Goal: Task Accomplishment & Management: Use online tool/utility

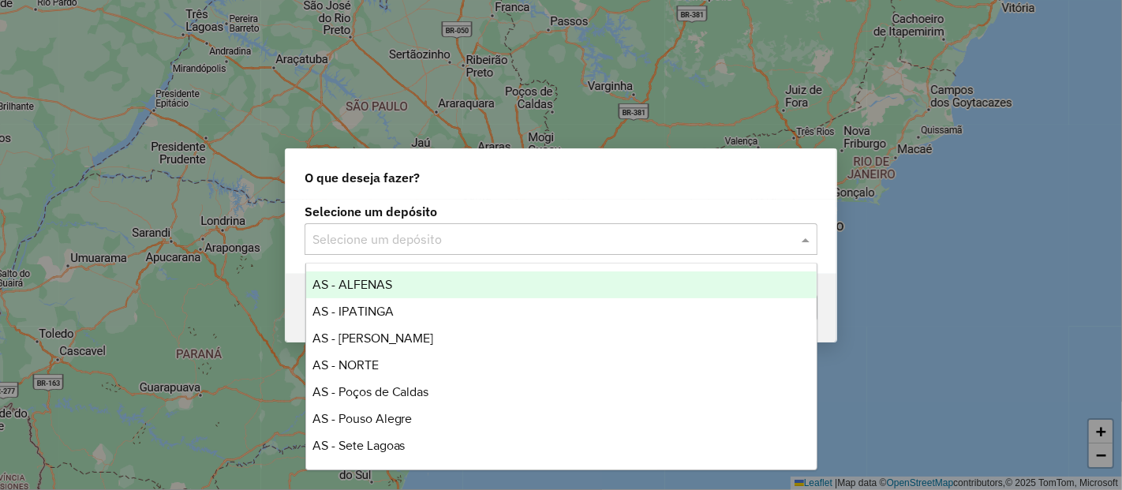
click at [668, 245] on input "text" at bounding box center [544, 239] width 465 height 19
type input "**"
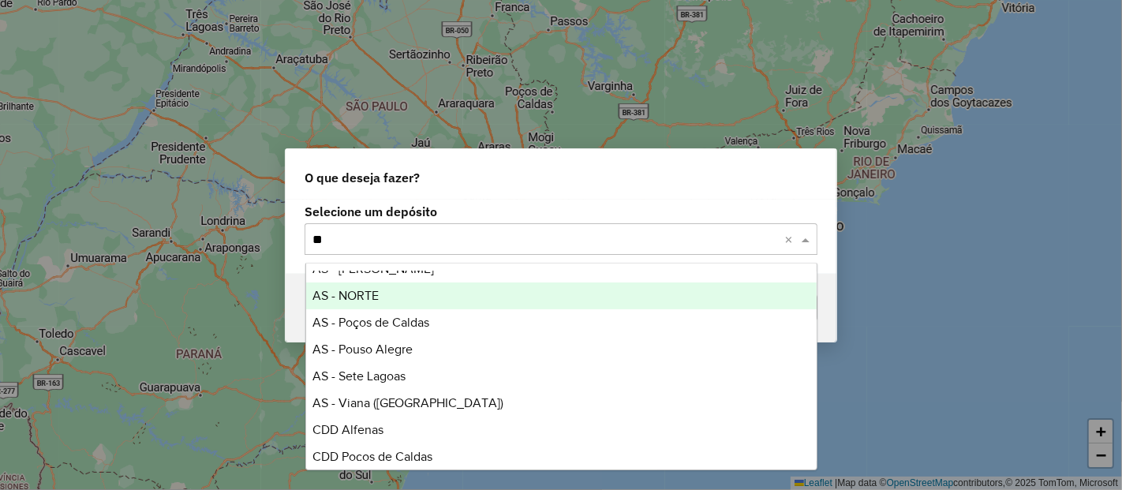
scroll to position [98, 0]
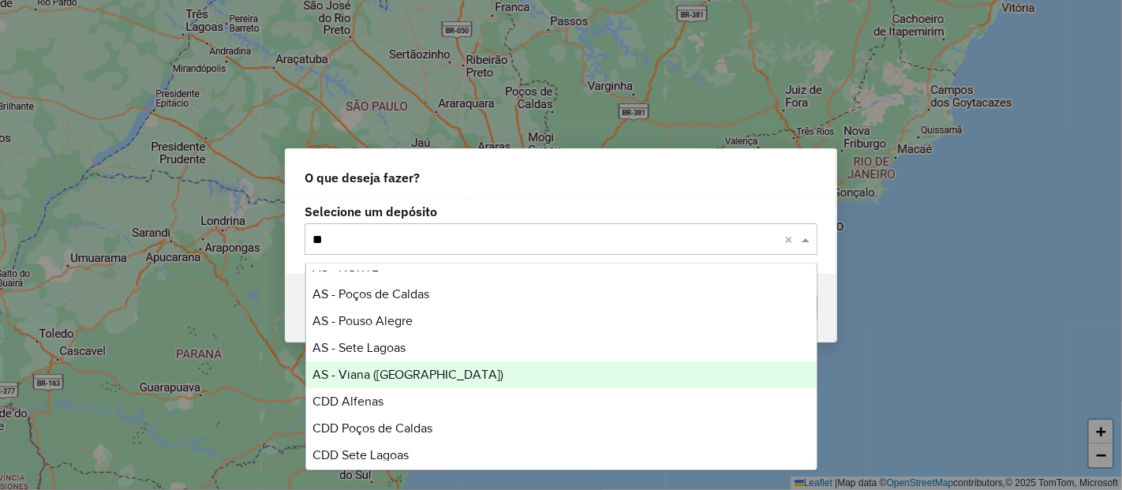
click at [460, 379] on div "AS - Viana ([GEOGRAPHIC_DATA])" at bounding box center [561, 374] width 510 height 27
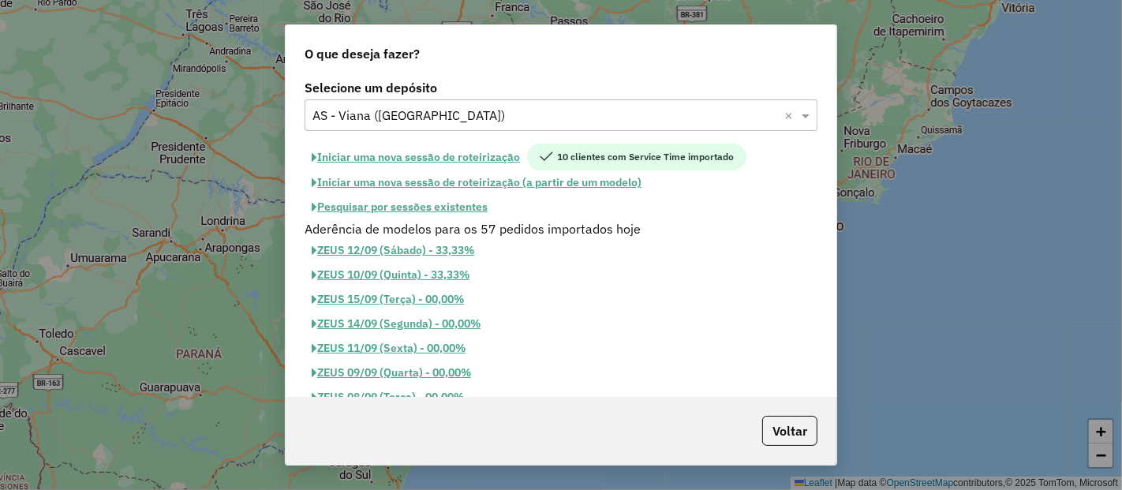
click at [503, 155] on button "Iniciar uma nova sessão de roteirização" at bounding box center [415, 157] width 222 height 27
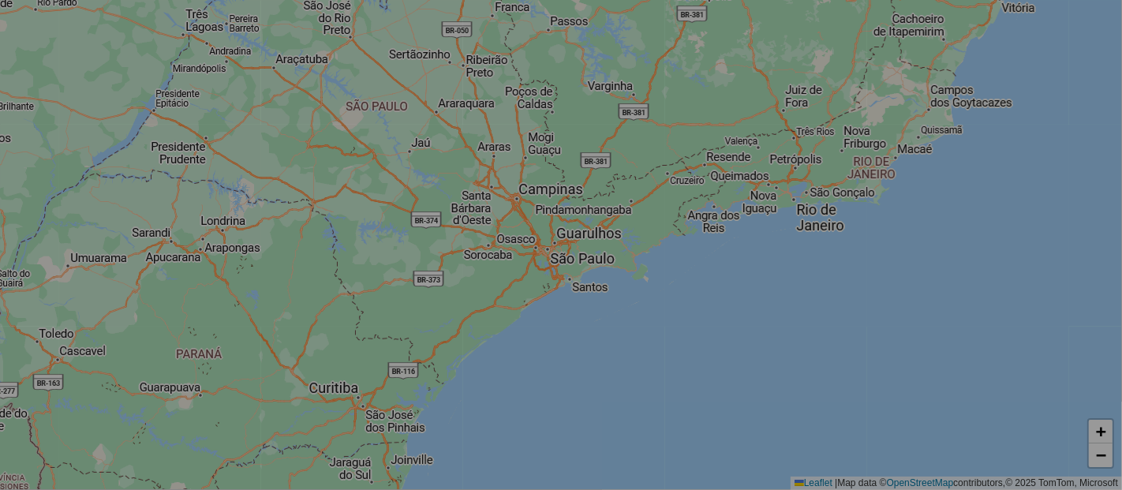
select select "*"
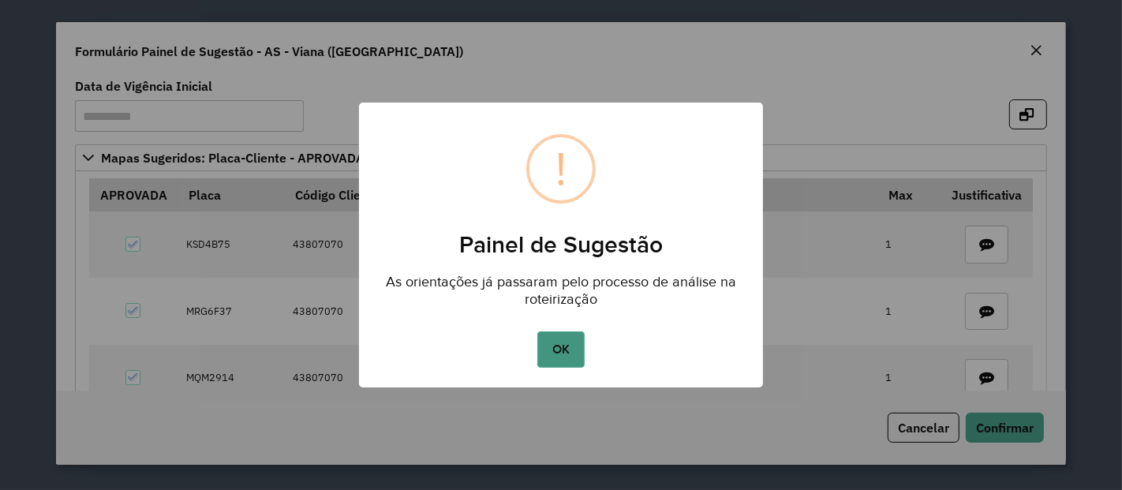
drag, startPoint x: 574, startPoint y: 372, endPoint x: 572, endPoint y: 358, distance: 13.6
click at [572, 358] on button "OK" at bounding box center [560, 349] width 47 height 36
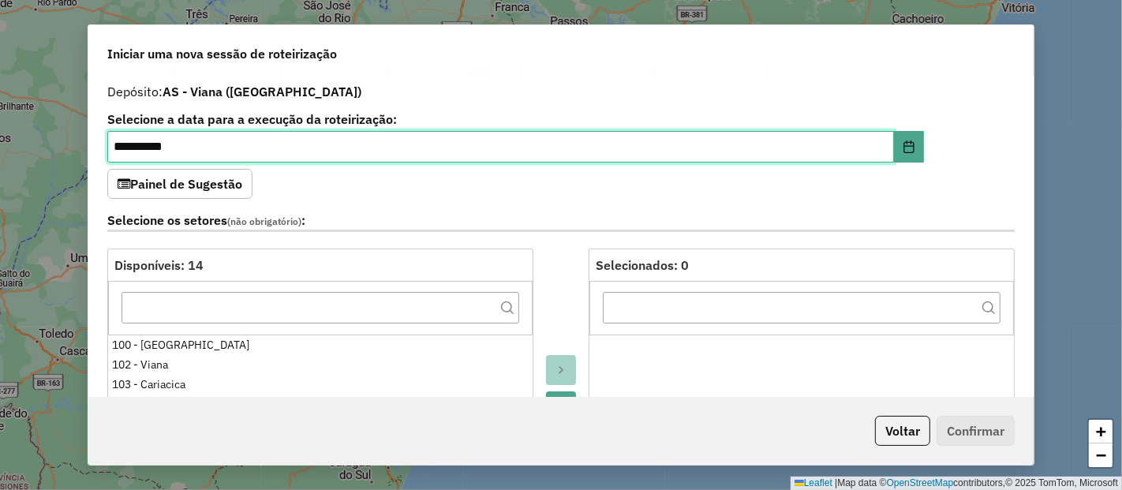
scroll to position [52, 0]
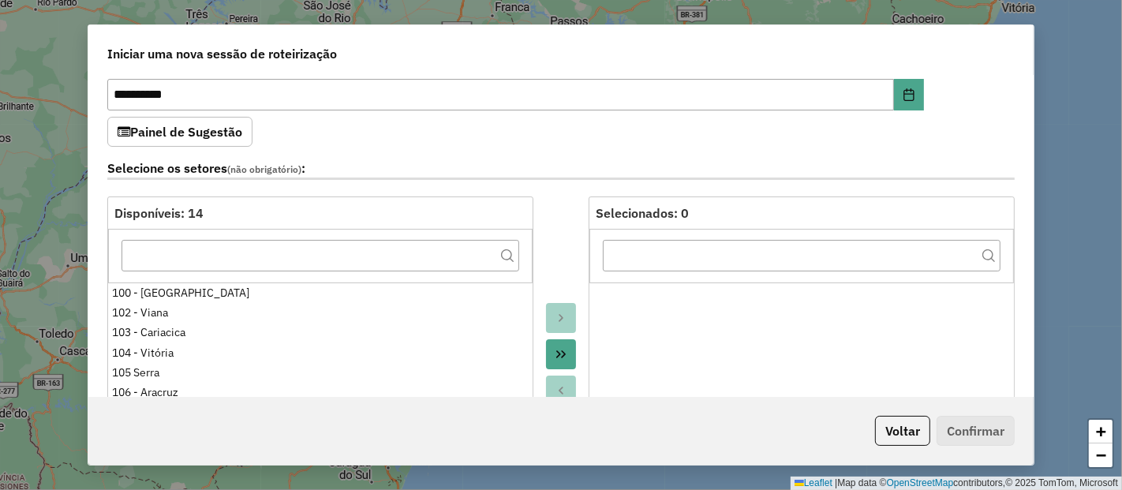
click at [727, 151] on div "Selecione os setores (não obrigatório) :" at bounding box center [561, 172] width 926 height 50
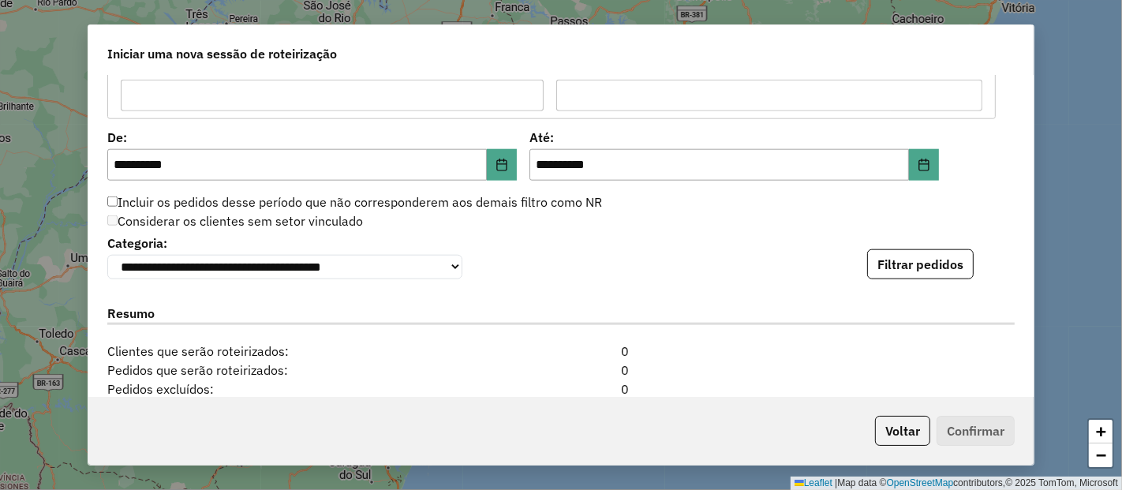
scroll to position [1558, 0]
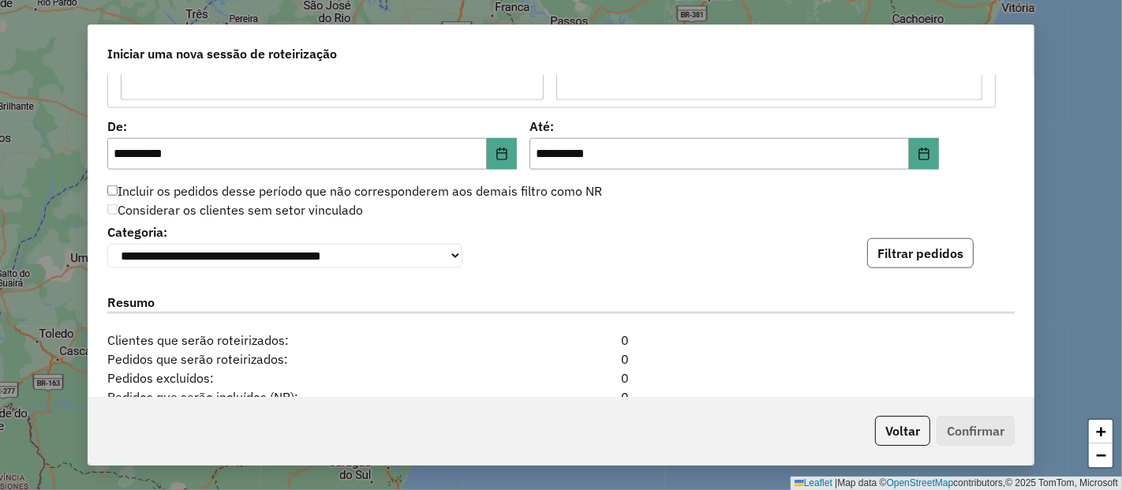
click at [915, 245] on button "Filtrar pedidos" at bounding box center [920, 253] width 106 height 30
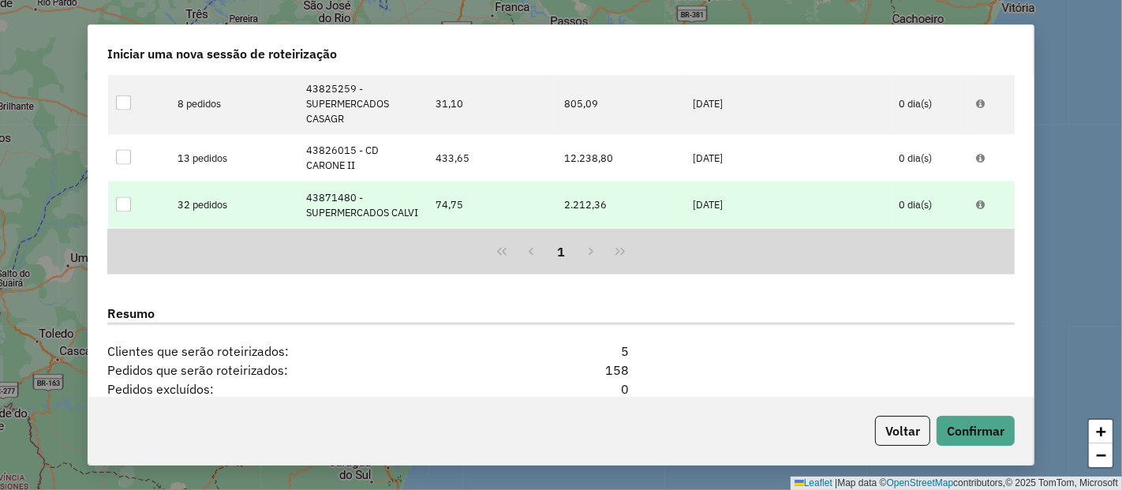
scroll to position [0, 0]
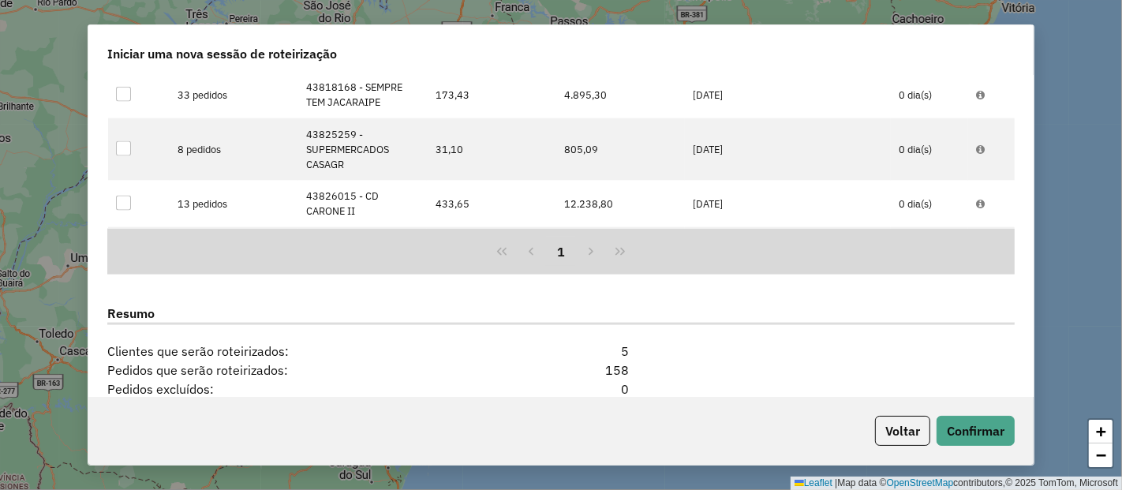
click at [965, 449] on div "Voltar Confirmar" at bounding box center [560, 431] width 945 height 68
click at [977, 420] on button "Confirmar" at bounding box center [975, 431] width 78 height 30
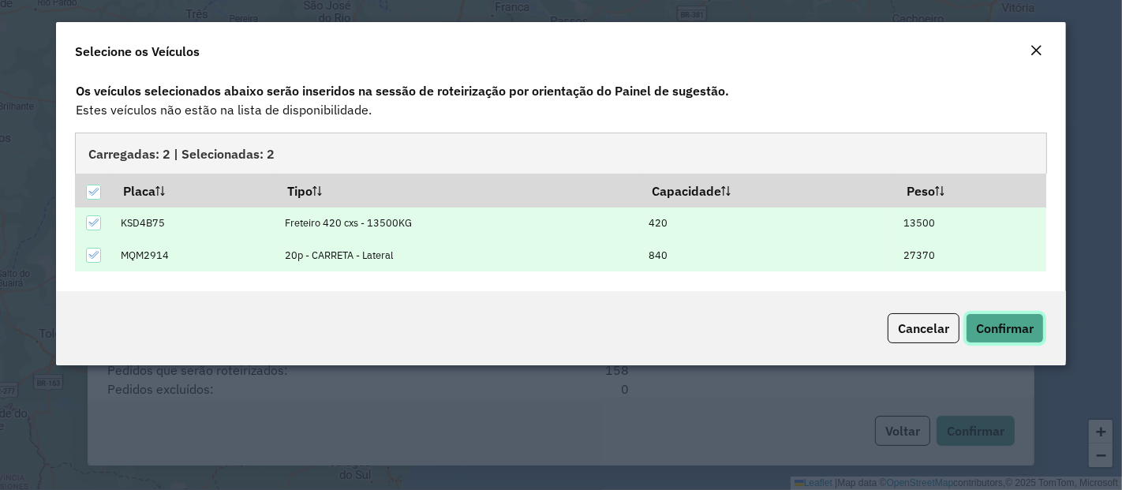
click at [1035, 332] on button "Confirmar" at bounding box center [1005, 328] width 78 height 30
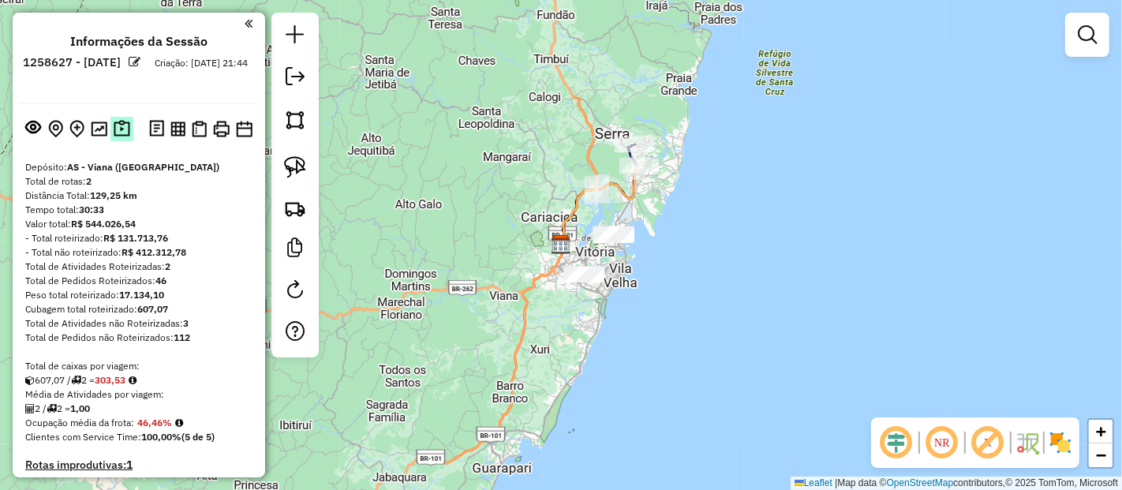
click at [119, 129] on img at bounding box center [122, 129] width 17 height 18
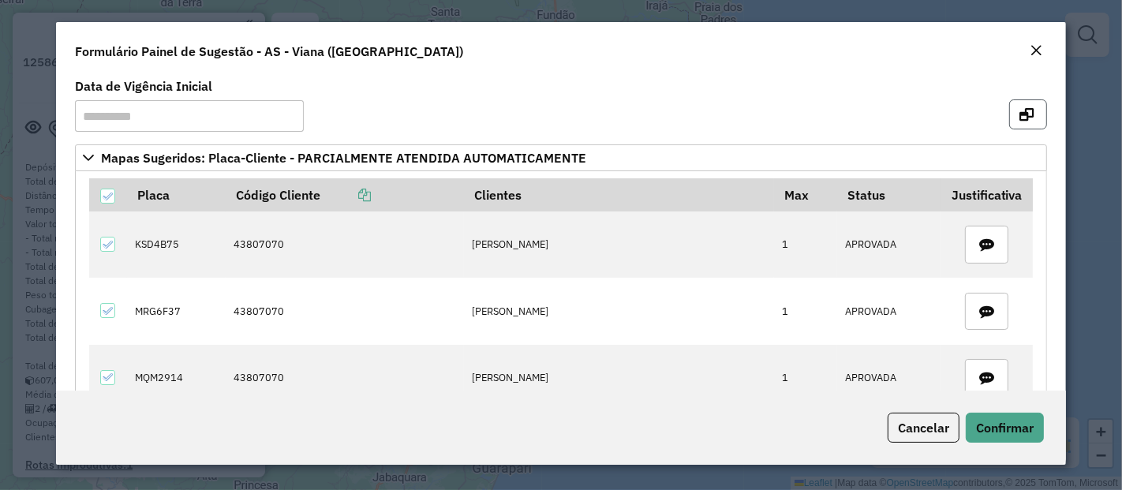
click at [1041, 109] on button "button" at bounding box center [1028, 114] width 38 height 30
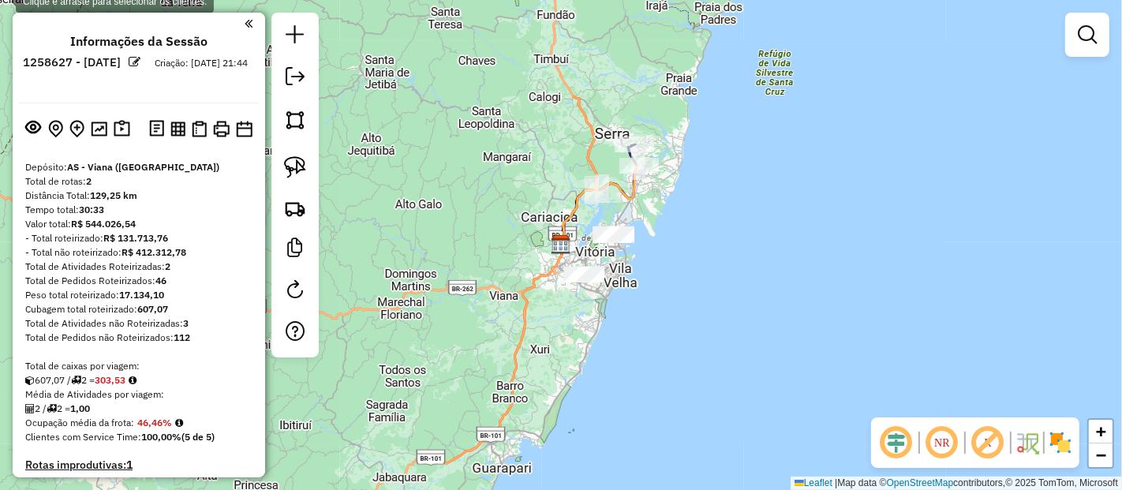
click at [372, 95] on div "Clique e arraste para selecionar os clientes. Janela de atendimento Grade de at…" at bounding box center [561, 245] width 1122 height 490
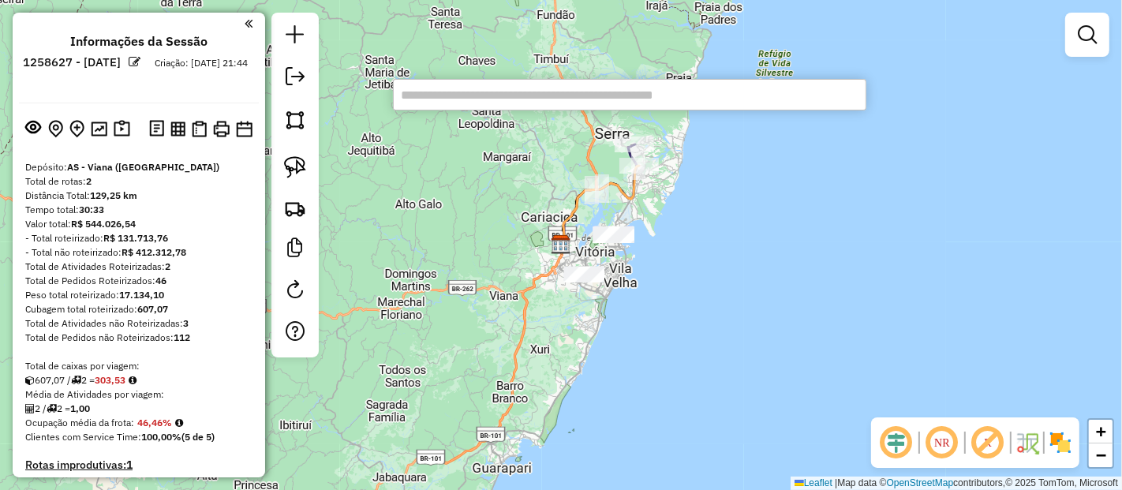
paste input "********"
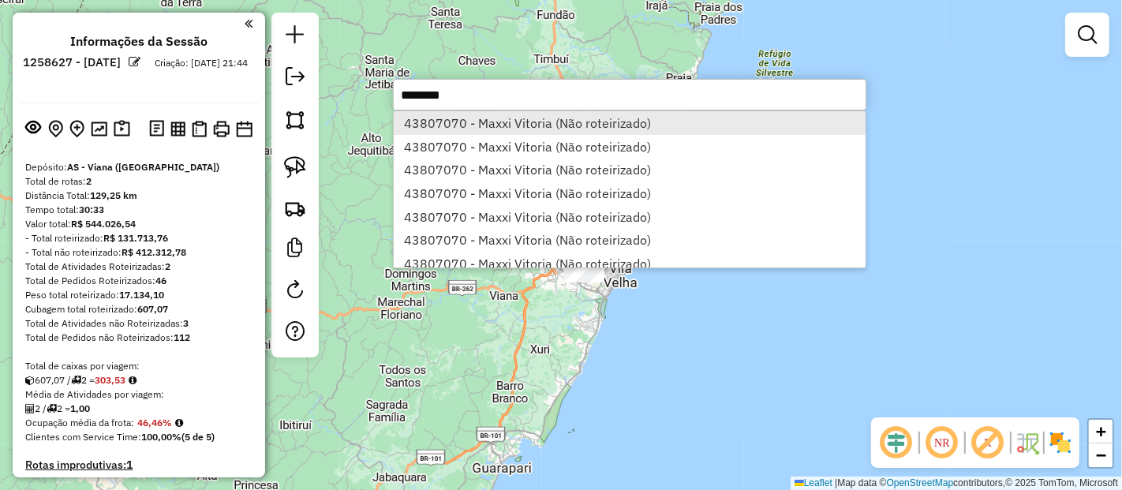
type input "********"
click at [532, 118] on li "43807070 - Maxxi Vitoria (Não roteirizado)" at bounding box center [630, 123] width 472 height 24
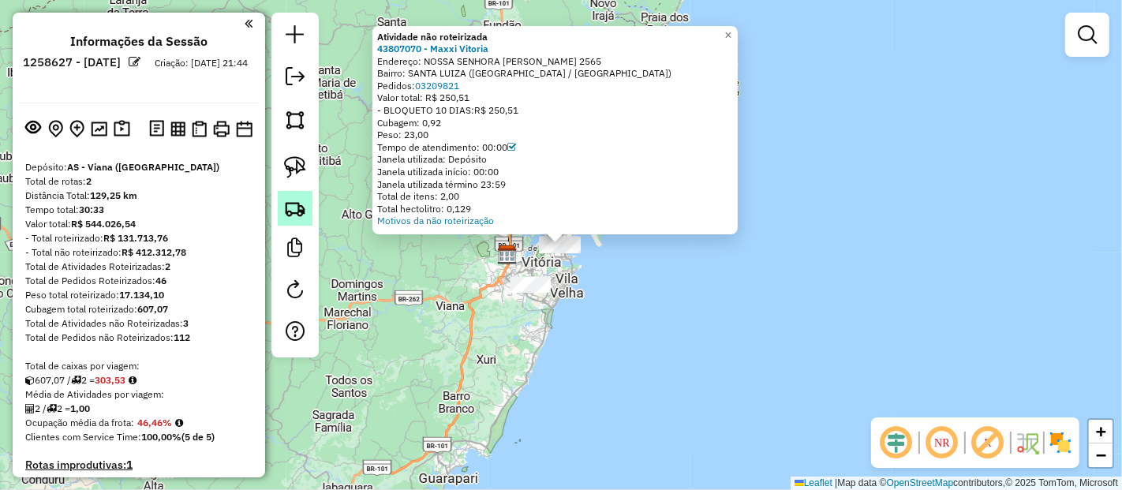
click at [306, 221] on link at bounding box center [295, 208] width 35 height 35
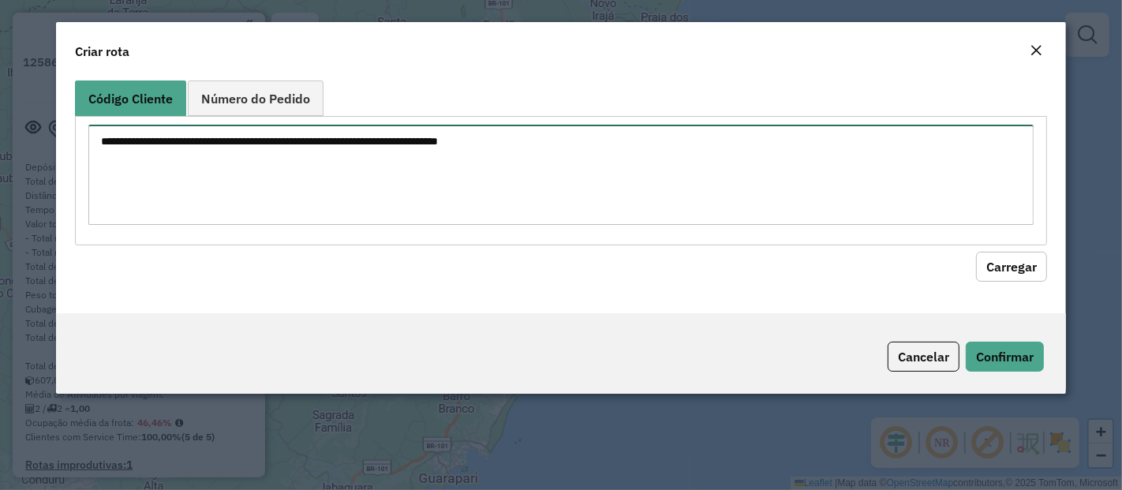
click at [418, 159] on textarea at bounding box center [560, 175] width 945 height 100
paste textarea "********"
type textarea "********"
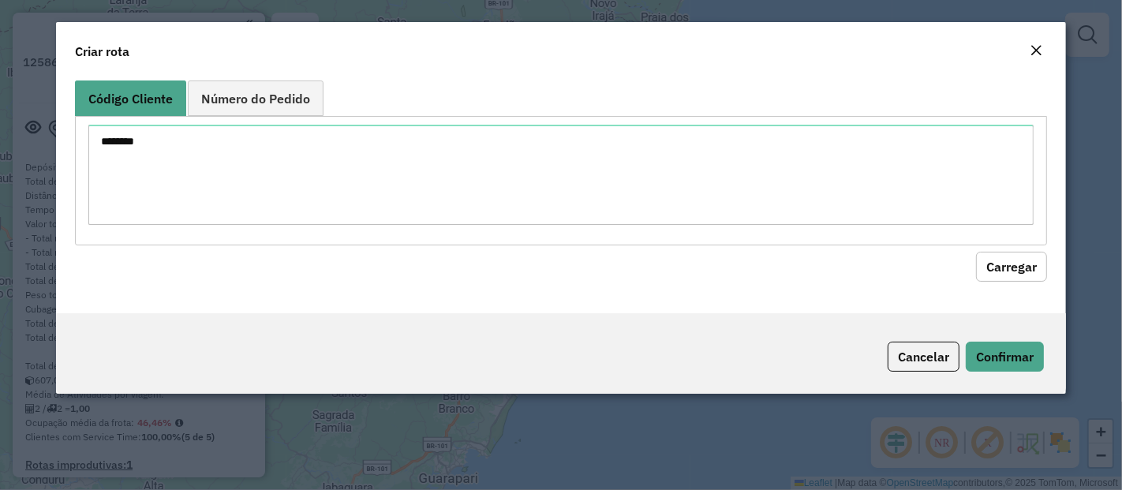
click at [1037, 276] on button "Carregar" at bounding box center [1011, 267] width 71 height 30
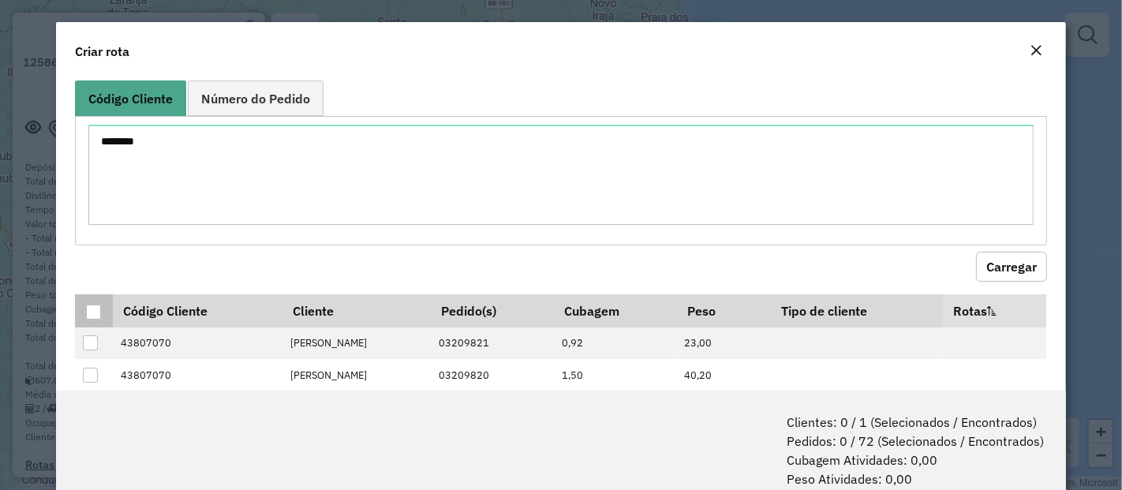
click at [92, 313] on div at bounding box center [93, 311] width 15 height 15
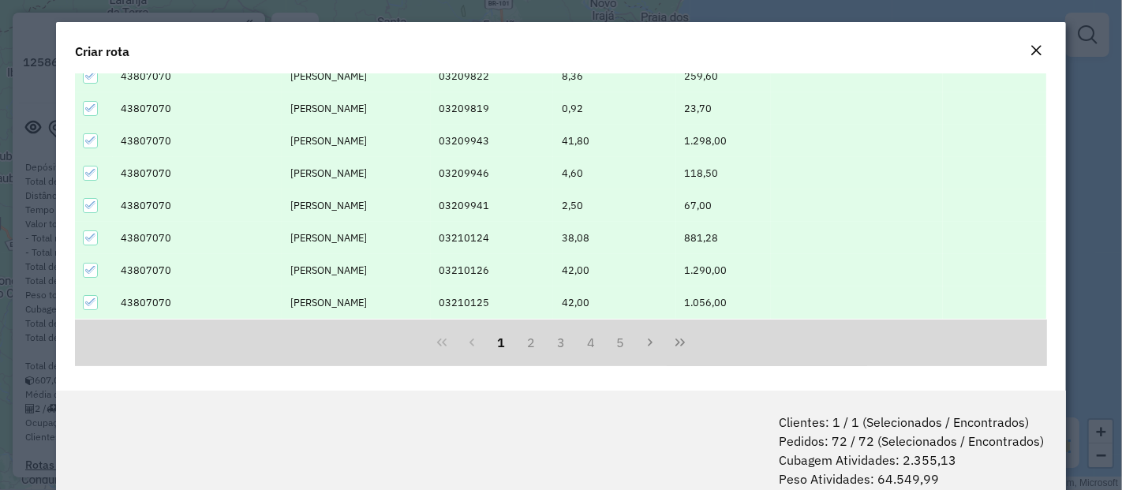
scroll to position [78, 0]
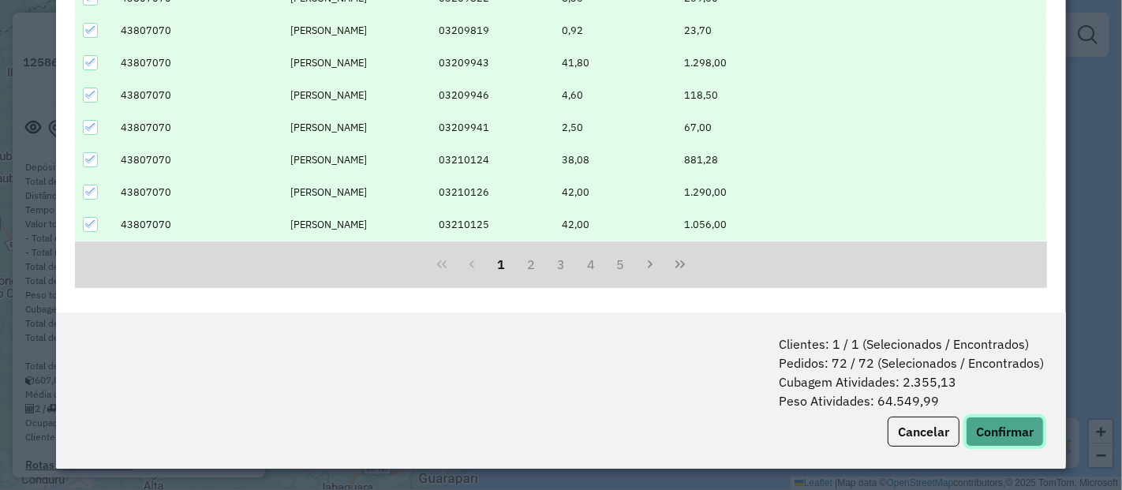
click at [999, 445] on button "Confirmar" at bounding box center [1005, 432] width 78 height 30
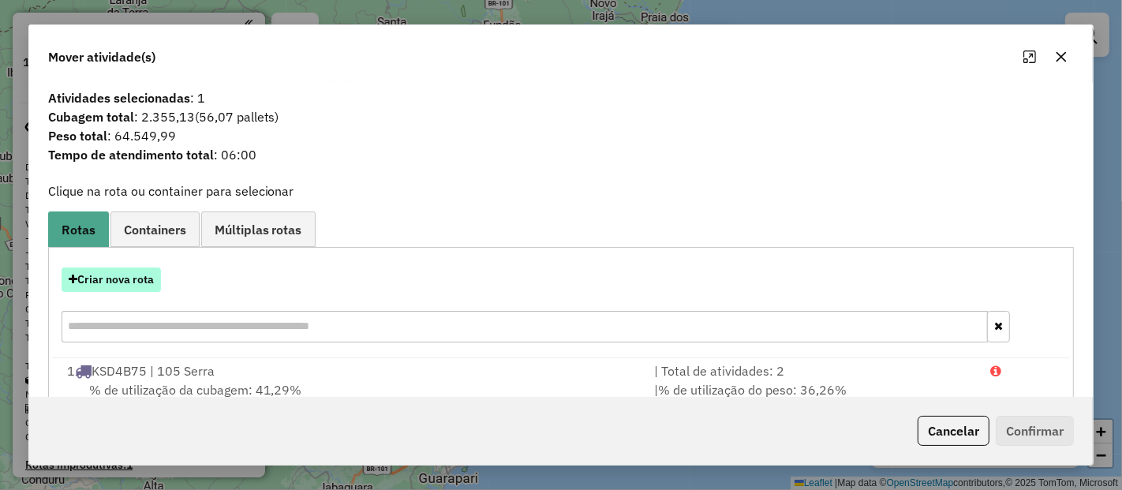
click at [102, 277] on button "Criar nova rota" at bounding box center [111, 279] width 99 height 24
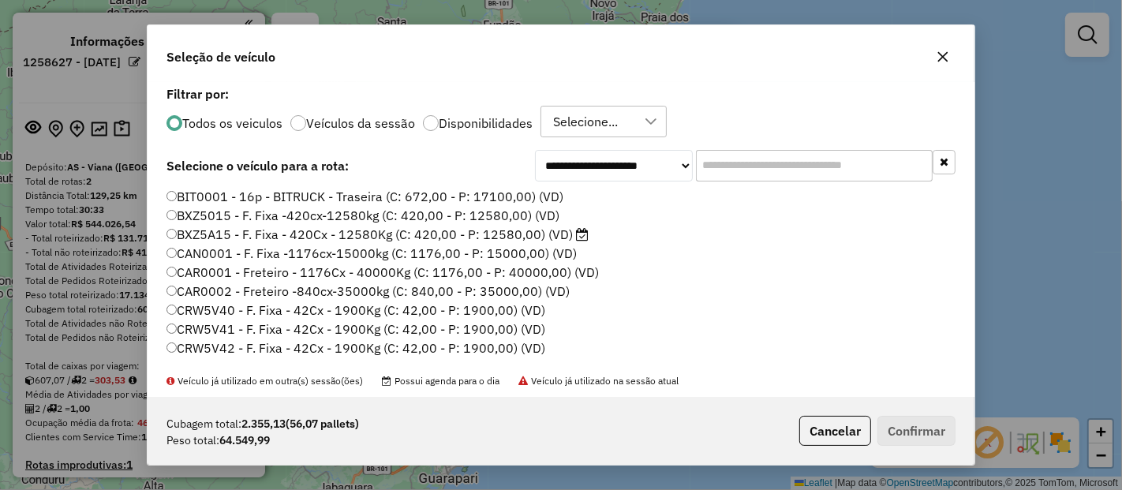
click at [696, 168] on input "text" at bounding box center [814, 166] width 237 height 32
paste input "*******"
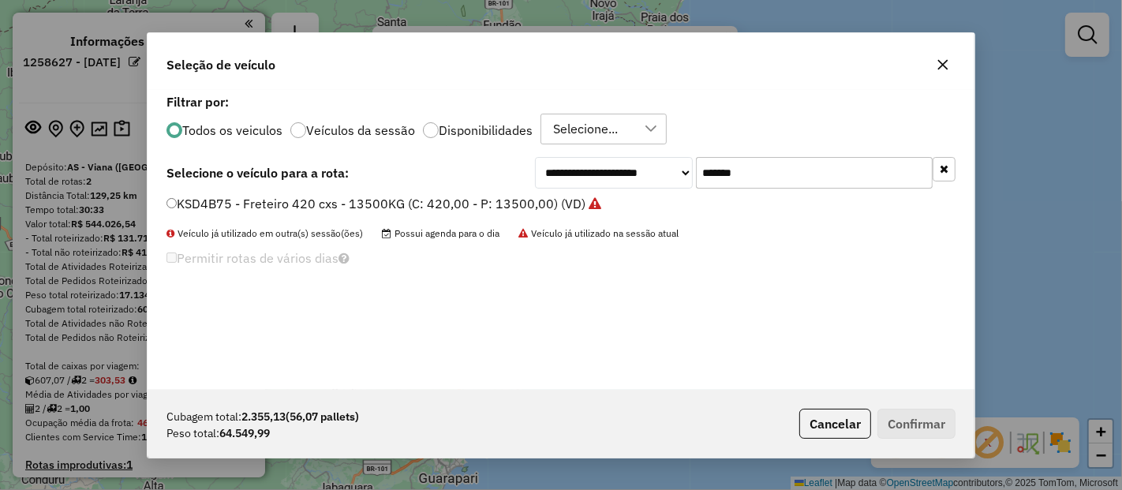
type input "*******"
click at [522, 199] on label "KSD4B75 - Freteiro 420 cxs - 13500KG (C: 420,00 - P: 13500,00) (VD)" at bounding box center [383, 203] width 435 height 19
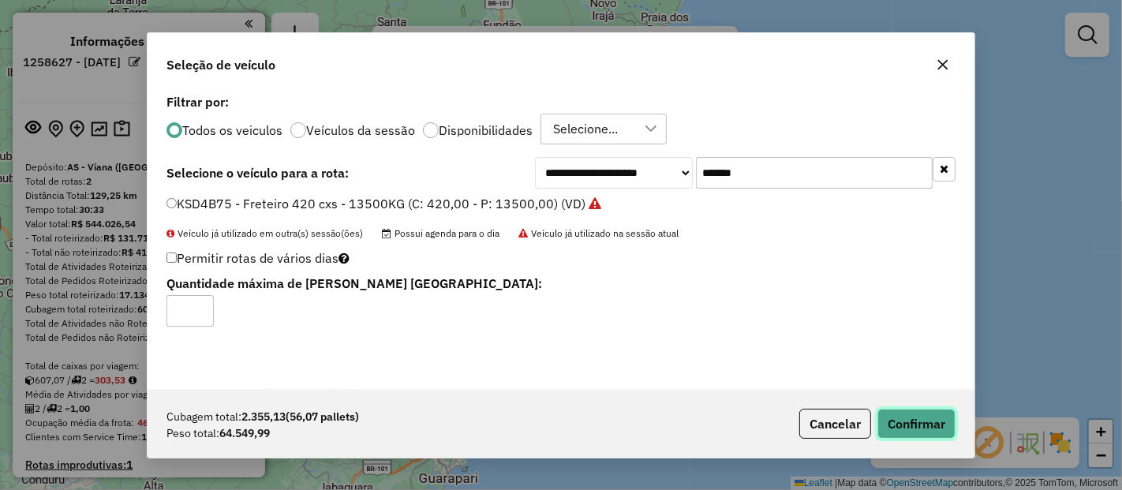
click at [904, 413] on button "Confirmar" at bounding box center [916, 424] width 78 height 30
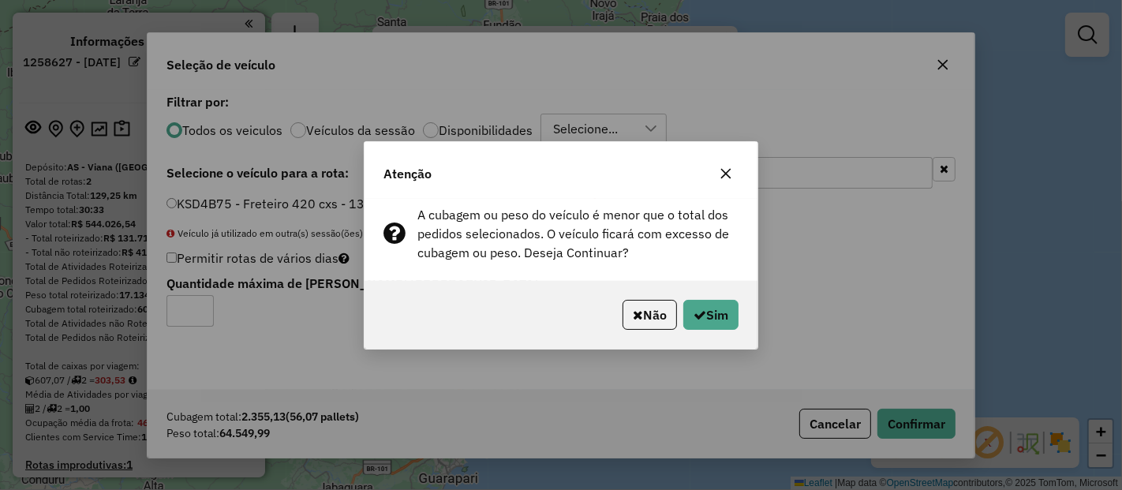
click at [715, 331] on div "Não Sim" at bounding box center [560, 315] width 393 height 68
click at [717, 316] on button "Sim" at bounding box center [710, 315] width 55 height 30
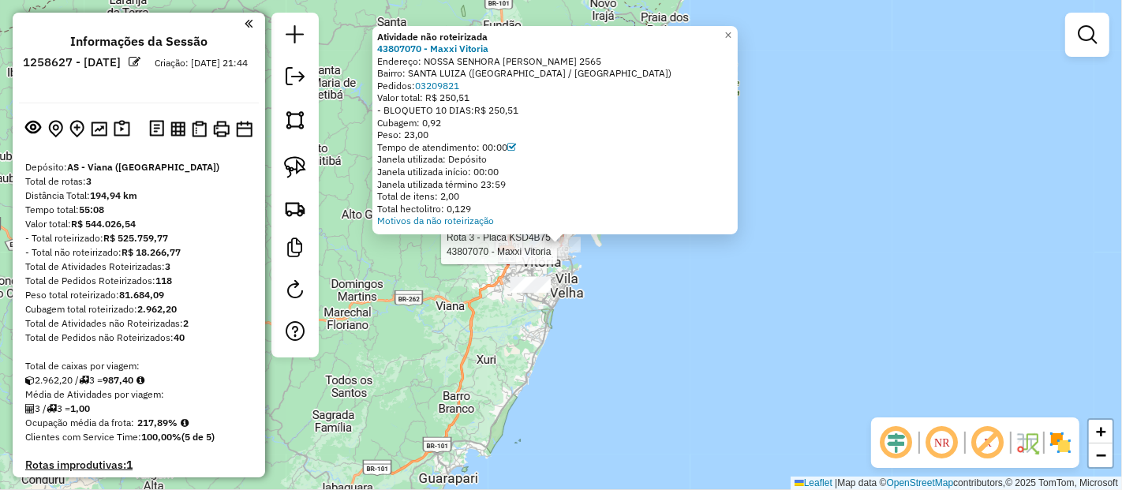
select select "**********"
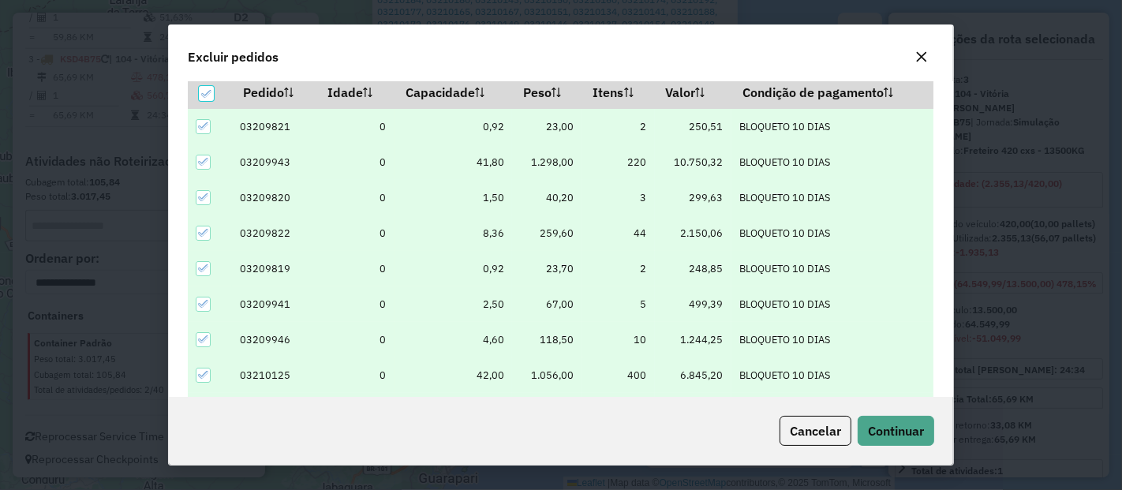
scroll to position [54, 0]
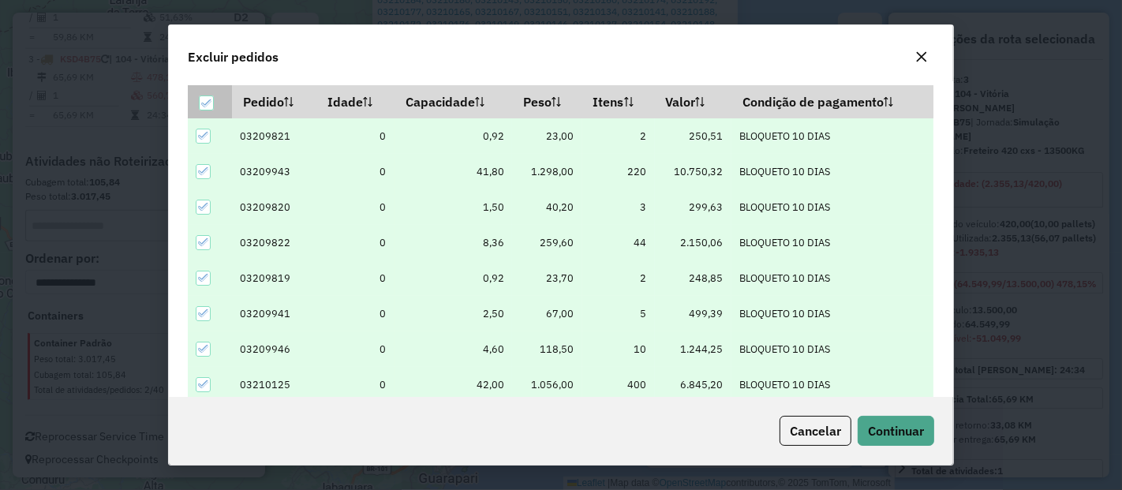
click at [205, 102] on icon at bounding box center [206, 103] width 11 height 11
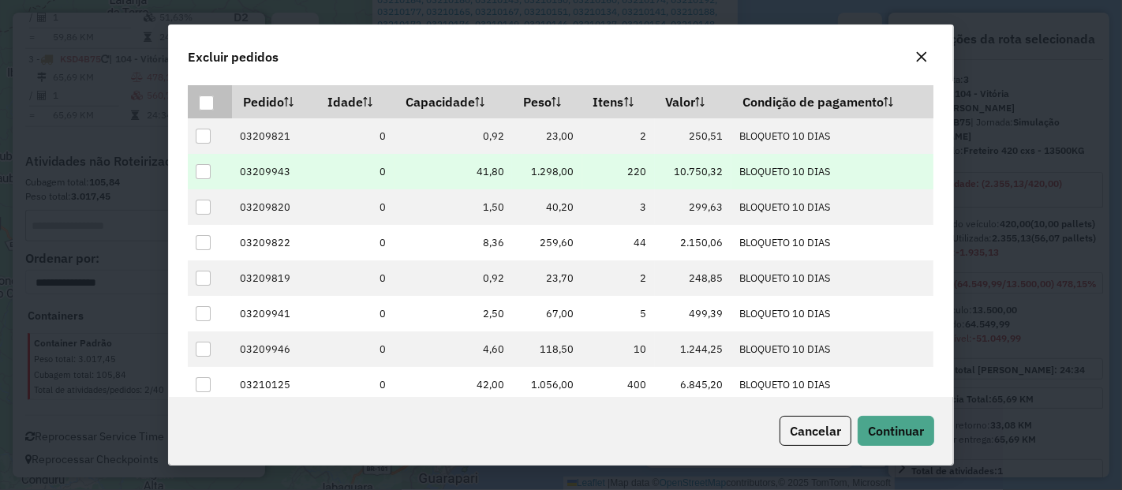
click at [198, 175] on div at bounding box center [203, 171] width 15 height 15
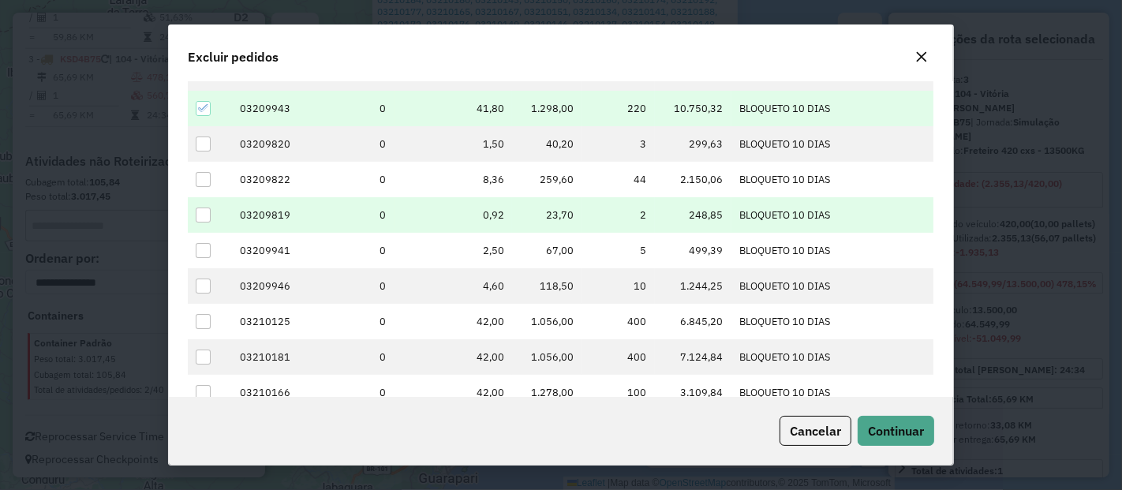
scroll to position [120, 0]
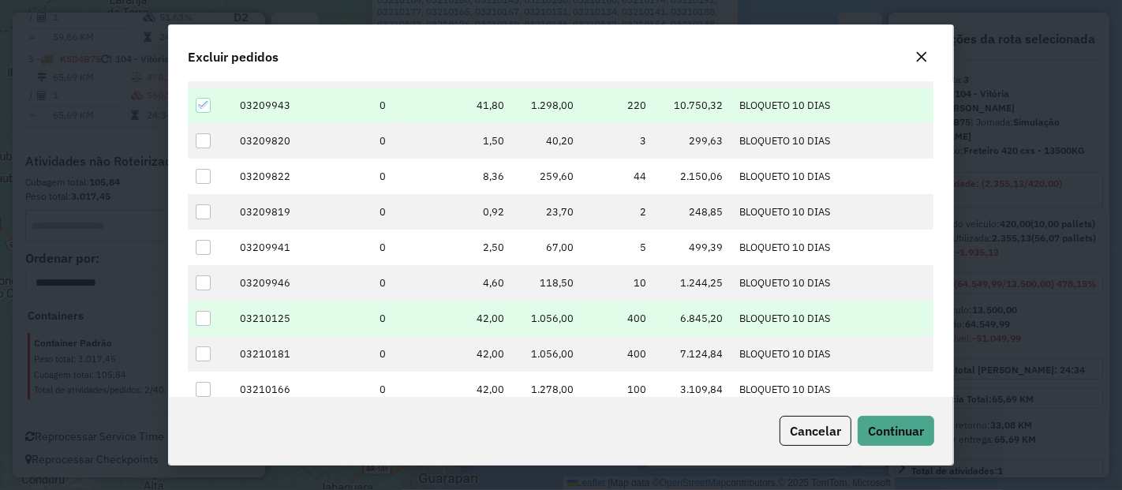
click at [199, 321] on div at bounding box center [203, 318] width 15 height 15
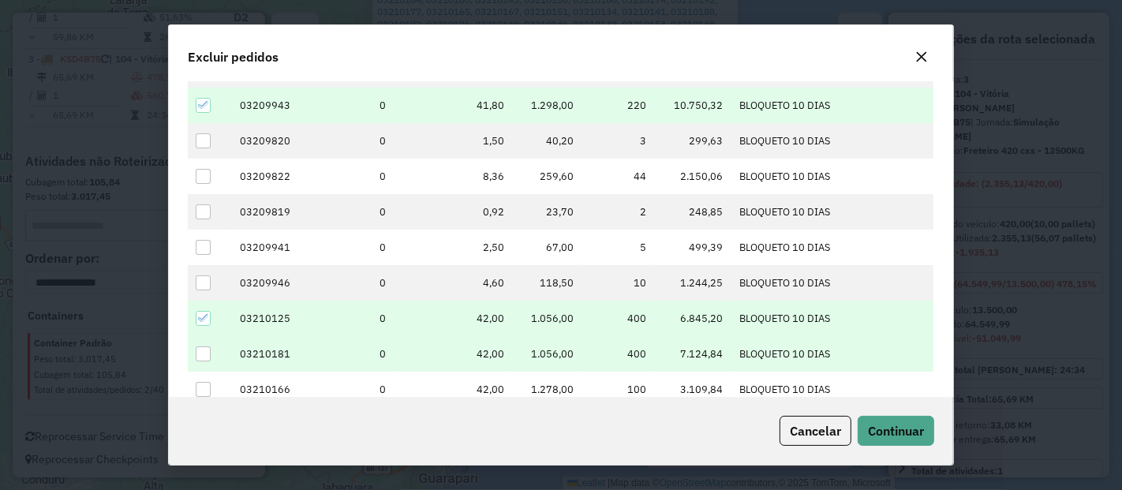
click at [207, 350] on div at bounding box center [203, 353] width 15 height 15
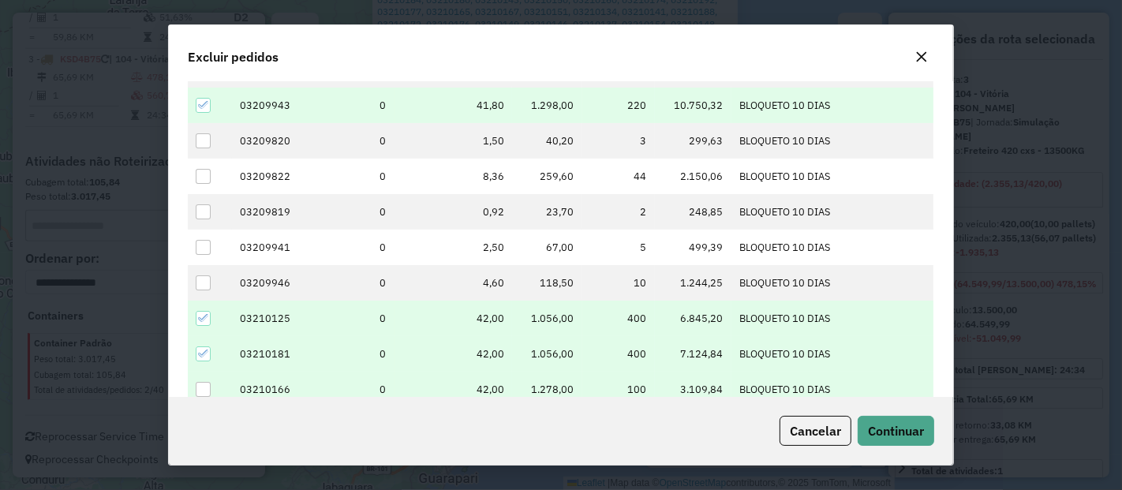
click at [205, 386] on div at bounding box center [203, 389] width 15 height 15
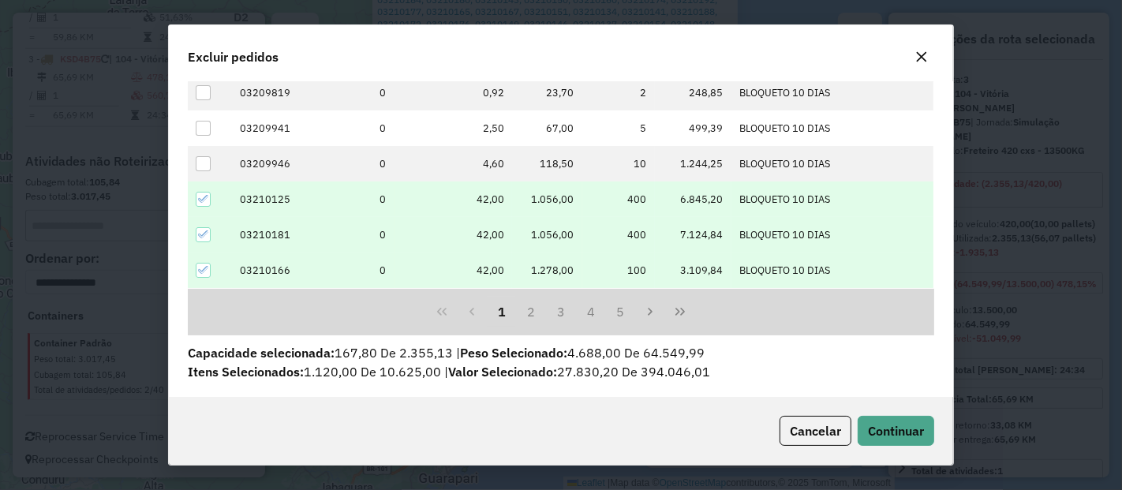
scroll to position [241, 0]
click at [627, 312] on button "5" at bounding box center [621, 310] width 30 height 30
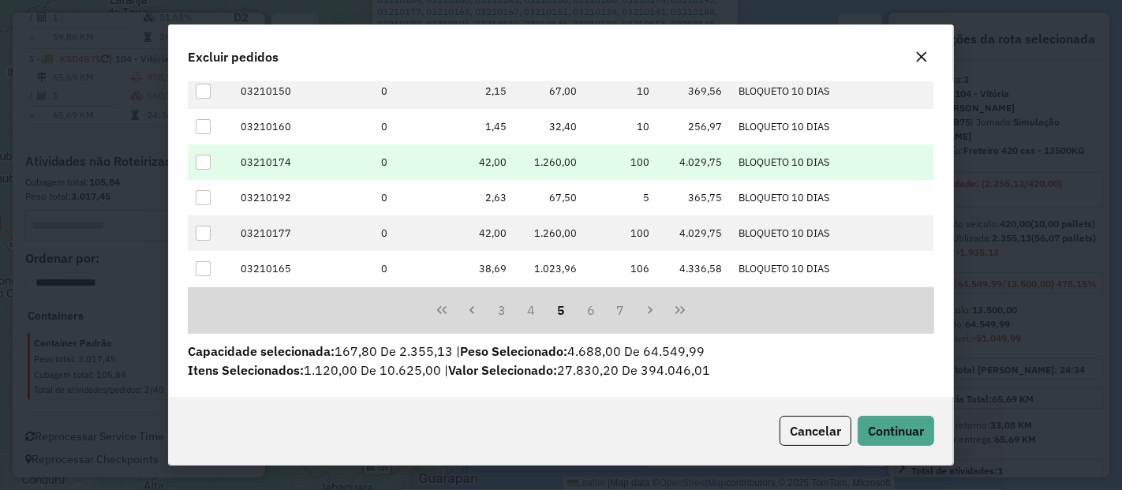
click at [199, 166] on div at bounding box center [203, 162] width 15 height 15
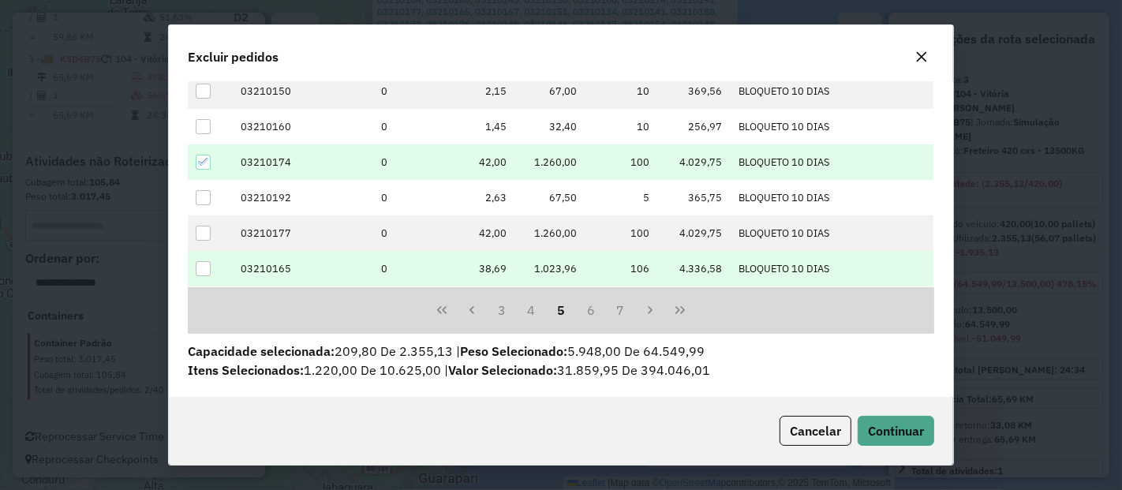
click at [207, 262] on div at bounding box center [203, 268] width 15 height 15
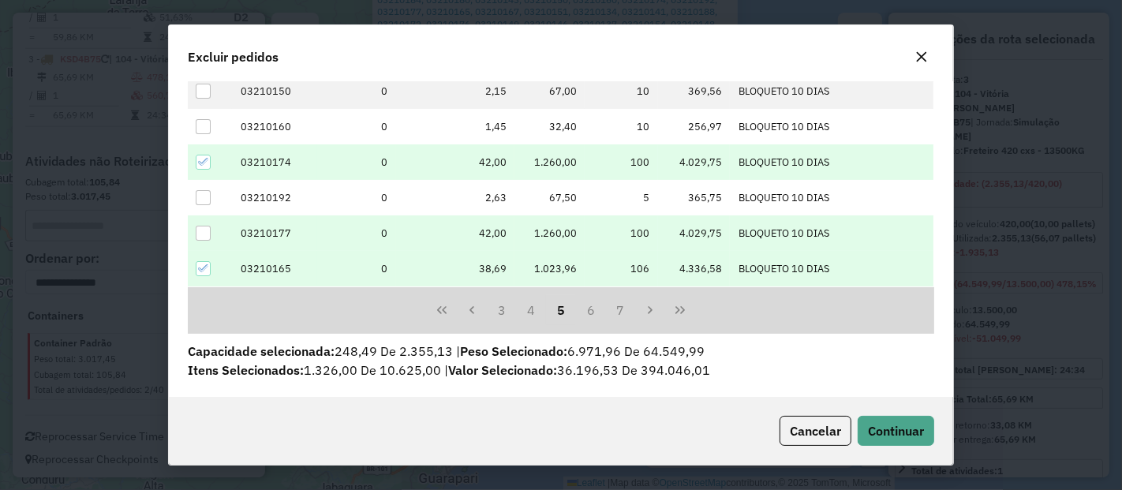
click at [201, 230] on div at bounding box center [203, 233] width 15 height 15
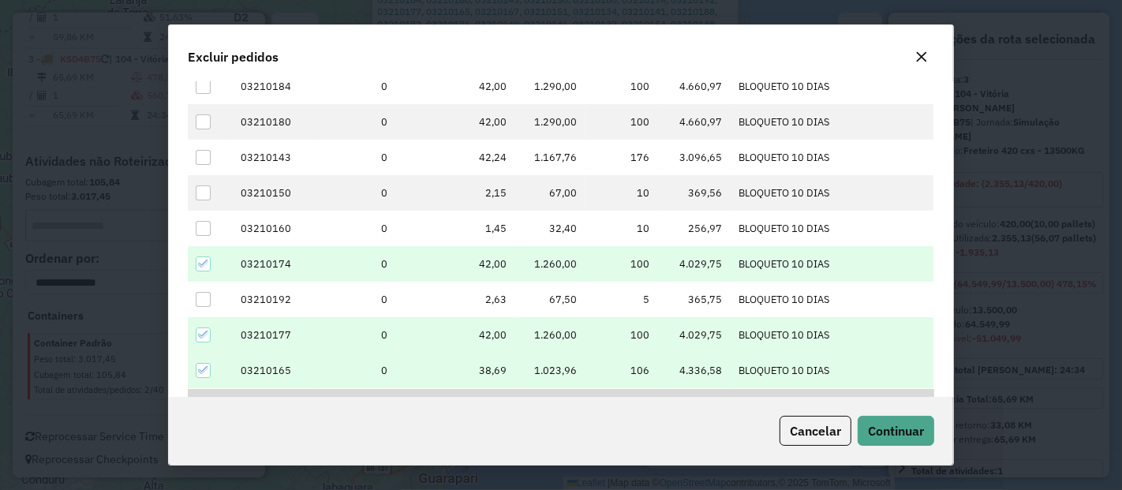
scroll to position [139, 0]
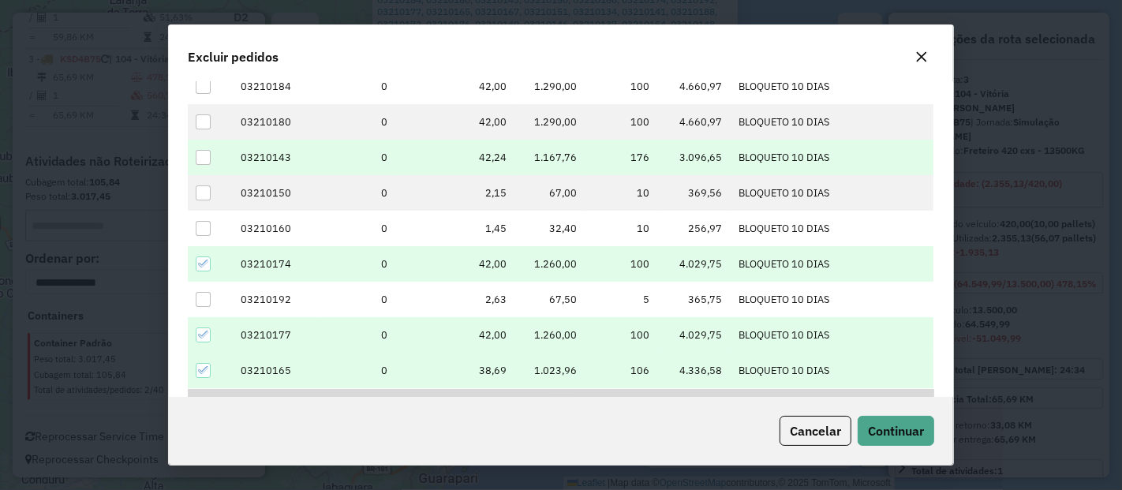
click at [206, 160] on div at bounding box center [203, 157] width 15 height 15
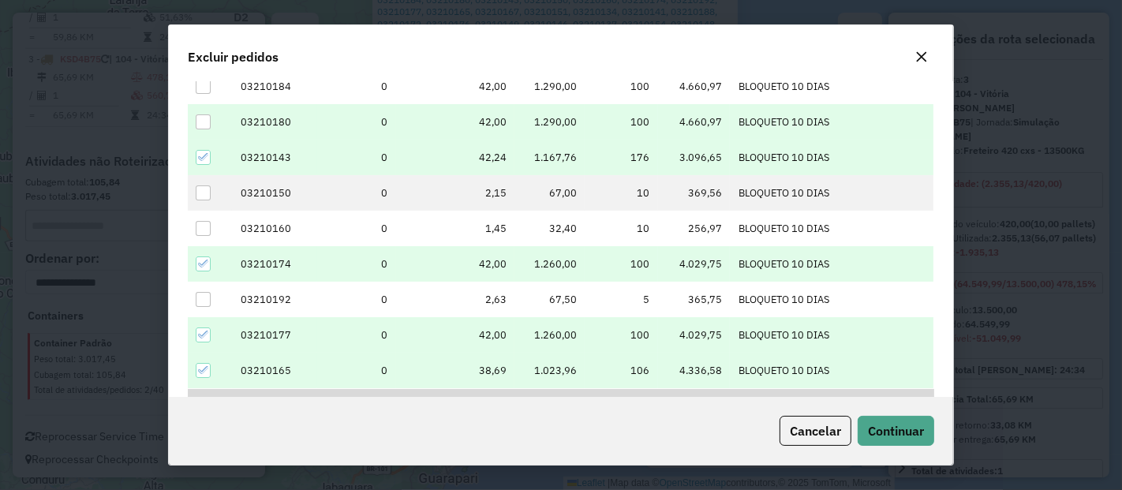
click at [203, 120] on div at bounding box center [203, 121] width 15 height 15
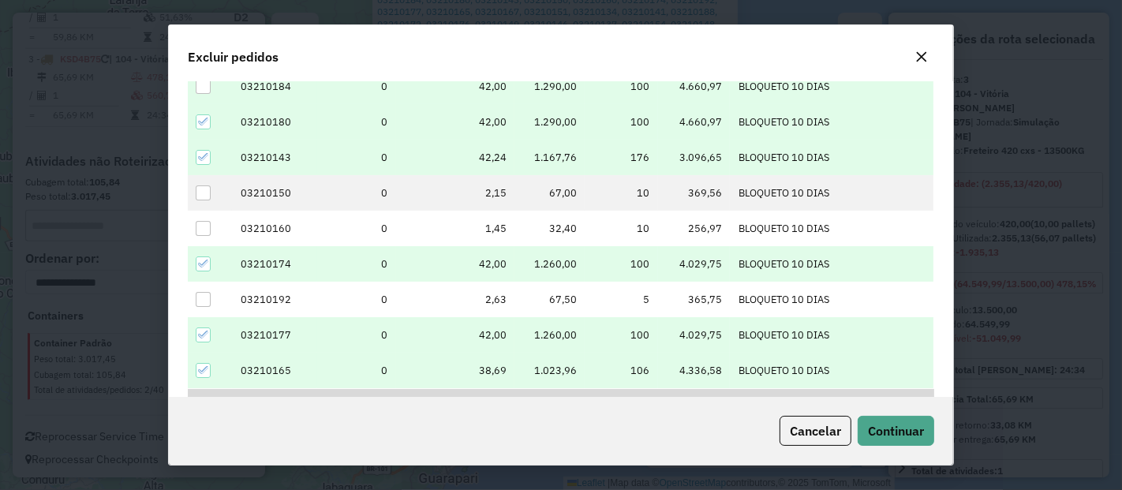
click at [207, 91] on div at bounding box center [203, 86] width 15 height 15
click at [883, 445] on button "Continuar" at bounding box center [895, 431] width 77 height 30
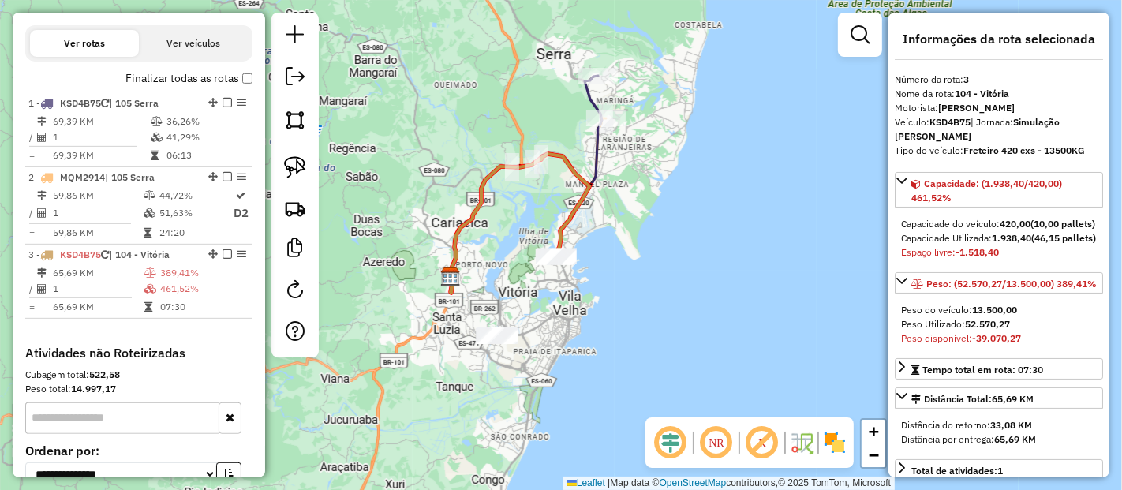
scroll to position [542, 0]
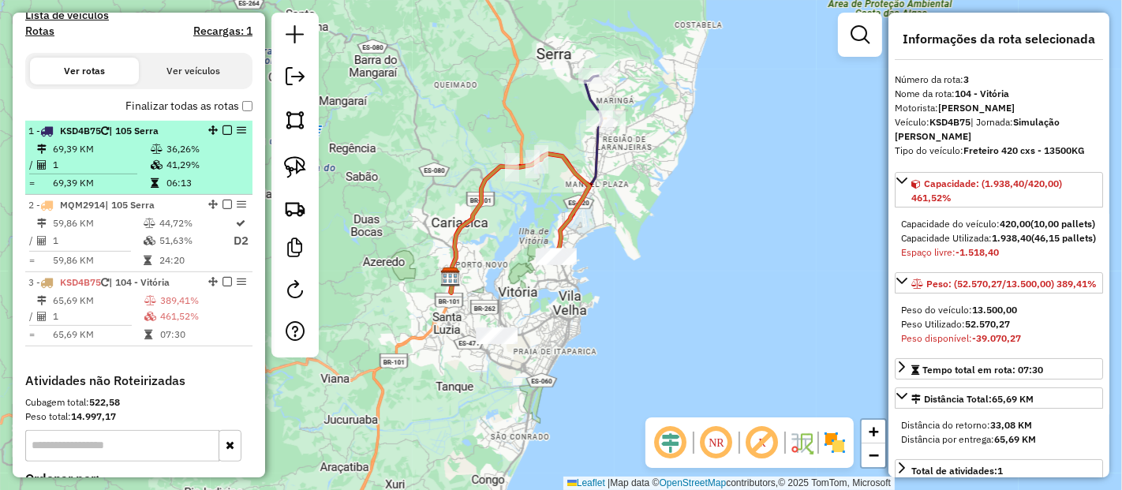
click at [240, 125] on em at bounding box center [241, 129] width 9 height 9
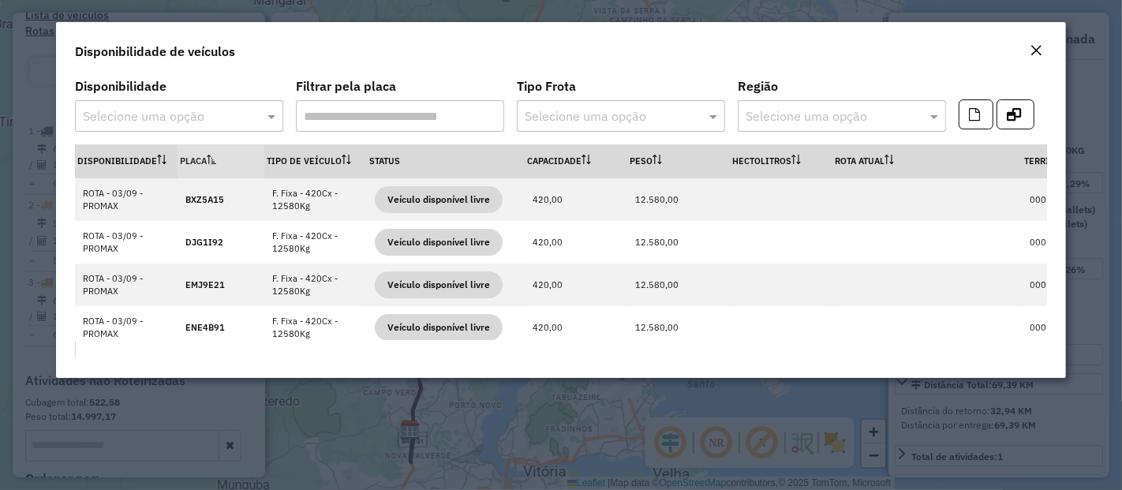
click at [1029, 43] on div "Close" at bounding box center [1035, 51] width 13 height 19
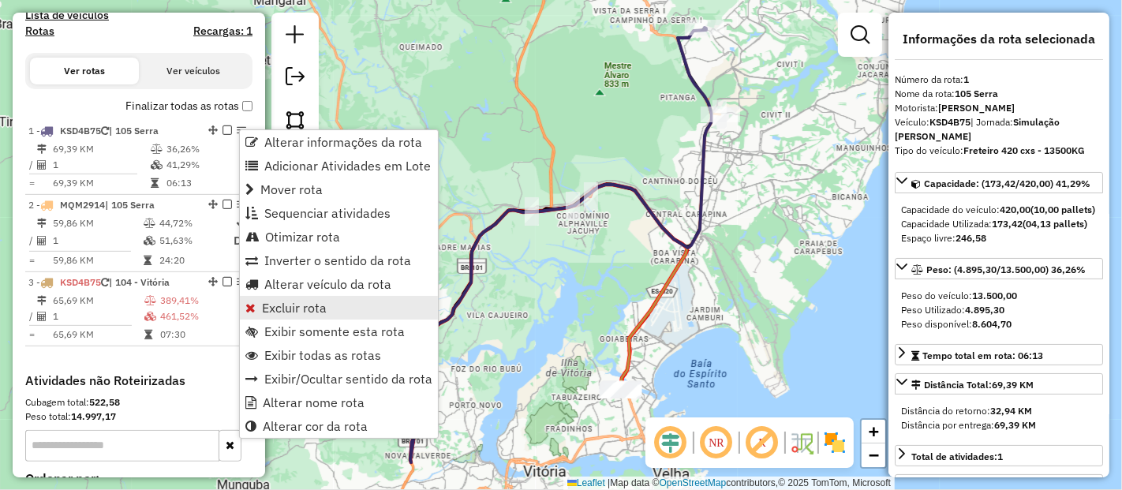
click at [269, 308] on span "Excluir rota" at bounding box center [294, 307] width 65 height 13
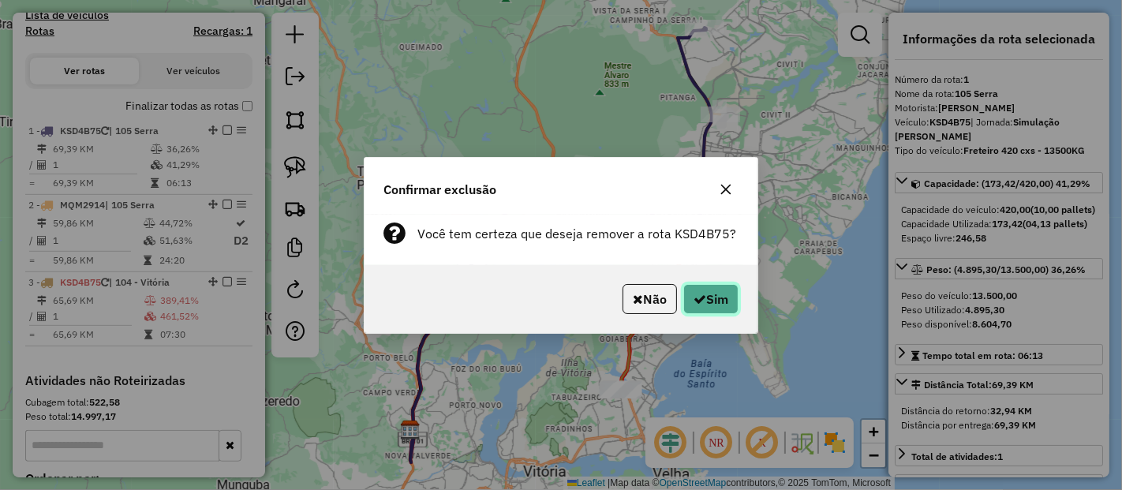
click at [700, 309] on button "Sim" at bounding box center [710, 299] width 55 height 30
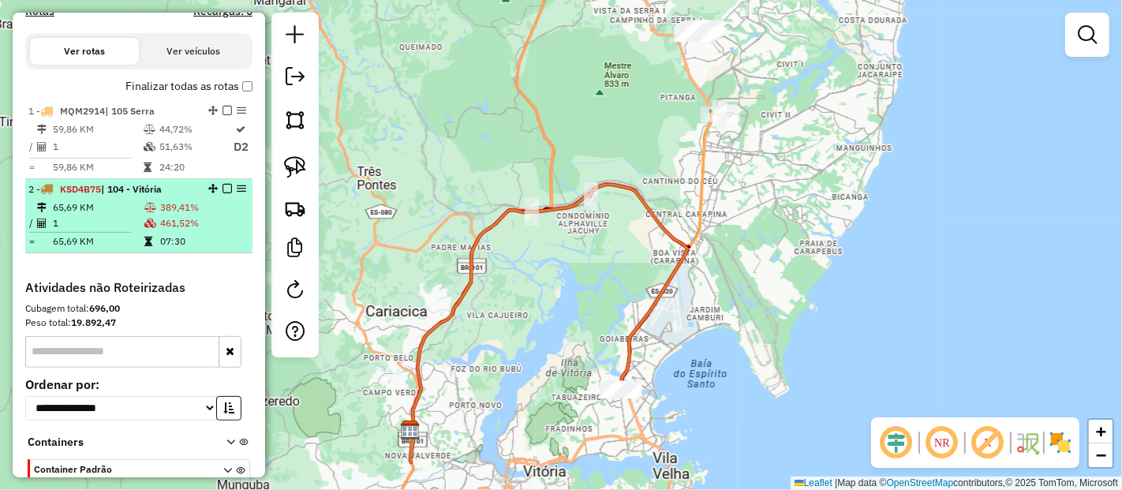
scroll to position [522, 0]
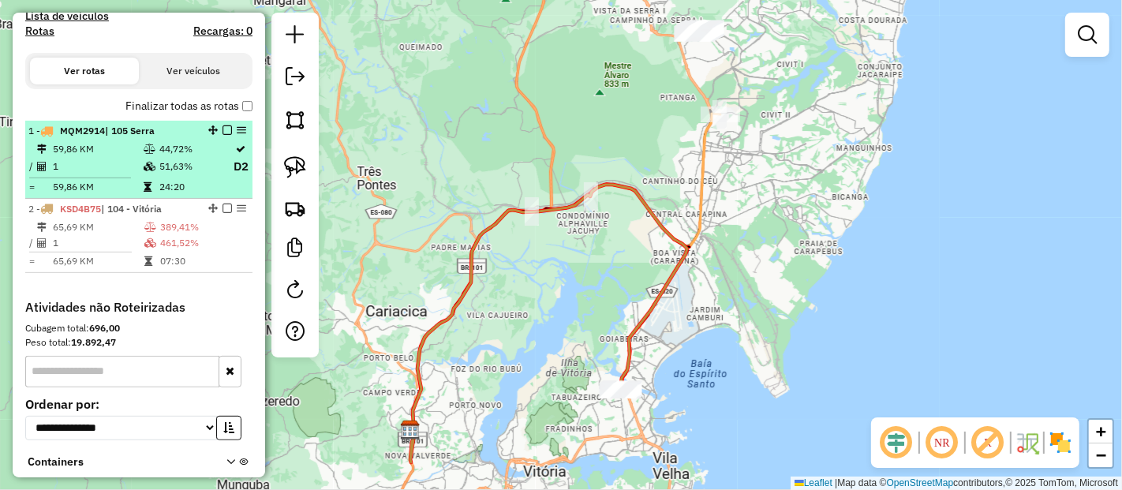
select select "**********"
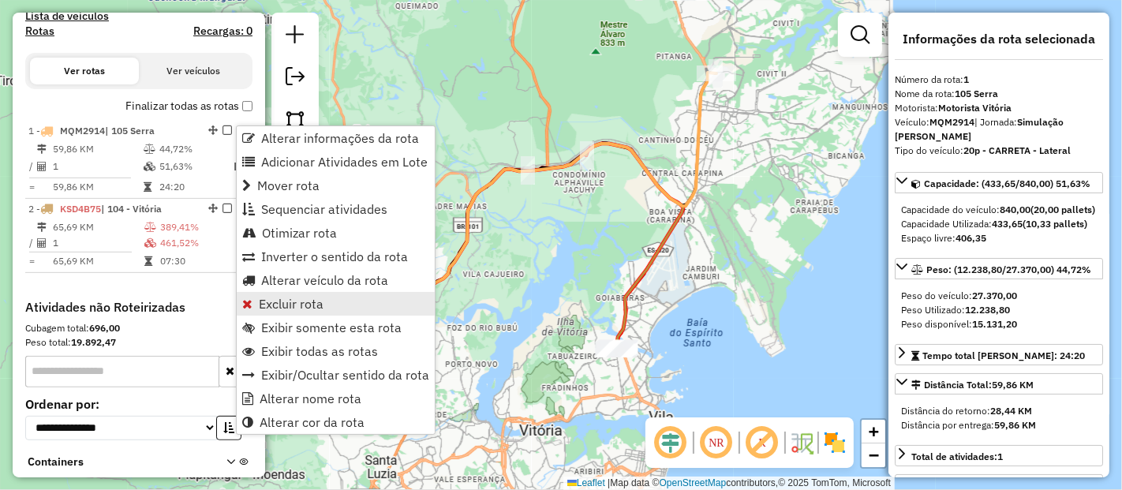
click at [268, 297] on span "Excluir rota" at bounding box center [291, 303] width 65 height 13
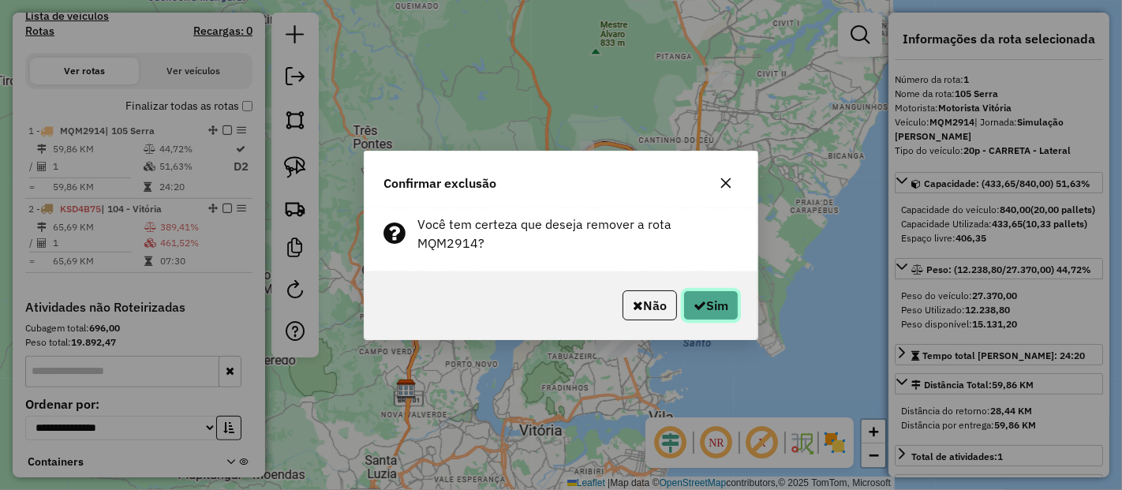
click at [701, 291] on button "Sim" at bounding box center [710, 305] width 55 height 30
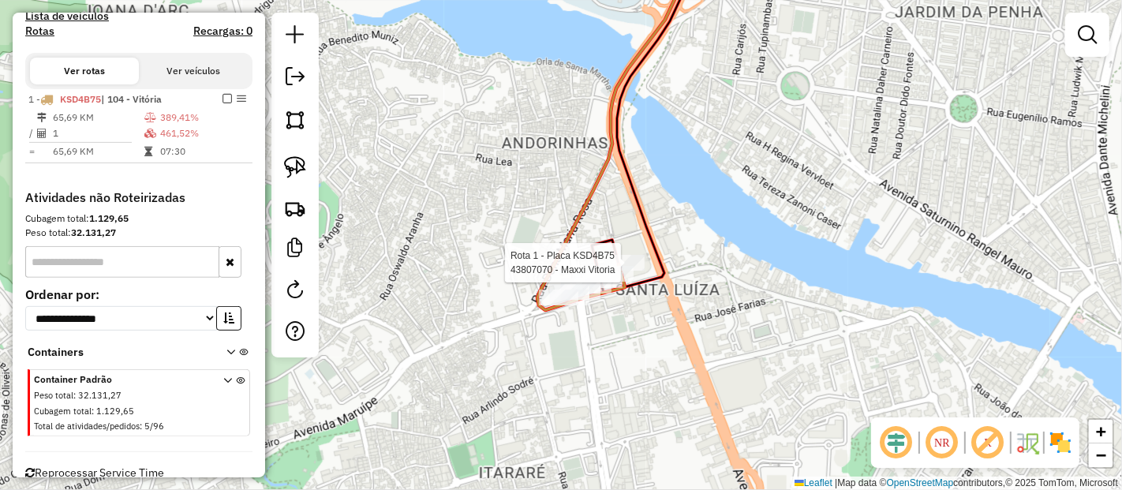
select select "**********"
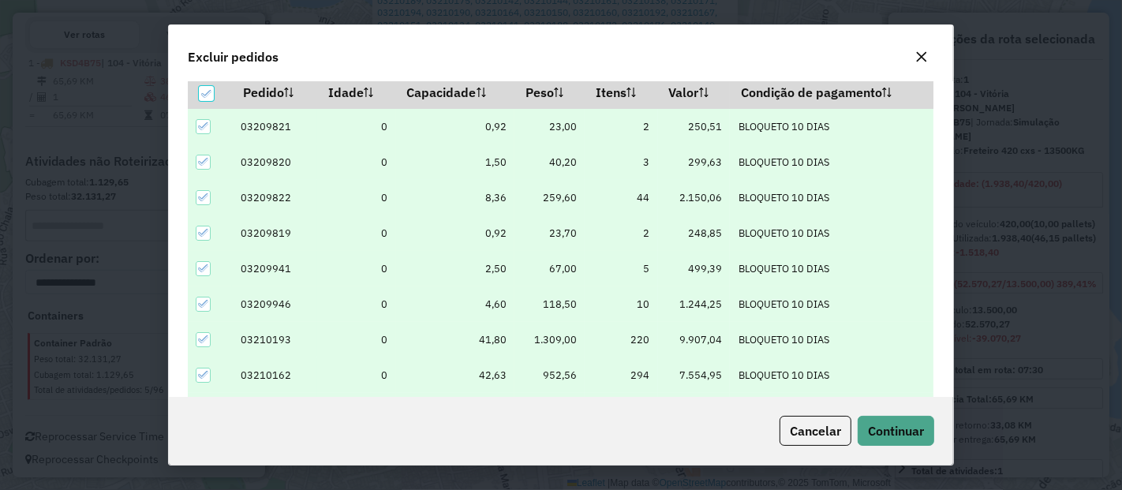
scroll to position [54, 0]
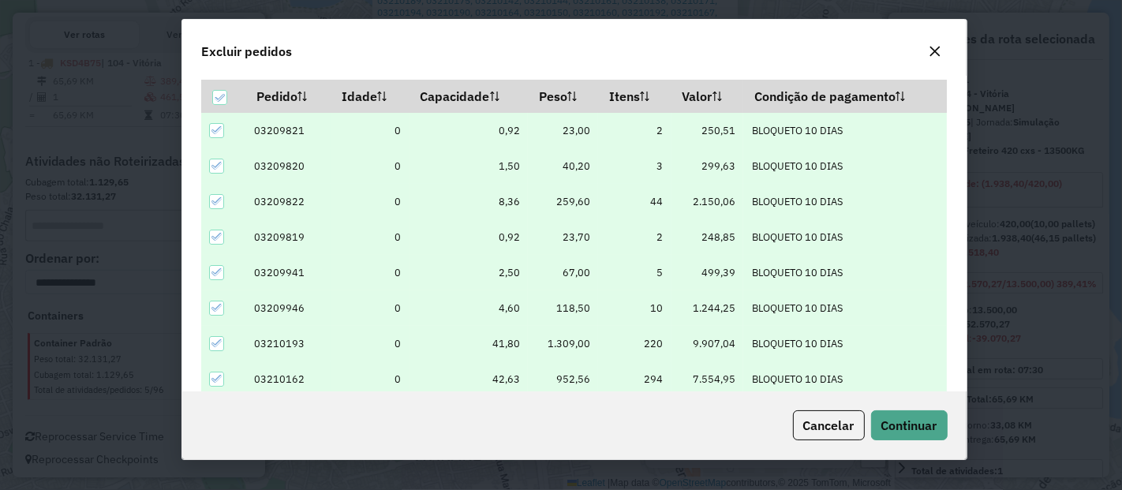
drag, startPoint x: 719, startPoint y: 44, endPoint x: 732, endPoint y: 39, distance: 14.2
click at [732, 39] on div "Excluir pedidos" at bounding box center [573, 48] width 783 height 57
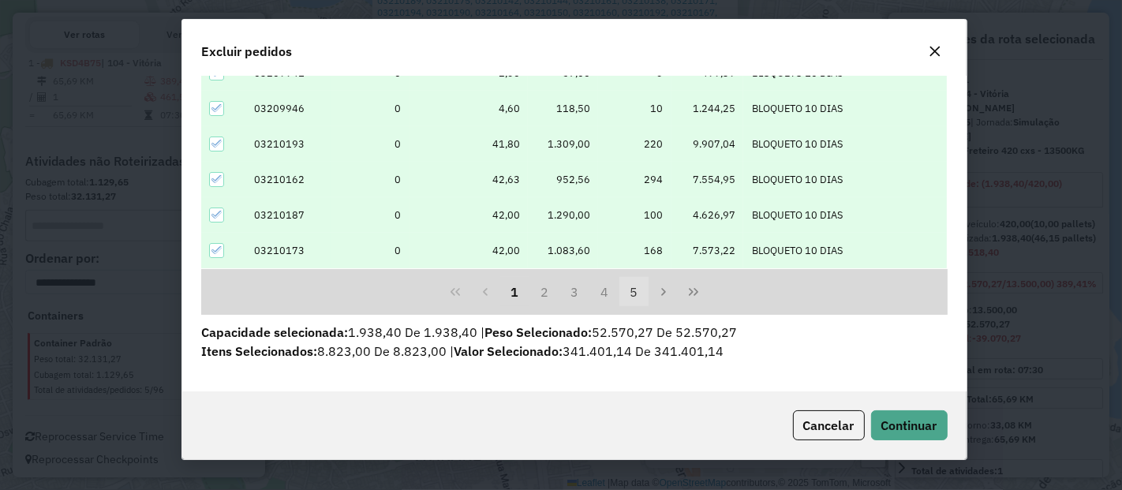
click at [640, 297] on button "5" at bounding box center [634, 292] width 30 height 30
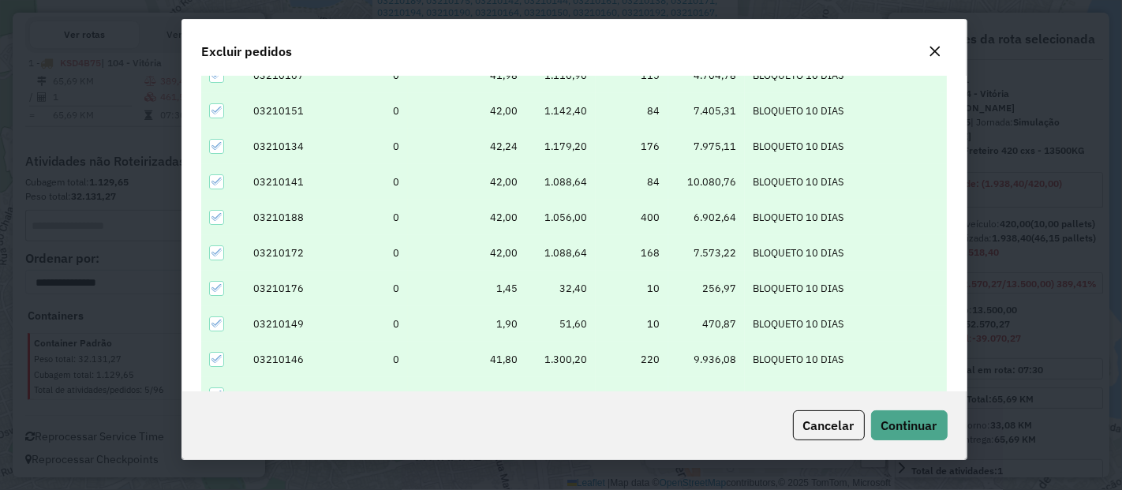
scroll to position [110, 0]
click at [816, 434] on button "Cancelar" at bounding box center [829, 425] width 72 height 30
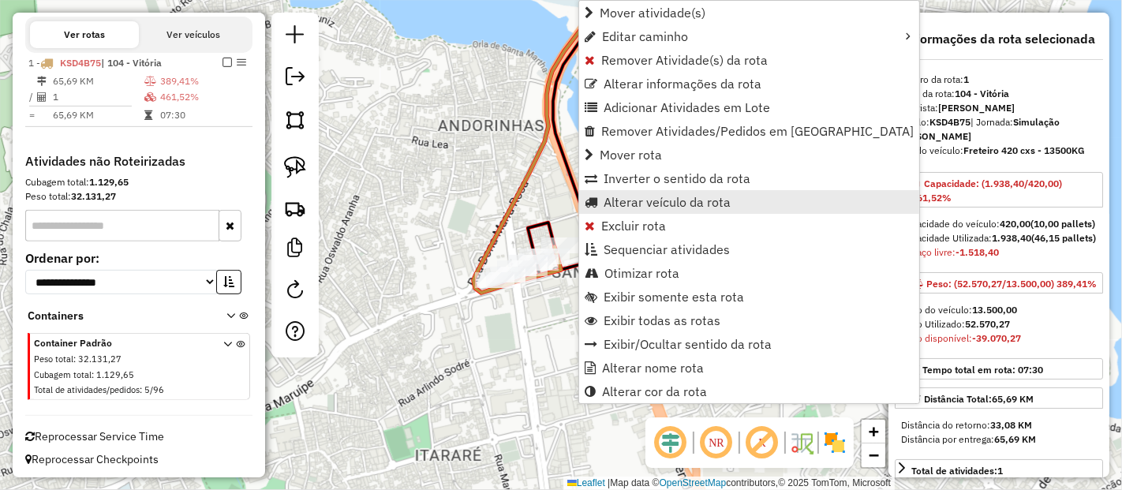
click at [617, 190] on link "Alterar veículo da rota" at bounding box center [749, 202] width 340 height 24
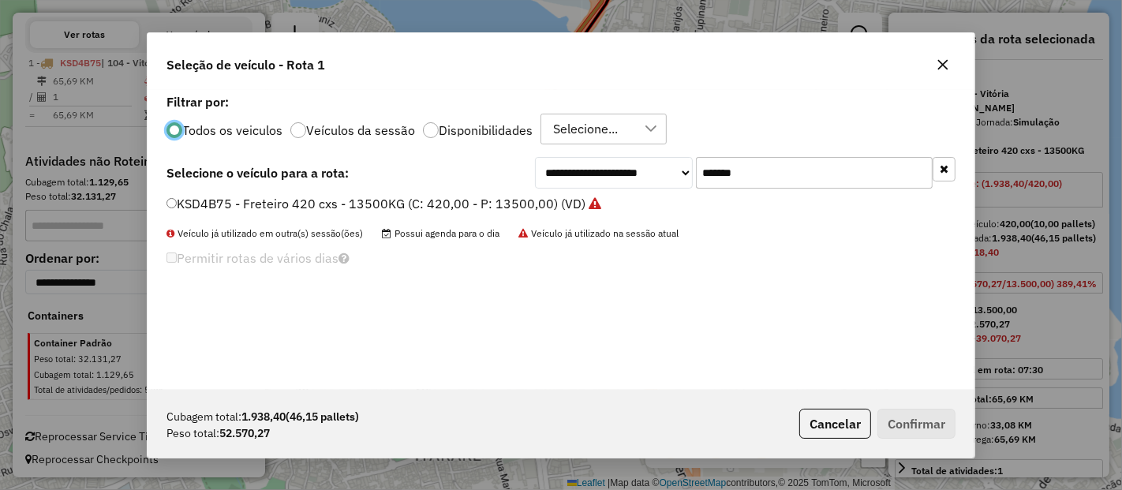
scroll to position [9, 4]
click at [743, 170] on input "*******" at bounding box center [814, 173] width 237 height 32
paste input "text"
click at [743, 170] on input "*******" at bounding box center [814, 173] width 237 height 32
type input "*******"
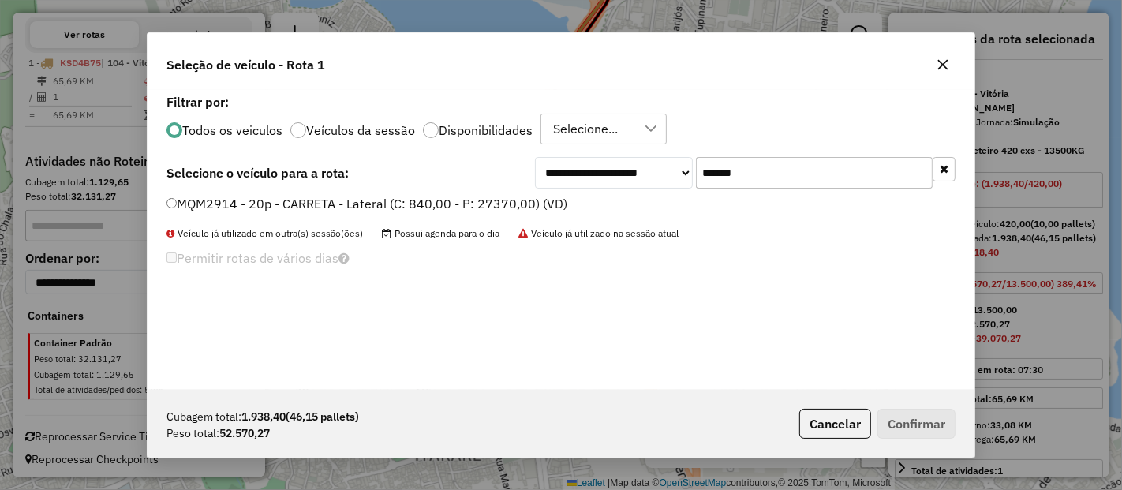
click at [489, 201] on label "MQM2914 - 20p - CARRETA - Lateral (C: 840,00 - P: 27370,00) (VD)" at bounding box center [366, 203] width 401 height 19
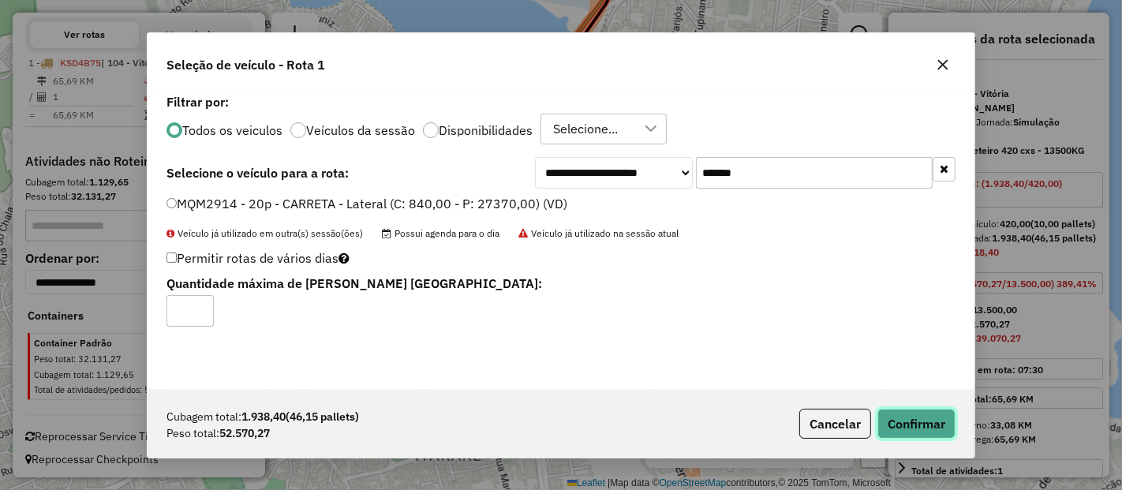
click at [925, 418] on button "Confirmar" at bounding box center [916, 424] width 78 height 30
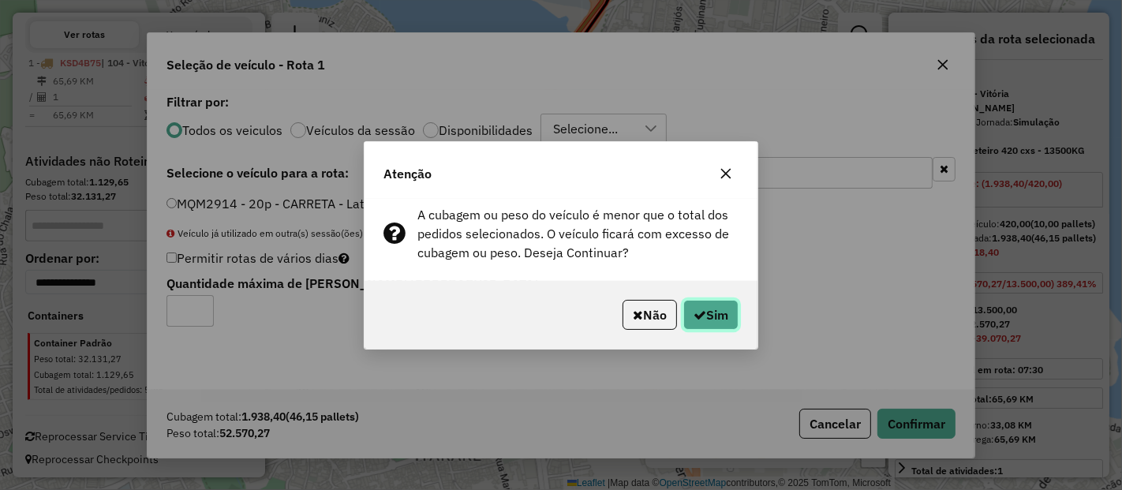
click at [707, 309] on button "Sim" at bounding box center [710, 315] width 55 height 30
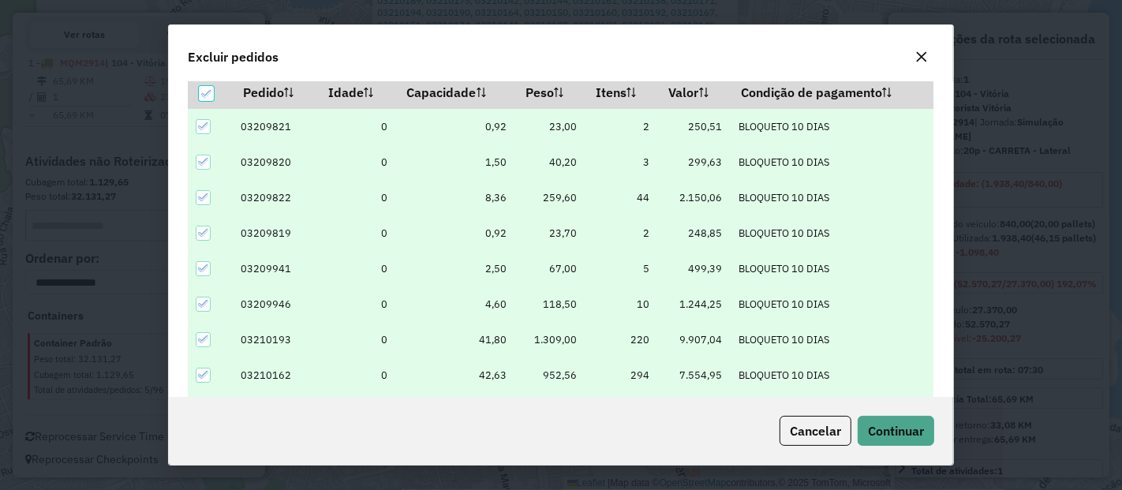
scroll to position [54, 0]
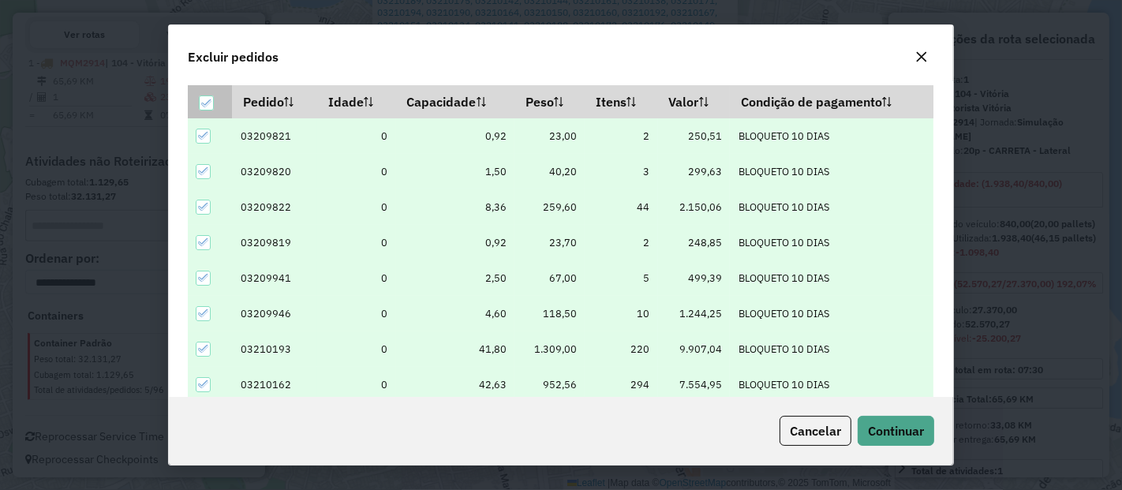
click at [207, 104] on icon at bounding box center [206, 103] width 11 height 11
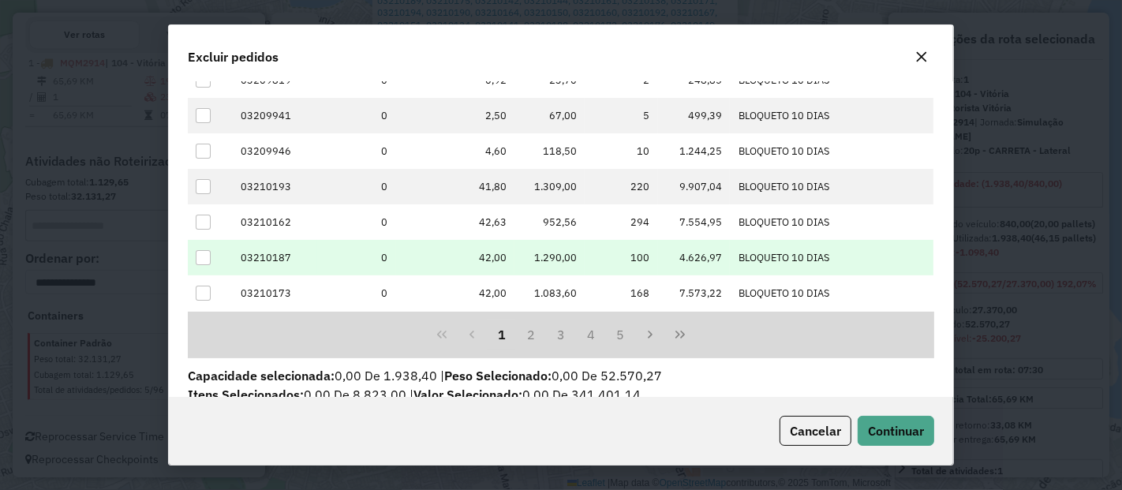
scroll to position [228, 0]
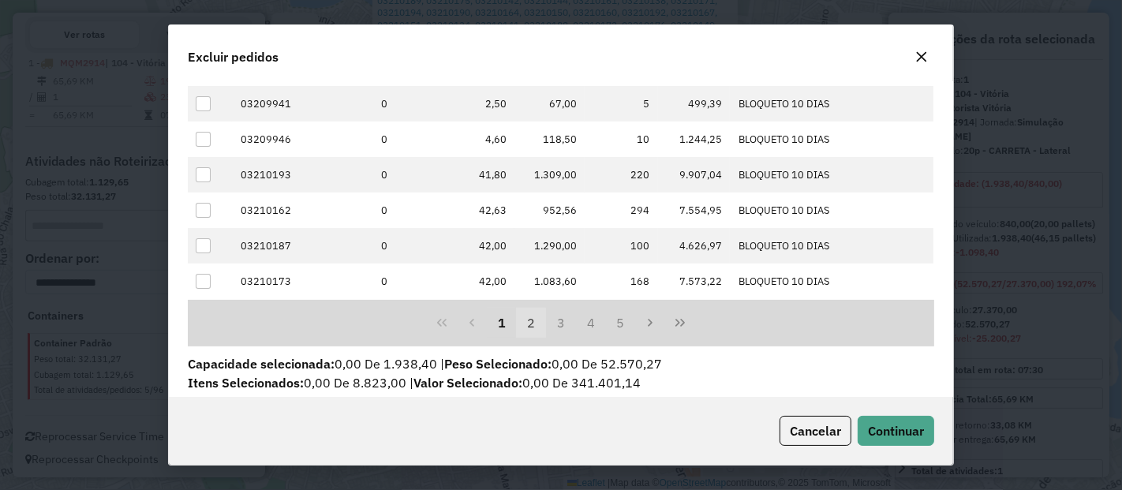
click at [521, 321] on button "2" at bounding box center [531, 323] width 30 height 30
click at [554, 323] on button "3" at bounding box center [561, 323] width 30 height 30
click at [588, 321] on button "4" at bounding box center [591, 323] width 30 height 30
click at [617, 326] on button "6" at bounding box center [621, 323] width 30 height 30
click at [518, 320] on button "4" at bounding box center [531, 323] width 30 height 30
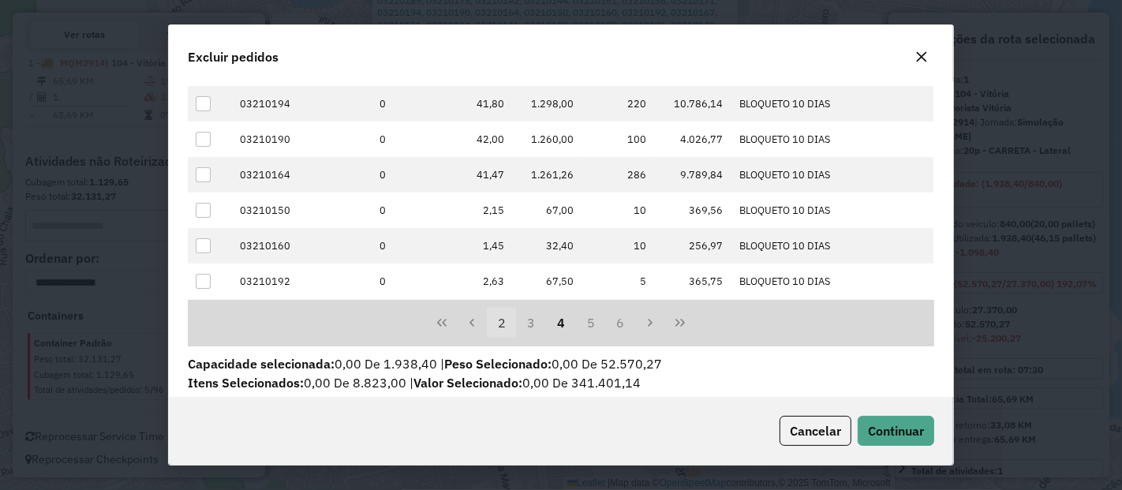
click at [498, 319] on button "2" at bounding box center [502, 323] width 30 height 30
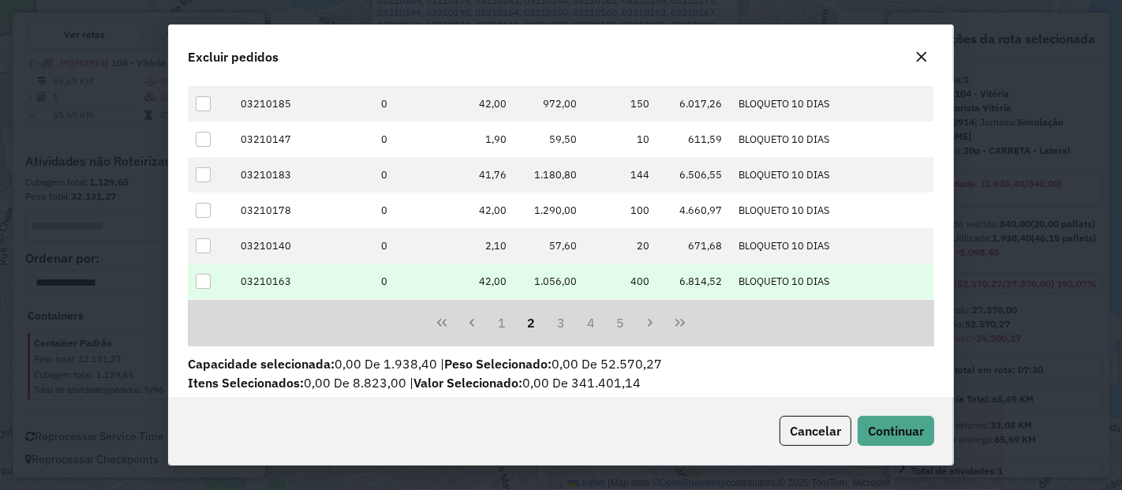
click at [203, 282] on div at bounding box center [203, 281] width 15 height 15
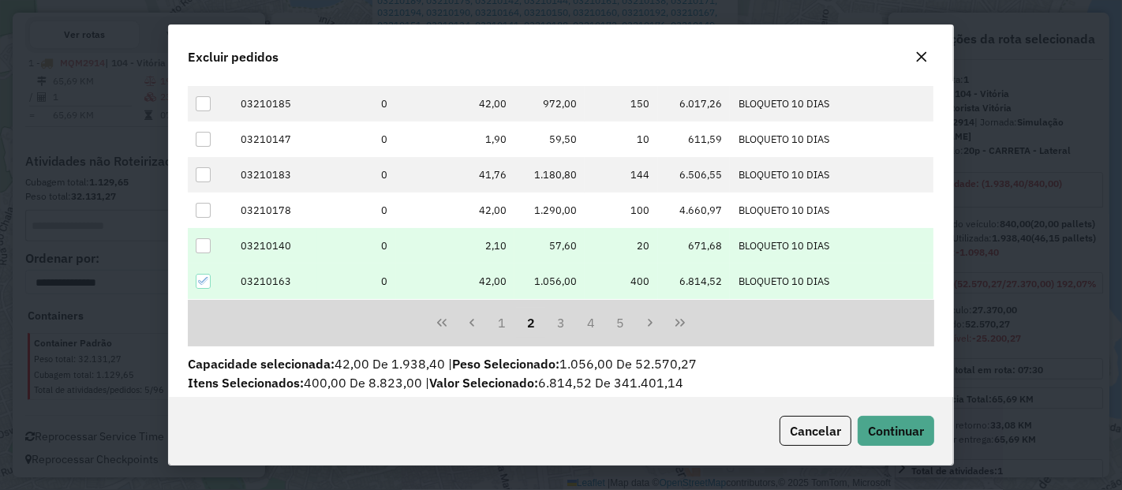
click at [198, 247] on div at bounding box center [203, 245] width 15 height 15
click at [888, 429] on span "Continuar" at bounding box center [896, 431] width 56 height 16
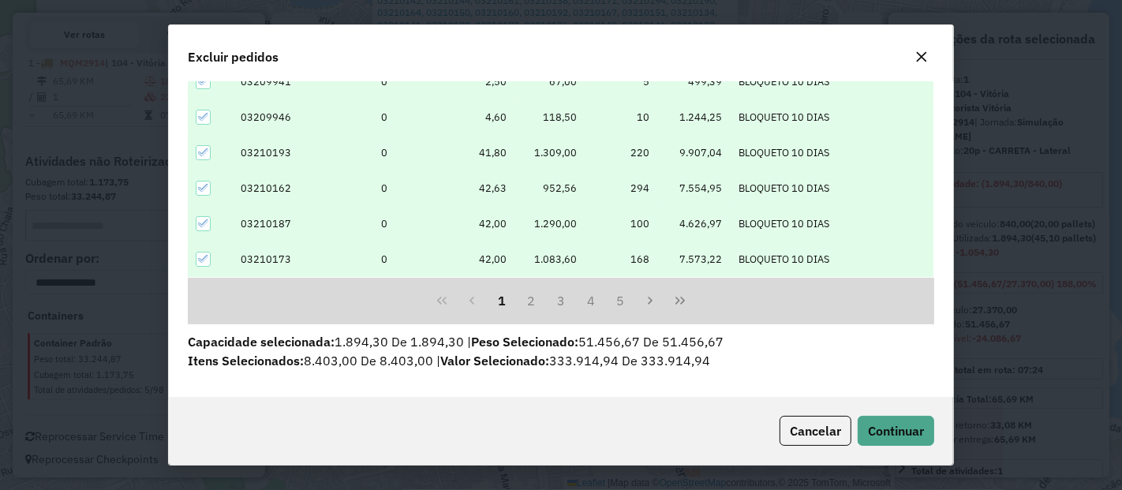
scroll to position [253, 0]
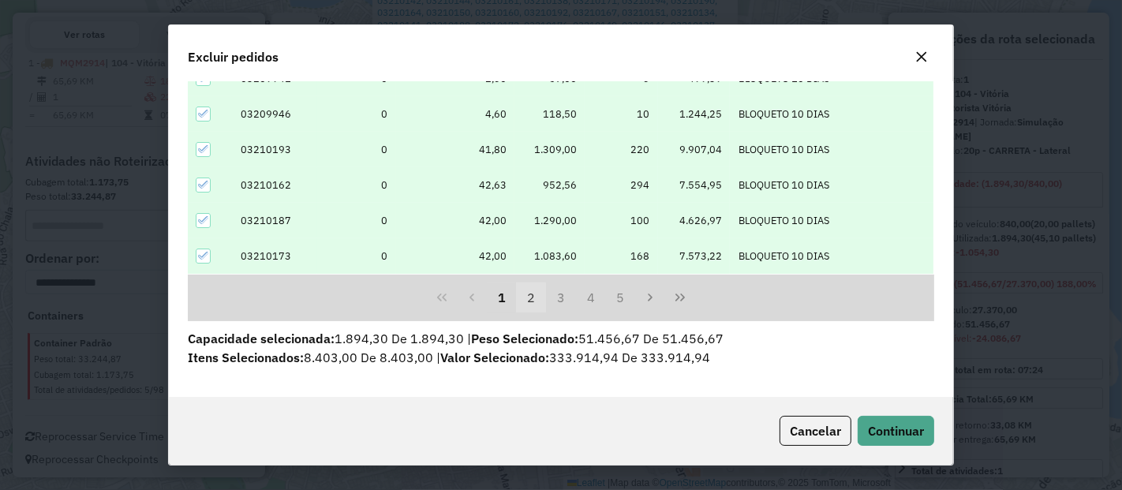
click at [532, 294] on button "2" at bounding box center [531, 297] width 30 height 30
click at [560, 302] on button "3" at bounding box center [561, 297] width 30 height 30
click at [607, 303] on button "5" at bounding box center [621, 297] width 30 height 30
click at [640, 308] on button "Next Page" at bounding box center [650, 297] width 30 height 30
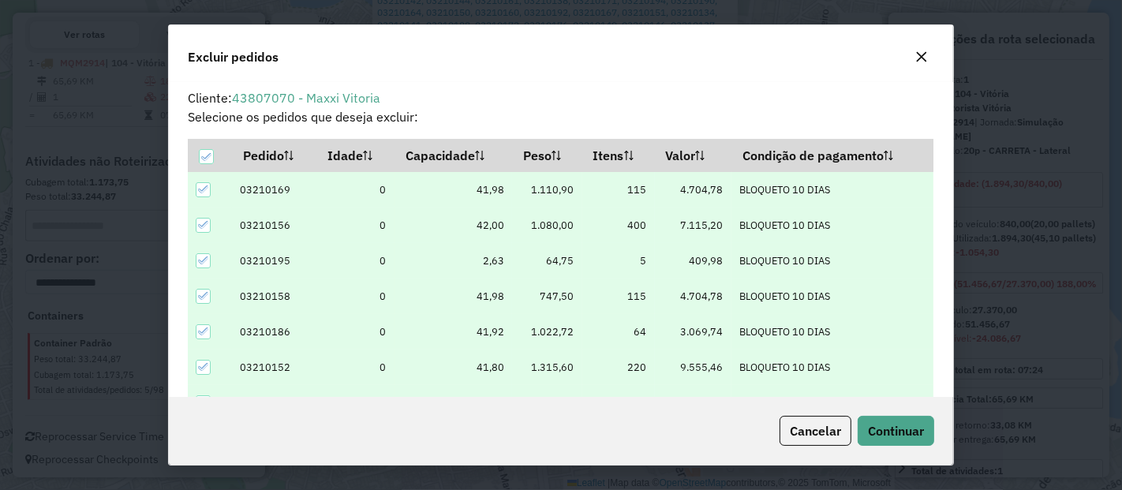
click at [921, 62] on icon "button" at bounding box center [921, 56] width 13 height 13
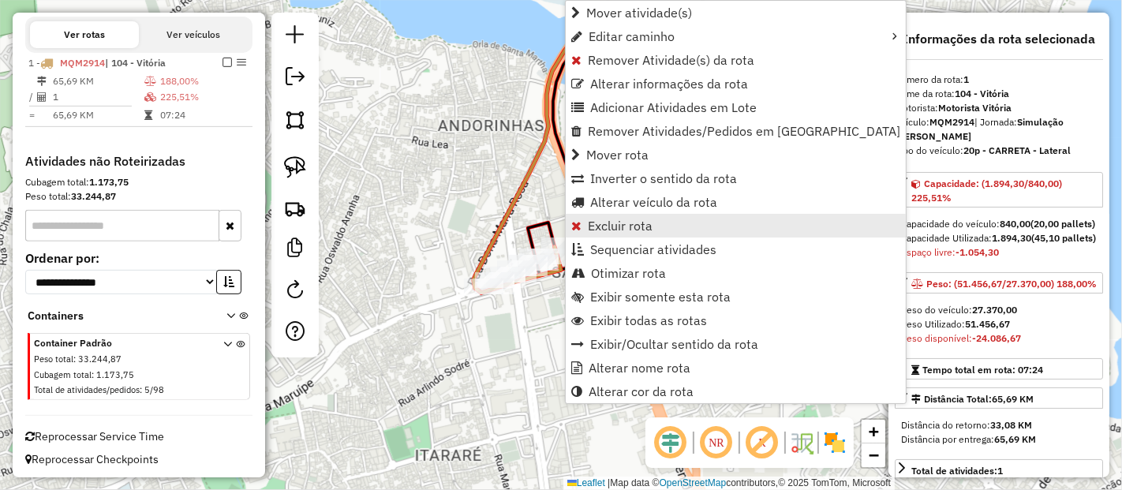
click at [629, 214] on link "Excluir rota" at bounding box center [736, 226] width 340 height 24
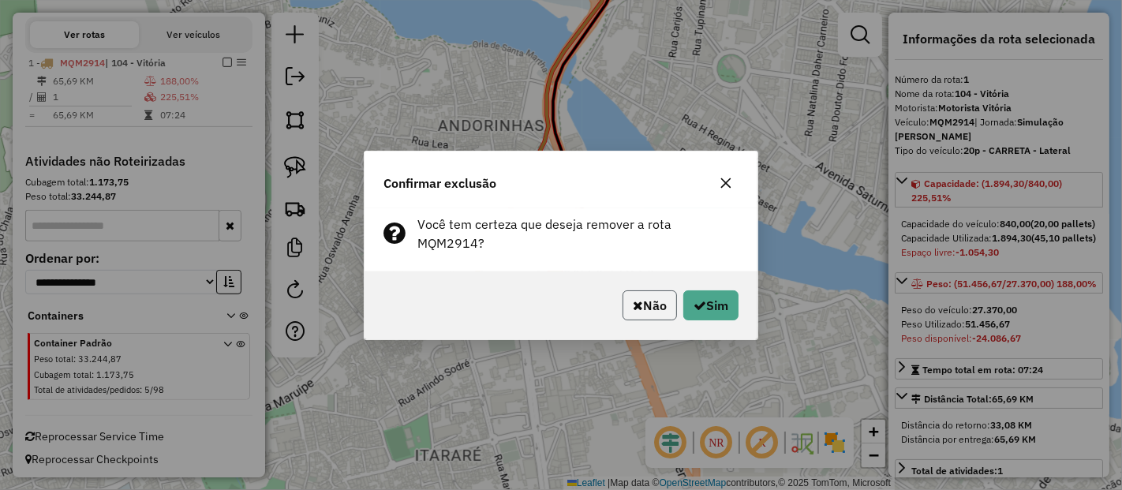
click at [632, 290] on button "Não" at bounding box center [649, 305] width 54 height 30
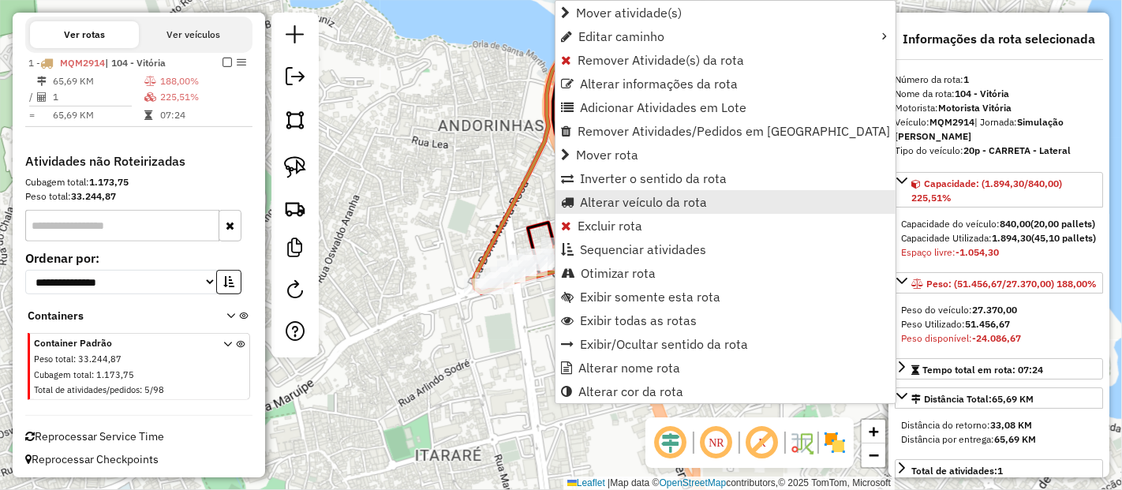
click at [623, 206] on span "Alterar veículo da rota" at bounding box center [643, 202] width 127 height 13
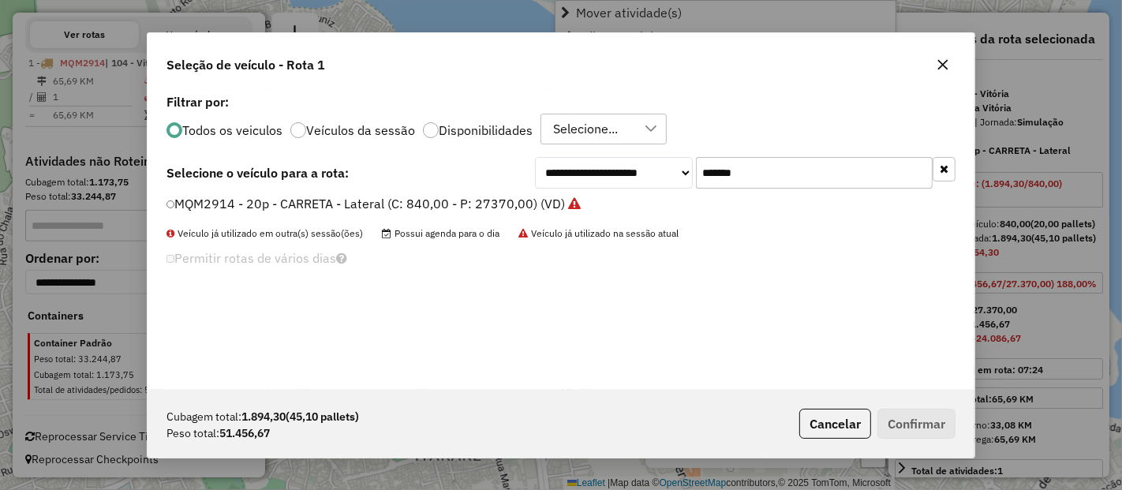
scroll to position [9, 4]
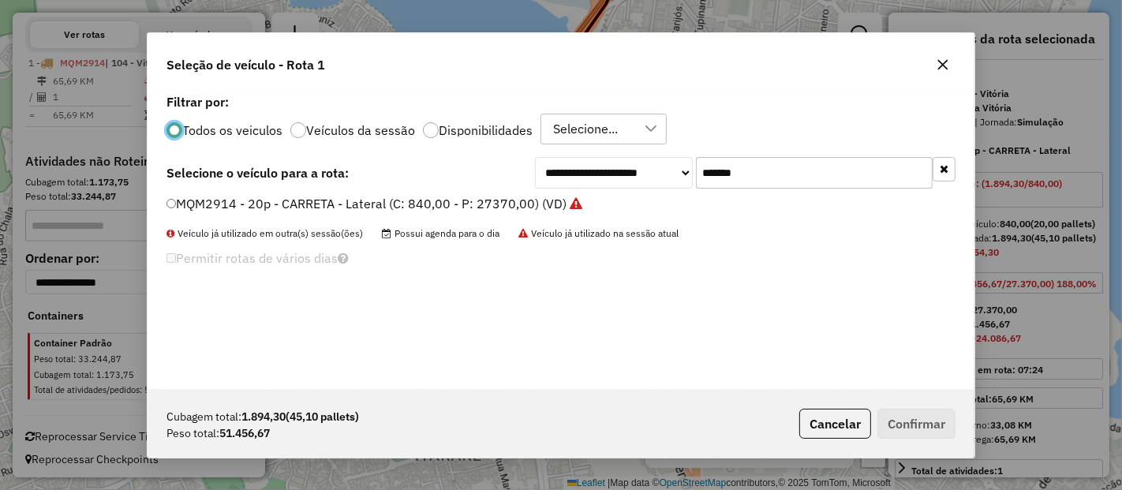
click at [765, 185] on input "*******" at bounding box center [814, 173] width 237 height 32
paste input "text"
click at [765, 185] on input "*******" at bounding box center [814, 173] width 237 height 32
type input "*******"
click at [843, 418] on button "Cancelar" at bounding box center [835, 424] width 72 height 30
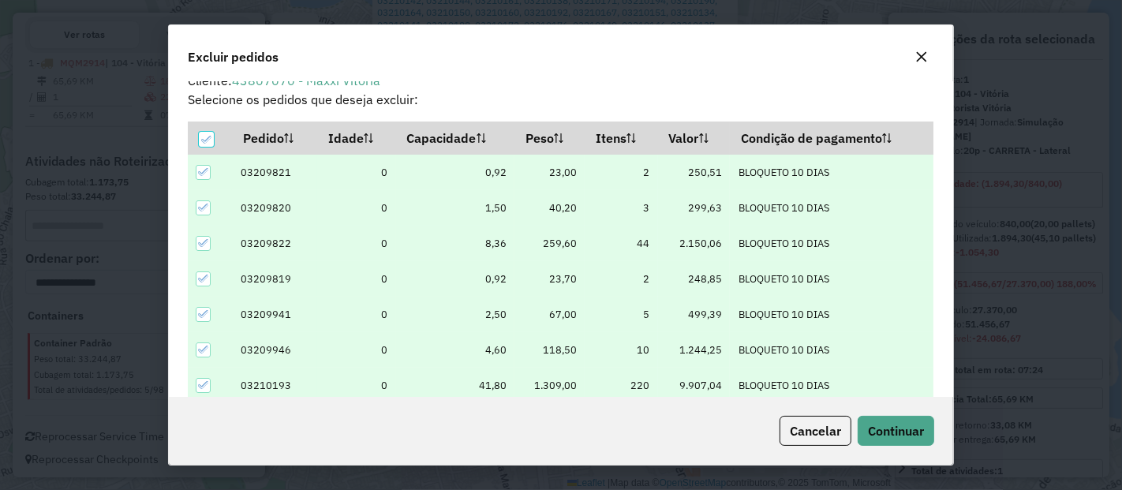
scroll to position [0, 0]
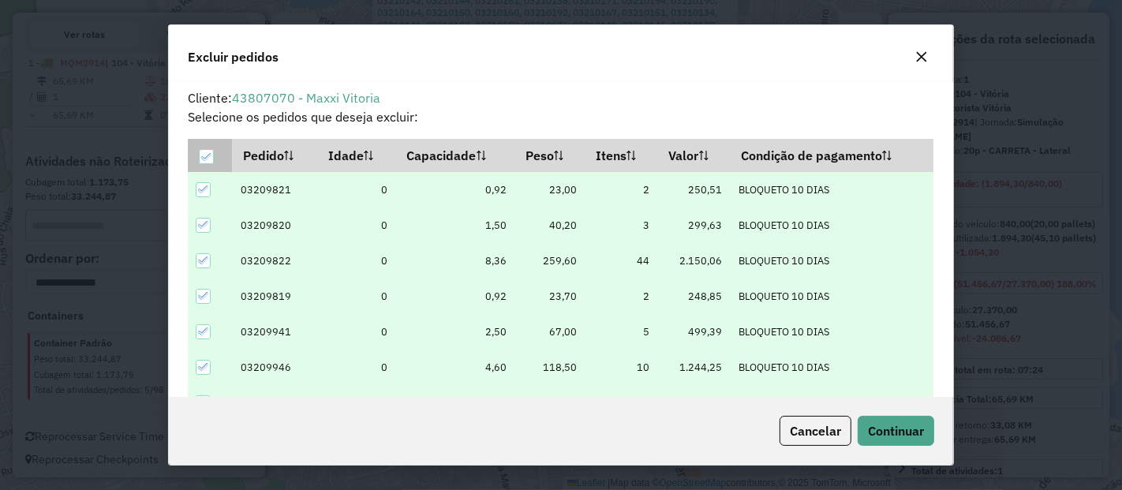
click at [200, 155] on div at bounding box center [206, 156] width 15 height 15
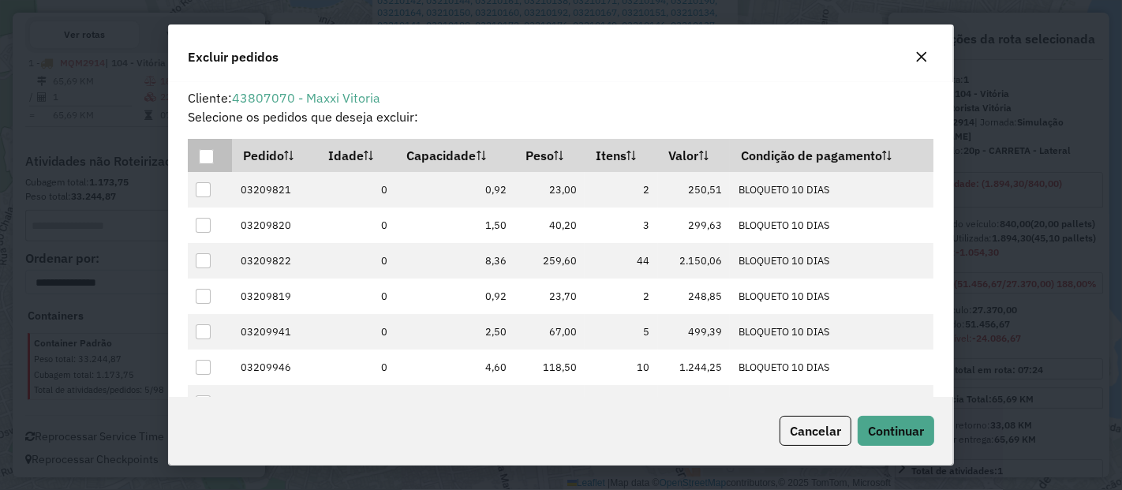
click at [203, 159] on div at bounding box center [206, 156] width 15 height 15
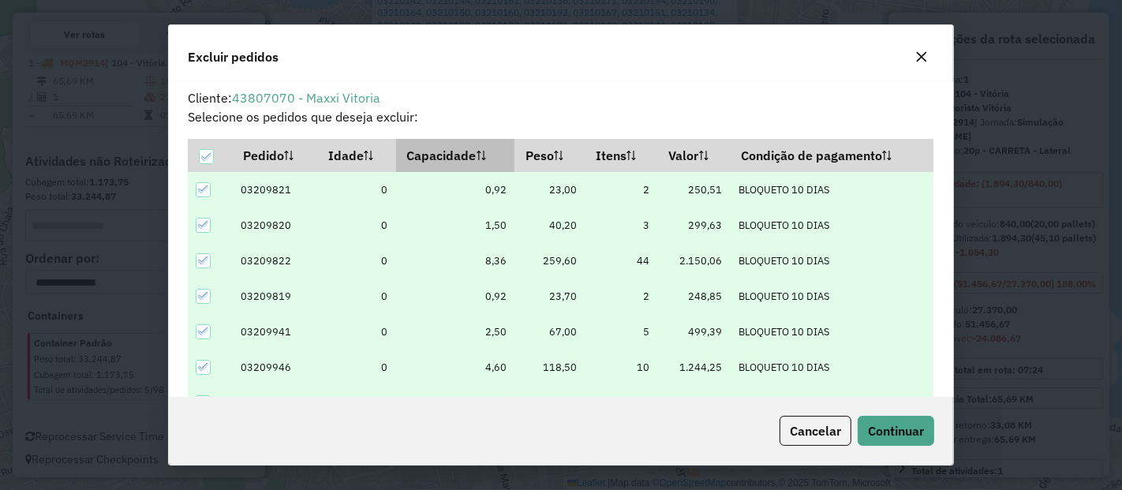
scroll to position [253, 0]
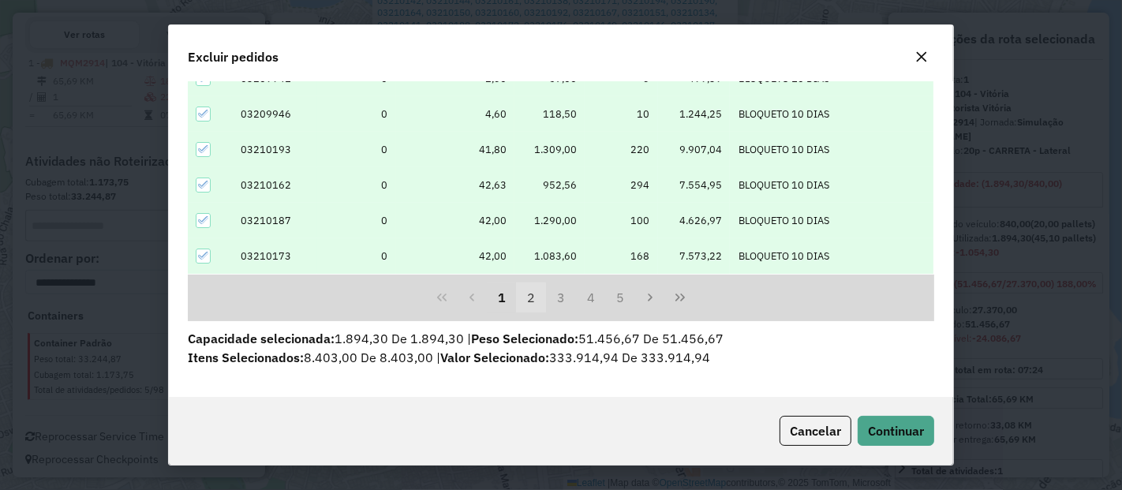
click at [540, 301] on button "2" at bounding box center [531, 297] width 30 height 30
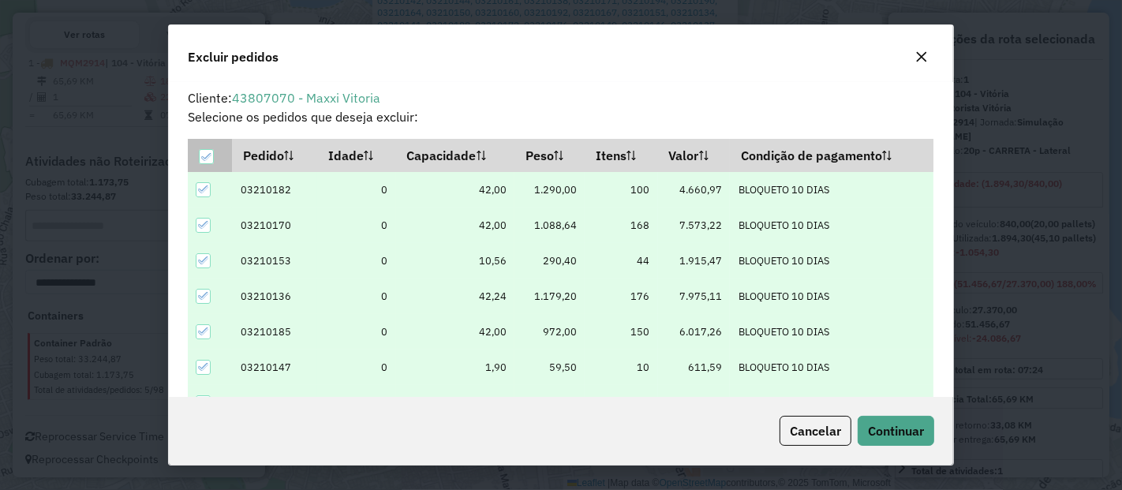
click at [201, 156] on icon at bounding box center [206, 156] width 11 height 11
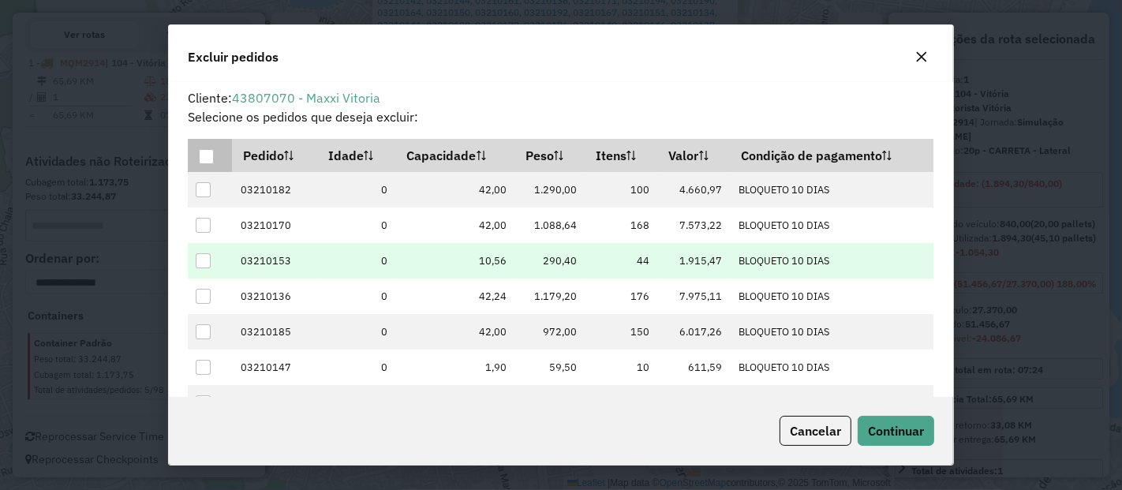
scroll to position [253, 0]
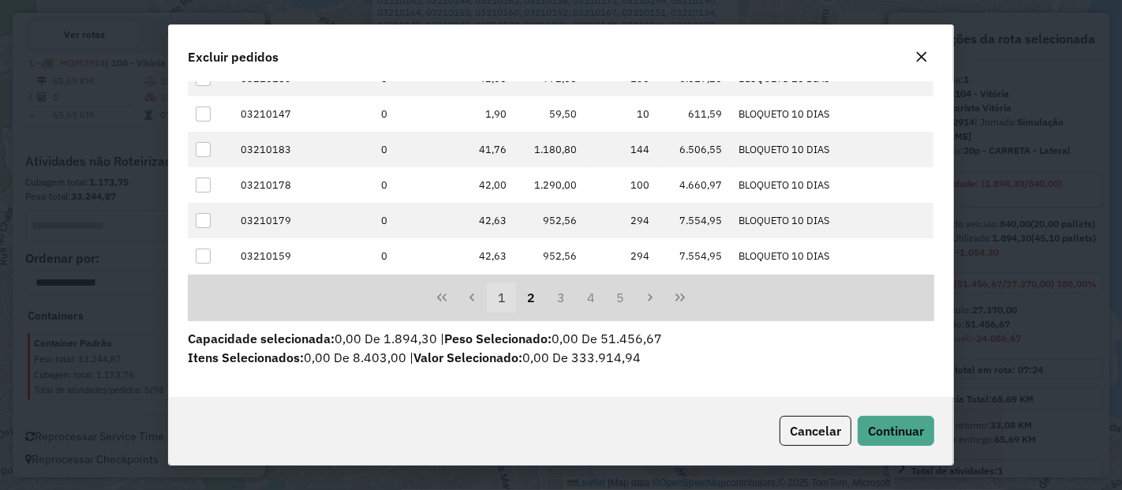
click at [503, 290] on button "1" at bounding box center [502, 297] width 30 height 30
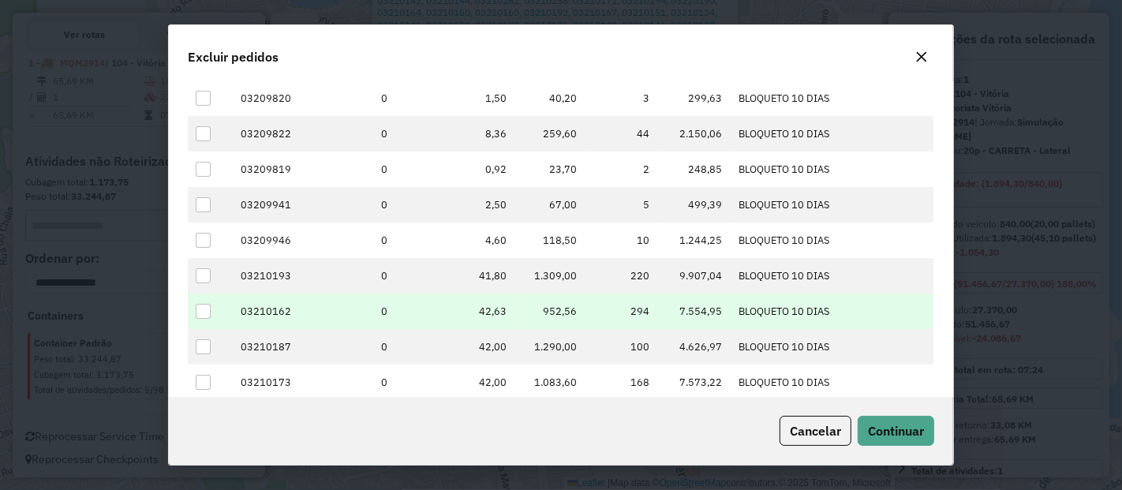
scroll to position [127, 0]
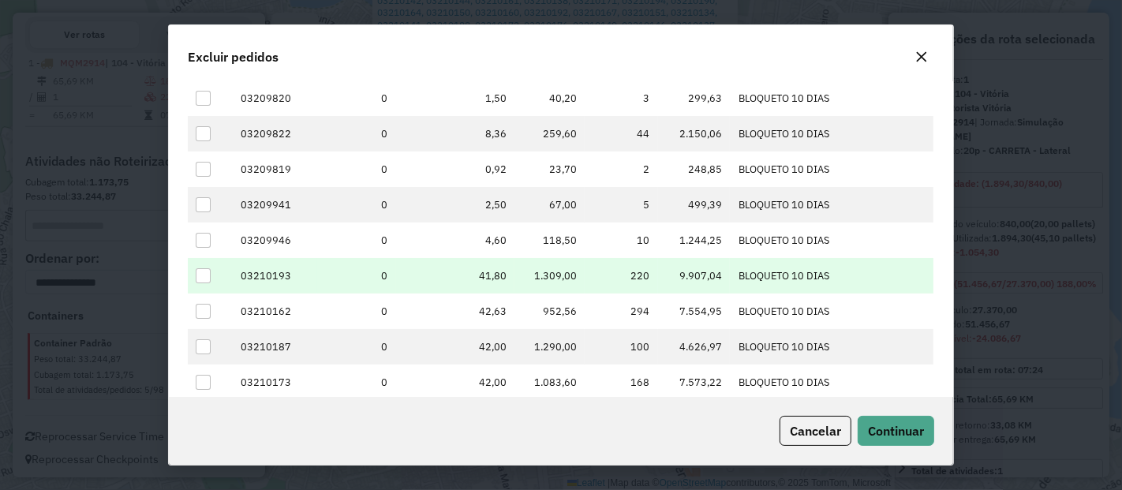
click at [205, 271] on div at bounding box center [203, 275] width 15 height 15
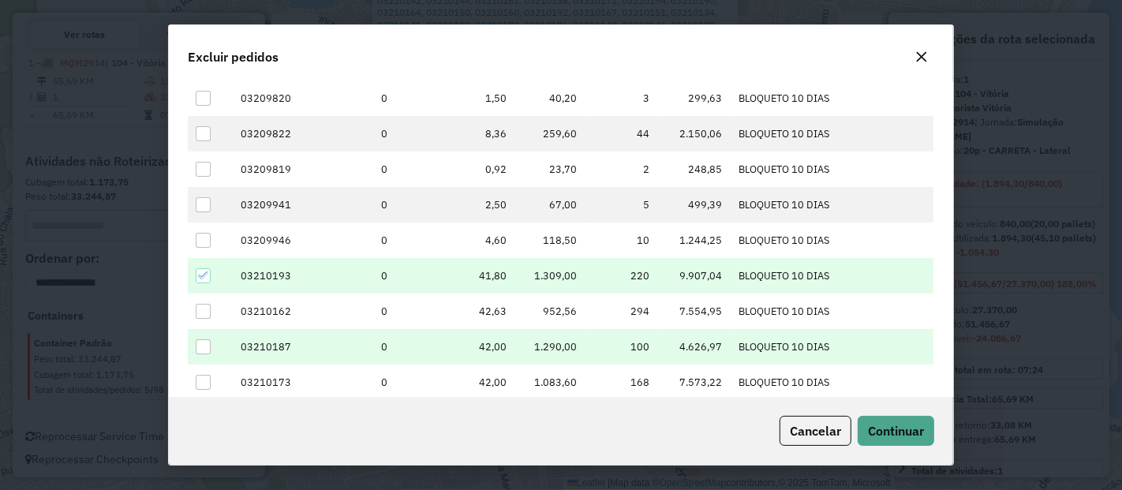
click at [203, 341] on div at bounding box center [203, 346] width 15 height 15
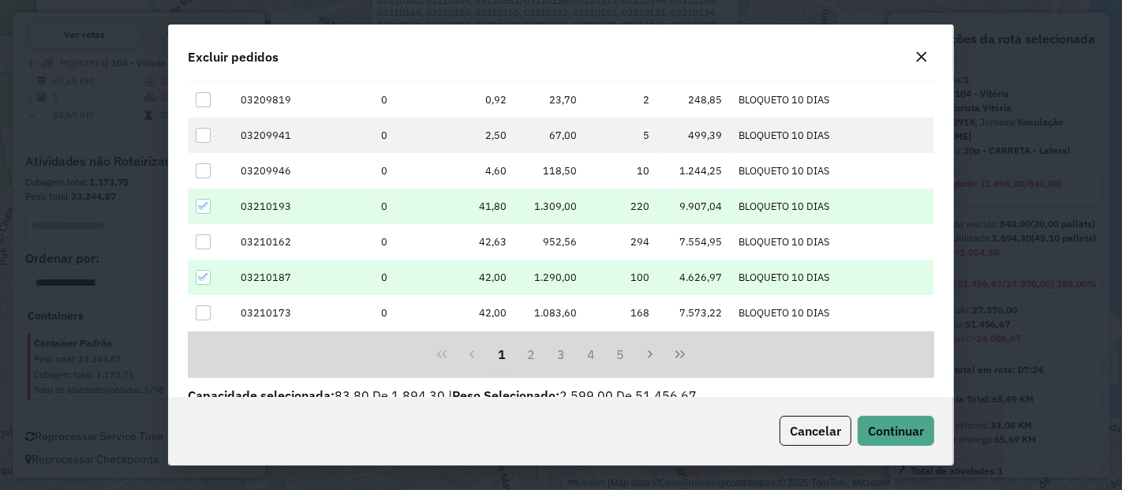
scroll to position [203, 0]
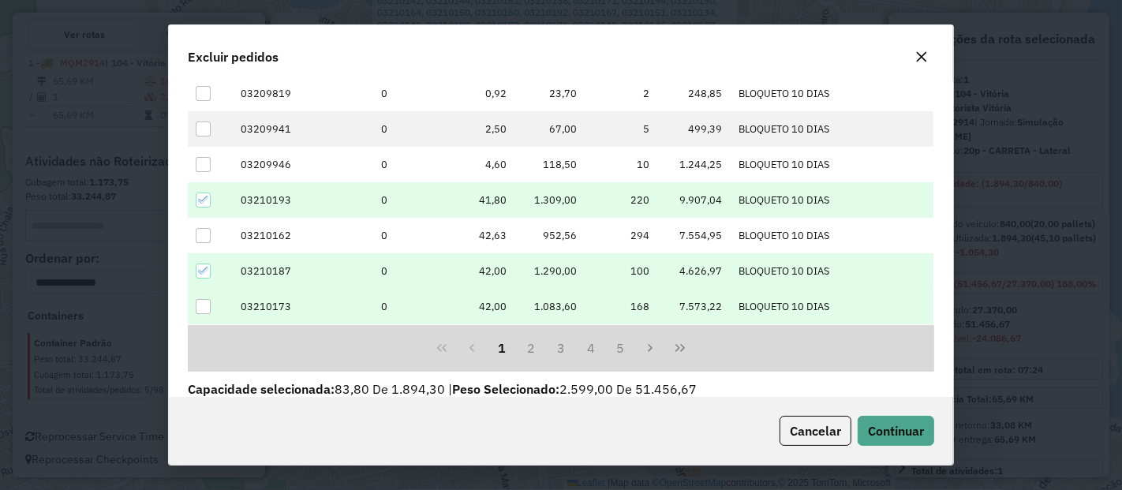
click at [198, 305] on div at bounding box center [203, 306] width 15 height 15
click at [522, 337] on button "2" at bounding box center [531, 348] width 30 height 30
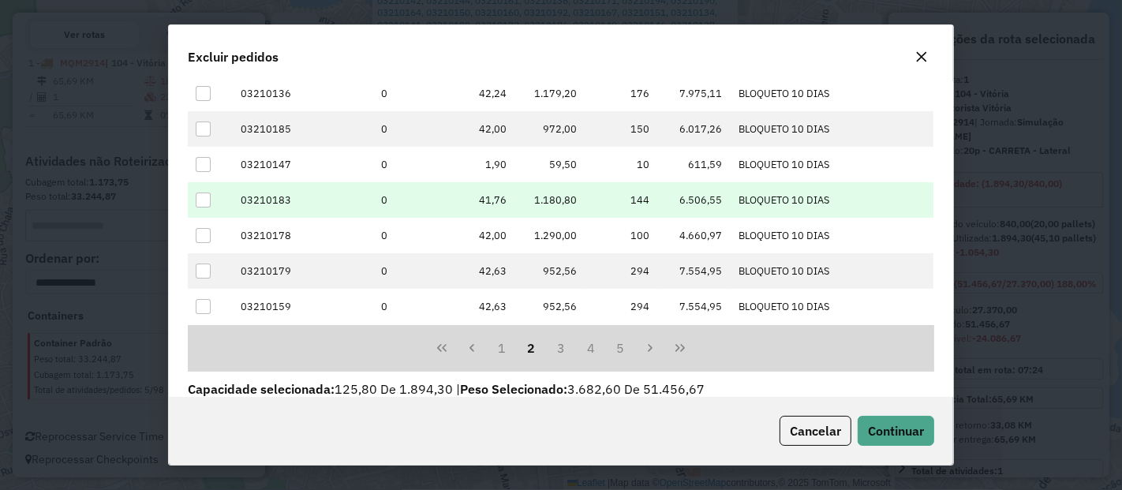
click at [203, 201] on div at bounding box center [203, 199] width 15 height 15
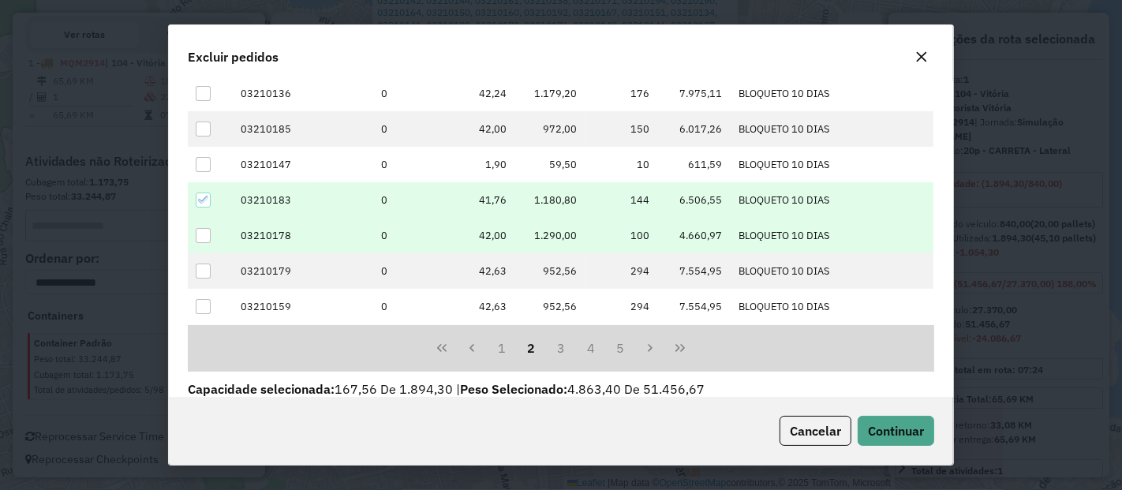
click at [206, 234] on div at bounding box center [203, 235] width 15 height 15
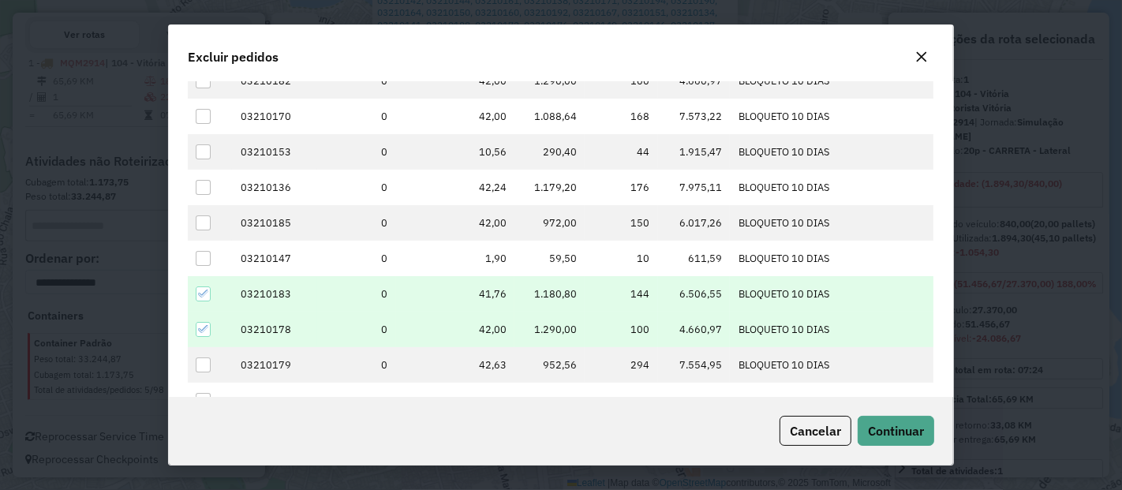
scroll to position [103, 0]
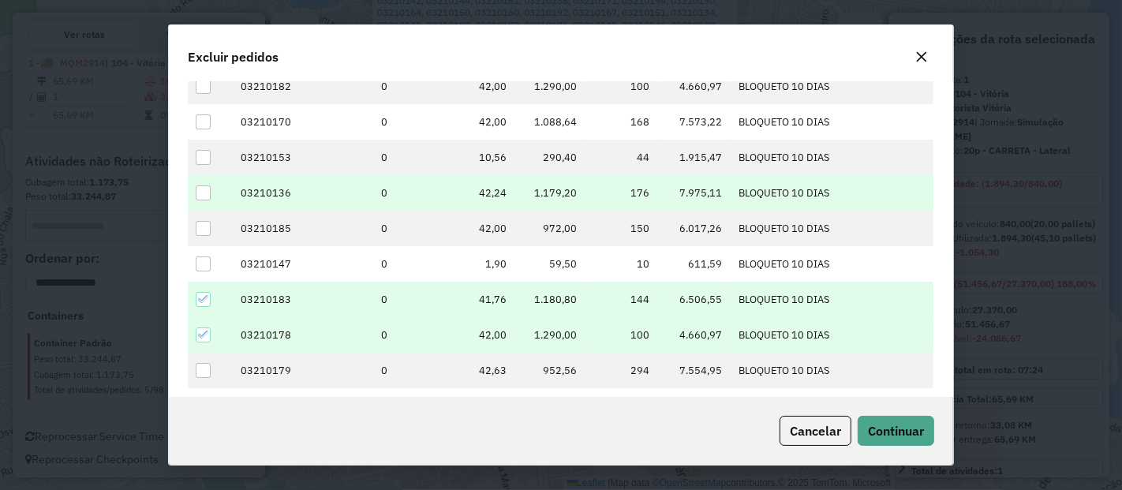
click at [203, 190] on div at bounding box center [203, 192] width 15 height 15
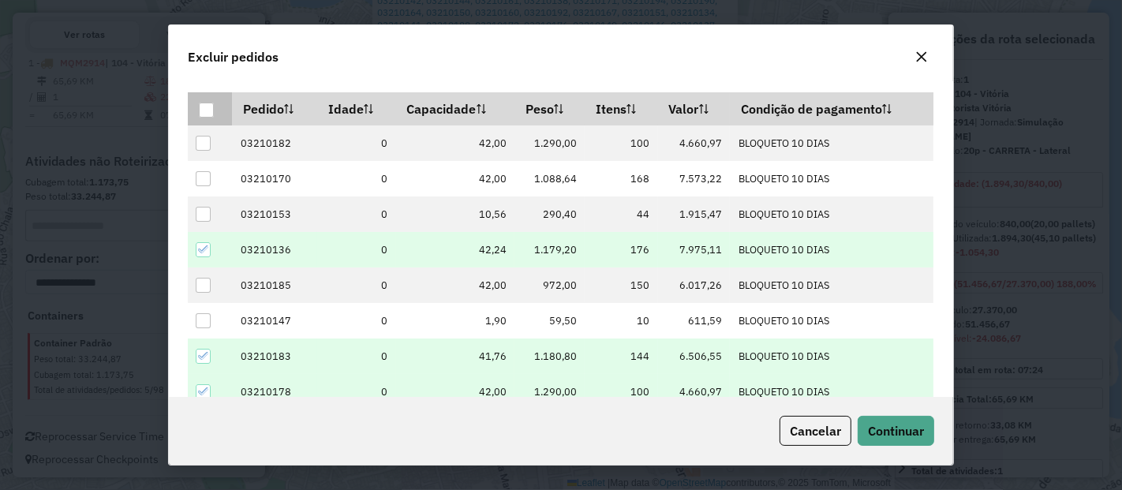
scroll to position [43, 0]
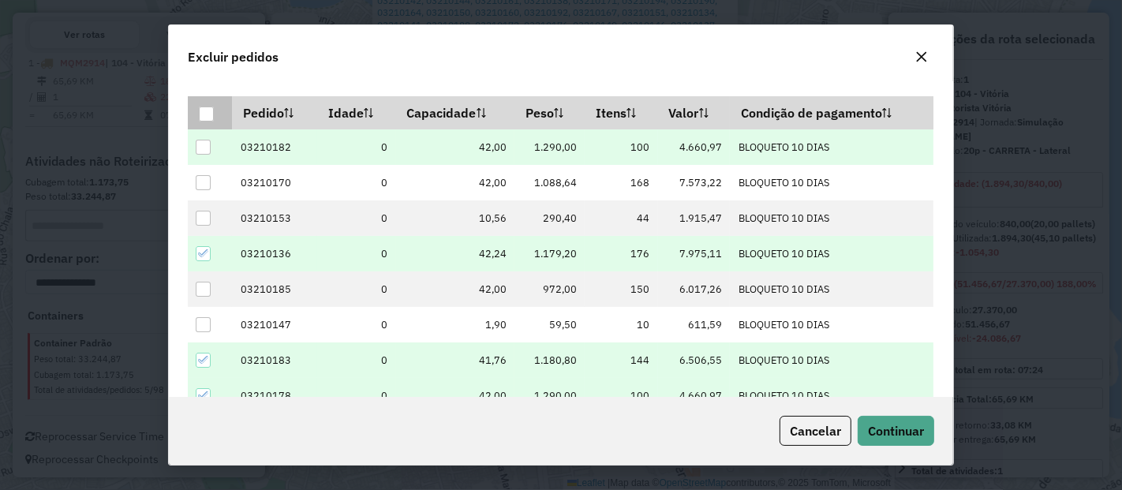
click at [205, 146] on div at bounding box center [203, 147] width 15 height 15
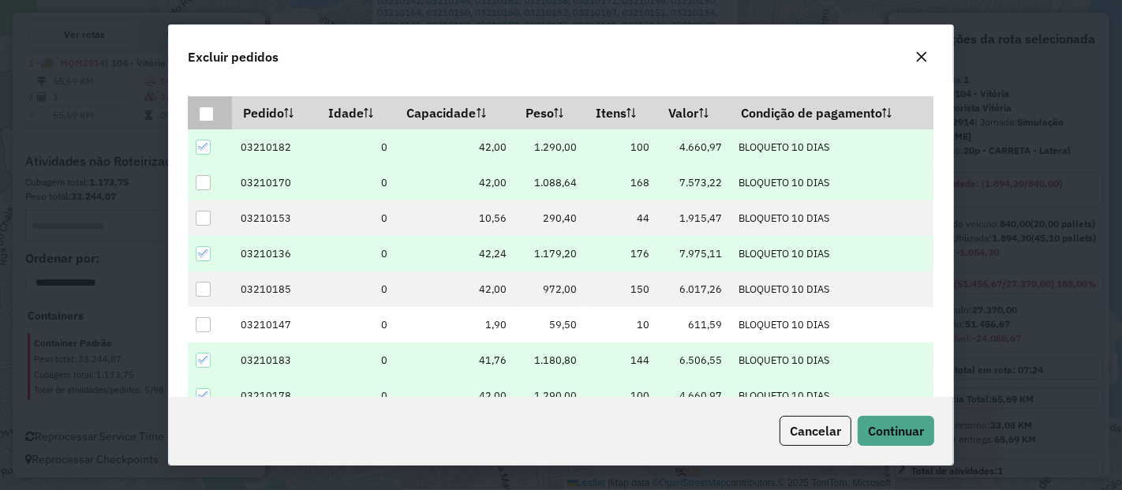
click at [205, 182] on div at bounding box center [203, 182] width 15 height 15
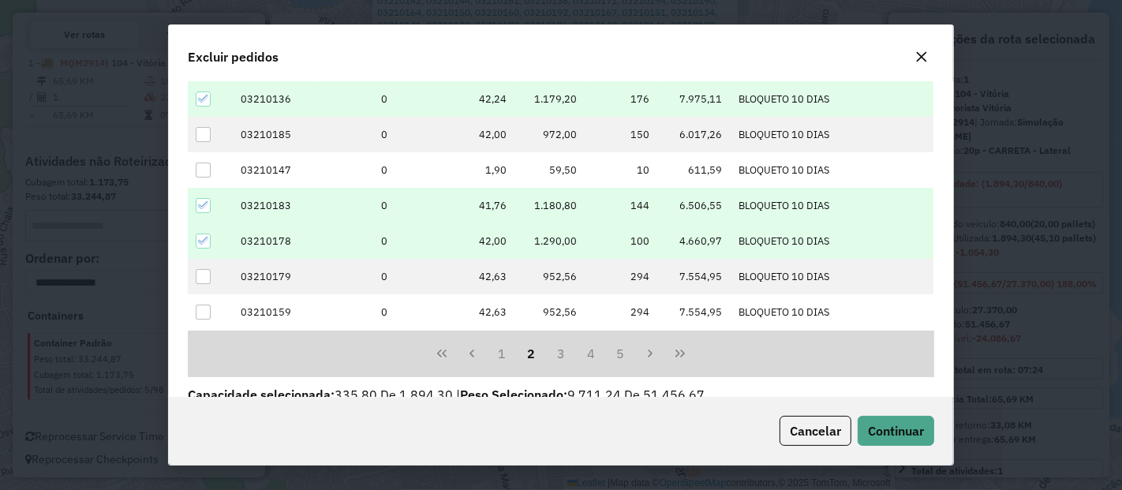
scroll to position [211, 0]
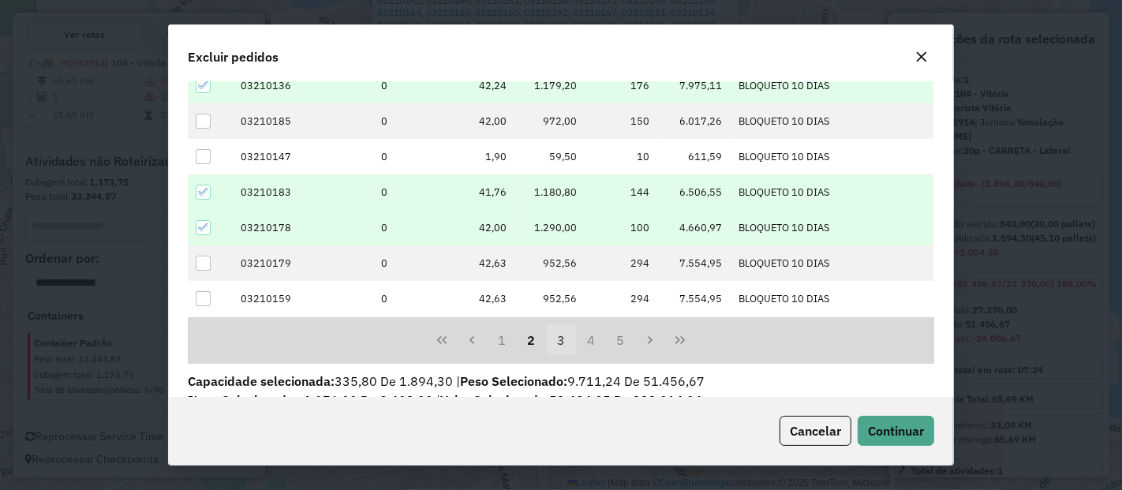
click at [550, 346] on button "3" at bounding box center [561, 340] width 30 height 30
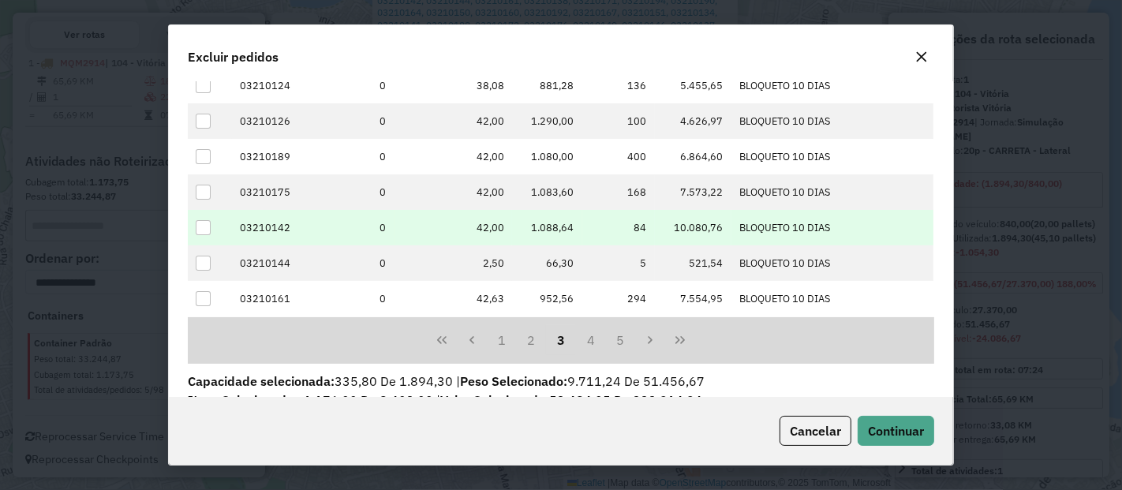
click at [200, 231] on div at bounding box center [203, 227] width 15 height 15
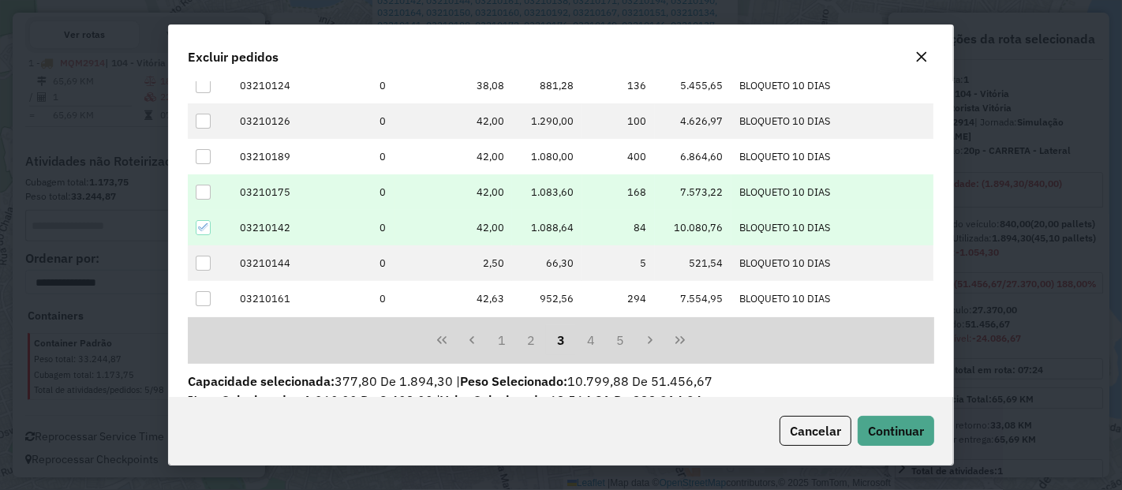
click at [195, 188] on td at bounding box center [210, 191] width 44 height 35
click at [209, 195] on div at bounding box center [203, 192] width 15 height 15
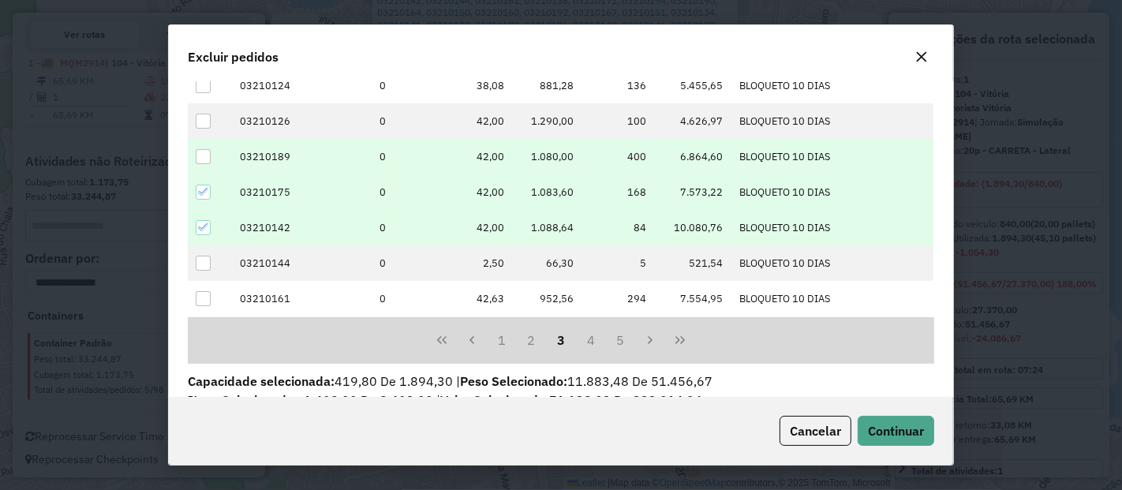
click at [203, 156] on div at bounding box center [203, 156] width 15 height 15
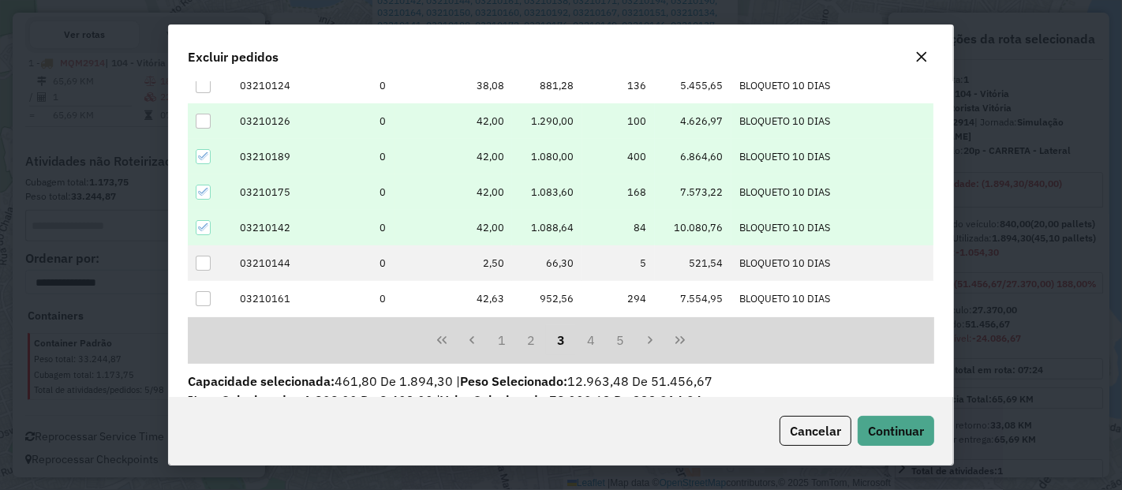
click at [209, 120] on div at bounding box center [203, 121] width 15 height 15
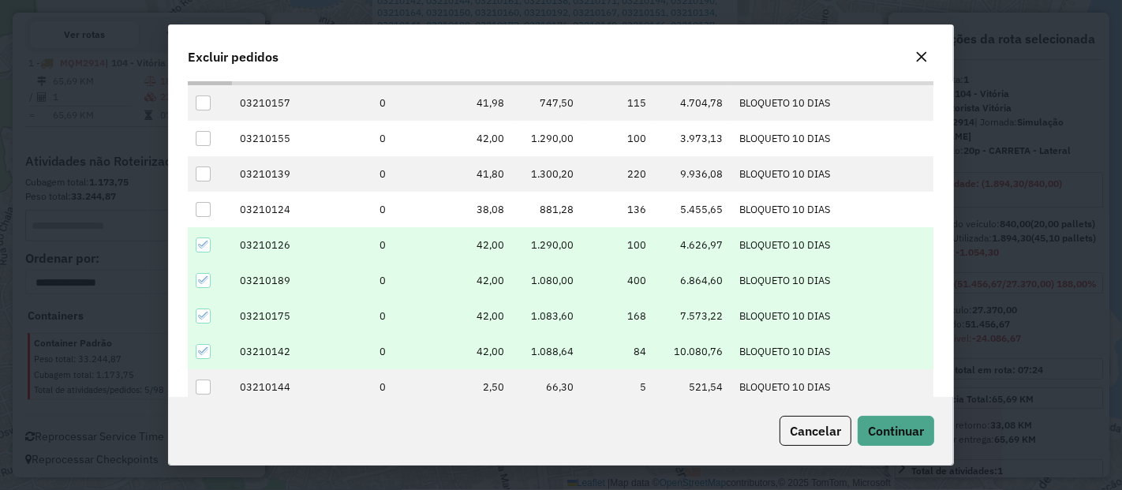
scroll to position [86, 0]
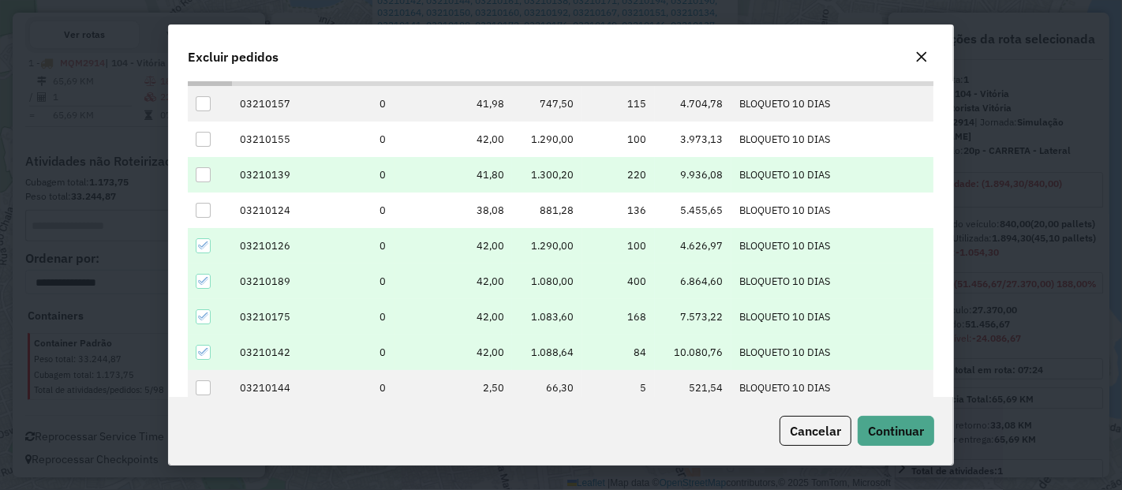
click at [202, 177] on div at bounding box center [203, 174] width 15 height 15
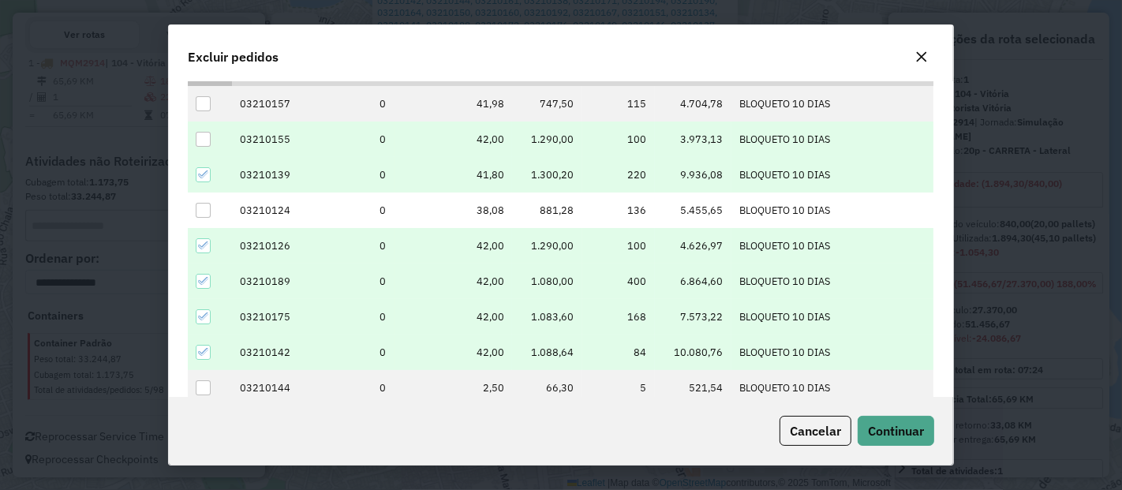
click at [207, 140] on div at bounding box center [203, 139] width 15 height 15
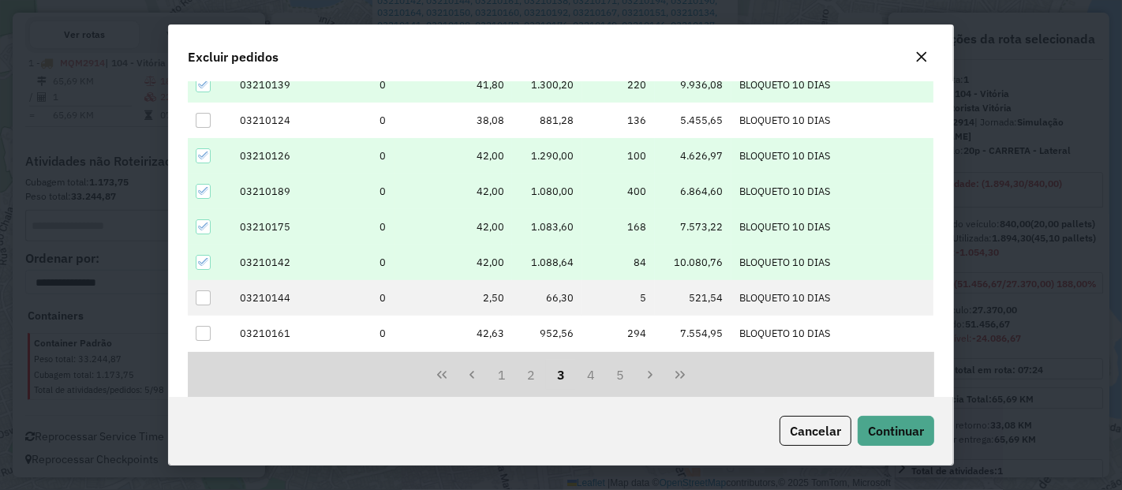
scroll to position [214, 0]
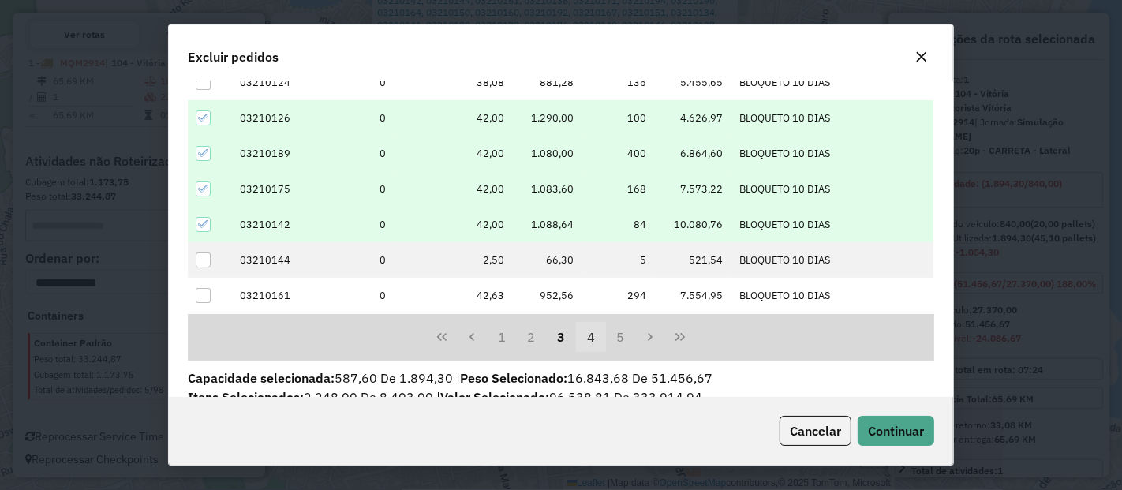
click at [594, 344] on button "4" at bounding box center [591, 337] width 30 height 30
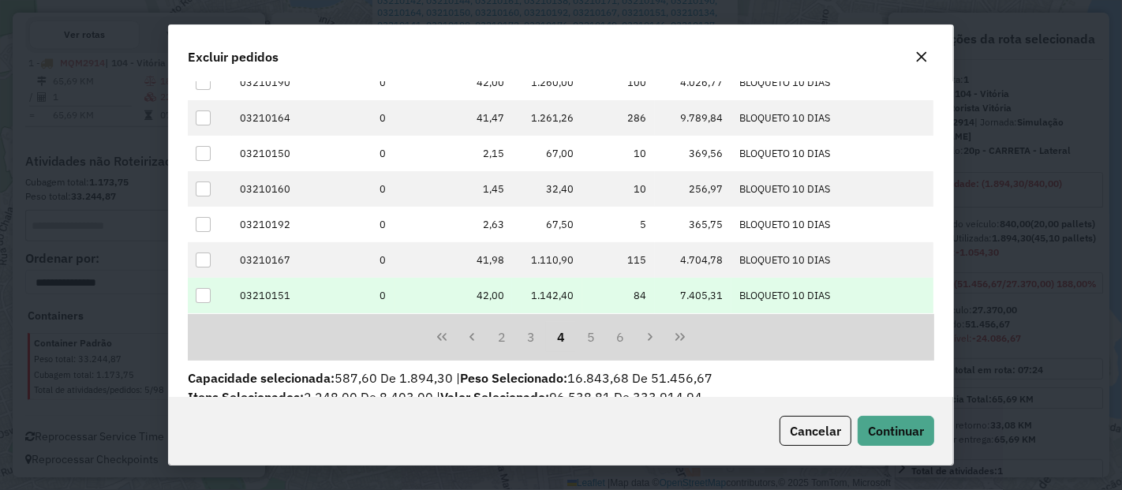
click at [207, 290] on div at bounding box center [203, 295] width 15 height 15
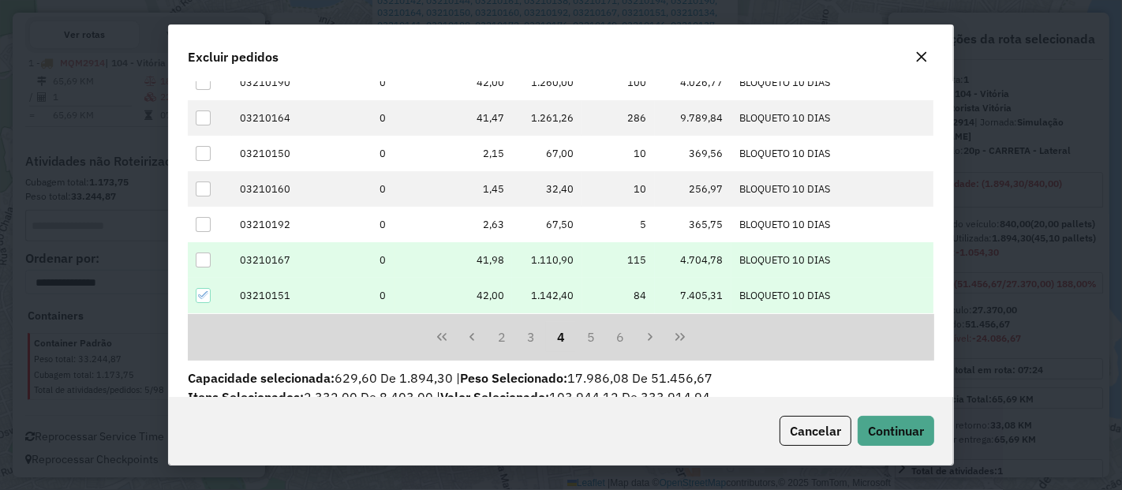
click at [202, 252] on div at bounding box center [203, 259] width 15 height 15
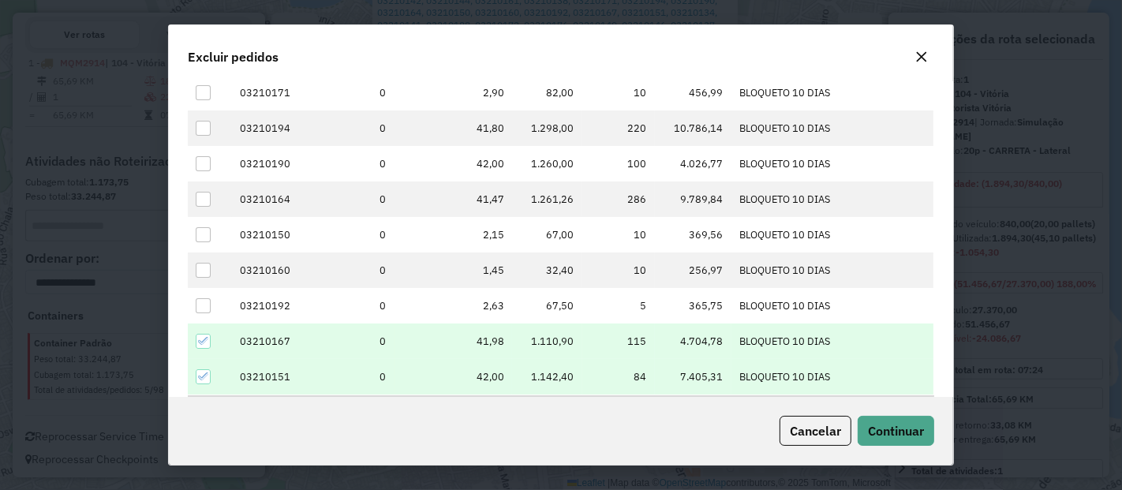
scroll to position [130, 0]
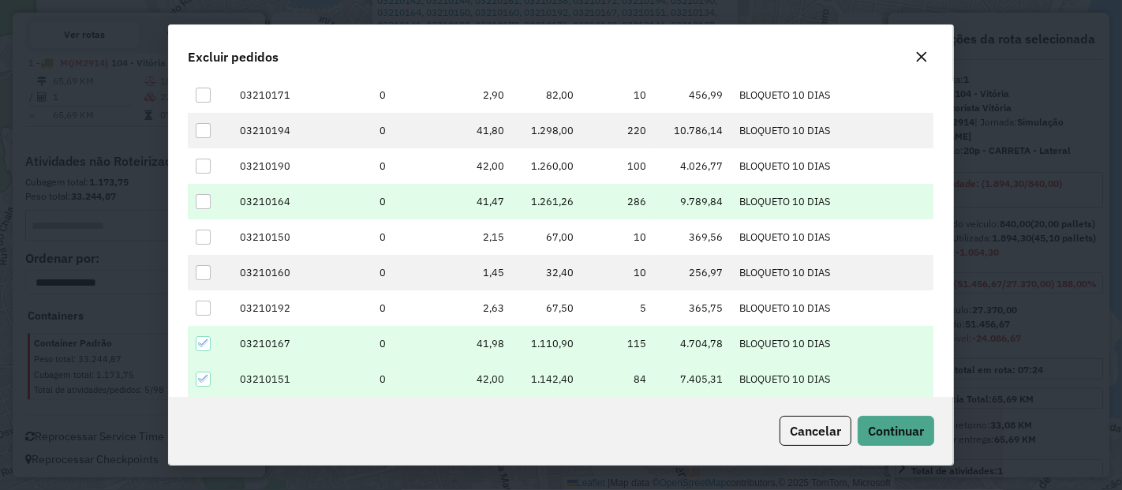
click at [196, 198] on div at bounding box center [203, 201] width 15 height 15
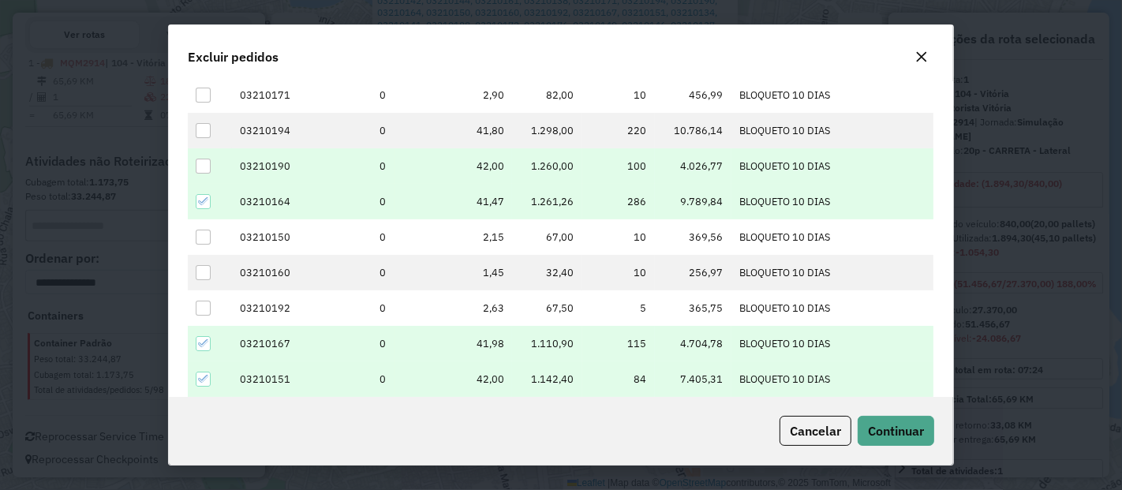
click at [198, 166] on div at bounding box center [203, 166] width 15 height 15
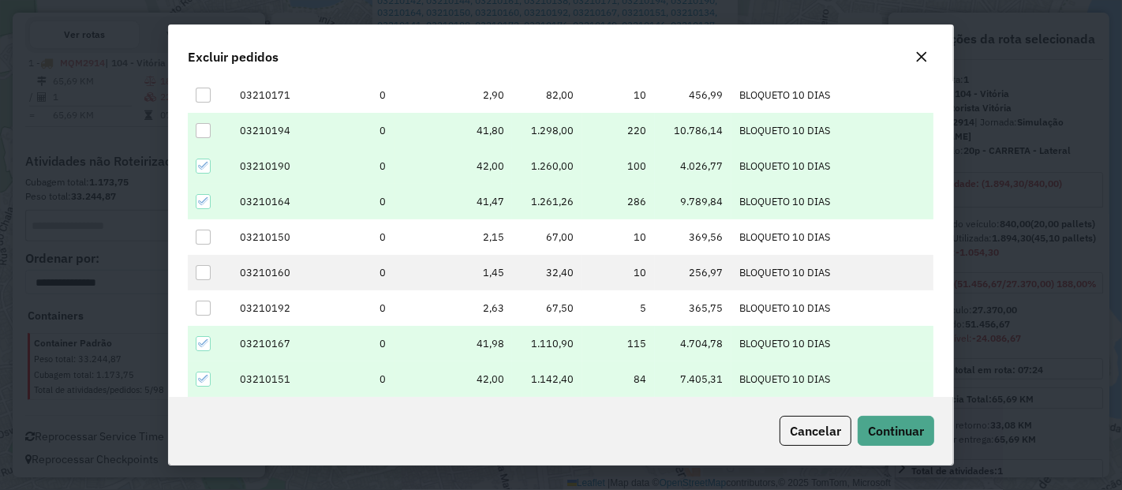
click at [207, 133] on div at bounding box center [203, 130] width 15 height 15
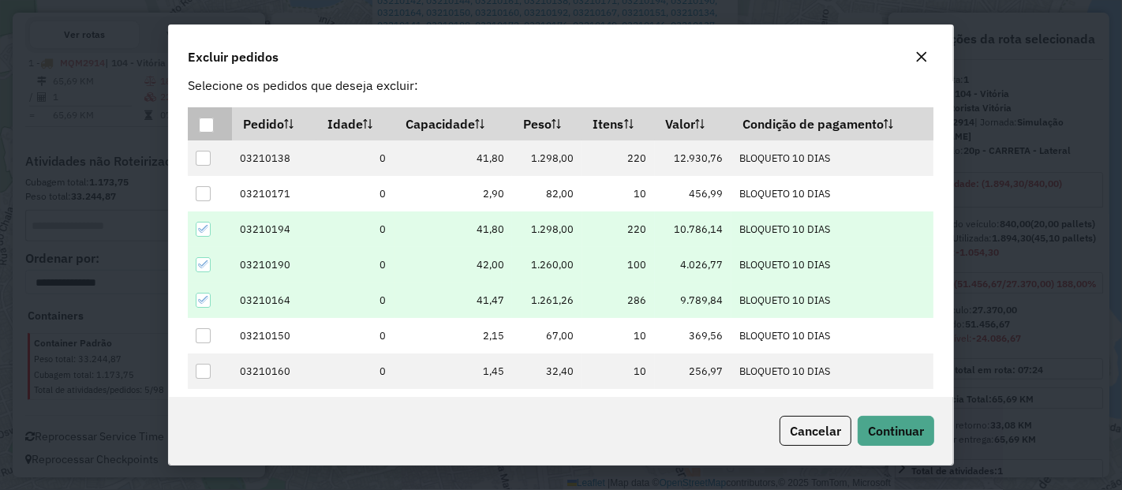
scroll to position [31, 0]
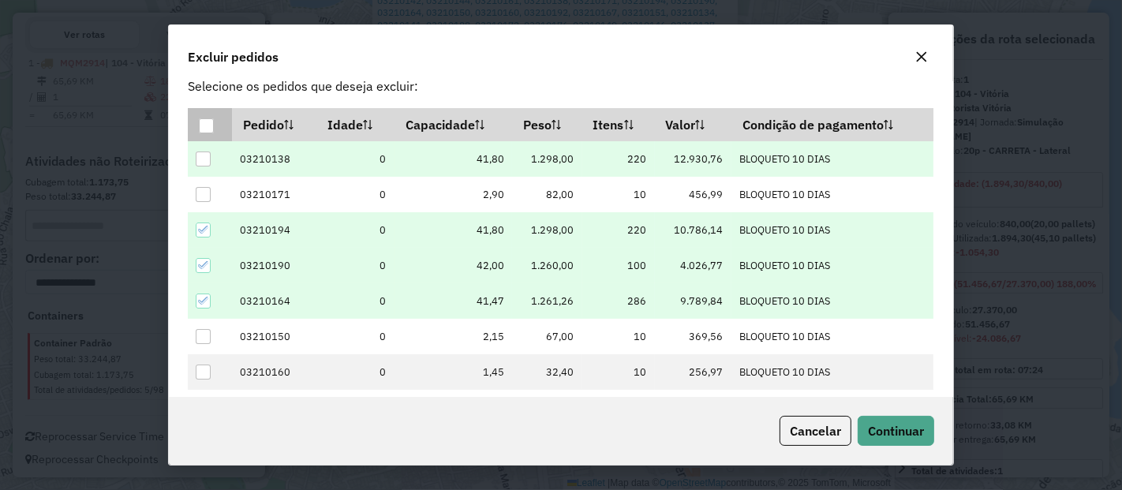
click at [201, 159] on div at bounding box center [203, 158] width 15 height 15
click at [901, 424] on span "Continuar" at bounding box center [896, 431] width 56 height 16
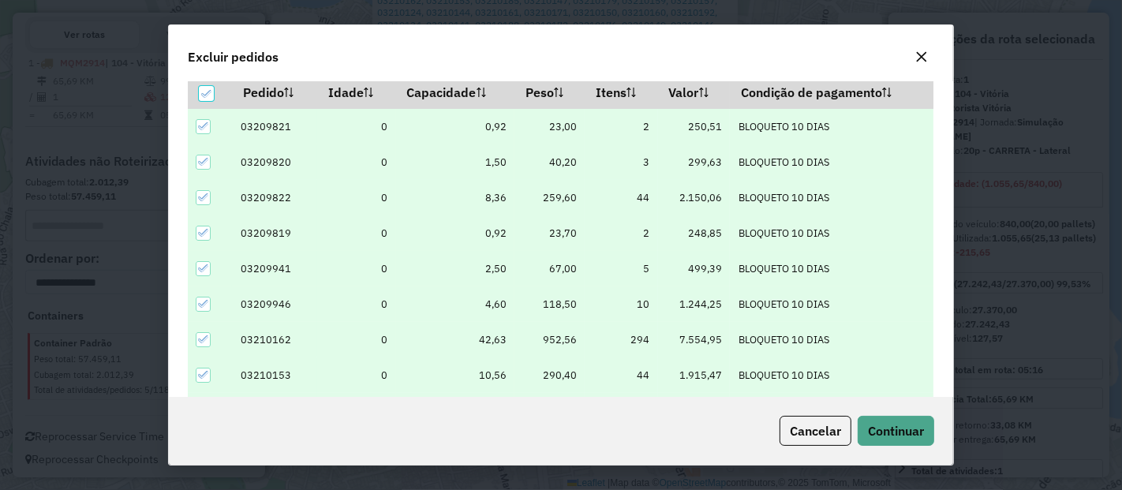
scroll to position [54, 0]
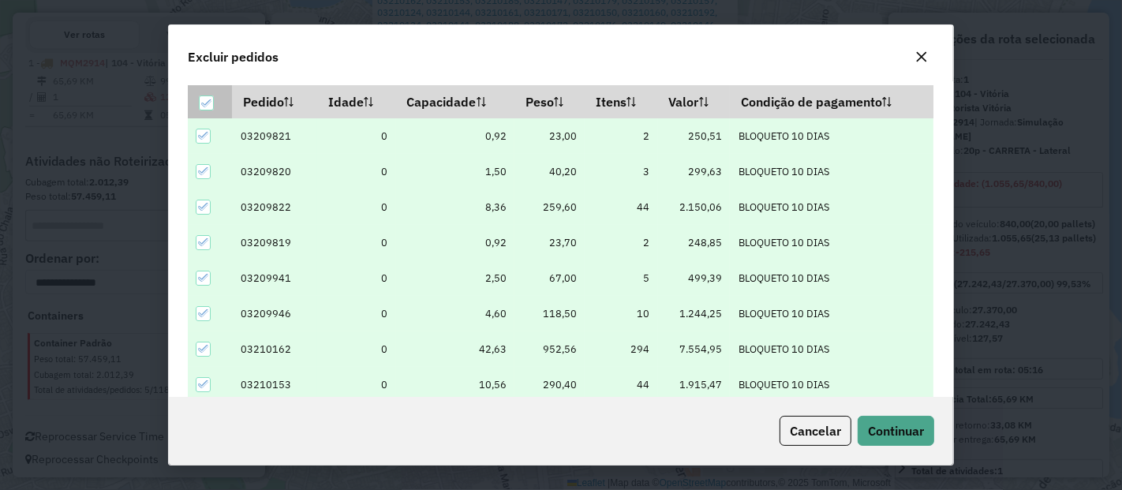
click at [197, 104] on th at bounding box center [210, 101] width 44 height 33
click at [205, 103] on icon at bounding box center [206, 103] width 11 height 11
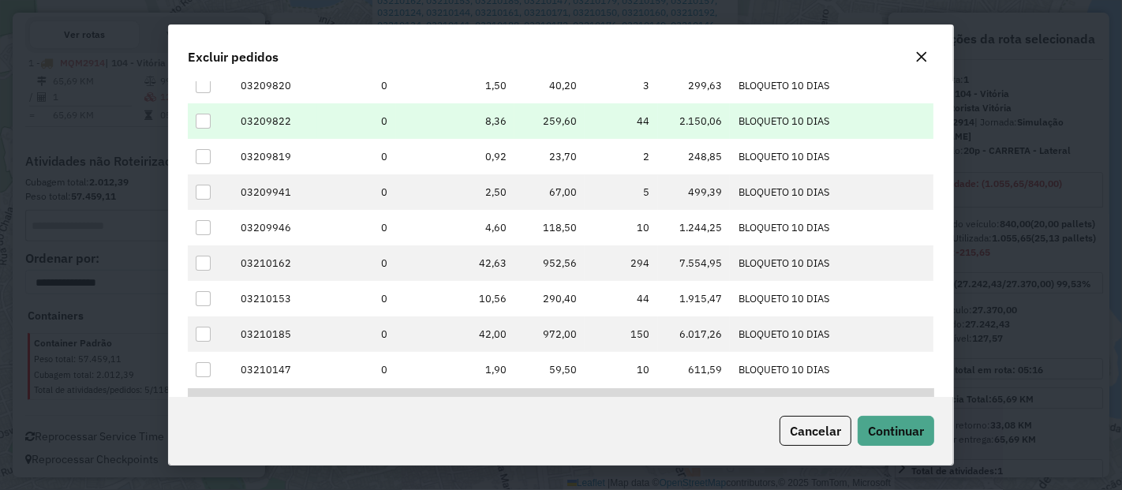
scroll to position [140, 0]
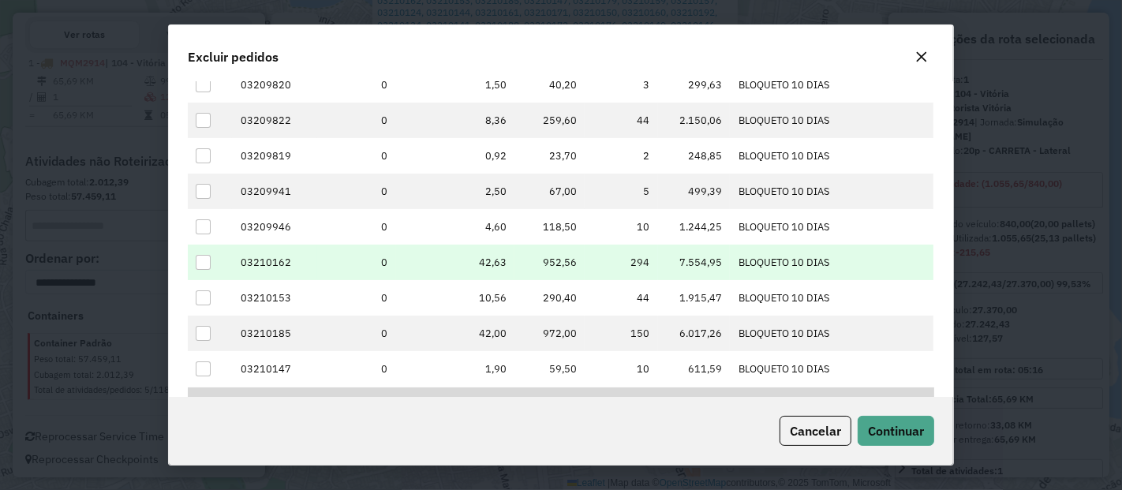
click at [198, 262] on div at bounding box center [203, 262] width 15 height 15
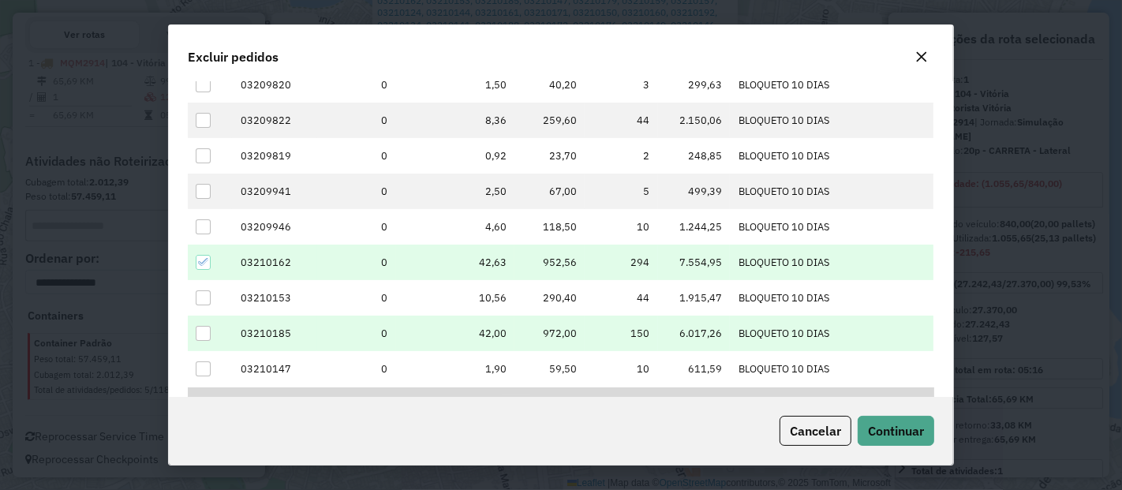
click at [203, 333] on div at bounding box center [203, 333] width 15 height 15
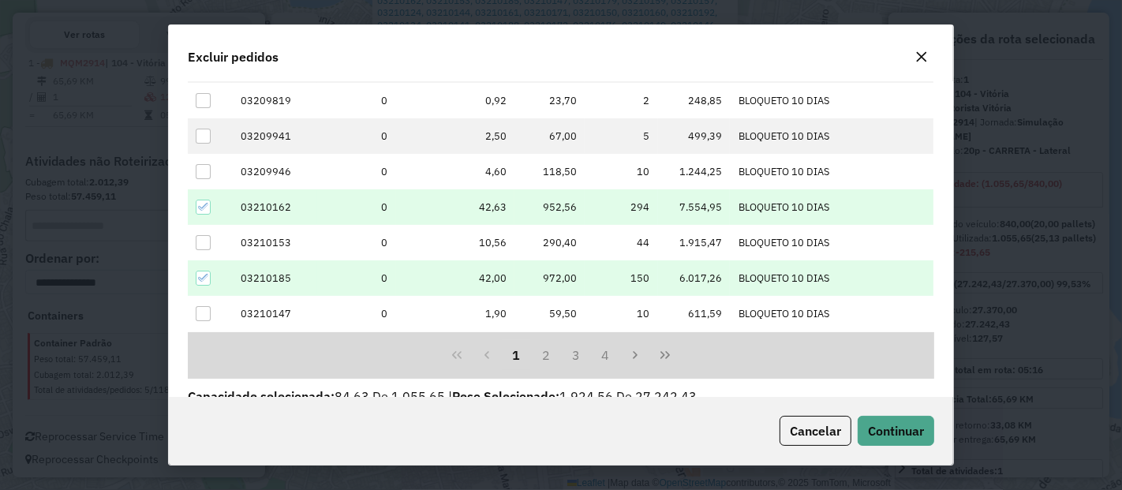
scroll to position [222, 0]
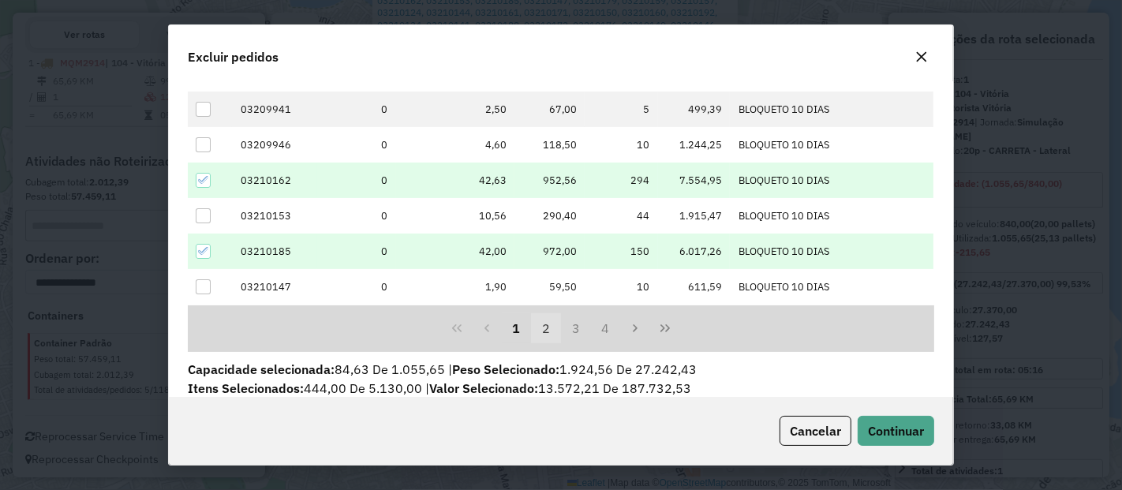
click at [547, 323] on button "2" at bounding box center [546, 328] width 30 height 30
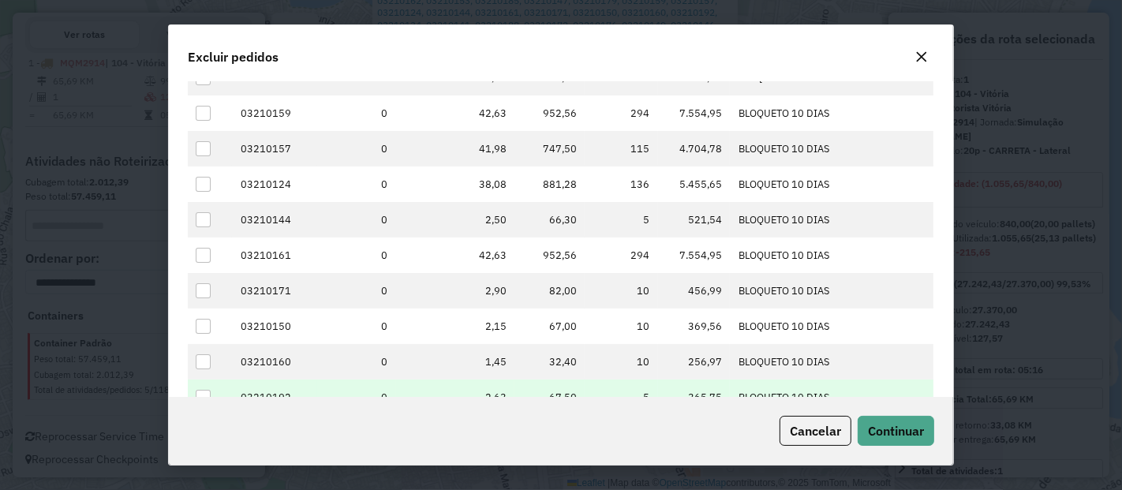
scroll to position [111, 0]
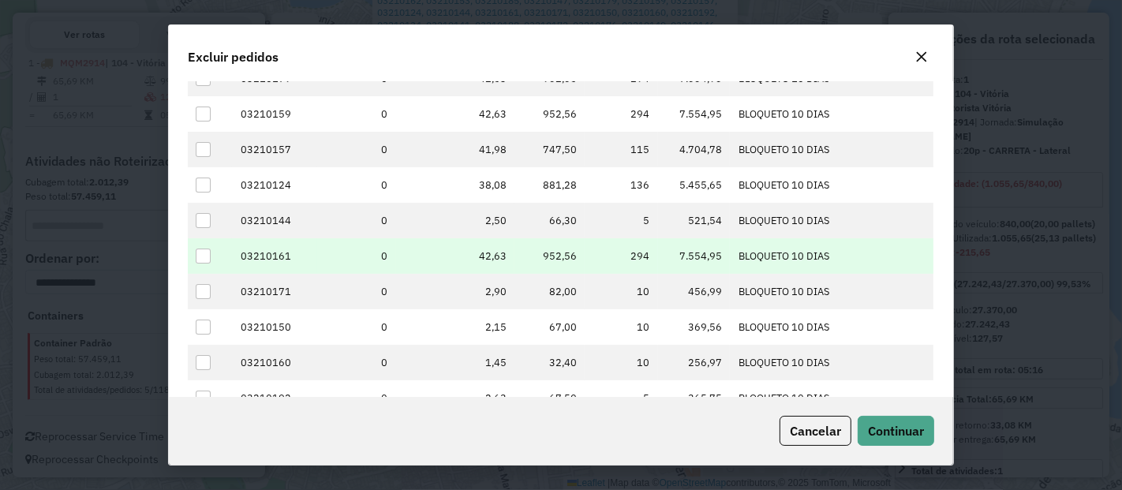
click at [199, 259] on div at bounding box center [203, 255] width 15 height 15
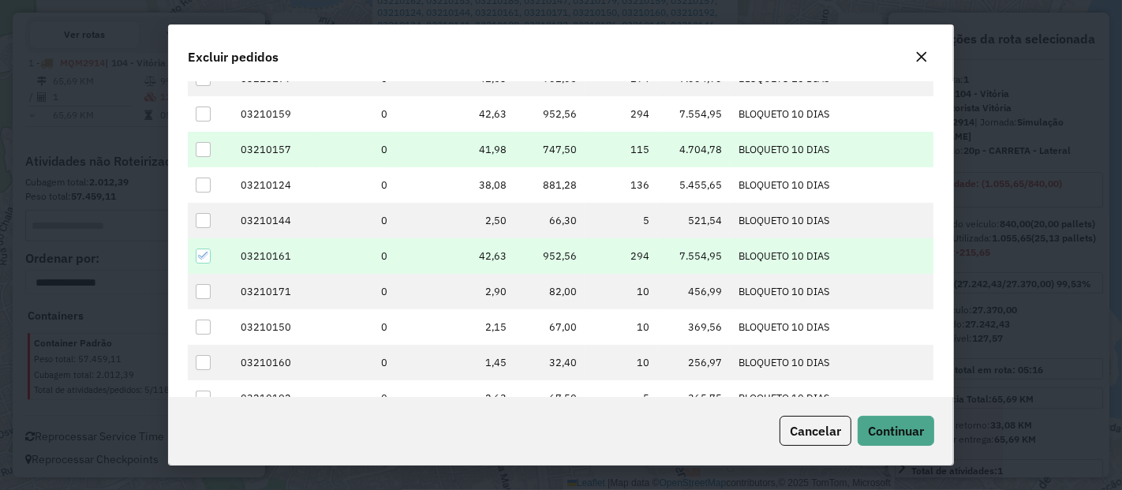
click at [200, 144] on div at bounding box center [203, 149] width 15 height 15
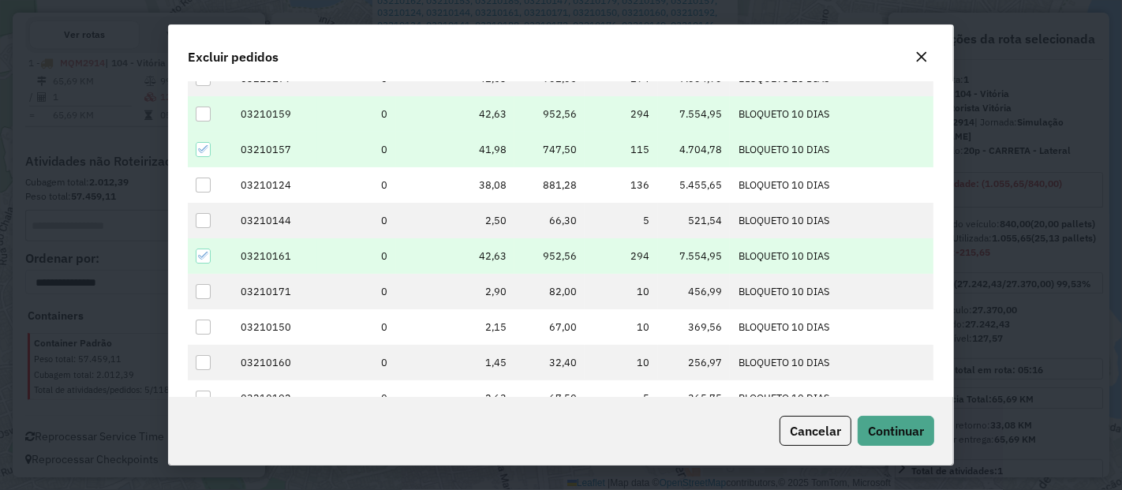
click at [205, 116] on div at bounding box center [203, 113] width 15 height 15
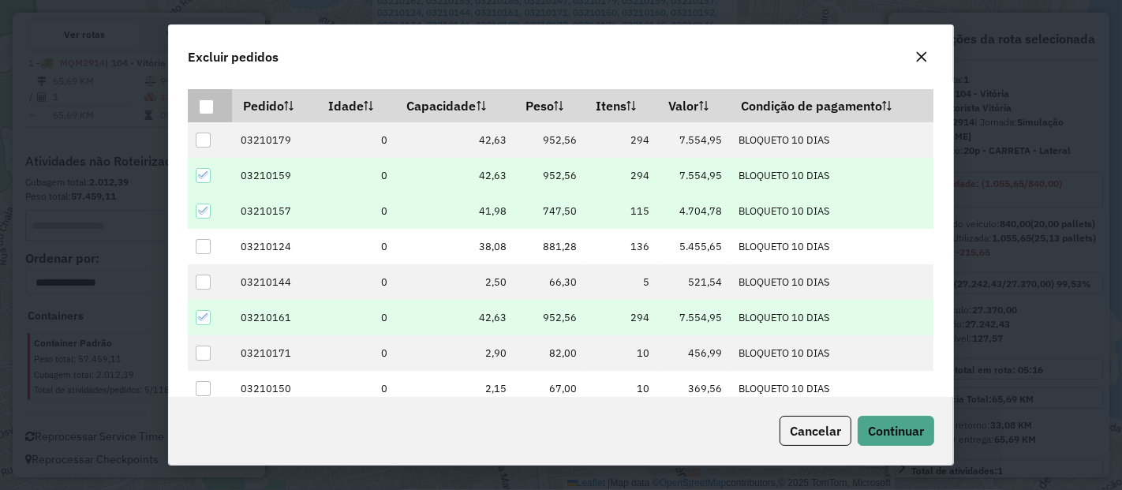
scroll to position [48, 0]
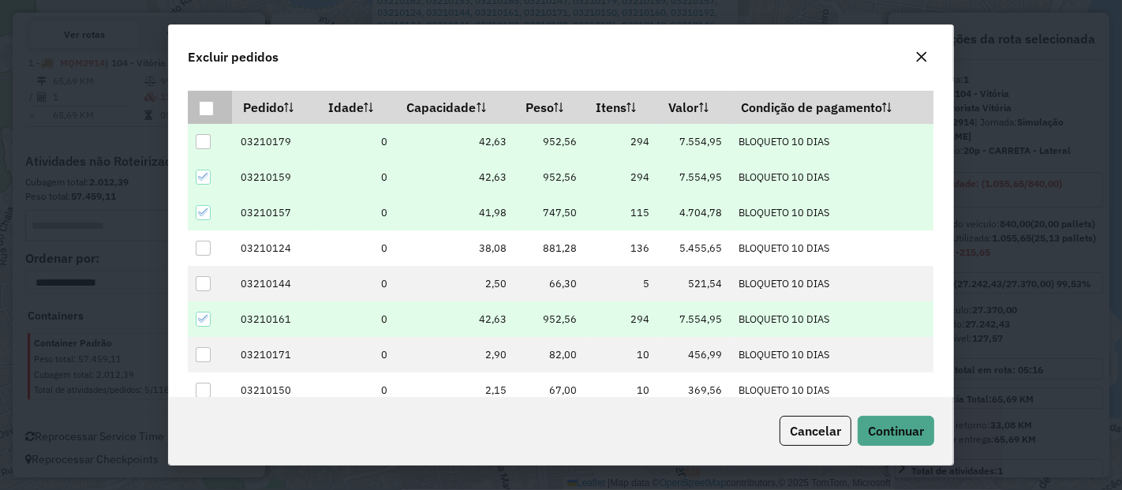
click at [200, 143] on div at bounding box center [203, 141] width 15 height 15
click at [917, 431] on span "Continuar" at bounding box center [896, 431] width 56 height 16
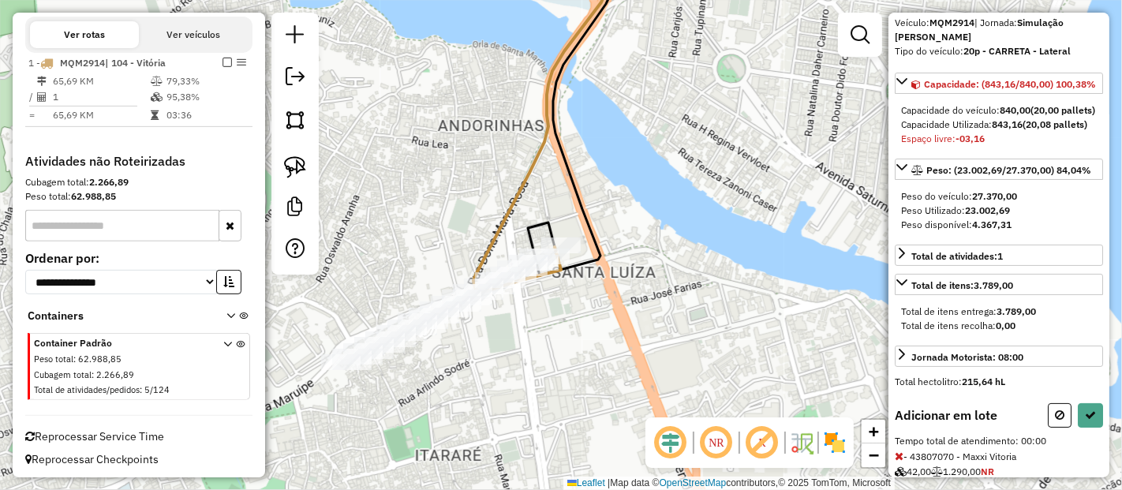
scroll to position [103, 0]
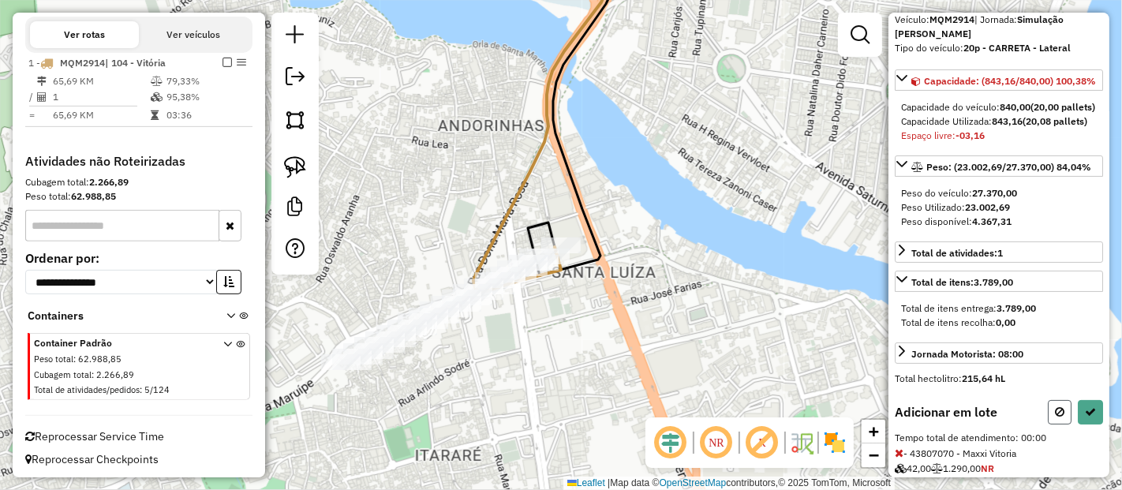
click at [1050, 424] on button at bounding box center [1060, 412] width 24 height 24
select select "**********"
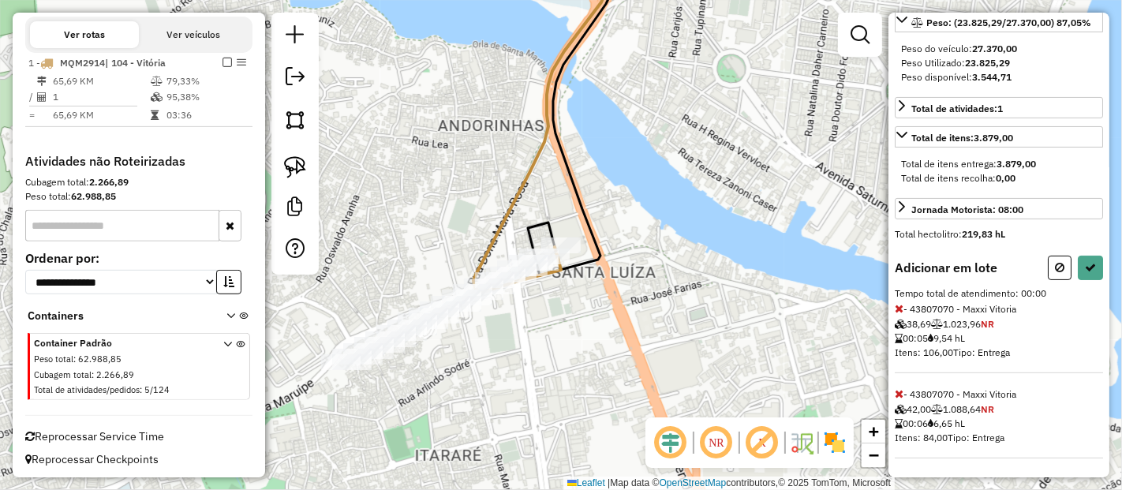
click at [898, 391] on icon at bounding box center [899, 393] width 9 height 11
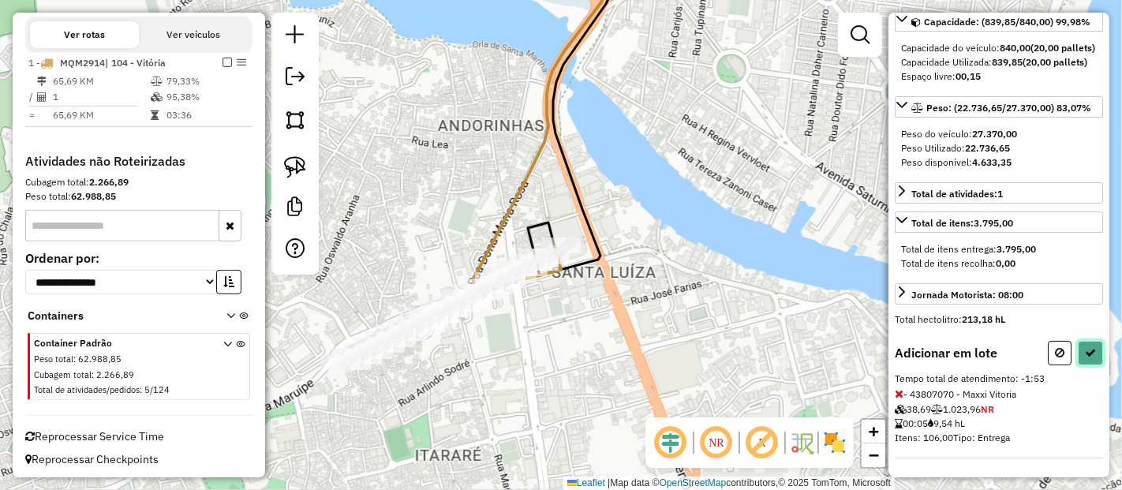
click at [1079, 343] on button at bounding box center [1090, 353] width 25 height 24
select select "**********"
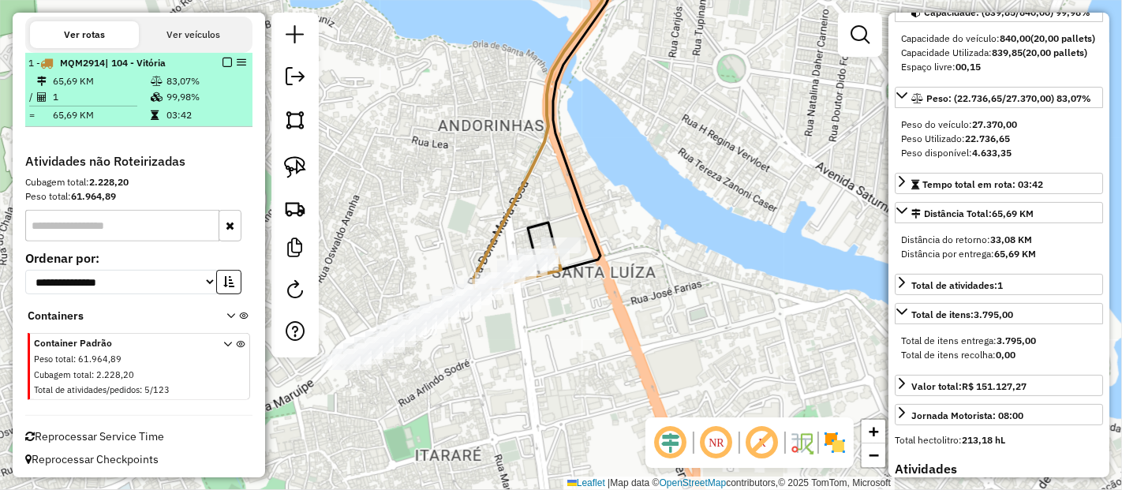
click at [223, 59] on em at bounding box center [226, 62] width 9 height 9
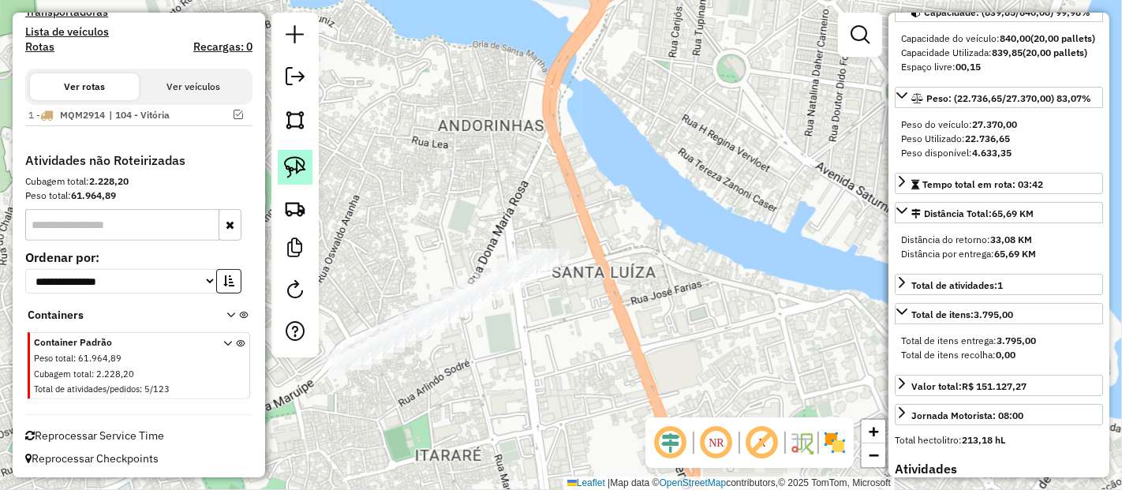
click at [282, 170] on link at bounding box center [295, 167] width 35 height 35
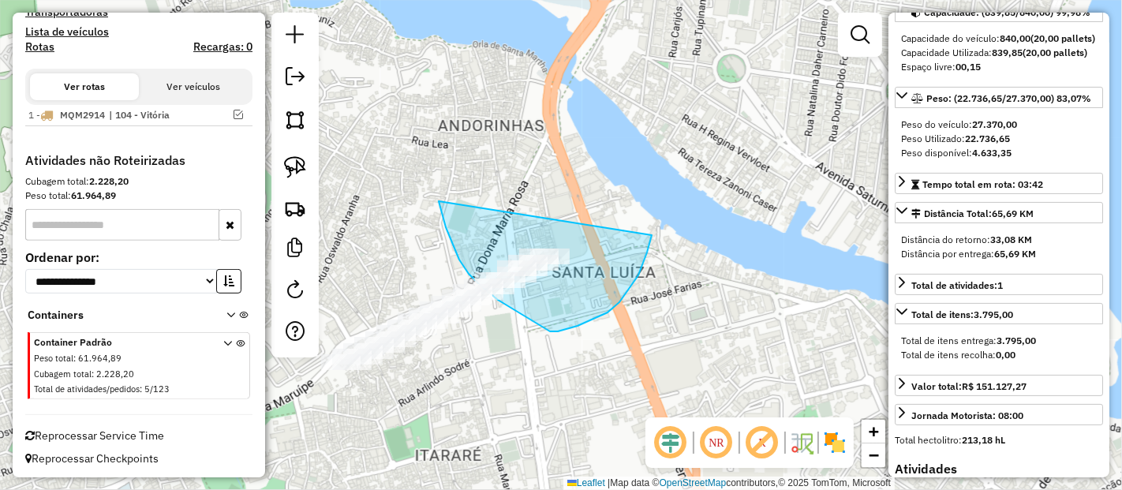
drag, startPoint x: 439, startPoint y: 201, endPoint x: 652, endPoint y: 230, distance: 215.8
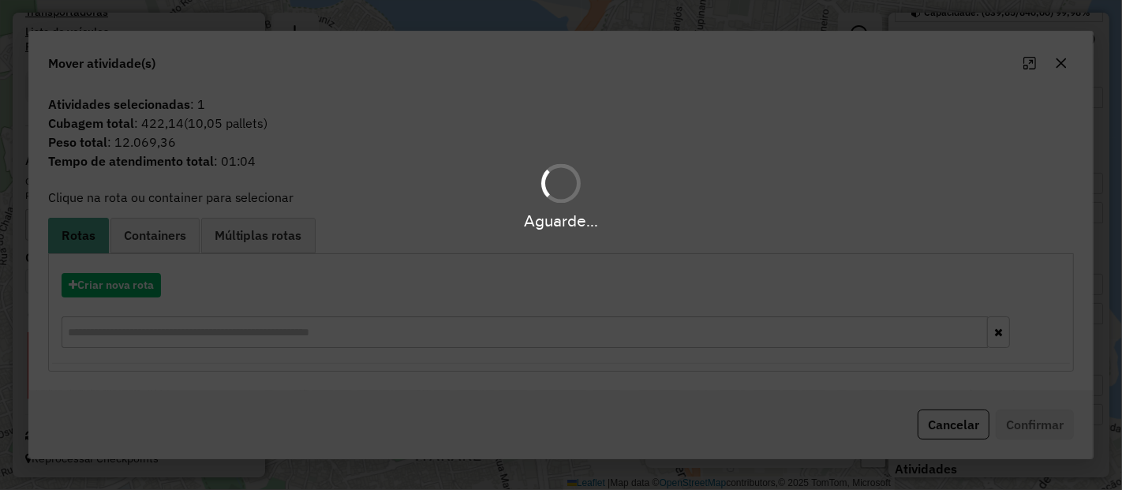
click at [148, 292] on div "Aguarde..." at bounding box center [561, 245] width 1122 height 490
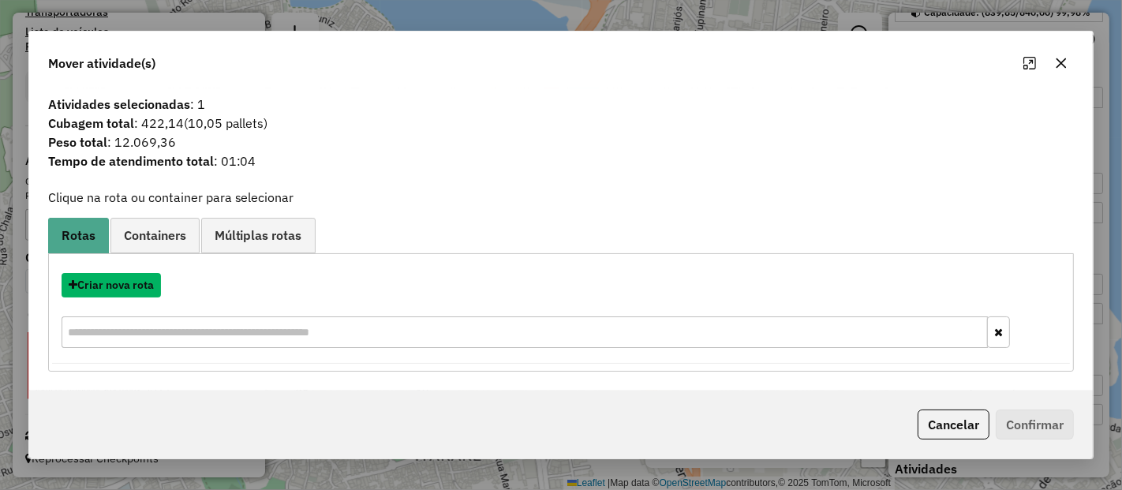
click at [148, 292] on button "Criar nova rota" at bounding box center [111, 285] width 99 height 24
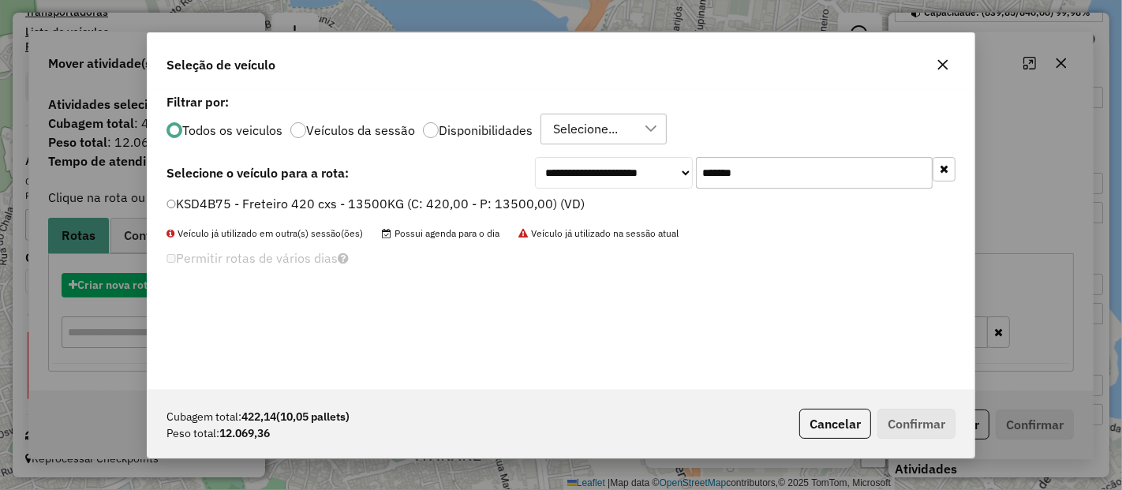
scroll to position [9, 4]
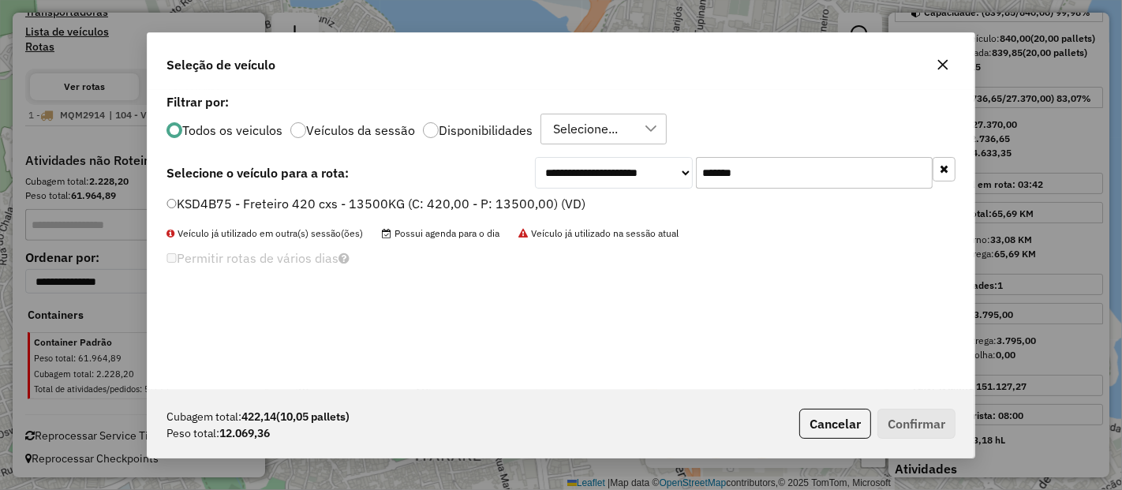
click at [750, 155] on div "**********" at bounding box center [561, 240] width 827 height 300
click at [747, 168] on input "*******" at bounding box center [814, 173] width 237 height 32
paste input "text"
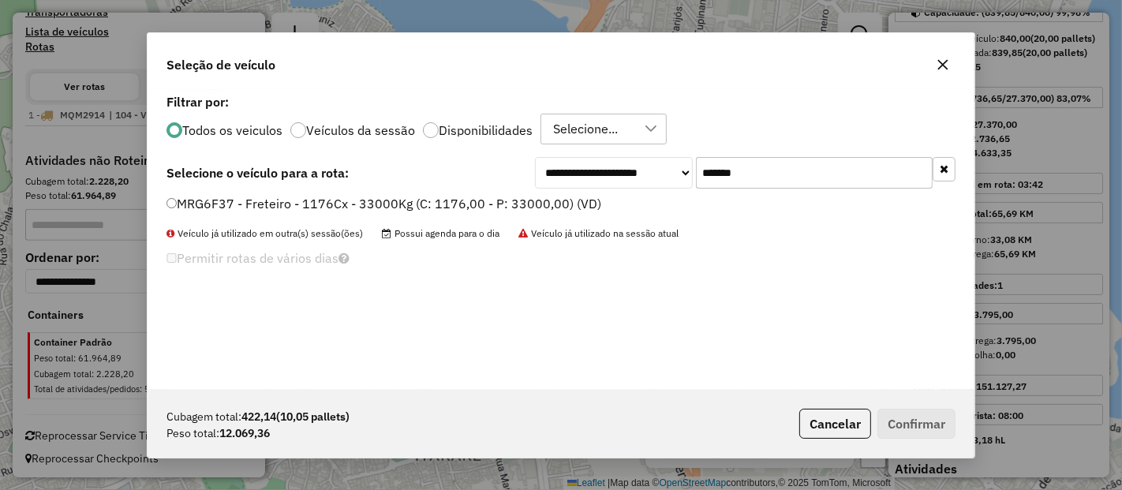
type input "*******"
click at [563, 197] on label "MRG6F37 - Freteiro - 1176Cx - 33000Kg (C: 1176,00 - P: 33000,00) (VD)" at bounding box center [383, 203] width 435 height 19
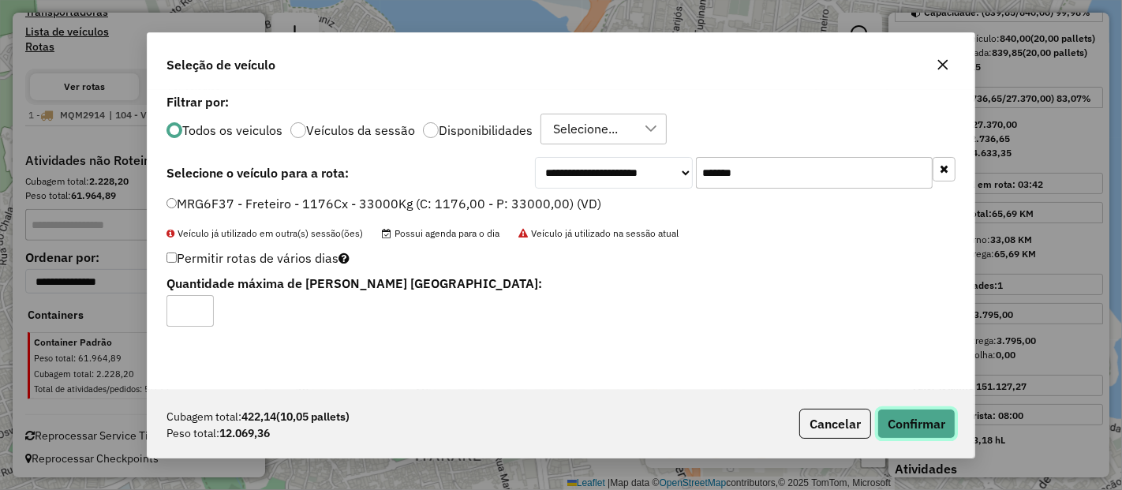
click at [919, 422] on button "Confirmar" at bounding box center [916, 424] width 78 height 30
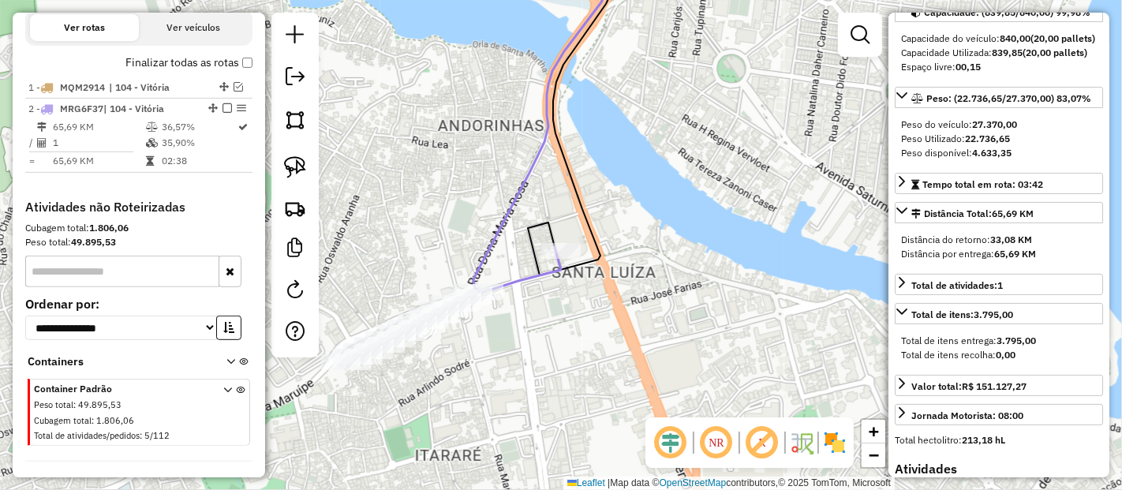
scroll to position [597, 0]
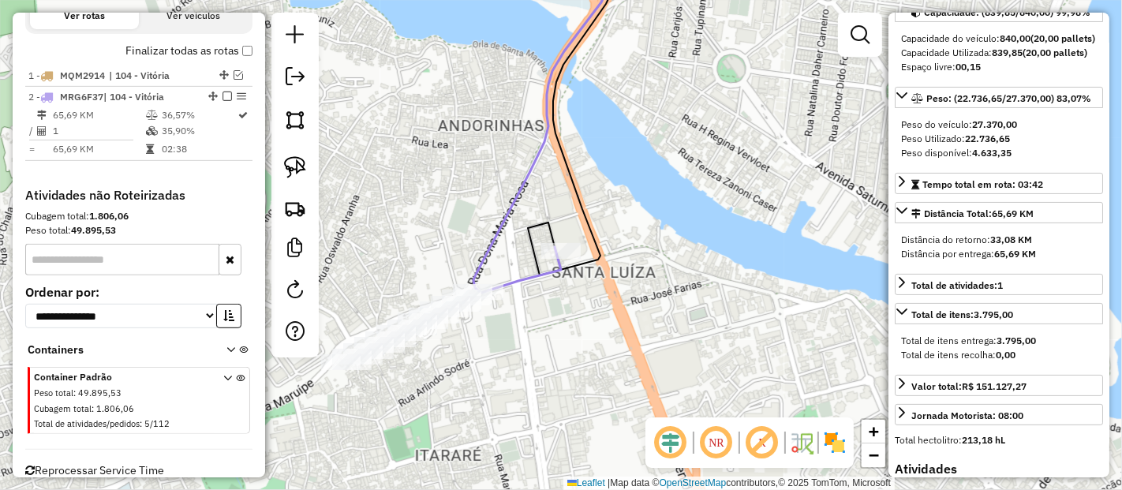
click at [546, 241] on icon at bounding box center [548, 122] width 151 height 342
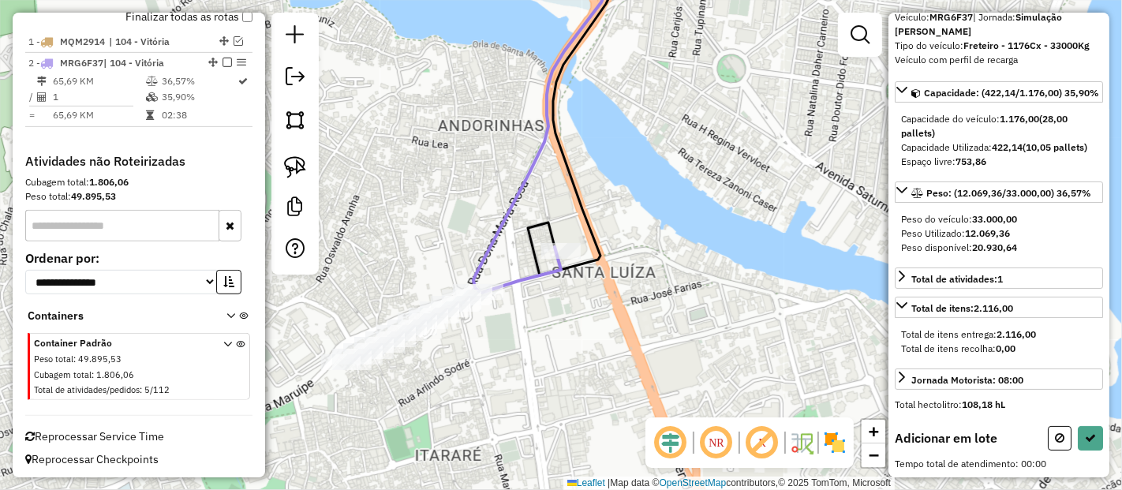
scroll to position [114, 0]
click at [304, 168] on img at bounding box center [295, 167] width 22 height 22
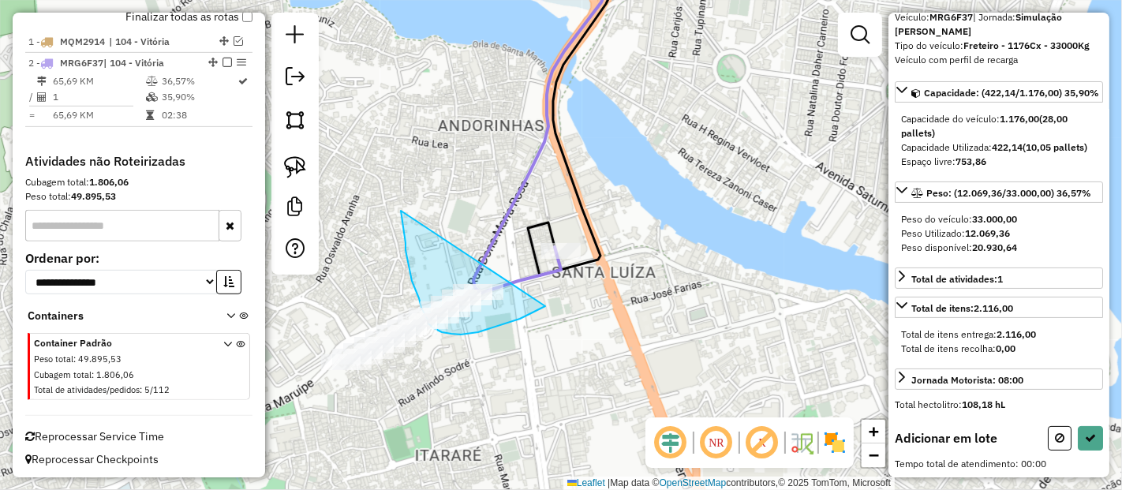
drag, startPoint x: 401, startPoint y: 211, endPoint x: 559, endPoint y: 293, distance: 178.5
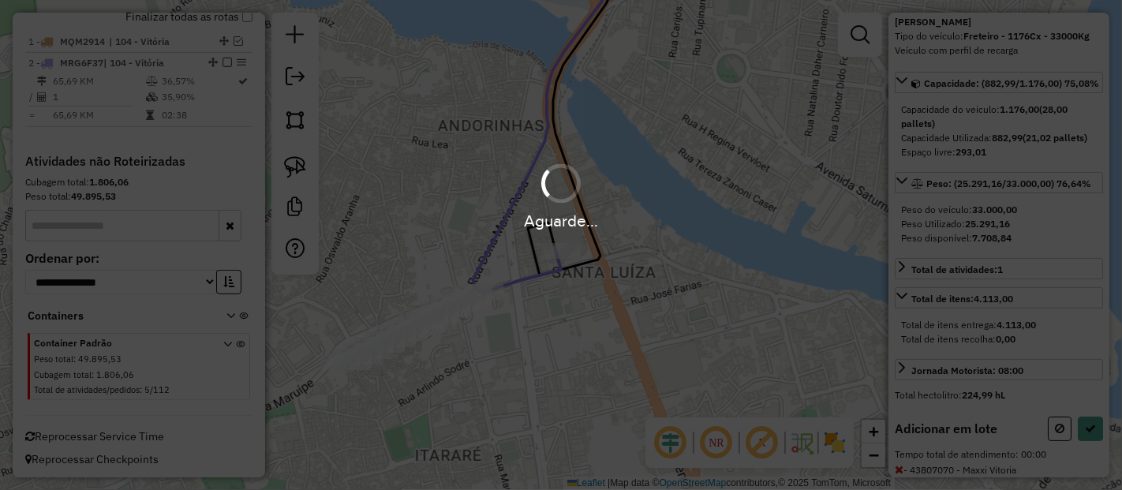
scroll to position [199, 0]
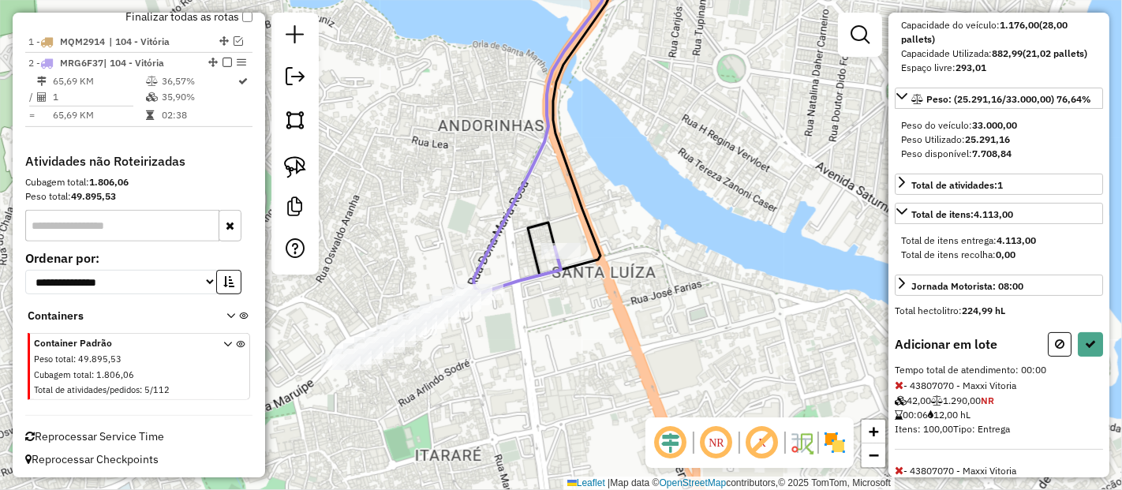
select select "**********"
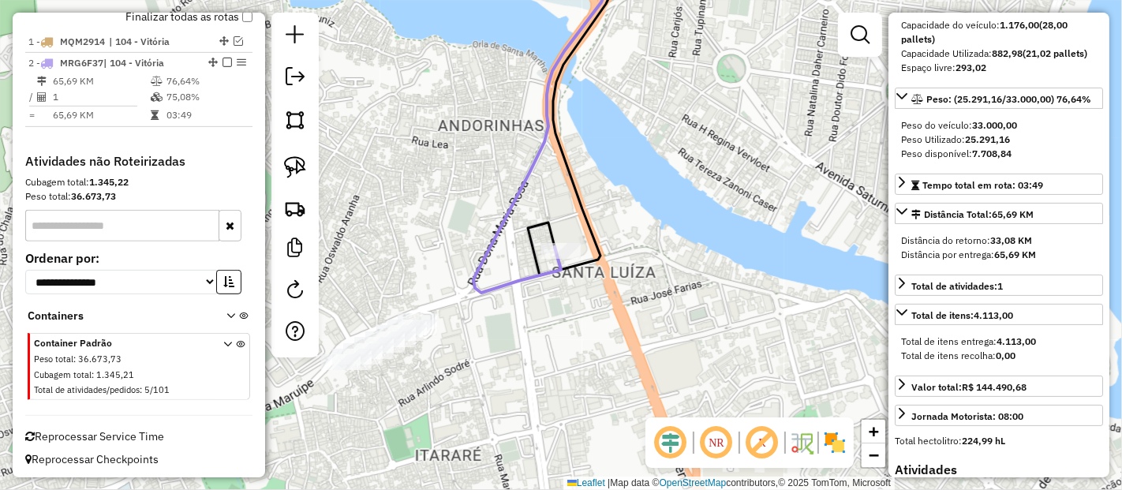
scroll to position [114, 0]
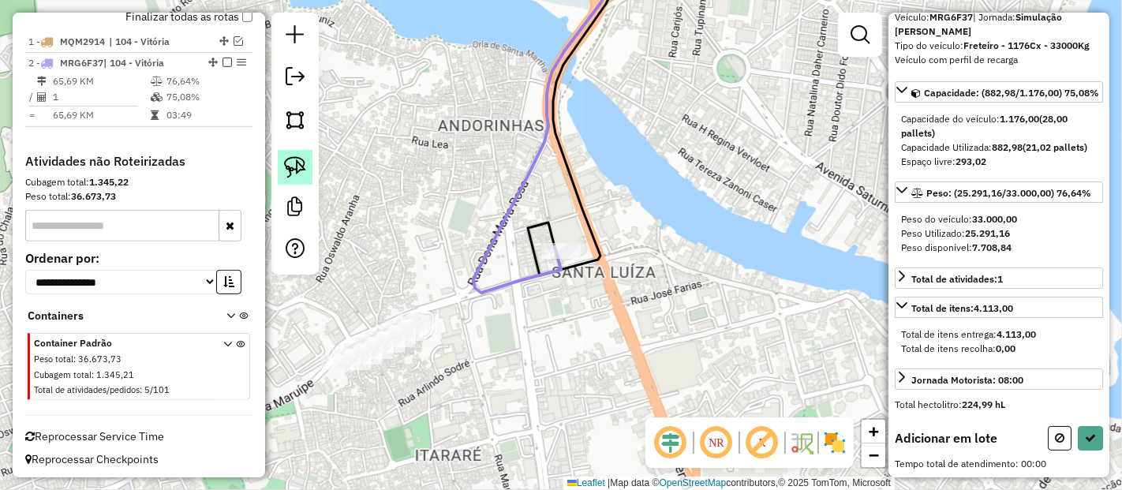
click at [300, 167] on img at bounding box center [295, 167] width 22 height 22
drag, startPoint x: 368, startPoint y: 278, endPoint x: 488, endPoint y: 335, distance: 133.0
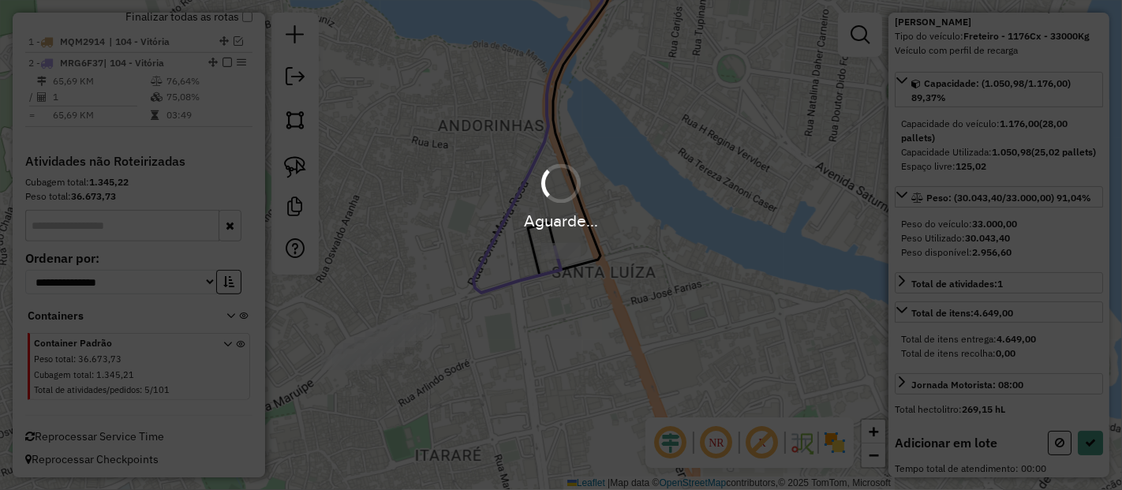
scroll to position [199, 0]
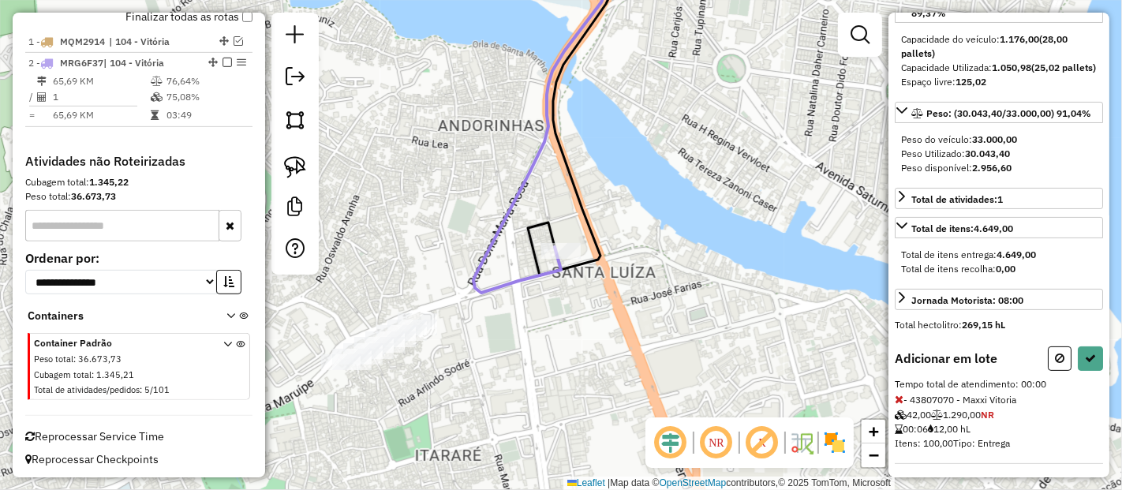
select select "**********"
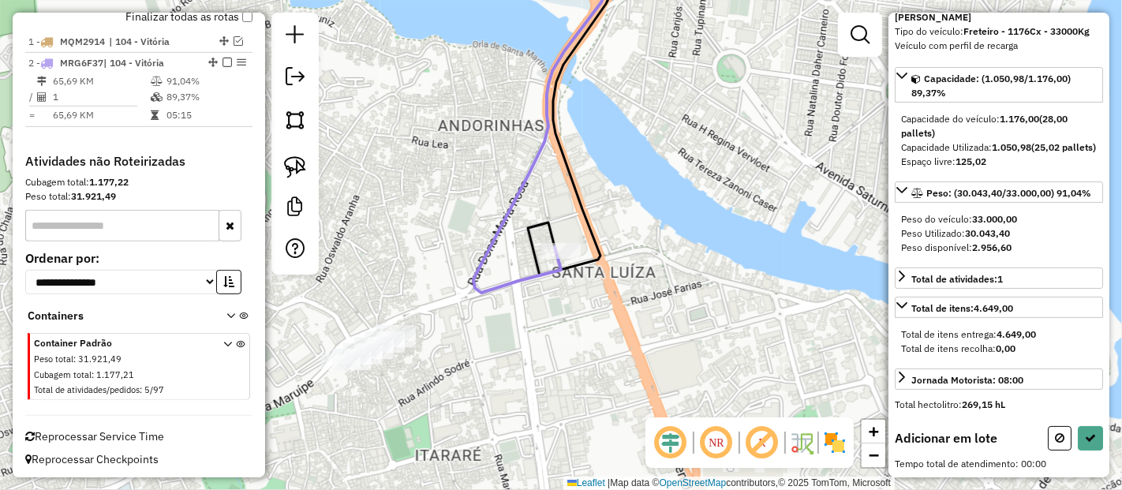
scroll to position [114, 0]
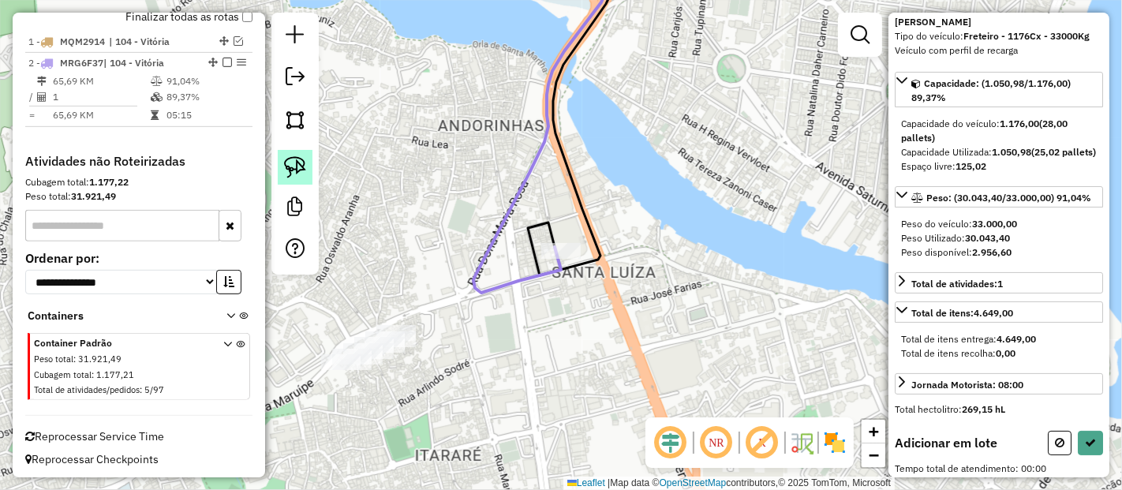
click at [301, 169] on img at bounding box center [295, 167] width 22 height 22
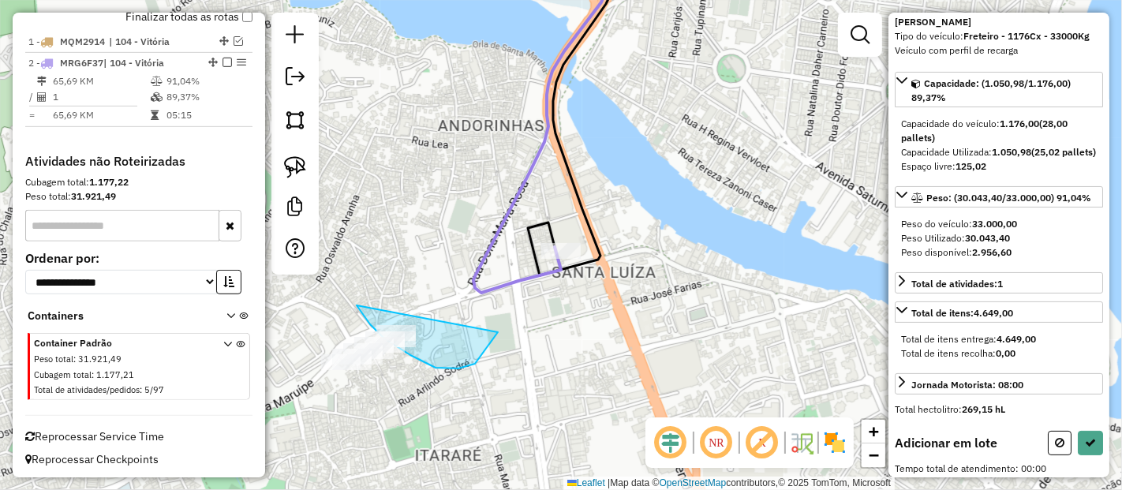
drag, startPoint x: 357, startPoint y: 305, endPoint x: 501, endPoint y: 327, distance: 146.0
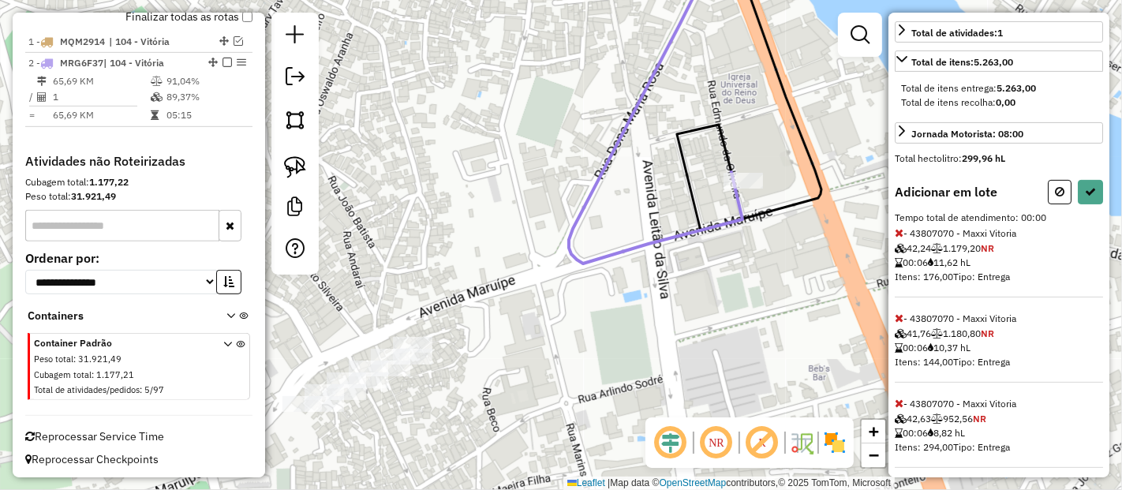
scroll to position [383, 0]
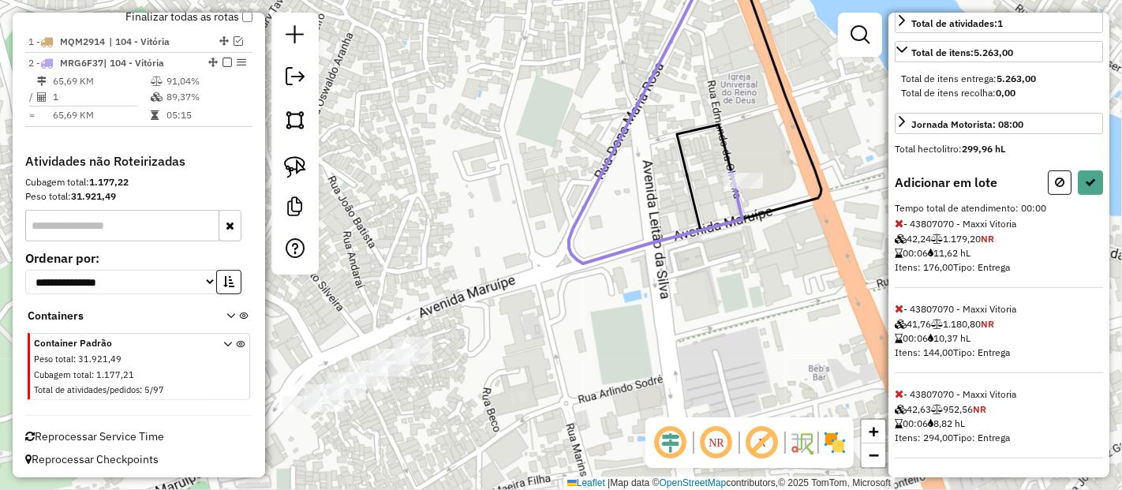
click at [899, 309] on icon at bounding box center [899, 308] width 9 height 11
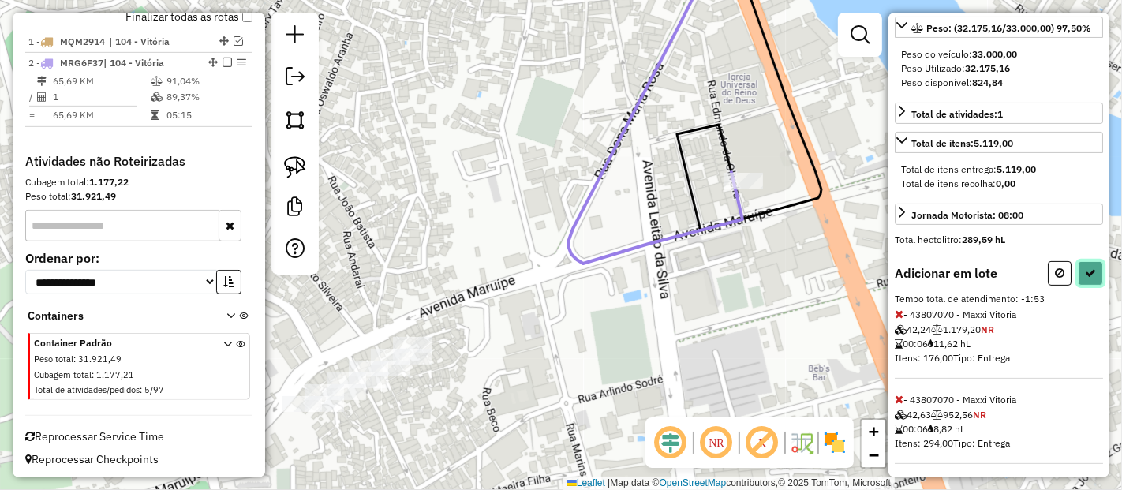
click at [1090, 262] on button at bounding box center [1090, 273] width 25 height 24
select select "**********"
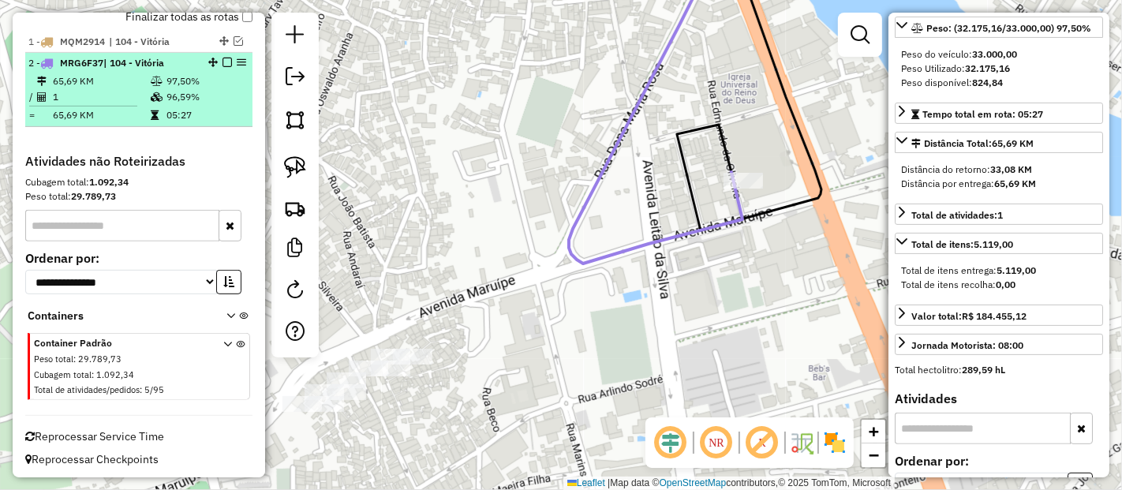
click at [222, 62] on em at bounding box center [226, 62] width 9 height 9
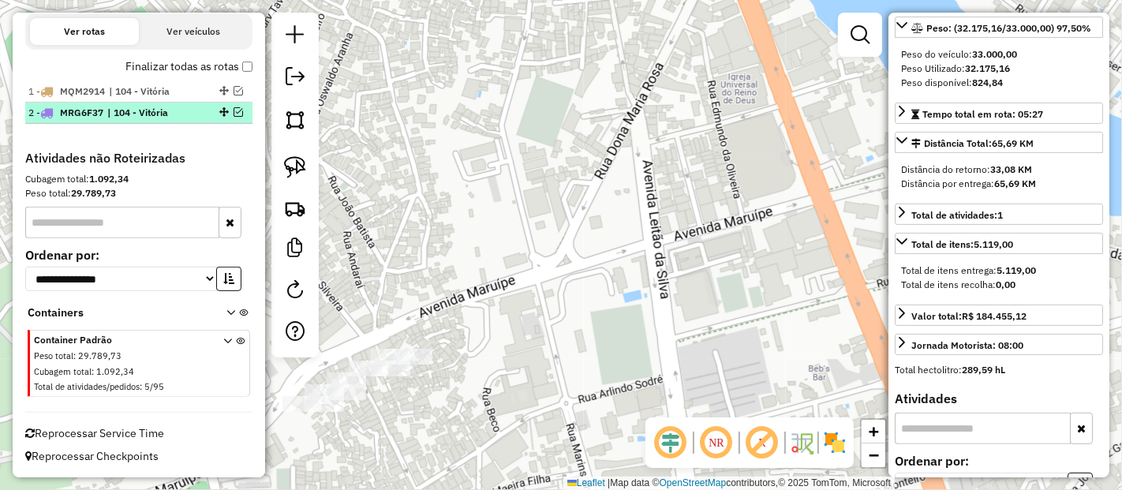
scroll to position [559, 0]
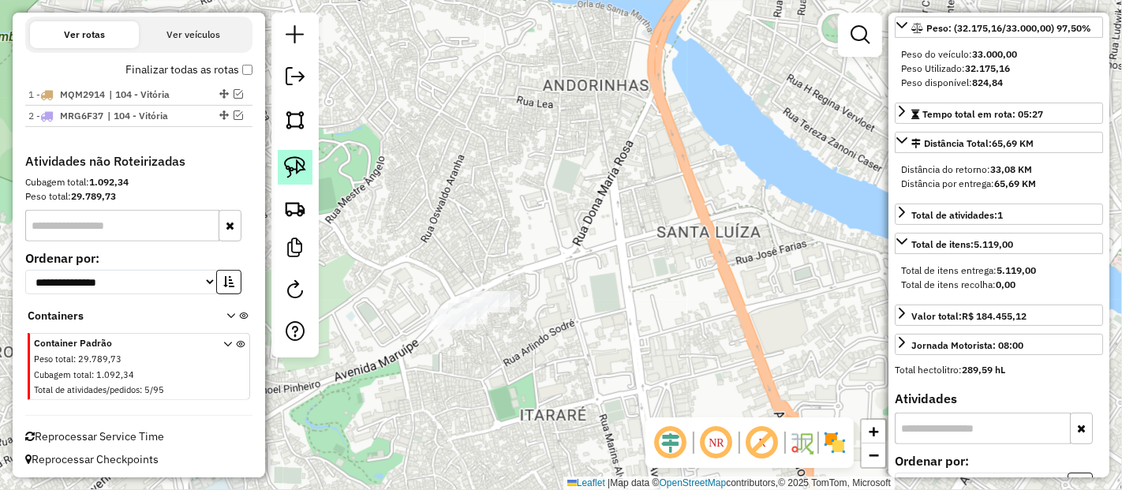
click at [291, 167] on img at bounding box center [295, 167] width 22 height 22
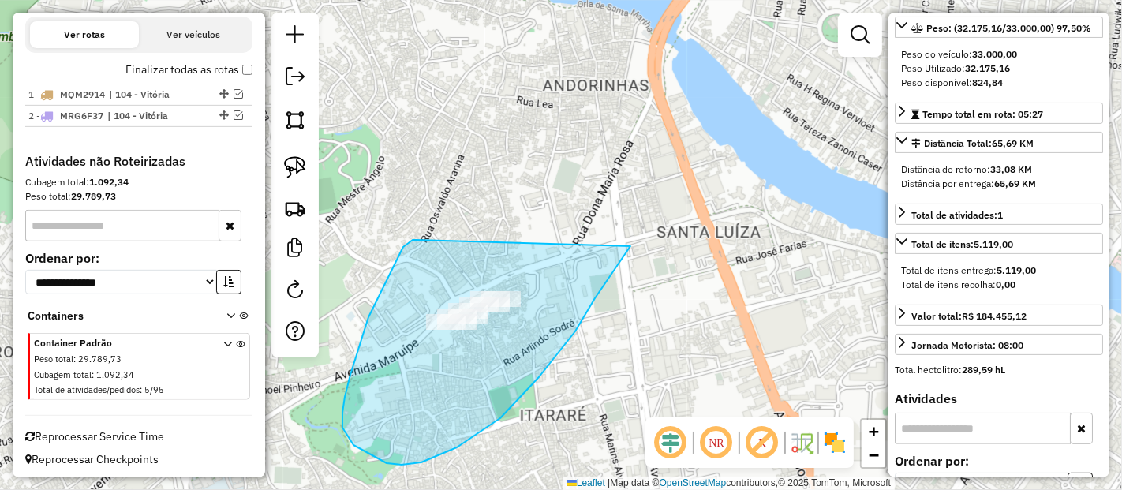
drag, startPoint x: 417, startPoint y: 240, endPoint x: 630, endPoint y: 246, distance: 213.9
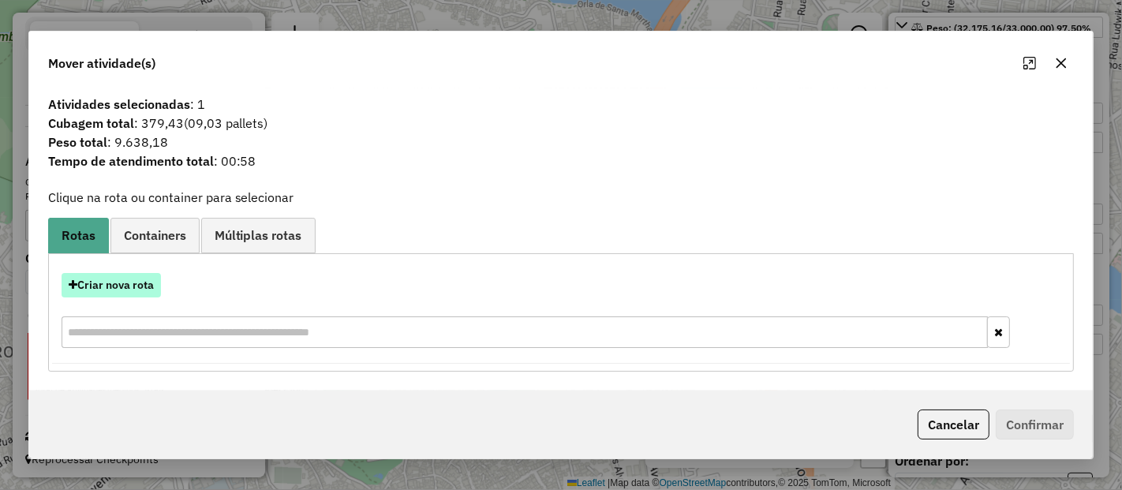
click at [144, 274] on button "Criar nova rota" at bounding box center [111, 285] width 99 height 24
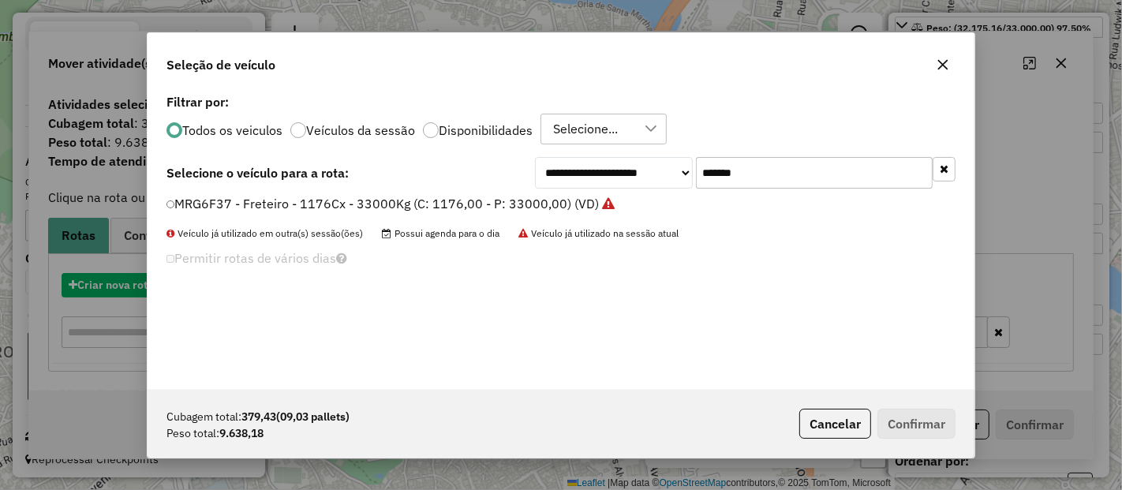
scroll to position [9, 4]
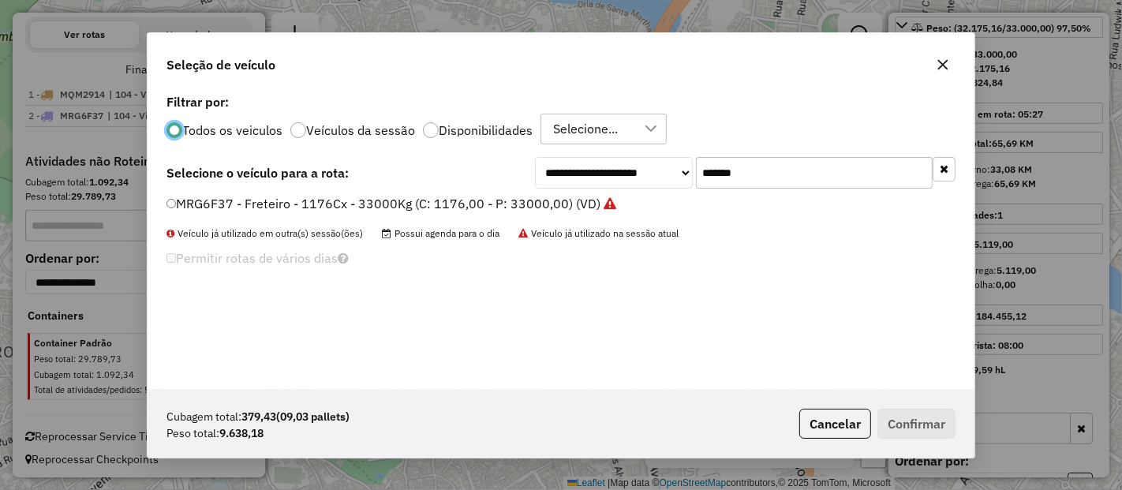
click at [757, 177] on input "*******" at bounding box center [814, 173] width 237 height 32
paste input "text"
click at [757, 177] on input "*******" at bounding box center [814, 173] width 237 height 32
type input "*******"
click at [530, 208] on label "KSD4B75 - Freteiro 420 cxs - 13500KG (C: 420,00 - P: 13500,00) (VD)" at bounding box center [375, 203] width 419 height 19
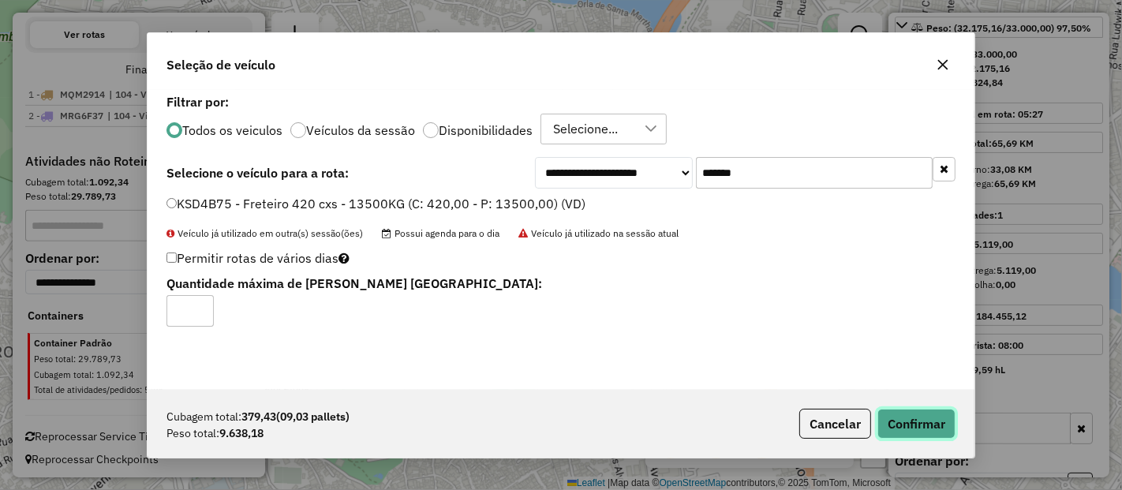
click at [887, 431] on button "Confirmar" at bounding box center [916, 424] width 78 height 30
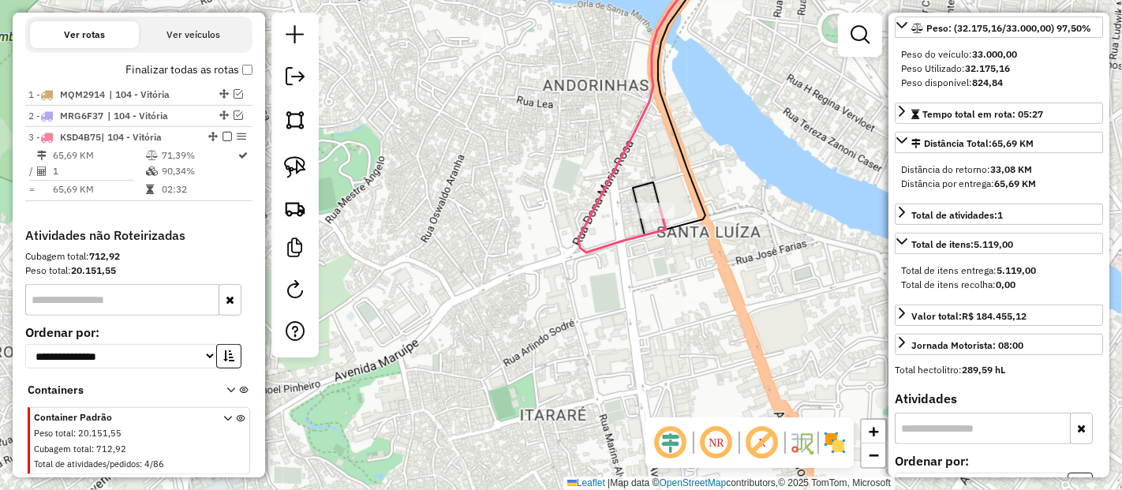
scroll to position [633, 0]
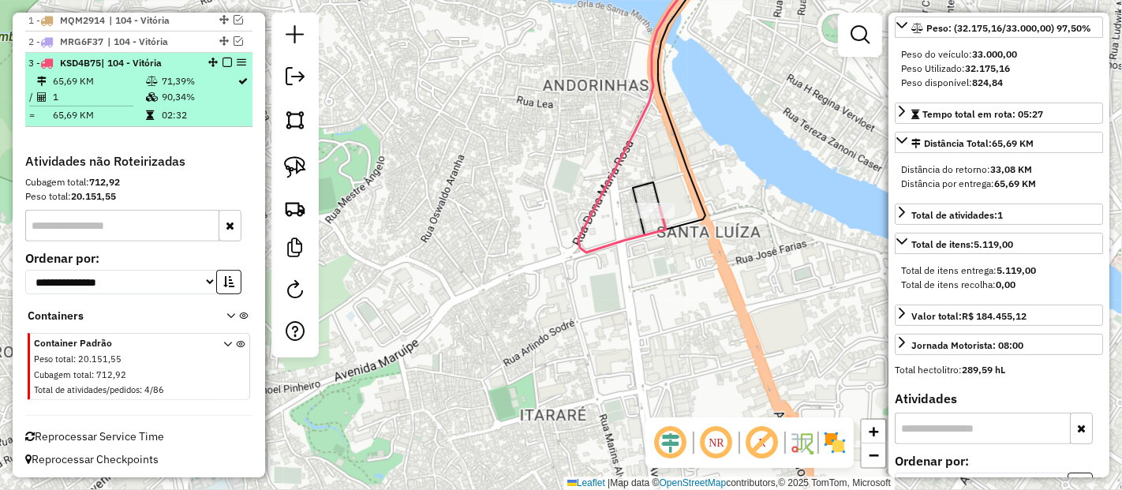
click at [226, 62] on em at bounding box center [226, 62] width 9 height 9
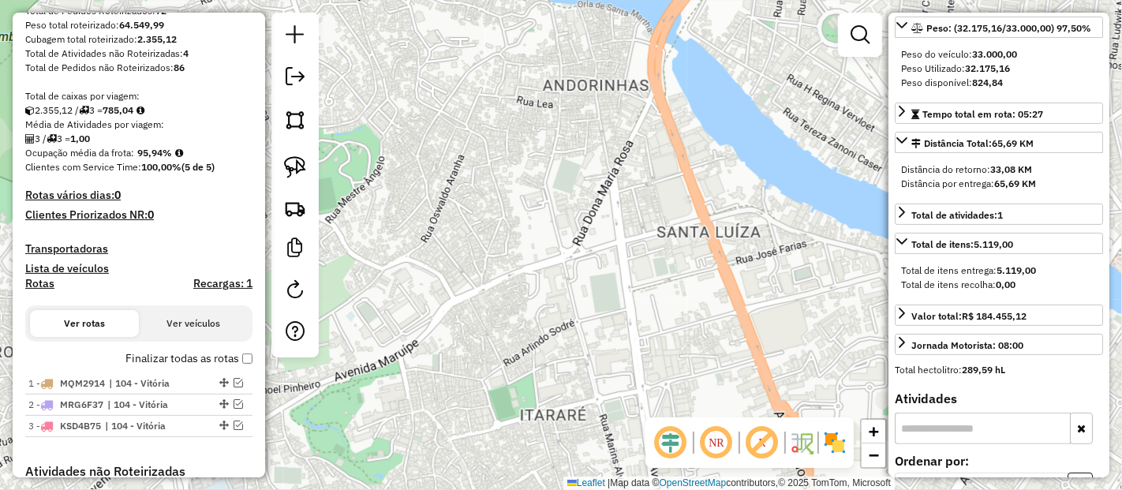
scroll to position [199, 0]
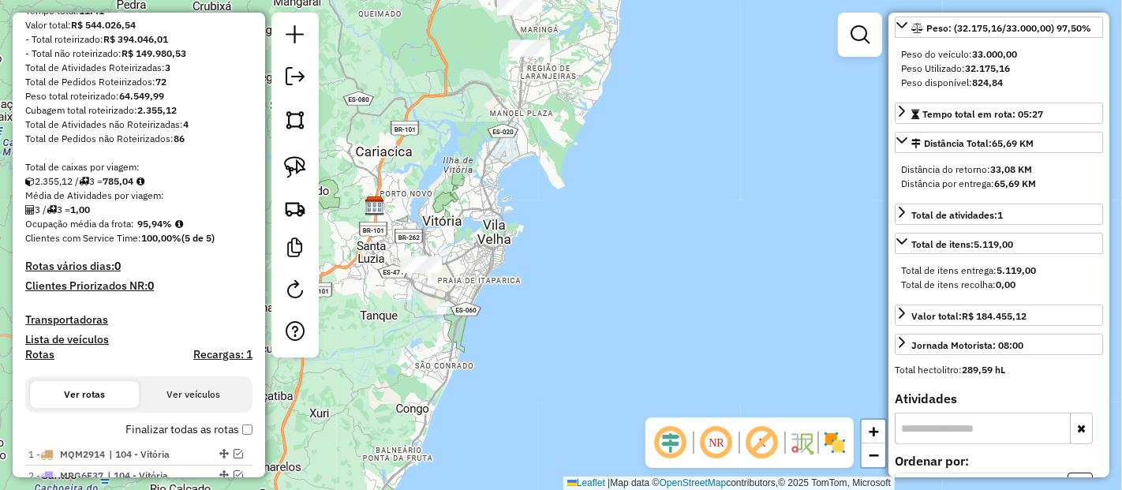
click at [430, 104] on hb-router-mapa "Informações da Sessão 1258627 - [DATE] Criação: [DATE] 21:44 Depósito: AS - Via…" at bounding box center [561, 245] width 1122 height 490
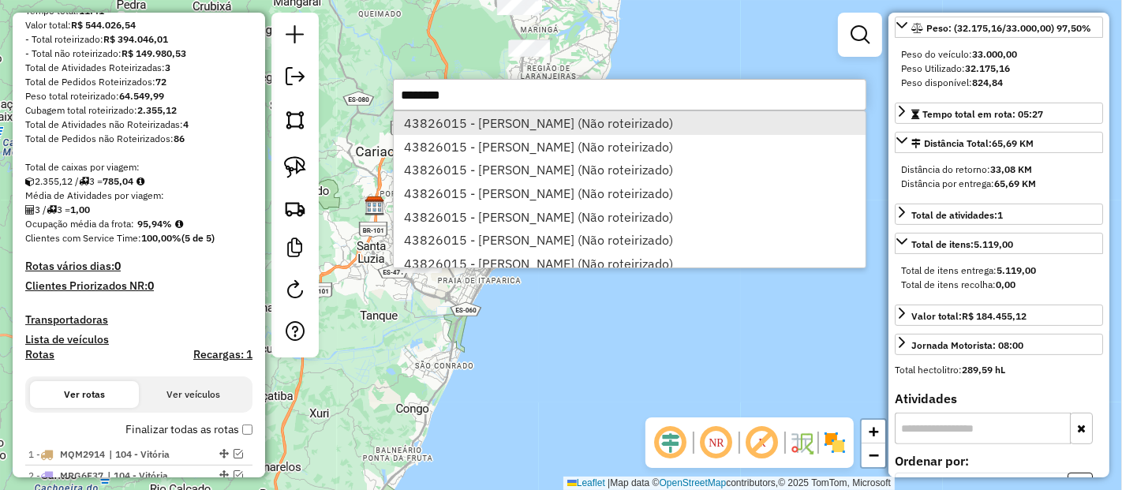
type input "********"
click at [508, 125] on li "43826015 - [PERSON_NAME] (Não roteirizado)" at bounding box center [630, 123] width 472 height 24
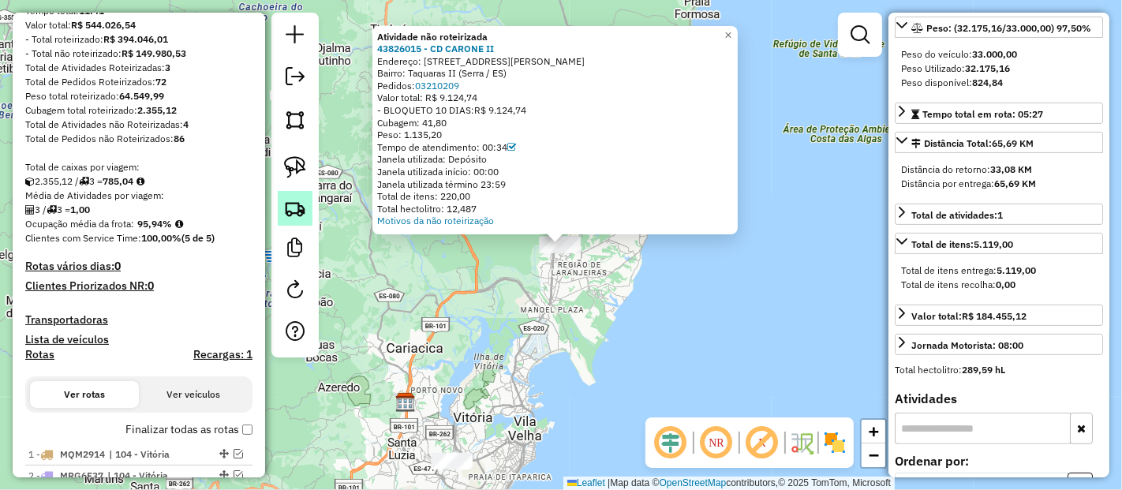
click at [303, 219] on link at bounding box center [295, 208] width 35 height 35
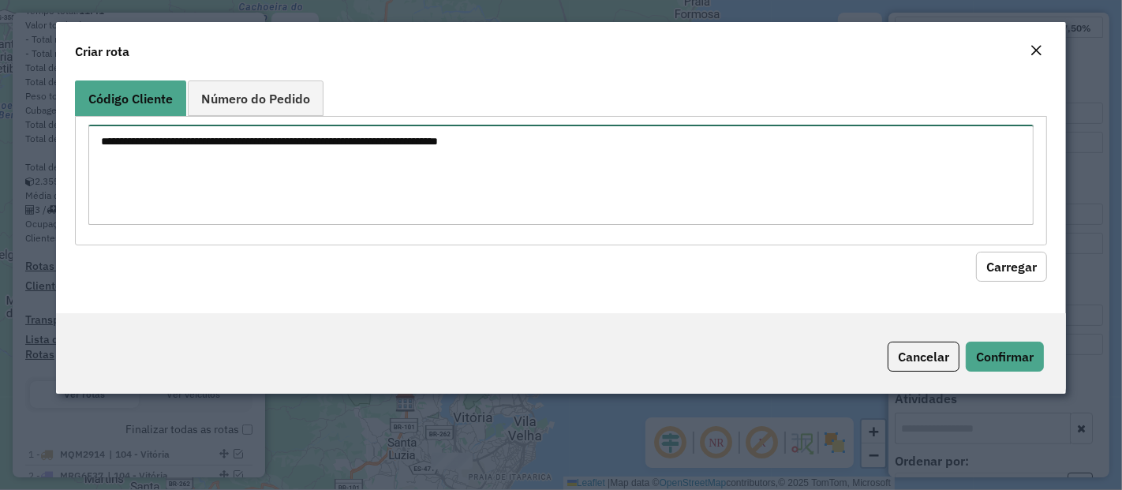
paste textarea "********"
click at [359, 183] on textarea "********" at bounding box center [560, 175] width 945 height 100
type textarea "********"
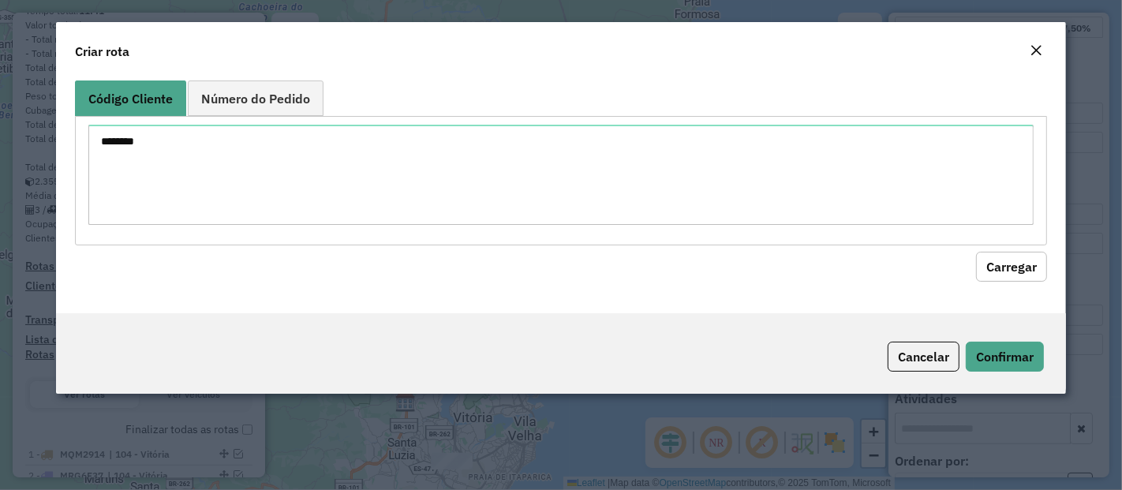
click at [1014, 262] on button "Carregar" at bounding box center [1011, 267] width 71 height 30
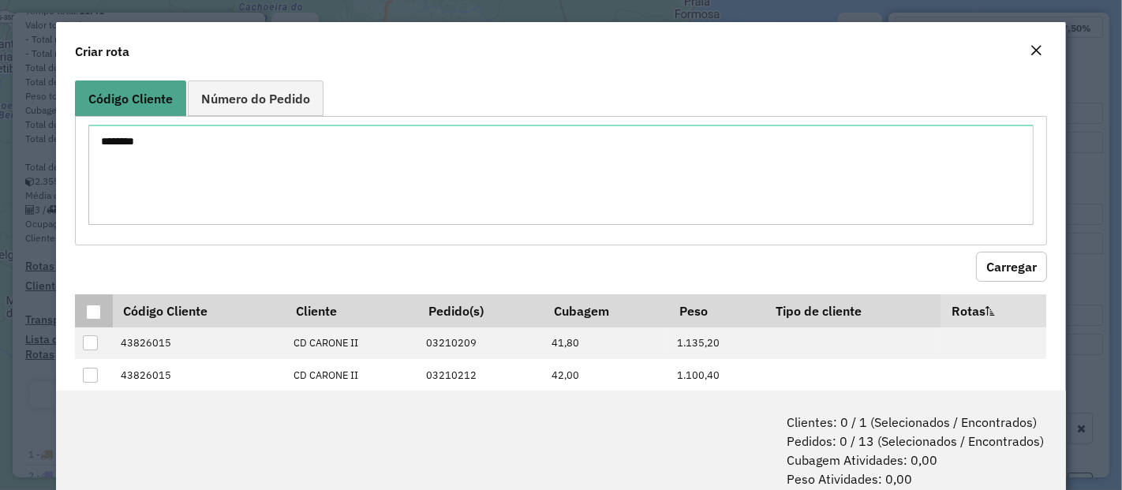
click at [95, 313] on div at bounding box center [93, 311] width 15 height 15
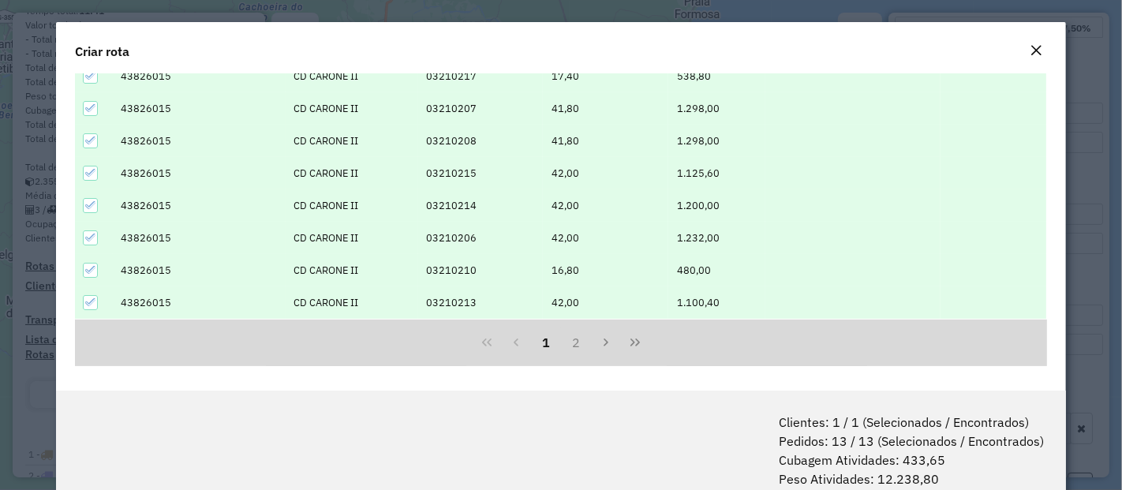
scroll to position [78, 0]
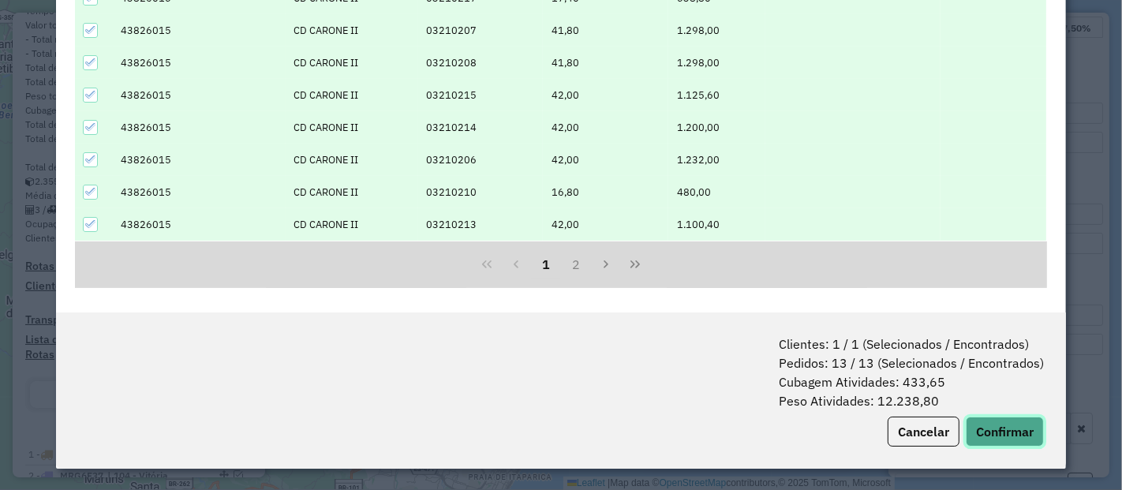
click at [1022, 442] on button "Confirmar" at bounding box center [1005, 432] width 78 height 30
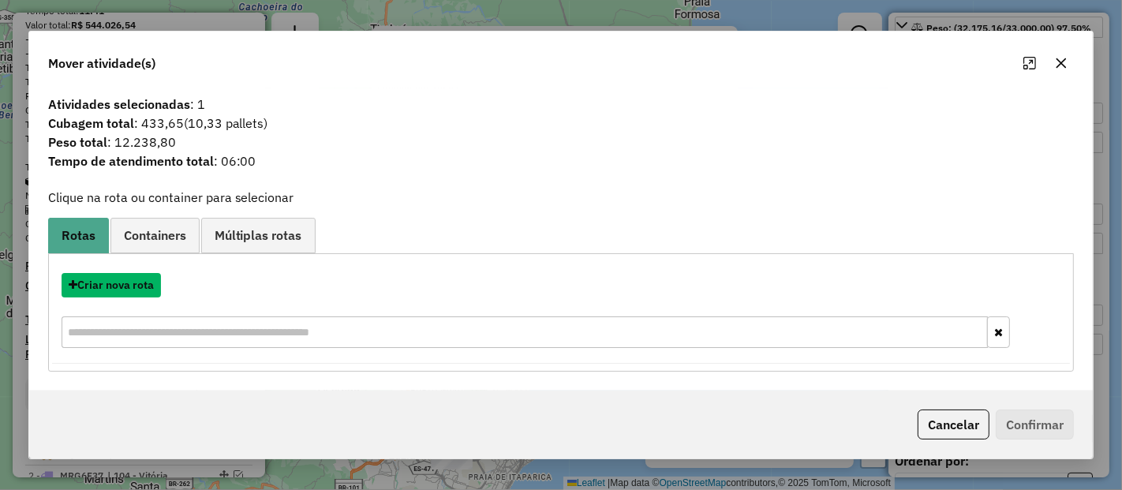
click at [150, 285] on button "Criar nova rota" at bounding box center [111, 285] width 99 height 24
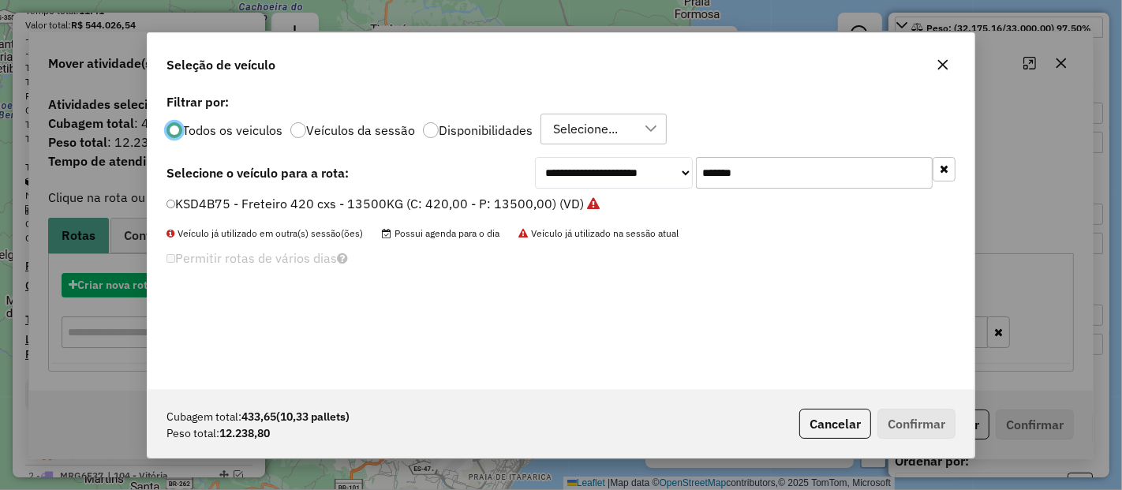
scroll to position [9, 4]
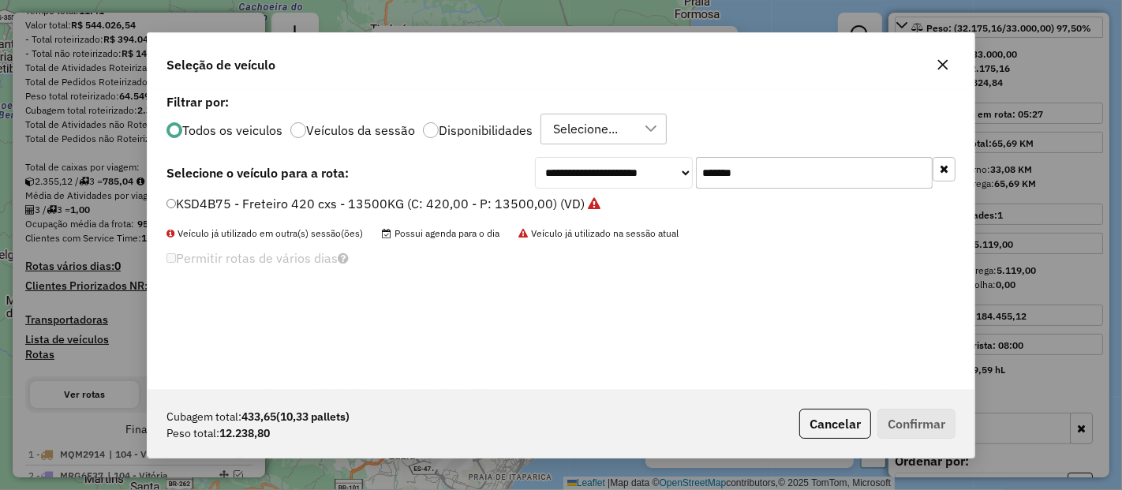
click at [764, 171] on input "*******" at bounding box center [814, 173] width 237 height 32
paste input "text"
click at [764, 171] on input "*******" at bounding box center [814, 173] width 237 height 32
type input "*******"
click at [448, 213] on li "SFP0D74 - F. Fixa - 1176Cx - 36190Kg (C: 1176,00 - P: 36190,00) (VD)" at bounding box center [560, 204] width 789 height 19
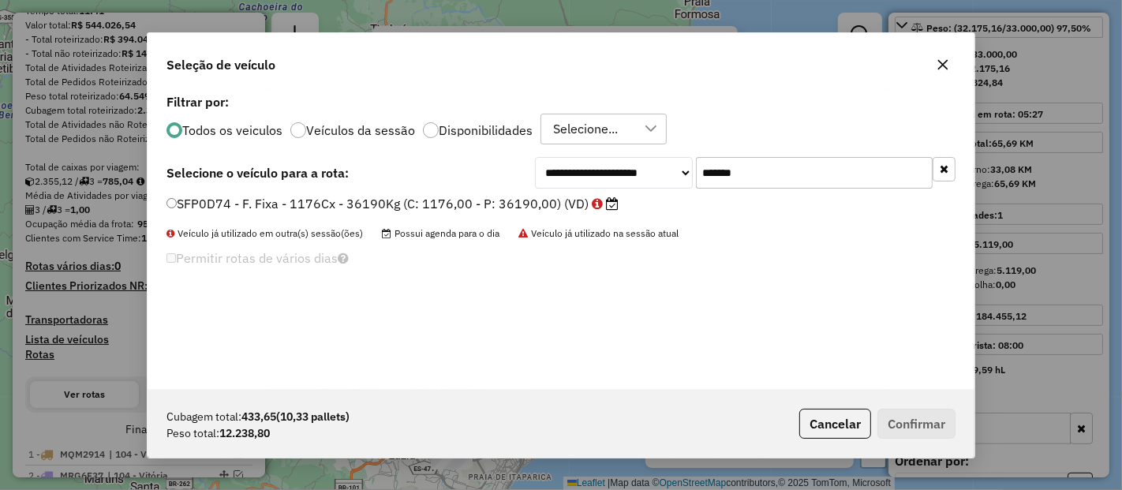
click at [584, 199] on label "SFP0D74 - F. Fixa - 1176Cx - 36190Kg (C: 1176,00 - P: 36190,00) (VD)" at bounding box center [392, 203] width 452 height 19
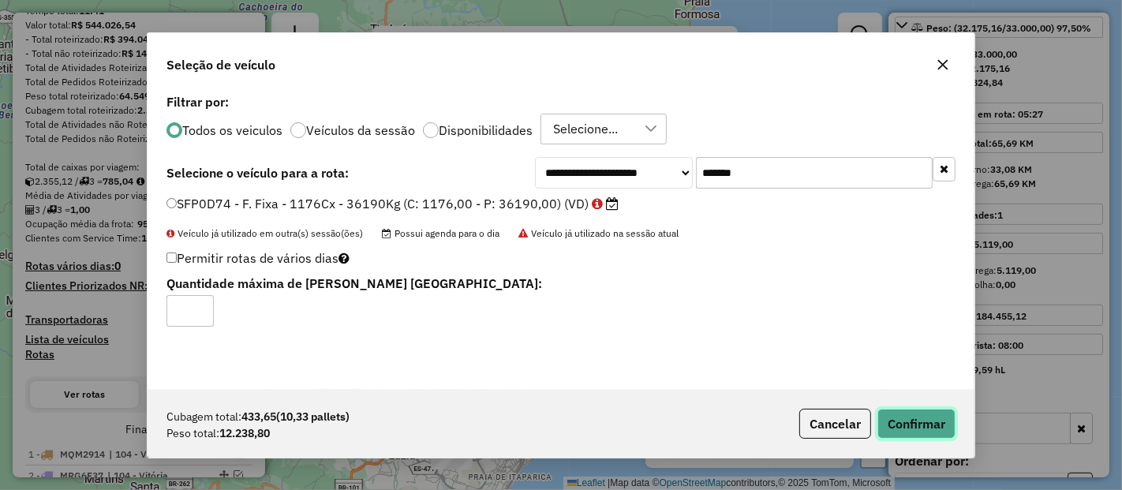
click at [904, 424] on button "Confirmar" at bounding box center [916, 424] width 78 height 30
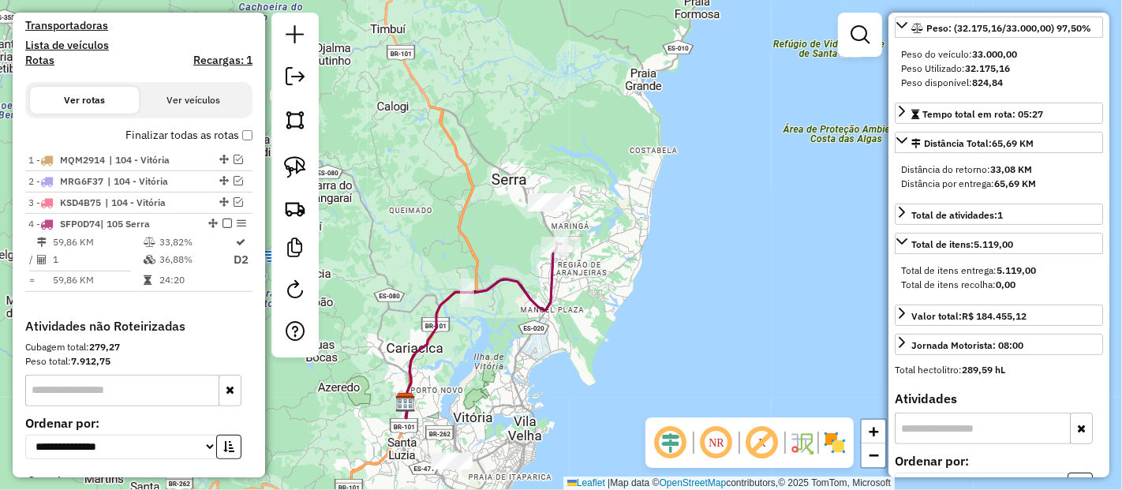
scroll to position [651, 0]
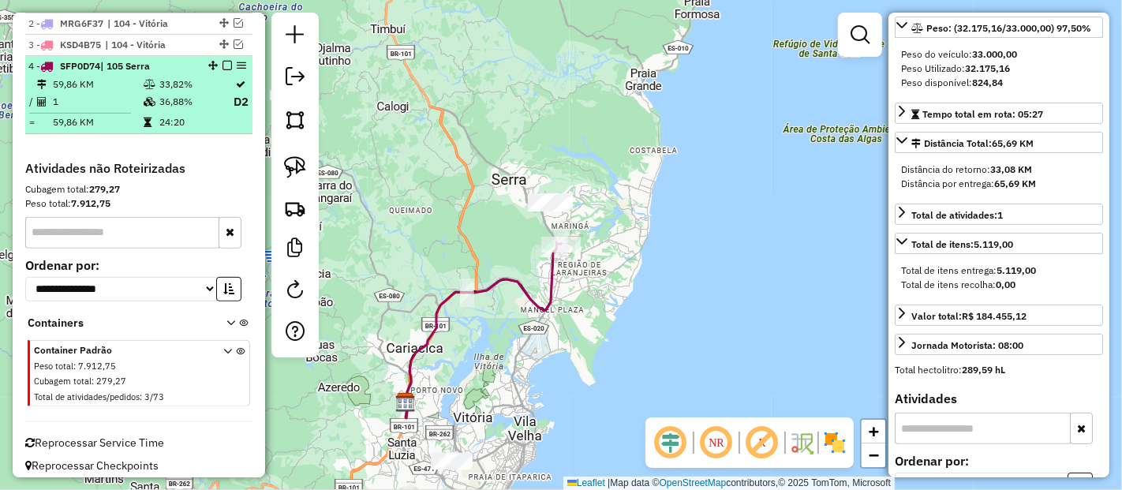
click at [222, 62] on em at bounding box center [226, 65] width 9 height 9
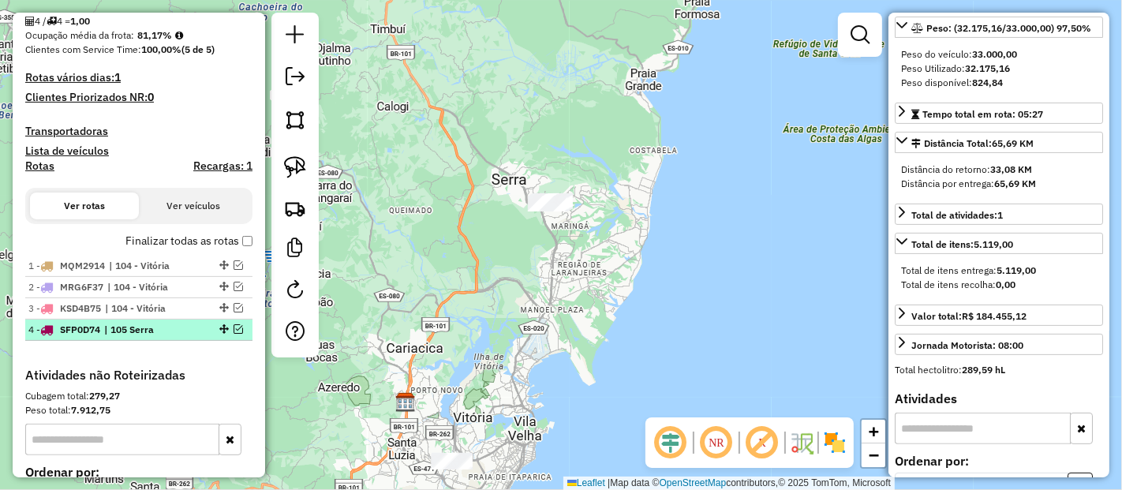
scroll to position [383, 0]
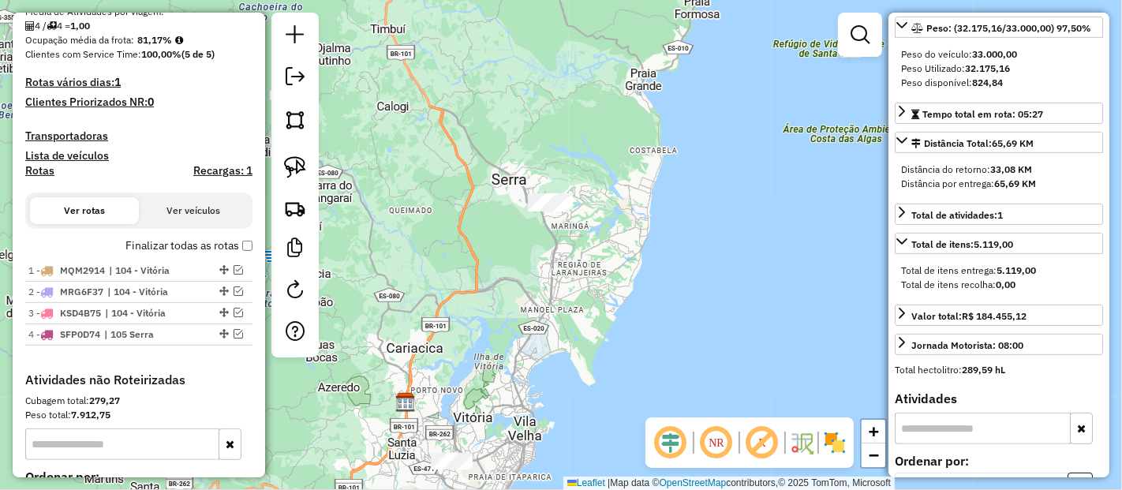
click at [387, 82] on div "Janela de atendimento Grade de atendimento Capacidade Transportadoras Veículos …" at bounding box center [561, 245] width 1122 height 490
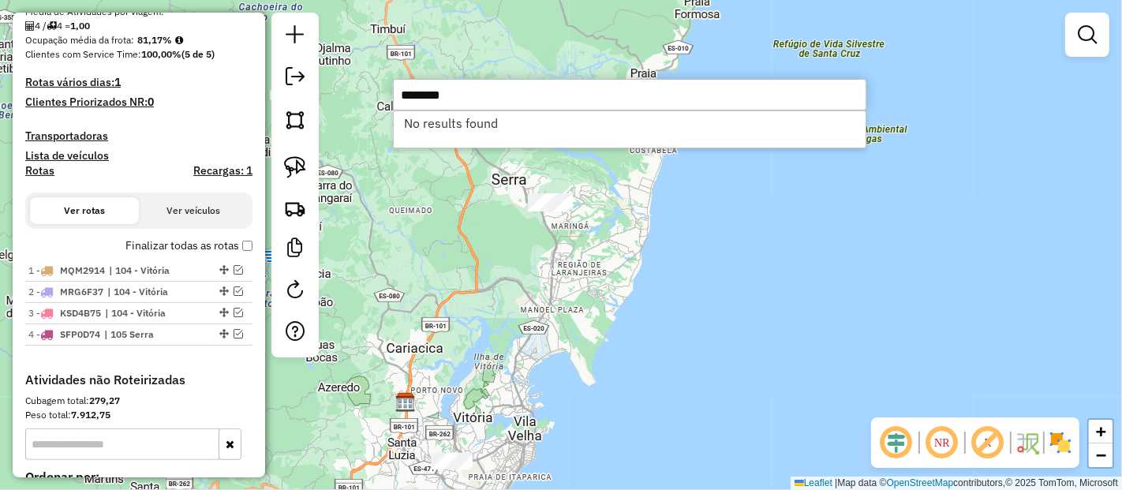
type input "********"
click at [498, 91] on input "********" at bounding box center [629, 95] width 473 height 32
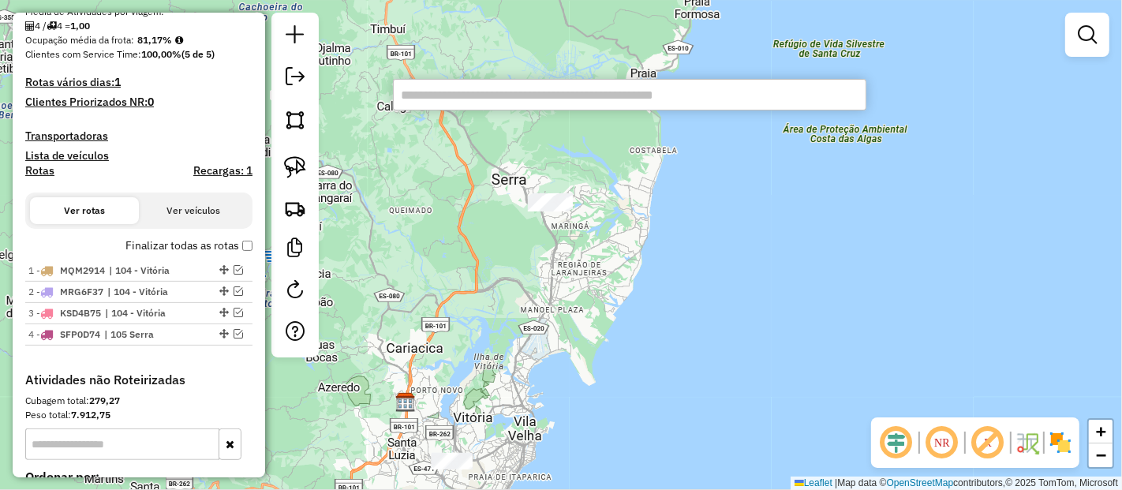
paste input "********"
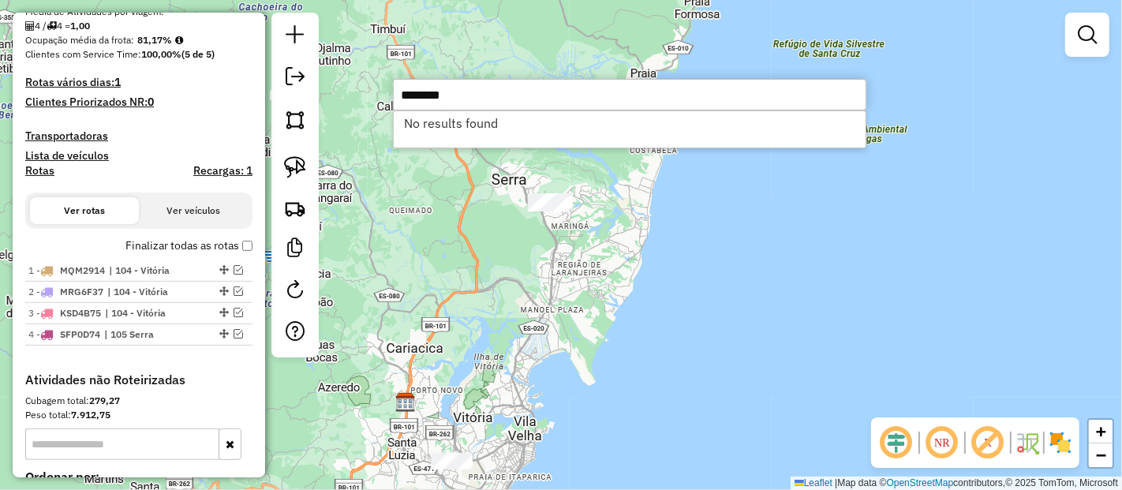
click at [529, 103] on input "********" at bounding box center [629, 95] width 473 height 32
paste input "text"
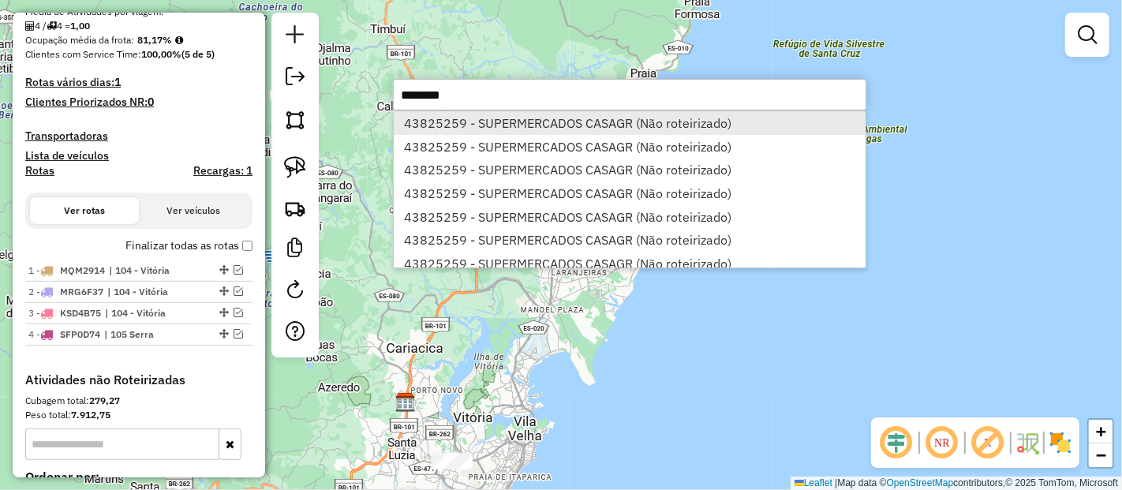
type input "********"
click at [603, 125] on li "43825259 - SUPERMERCADOS CASAGR (Não roteirizado)" at bounding box center [630, 123] width 472 height 24
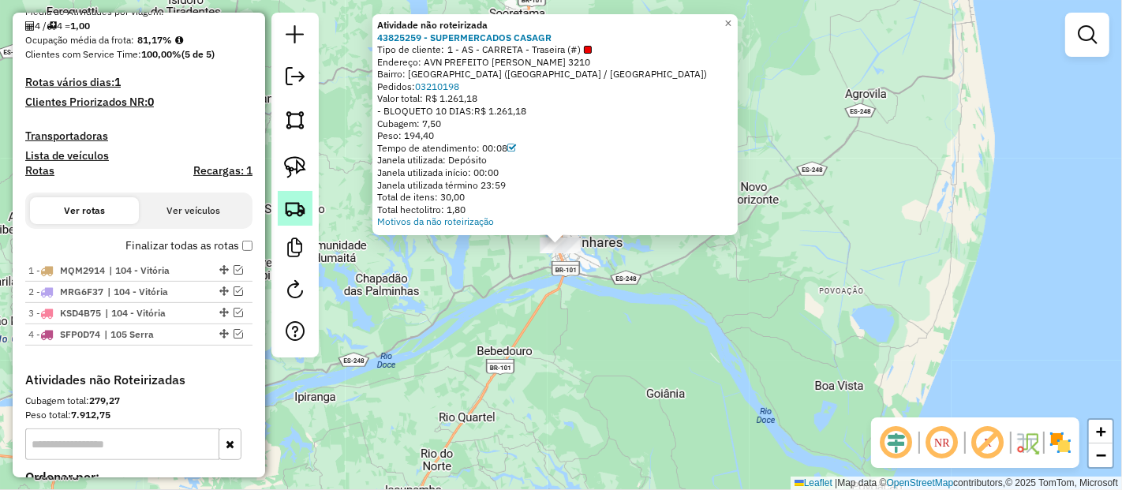
click at [293, 209] on img at bounding box center [295, 208] width 22 height 22
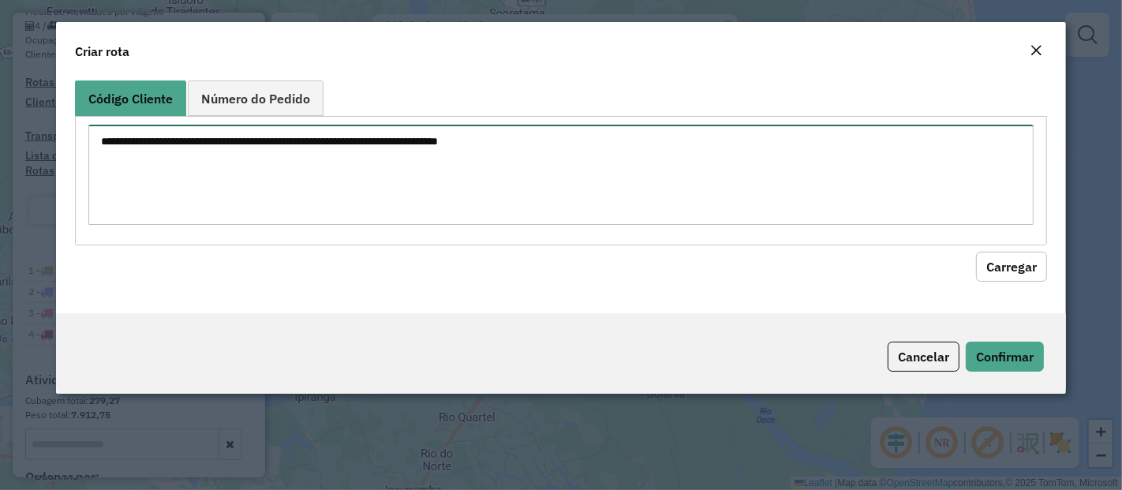
click at [377, 174] on textarea at bounding box center [560, 175] width 945 height 100
paste textarea "********"
type textarea "********"
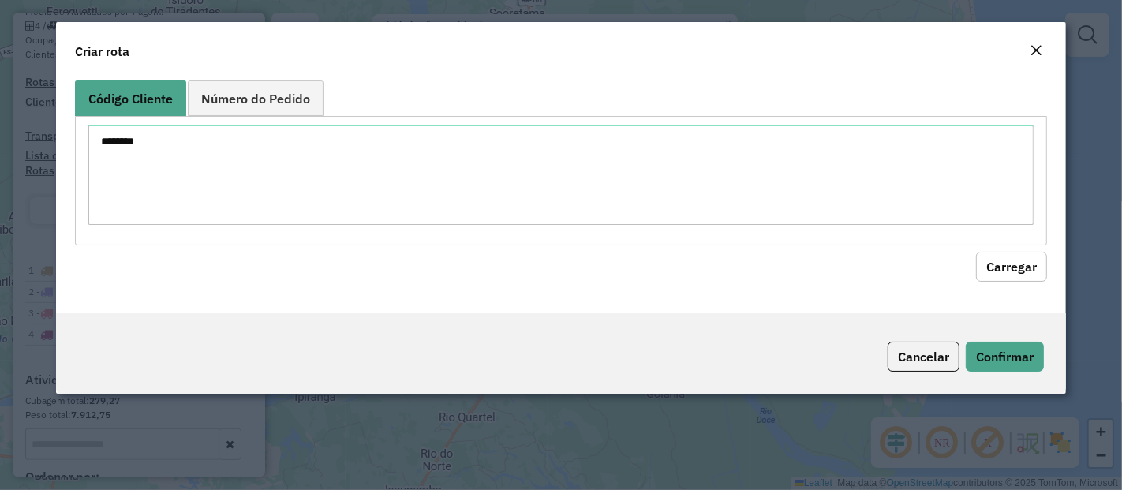
click at [1018, 275] on button "Carregar" at bounding box center [1011, 267] width 71 height 30
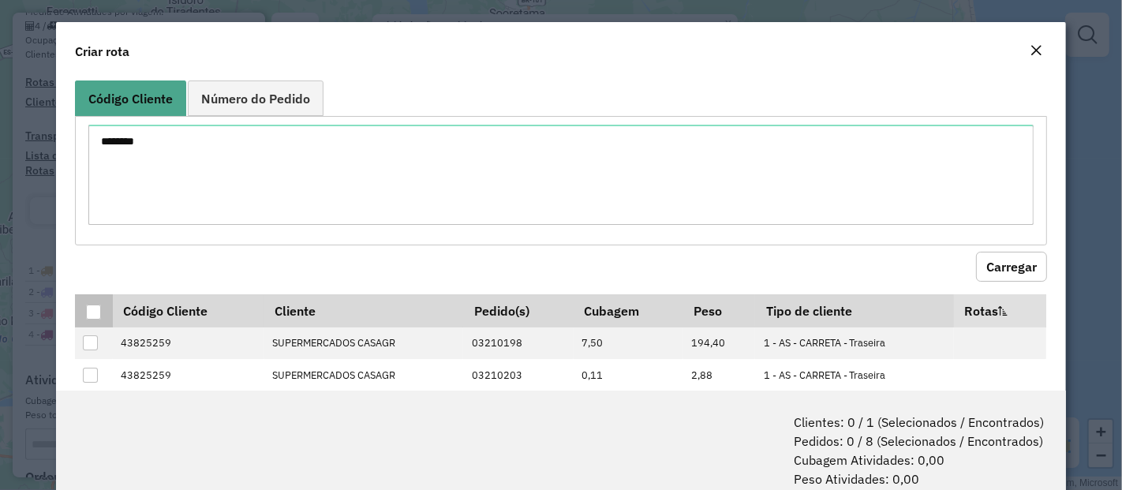
click at [93, 305] on div at bounding box center [93, 311] width 15 height 15
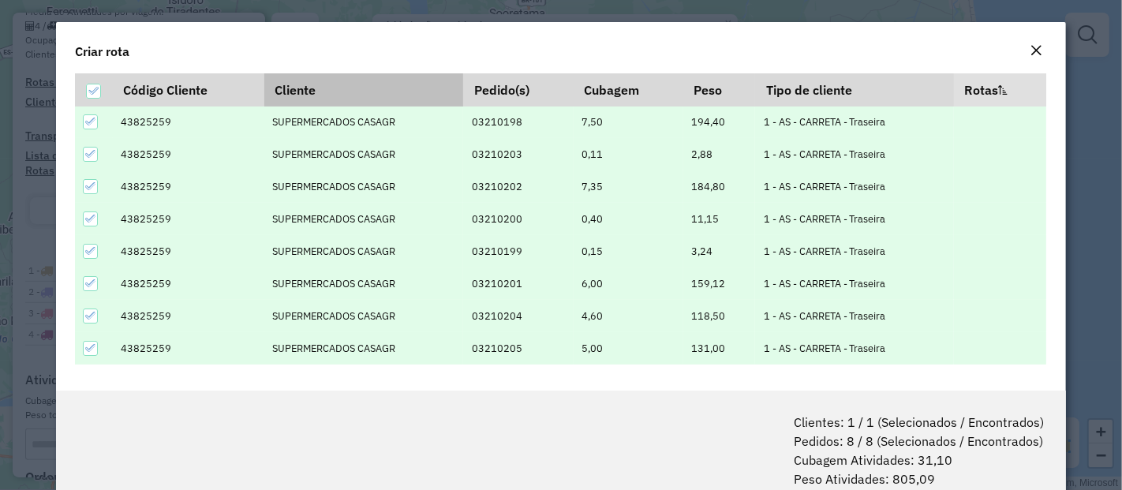
scroll to position [78, 0]
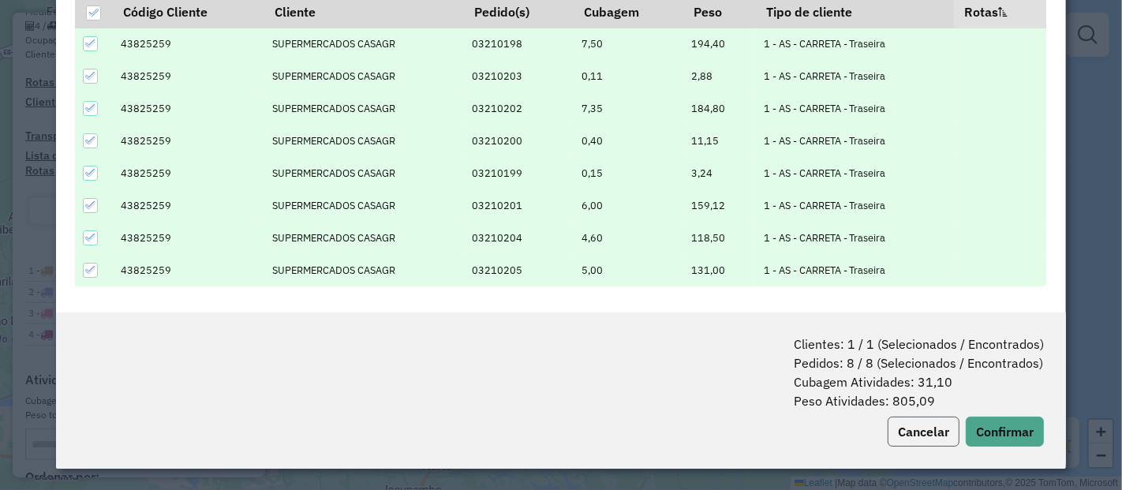
click at [911, 424] on button "Cancelar" at bounding box center [923, 432] width 72 height 30
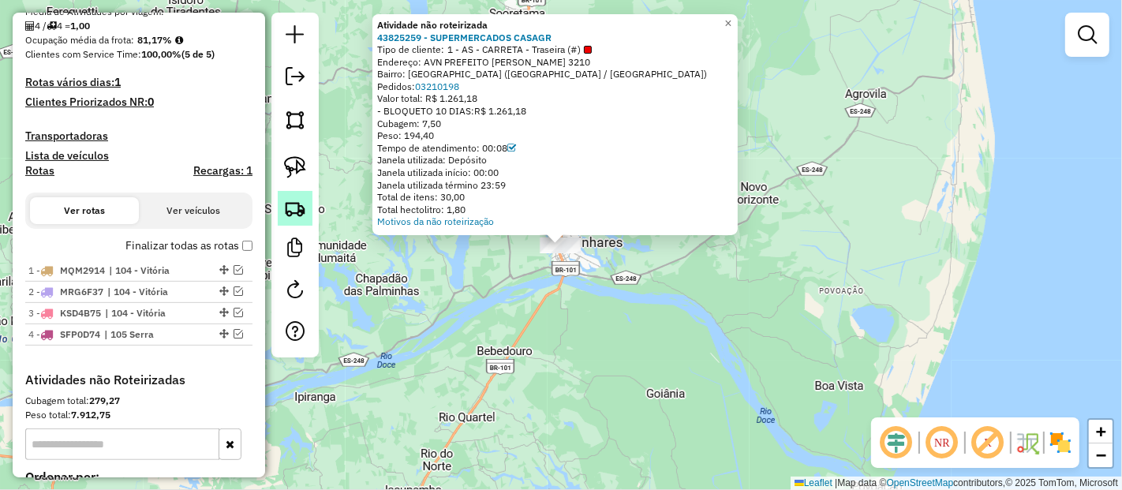
click at [301, 218] on img at bounding box center [295, 208] width 22 height 22
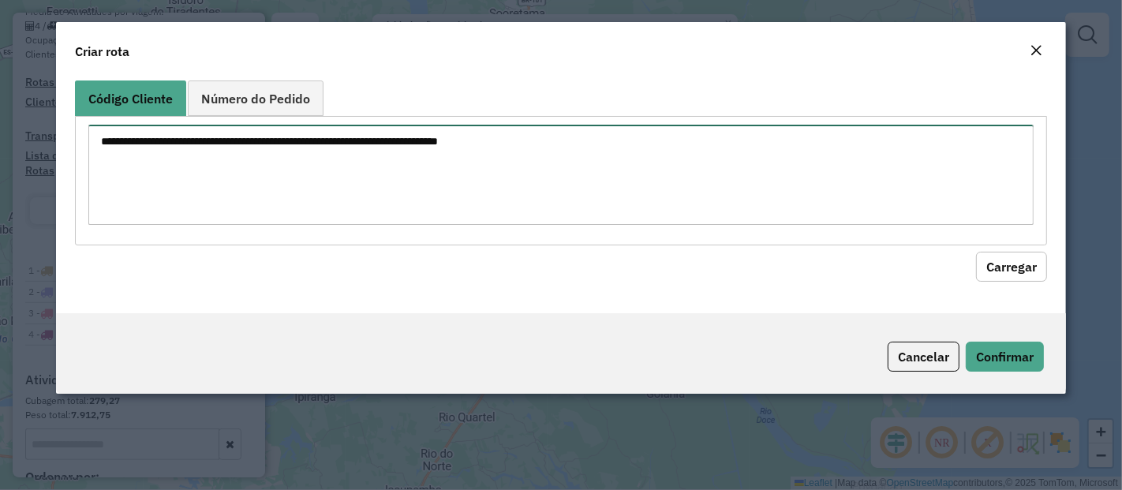
paste textarea "********"
click at [424, 178] on textarea "********" at bounding box center [560, 175] width 945 height 100
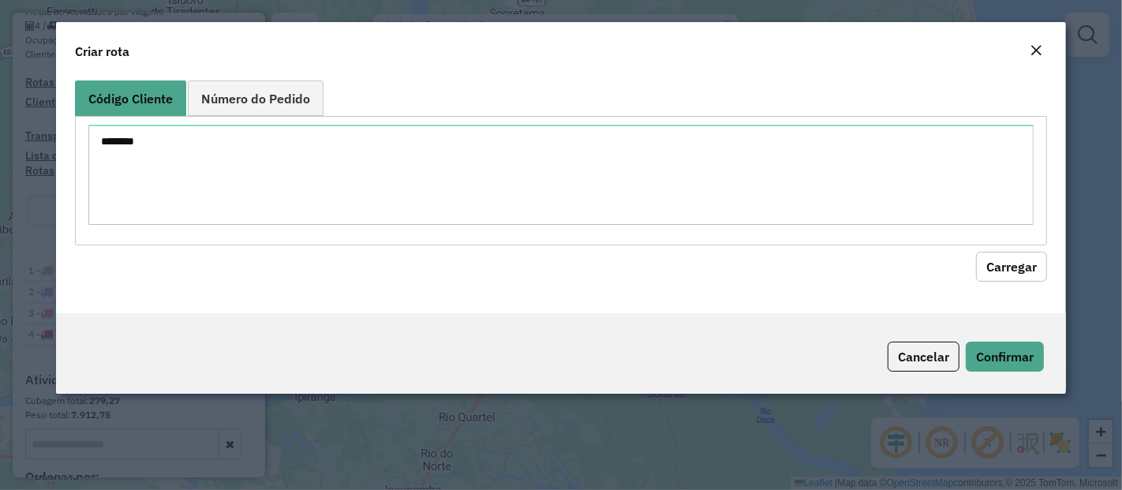
click at [1031, 257] on button "Carregar" at bounding box center [1011, 267] width 71 height 30
click at [1014, 262] on button "Carregar" at bounding box center [1011, 267] width 71 height 30
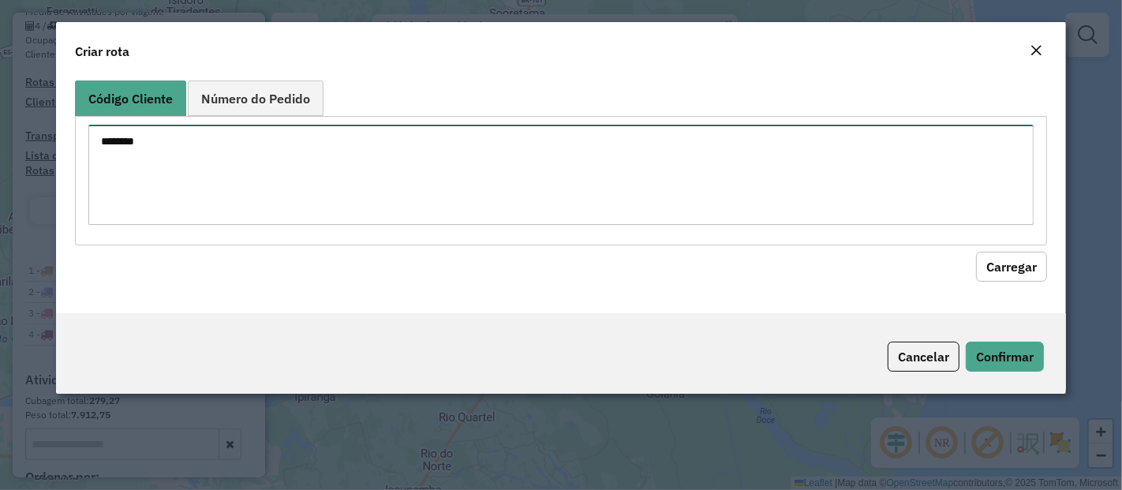
click at [241, 146] on textarea "********" at bounding box center [560, 175] width 945 height 100
paste textarea
click at [241, 146] on textarea "********" at bounding box center [560, 175] width 945 height 100
type textarea "********"
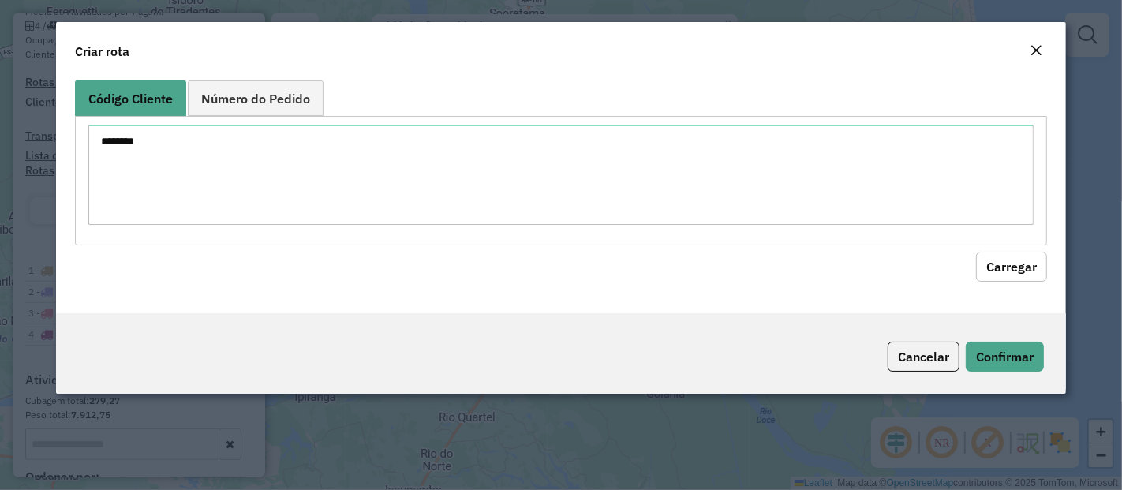
click at [1029, 257] on button "Carregar" at bounding box center [1011, 267] width 71 height 30
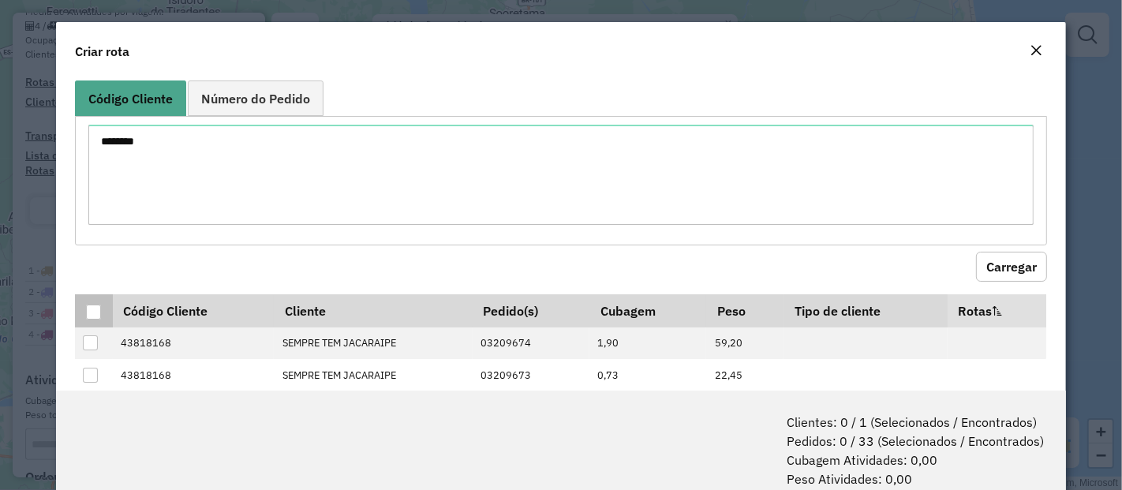
click at [93, 310] on div at bounding box center [93, 311] width 15 height 15
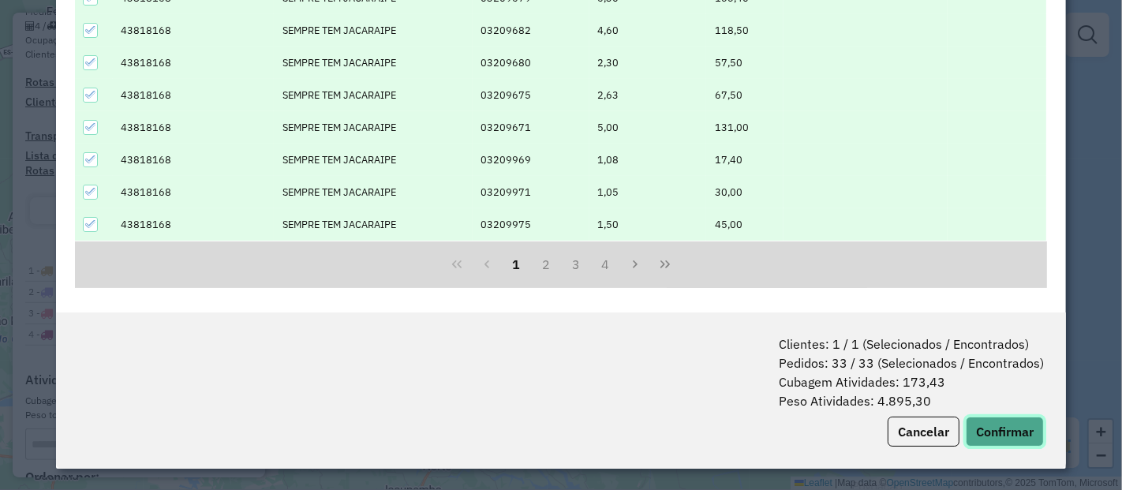
click at [1002, 434] on button "Confirmar" at bounding box center [1005, 432] width 78 height 30
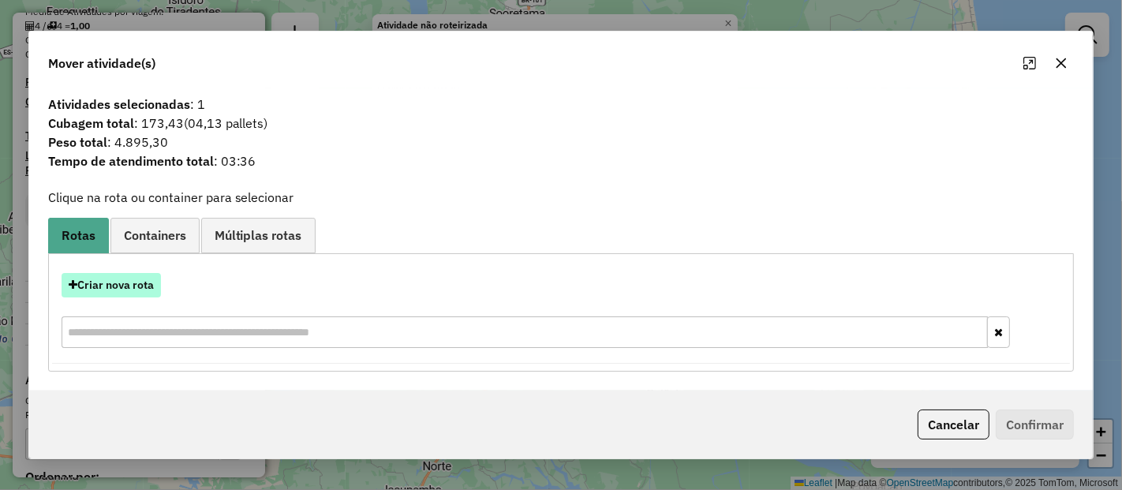
drag, startPoint x: 140, startPoint y: 300, endPoint x: 146, endPoint y: 290, distance: 12.0
click at [146, 290] on div "Criar nova rota" at bounding box center [561, 312] width 1018 height 103
click at [146, 290] on button "Criar nova rota" at bounding box center [111, 285] width 99 height 24
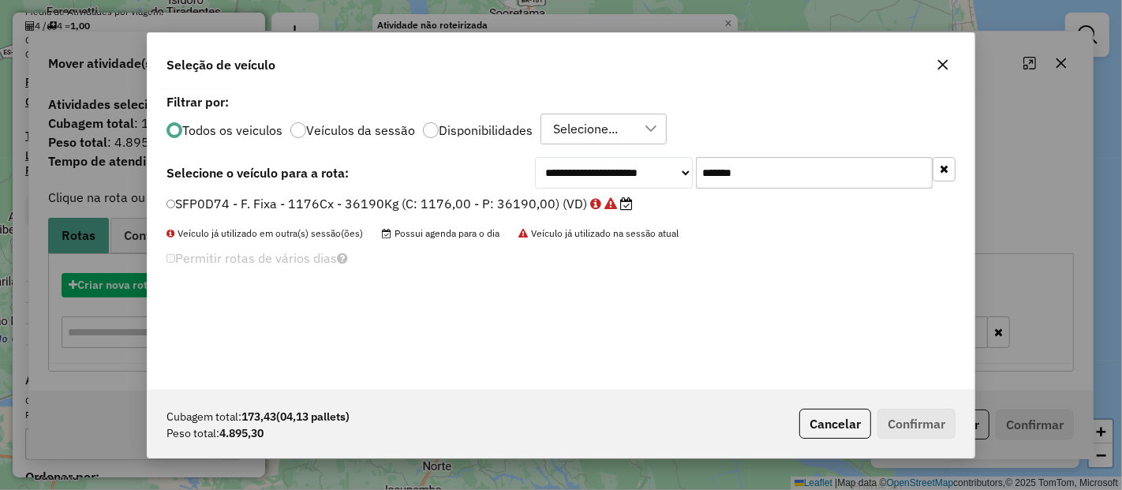
scroll to position [9, 4]
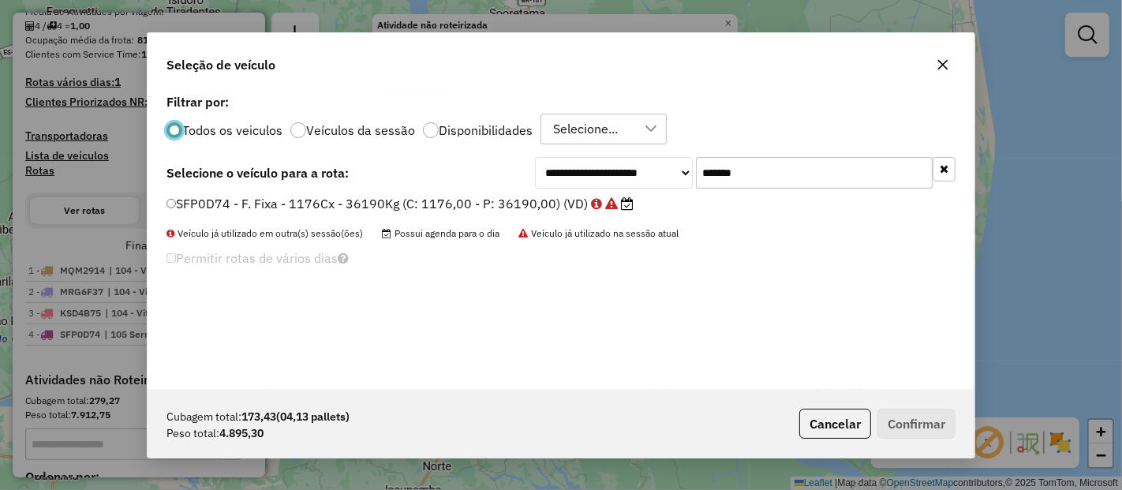
click at [755, 184] on input "*******" at bounding box center [814, 173] width 237 height 32
paste input "text"
click at [755, 184] on input "*******" at bounding box center [814, 173] width 237 height 32
type input "*******"
click at [454, 200] on label "MRH4880 - Freteiro - 420Cx - 13100Kg (C: 420,00 - P: 13100,00) (VD)" at bounding box center [376, 203] width 420 height 19
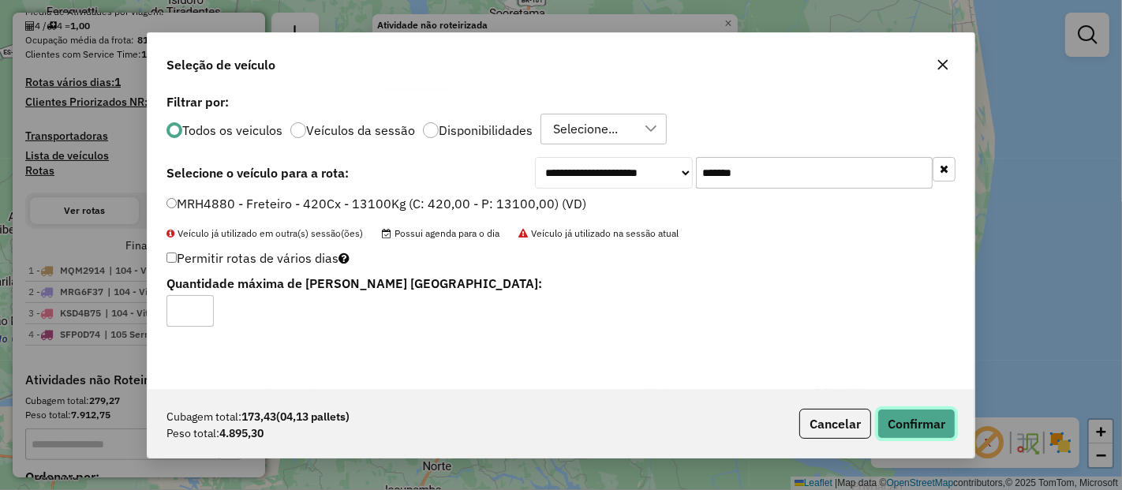
click at [908, 420] on button "Confirmar" at bounding box center [916, 424] width 78 height 30
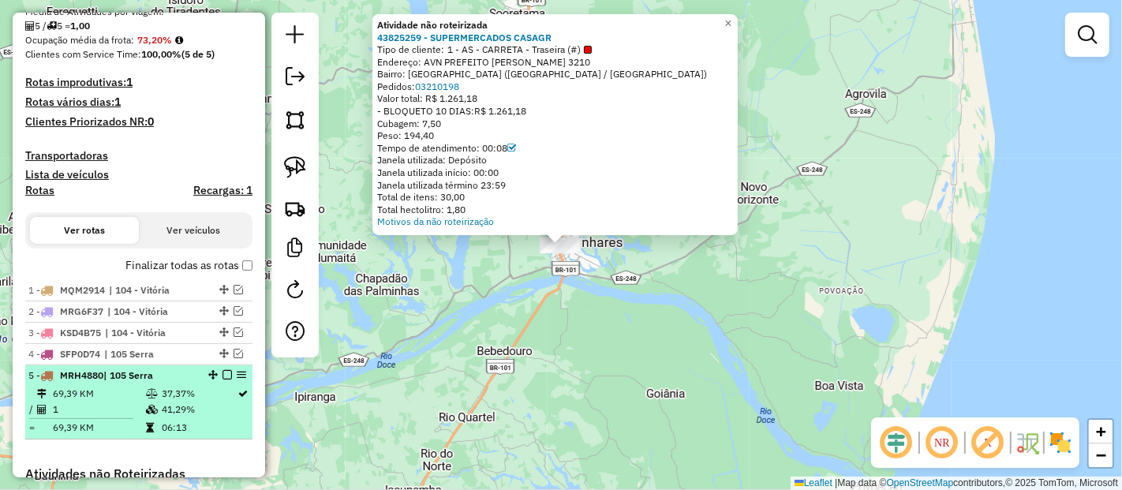
click at [222, 371] on em at bounding box center [226, 374] width 9 height 9
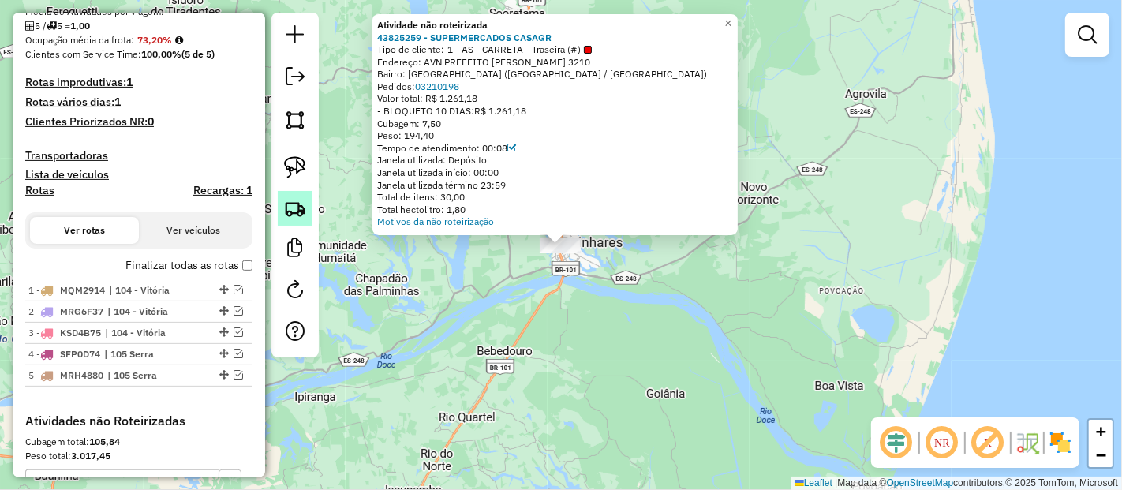
click at [301, 211] on img at bounding box center [295, 208] width 22 height 22
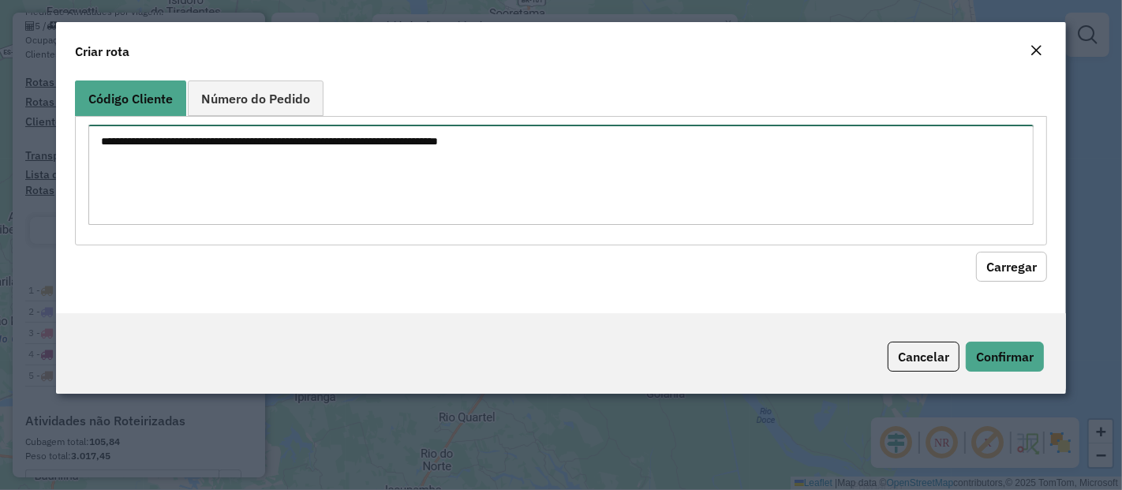
paste textarea "******** ********"
click at [366, 181] on textarea "******** ********" at bounding box center [560, 175] width 945 height 100
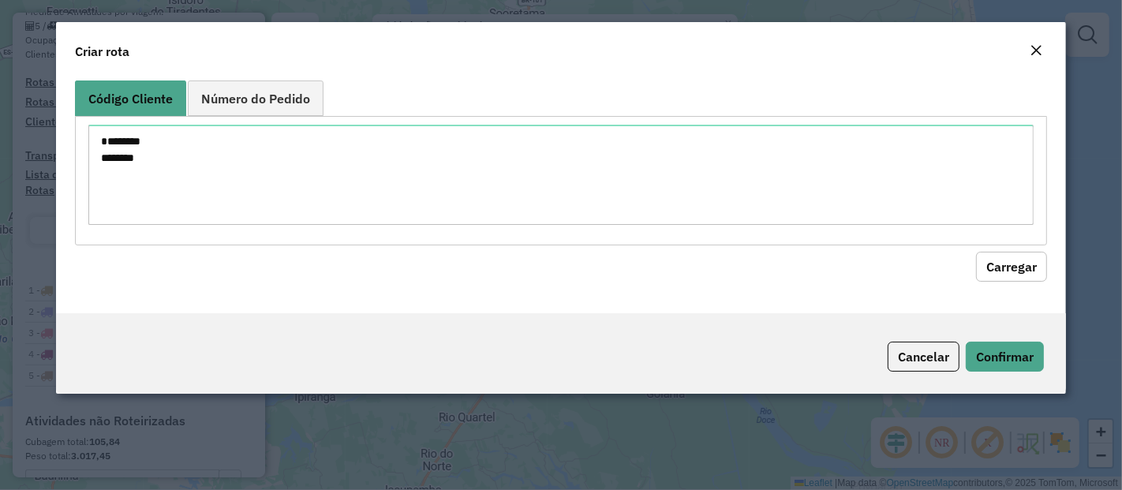
click at [987, 262] on button "Carregar" at bounding box center [1011, 267] width 71 height 30
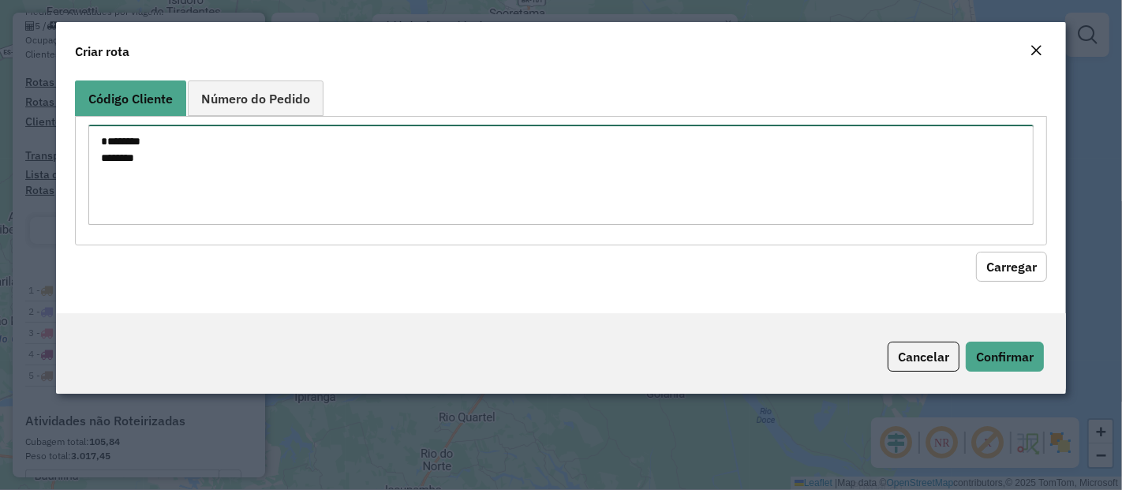
click at [346, 155] on textarea "******** ********" at bounding box center [560, 175] width 945 height 100
type textarea "*"
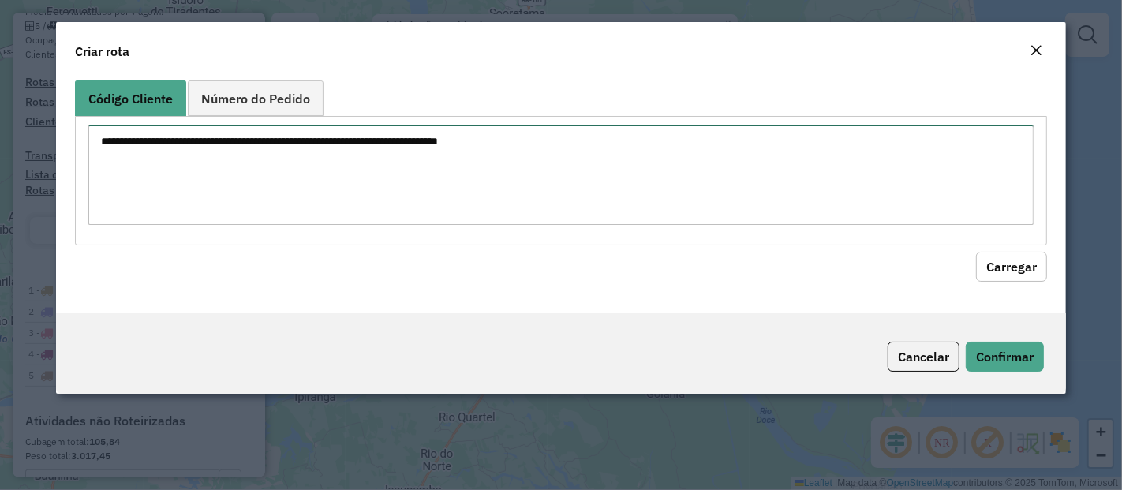
paste textarea "********"
type textarea "********"
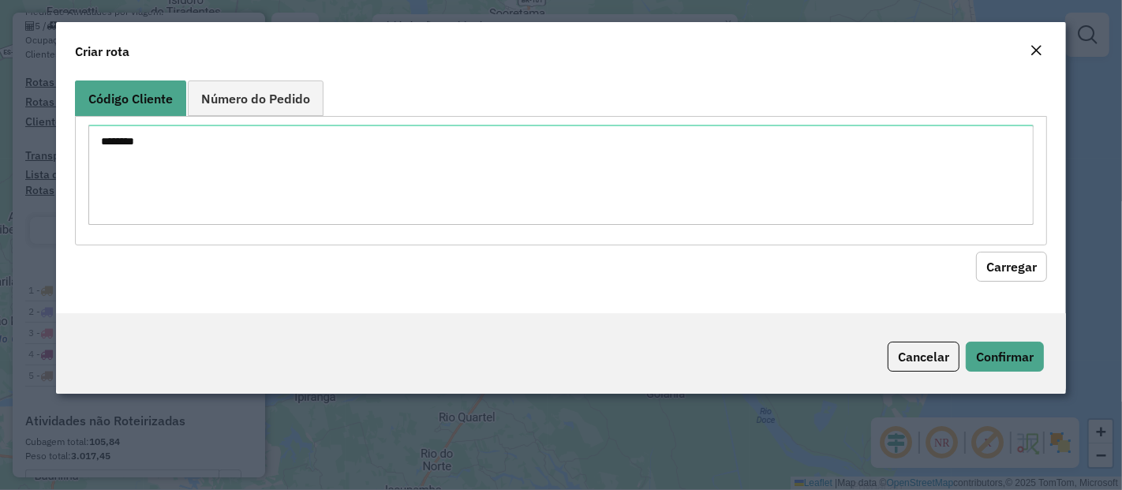
click at [1019, 263] on button "Carregar" at bounding box center [1011, 267] width 71 height 30
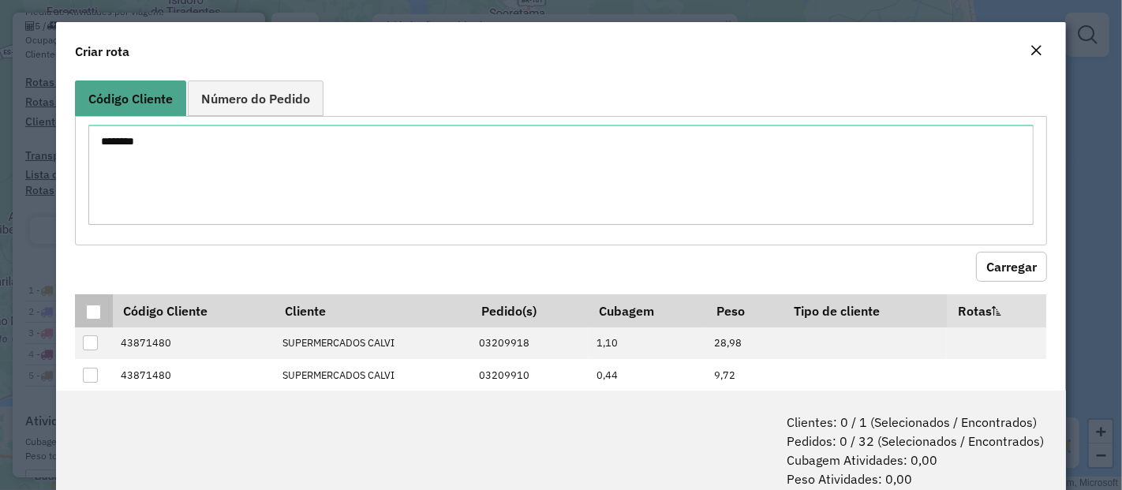
click at [98, 311] on div at bounding box center [93, 311] width 15 height 15
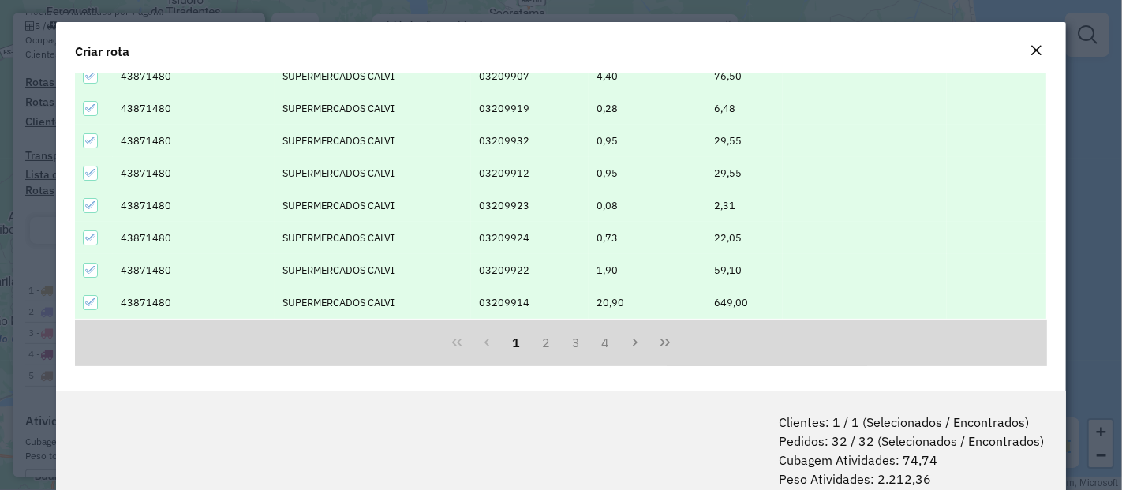
scroll to position [78, 0]
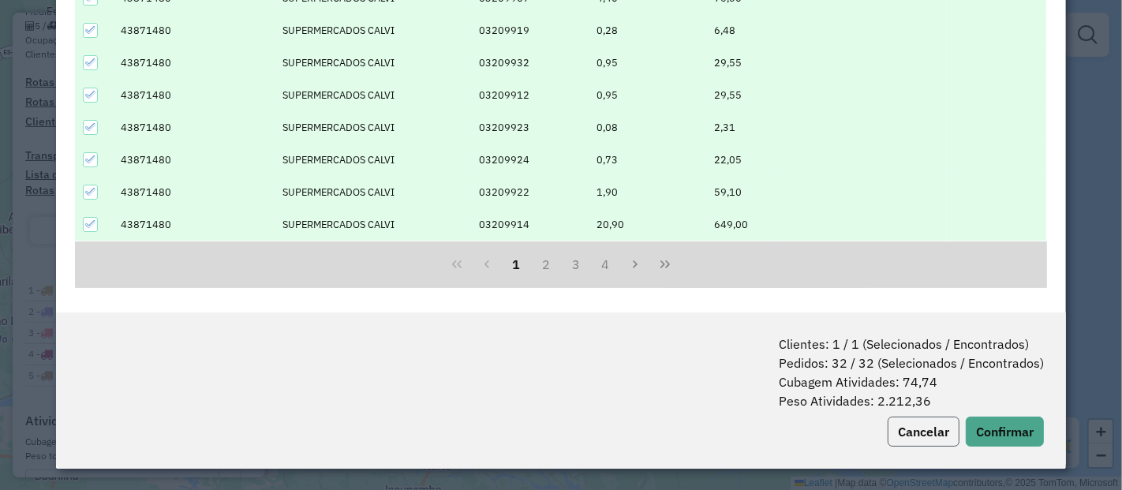
click at [906, 436] on button "Cancelar" at bounding box center [923, 432] width 72 height 30
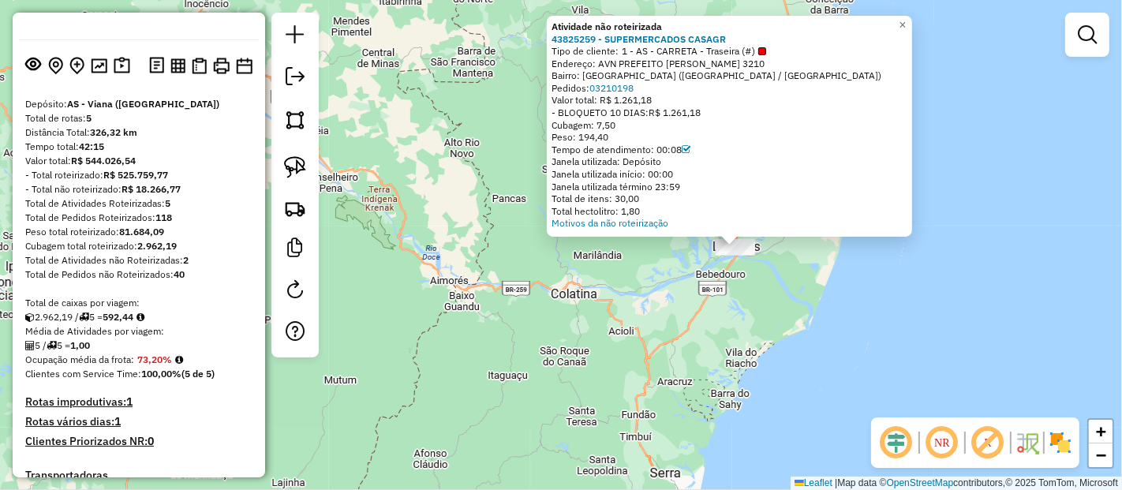
scroll to position [50, 0]
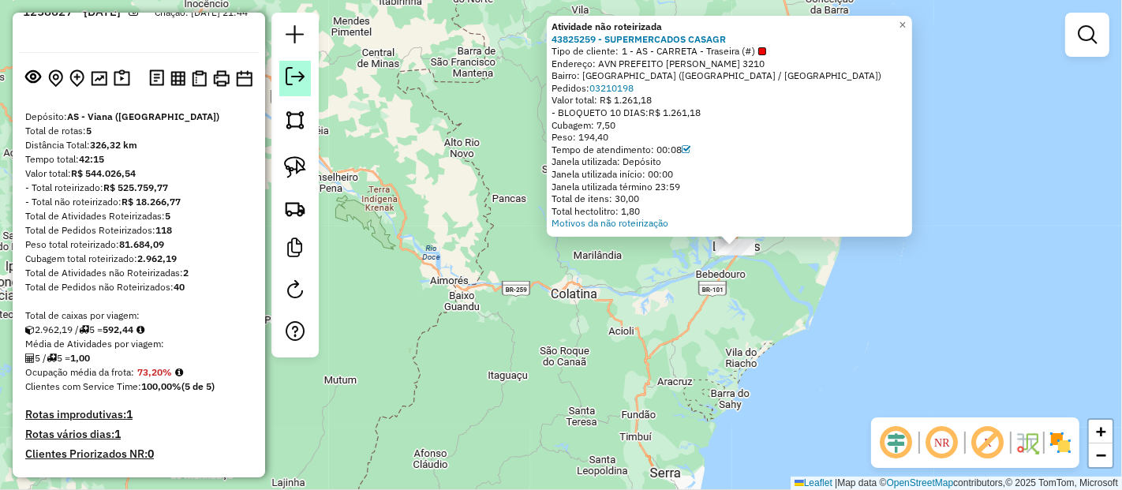
click at [295, 78] on em at bounding box center [295, 76] width 19 height 19
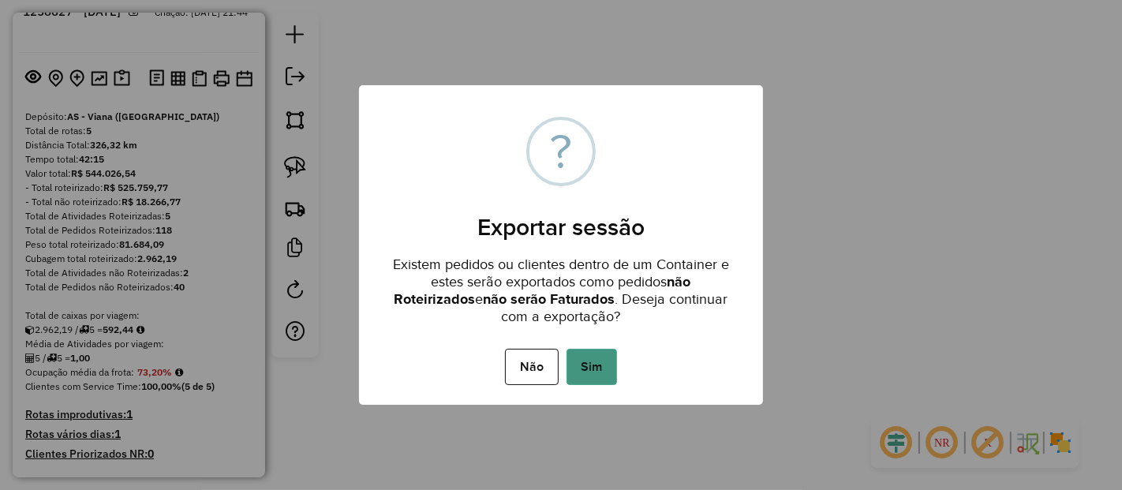
click at [606, 364] on button "Sim" at bounding box center [591, 367] width 50 height 36
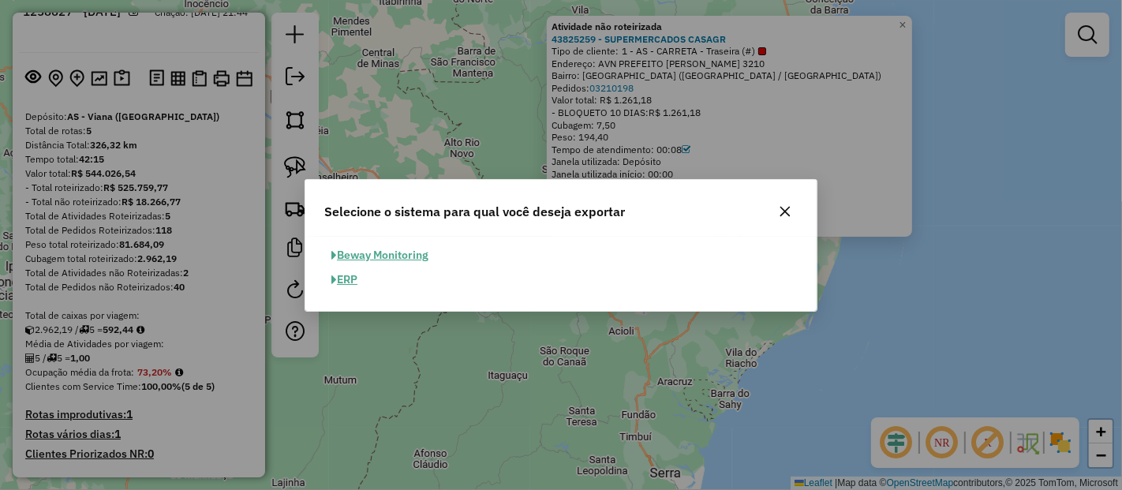
click at [360, 275] on button "ERP" at bounding box center [344, 279] width 40 height 24
select select "**"
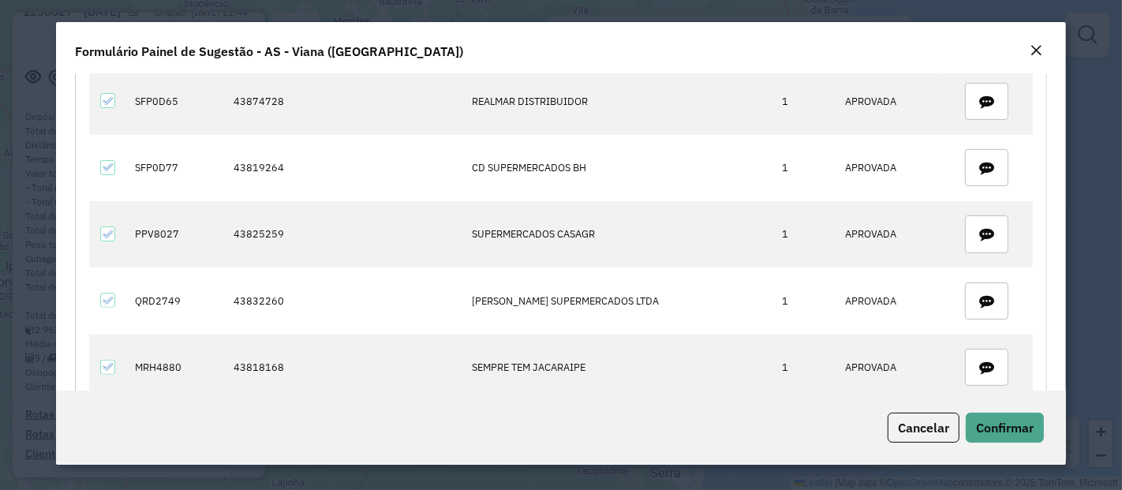
scroll to position [842, 0]
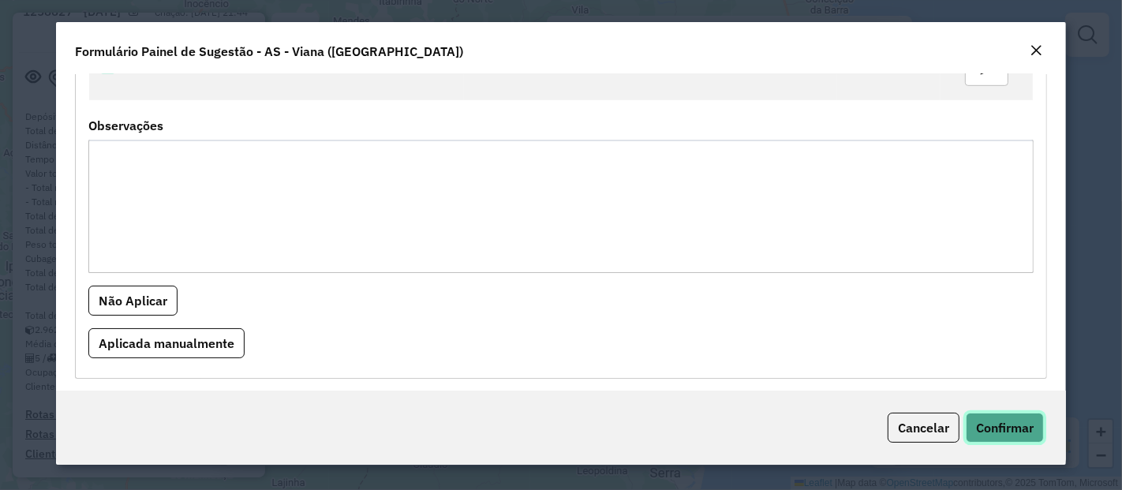
click at [980, 427] on span "Confirmar" at bounding box center [1005, 428] width 58 height 16
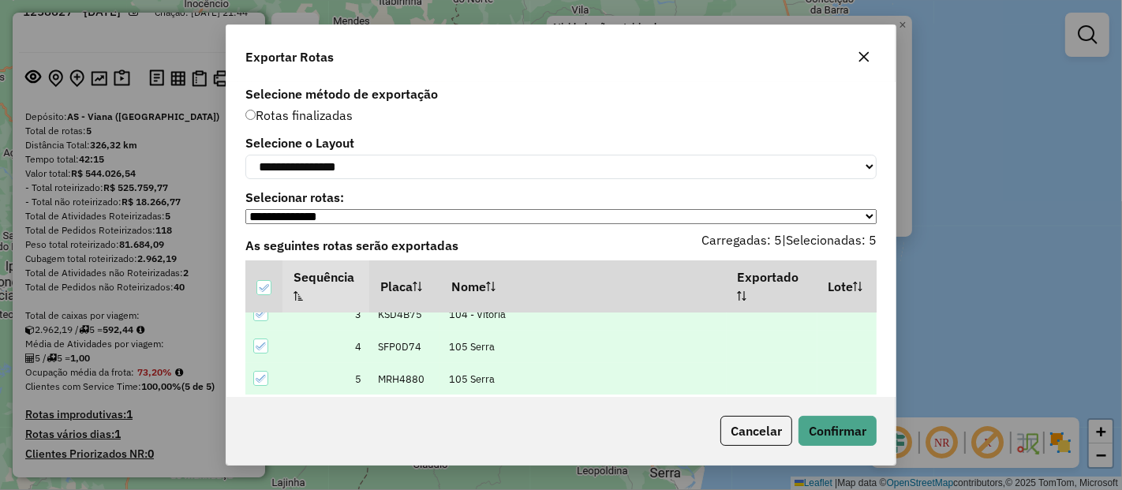
scroll to position [65, 0]
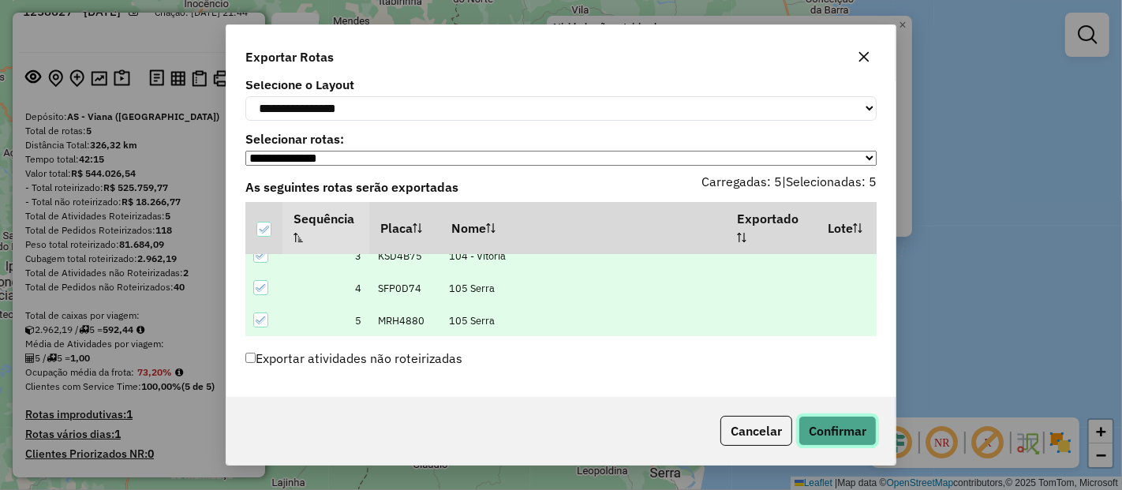
click at [814, 420] on button "Confirmar" at bounding box center [837, 431] width 78 height 30
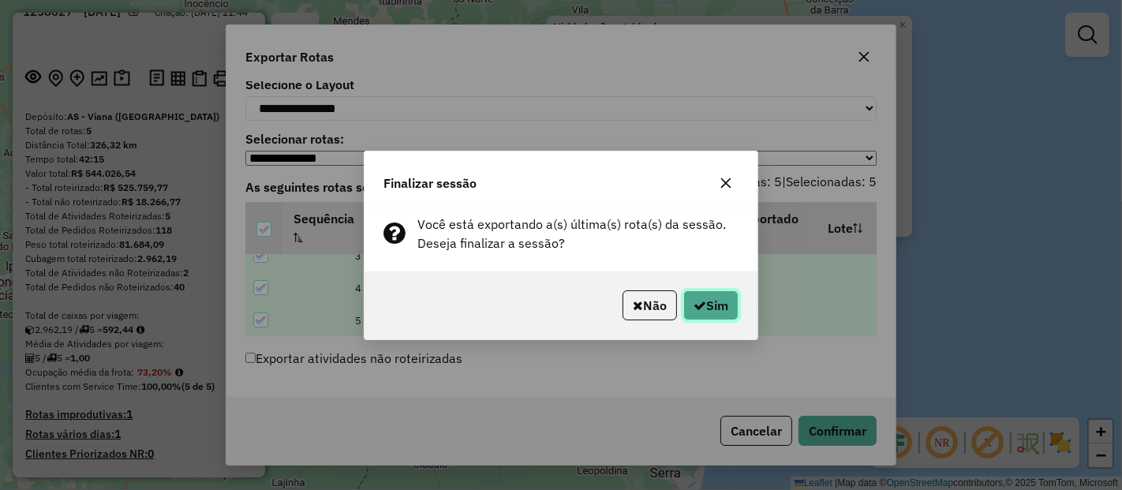
click at [724, 293] on button "Sim" at bounding box center [710, 305] width 55 height 30
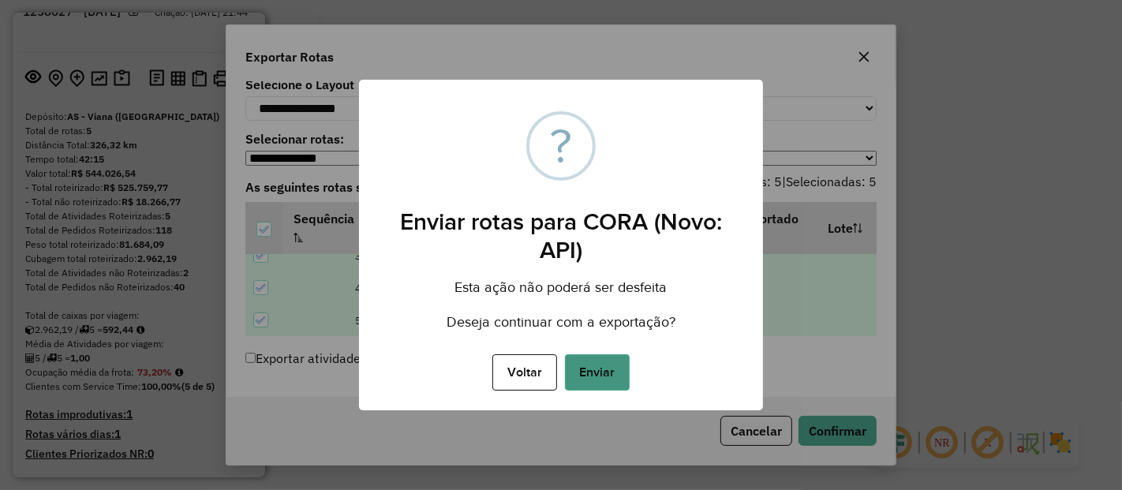
click at [609, 382] on button "Enviar" at bounding box center [597, 372] width 65 height 36
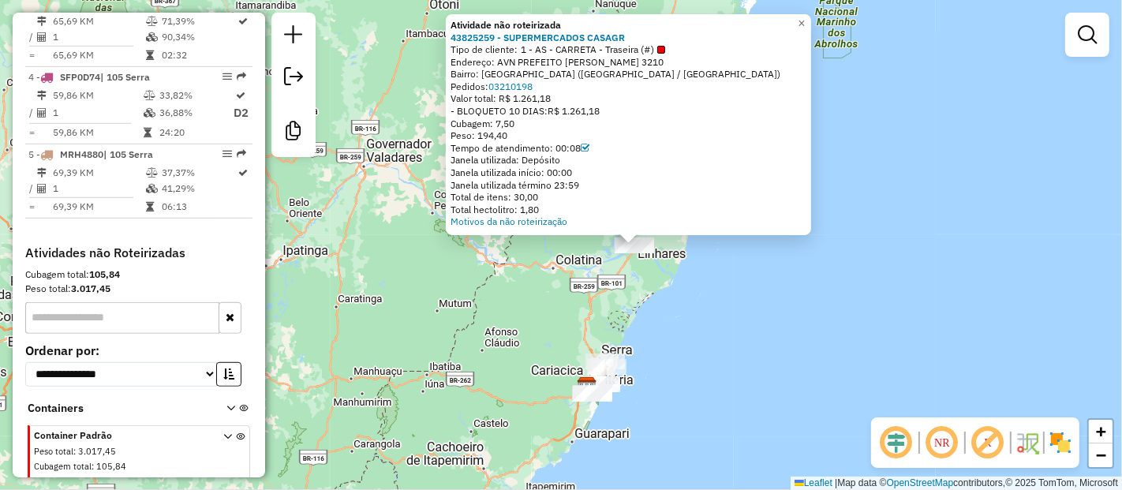
scroll to position [842, 0]
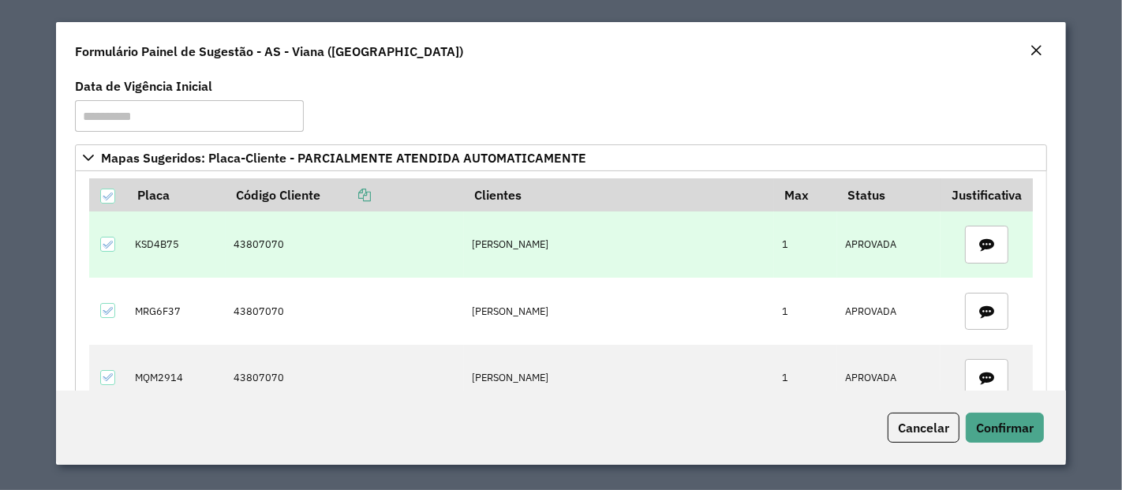
click at [245, 241] on td "43807070" at bounding box center [345, 244] width 238 height 66
copy td "43807070"
click at [165, 242] on td "KSD4B75" at bounding box center [176, 244] width 99 height 66
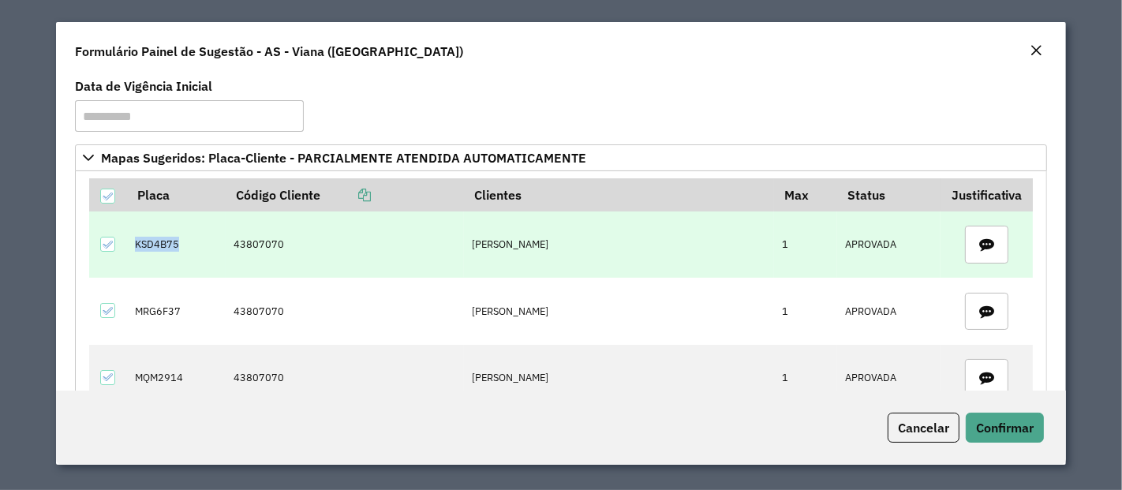
copy td "KSD4B75"
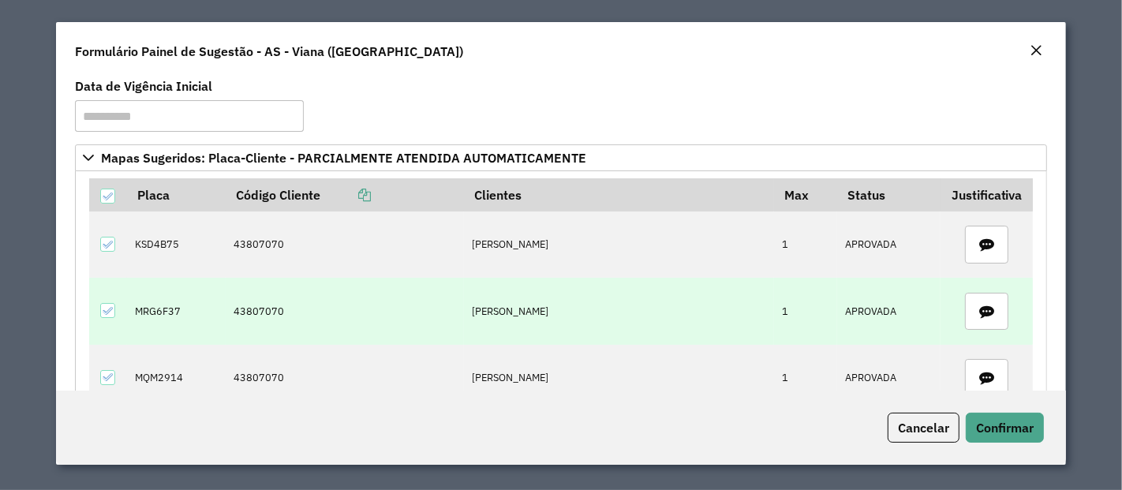
click at [159, 307] on td "MRG6F37" at bounding box center [176, 311] width 99 height 66
copy td "MRG6F37"
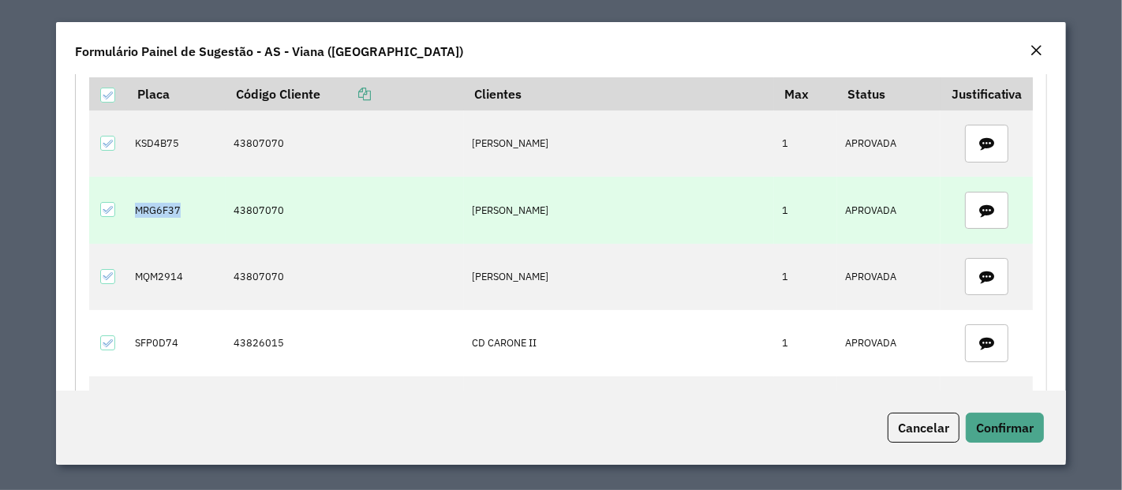
scroll to position [105, 0]
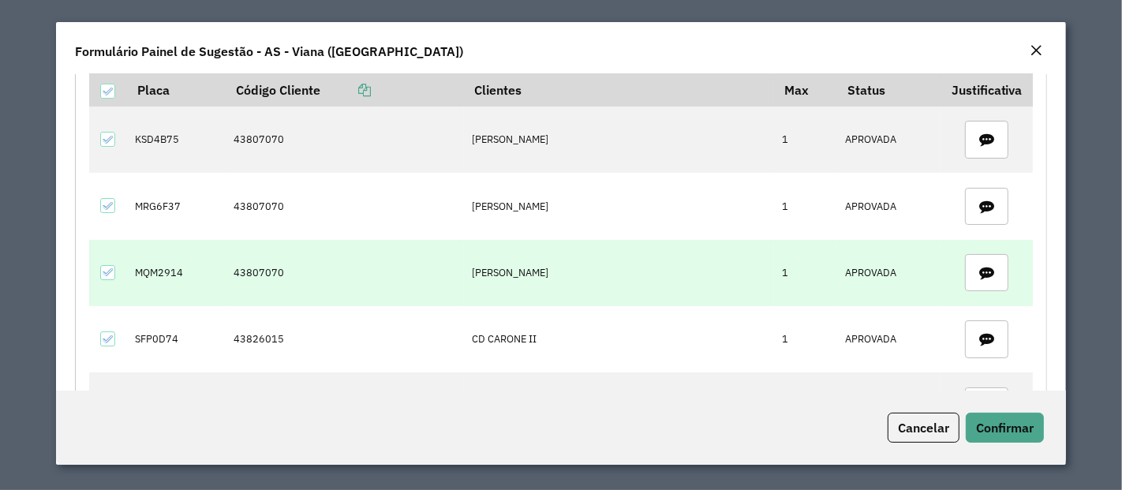
click at [158, 266] on td "MQM2914" at bounding box center [176, 273] width 99 height 66
copy td "MQM2914"
click at [158, 266] on td "MQM2914" at bounding box center [176, 273] width 99 height 66
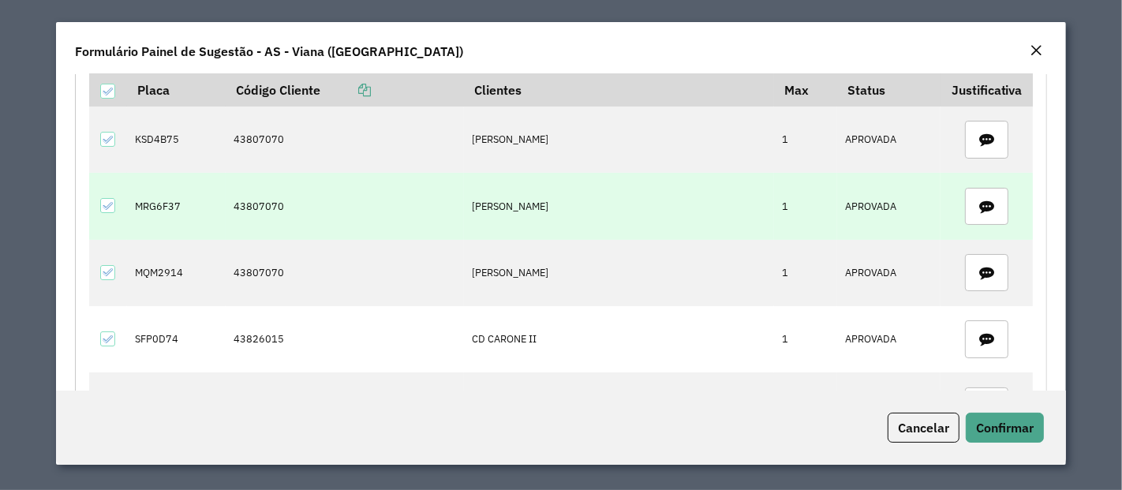
click at [148, 205] on td "MRG6F37" at bounding box center [176, 206] width 99 height 66
copy td "MRG6F37"
click at [148, 205] on td "MRG6F37" at bounding box center [176, 206] width 99 height 66
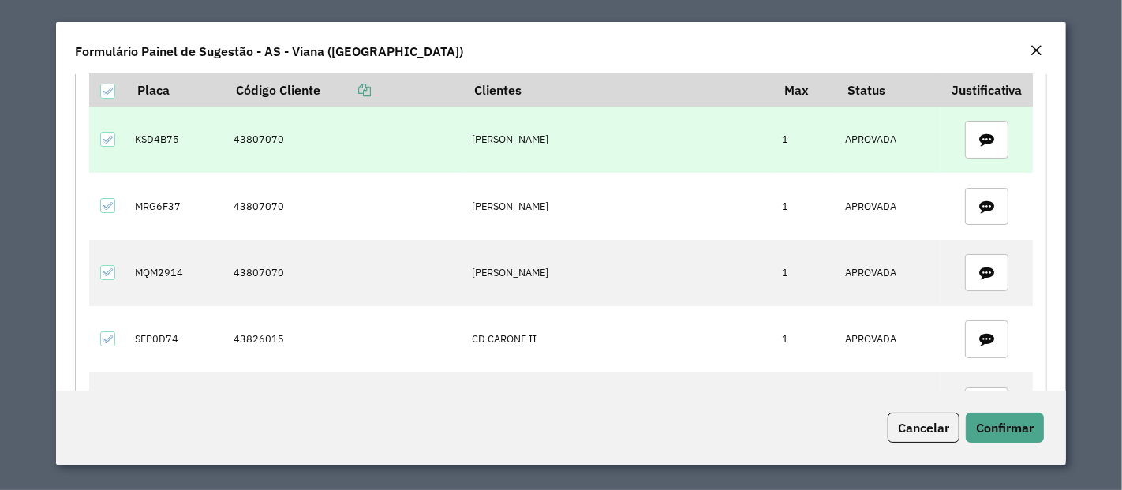
click at [169, 134] on td "KSD4B75" at bounding box center [176, 139] width 99 height 66
copy td "KSD4B75"
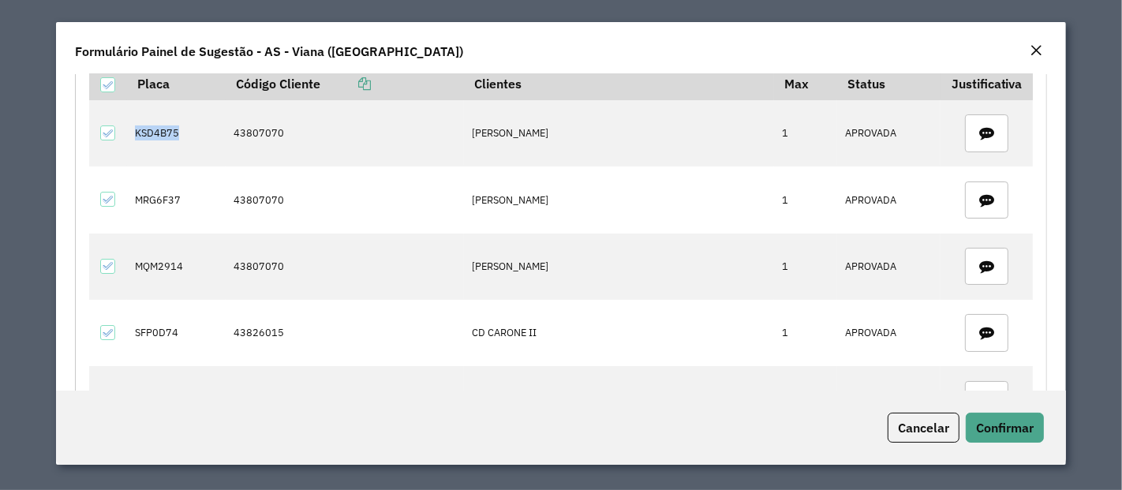
scroll to position [110, 0]
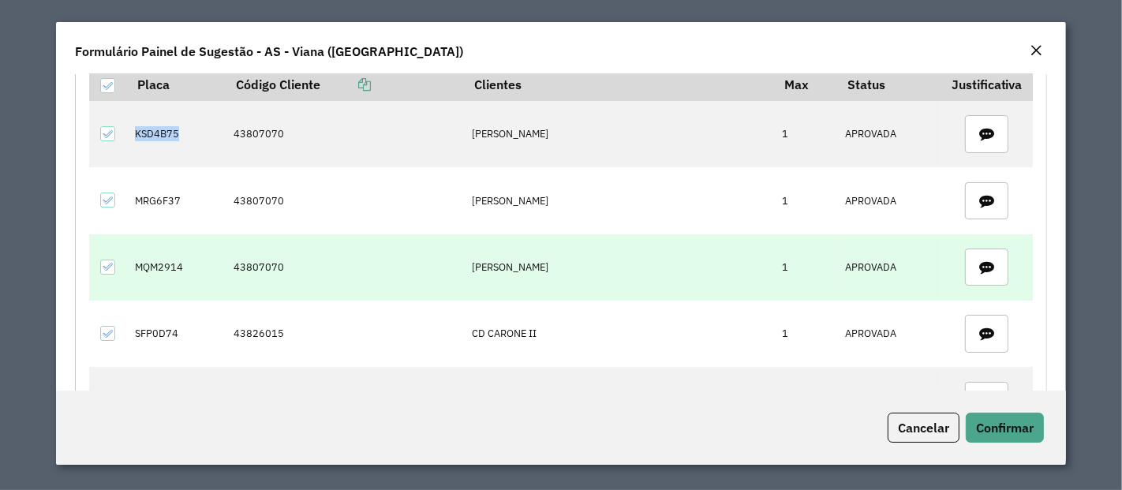
click at [95, 262] on td at bounding box center [108, 267] width 38 height 66
click at [109, 264] on icon at bounding box center [107, 266] width 11 height 11
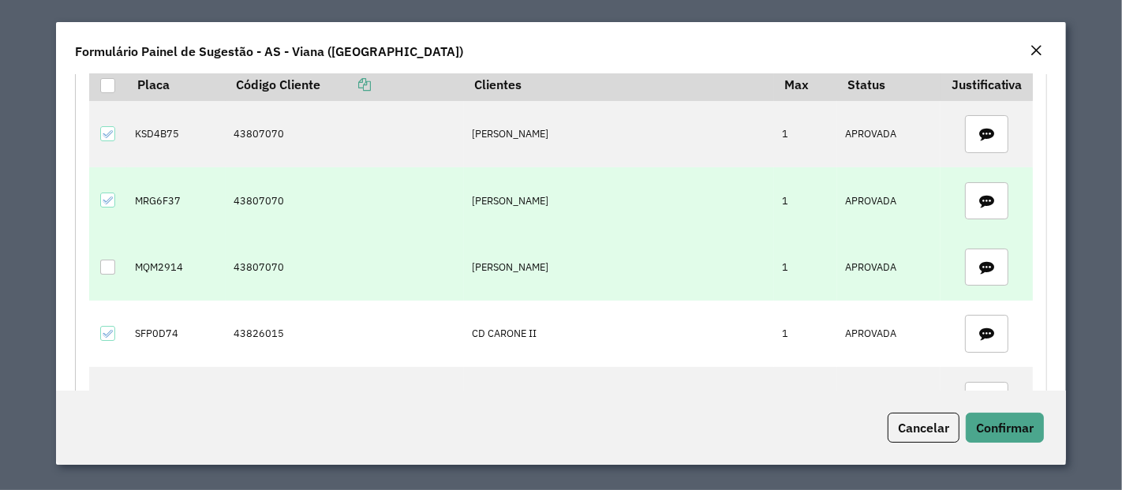
click at [170, 204] on td "MRG6F37" at bounding box center [176, 200] width 99 height 66
copy td "MRG6F37"
click at [108, 201] on icon at bounding box center [107, 200] width 11 height 11
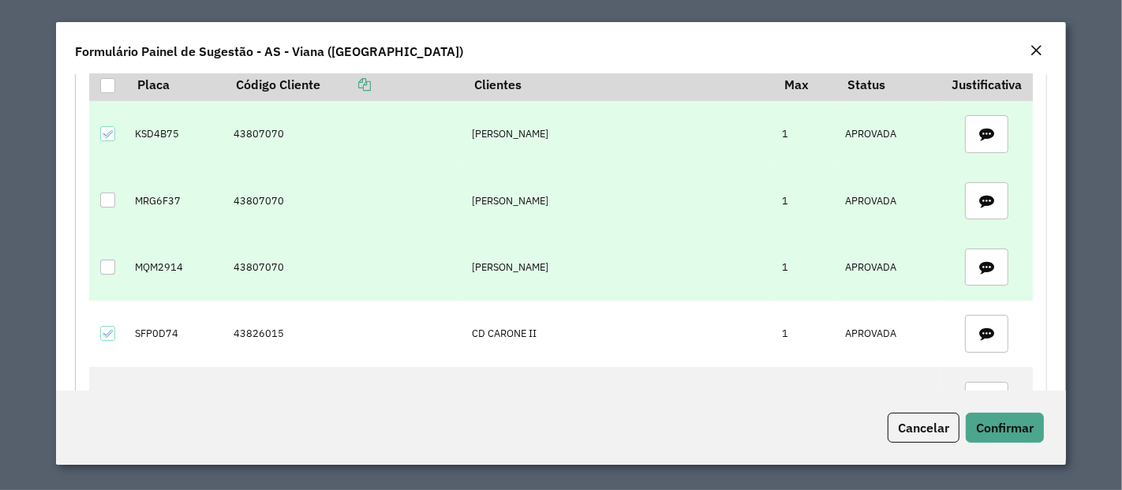
click at [144, 138] on td "KSD4B75" at bounding box center [176, 134] width 99 height 66
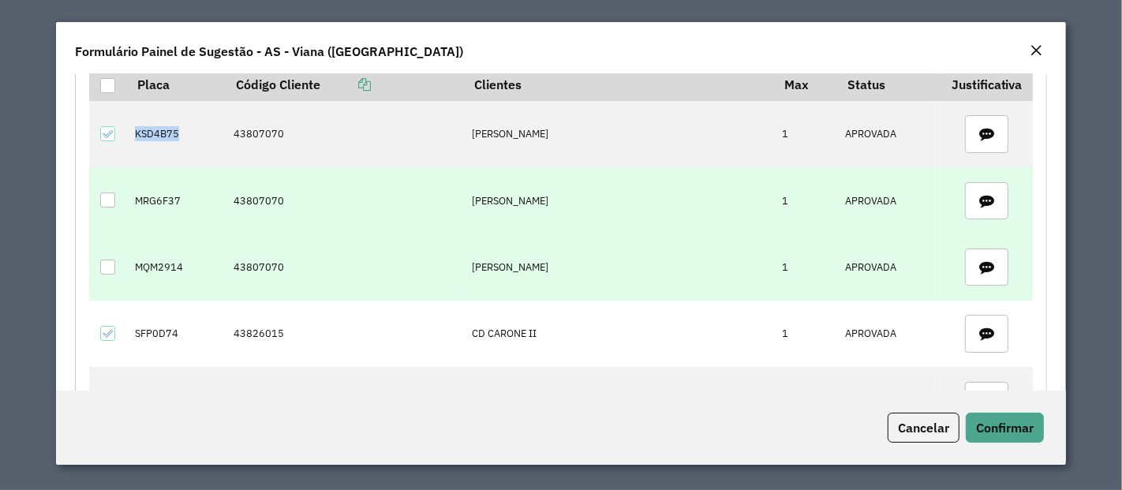
copy td "KSD4B75"
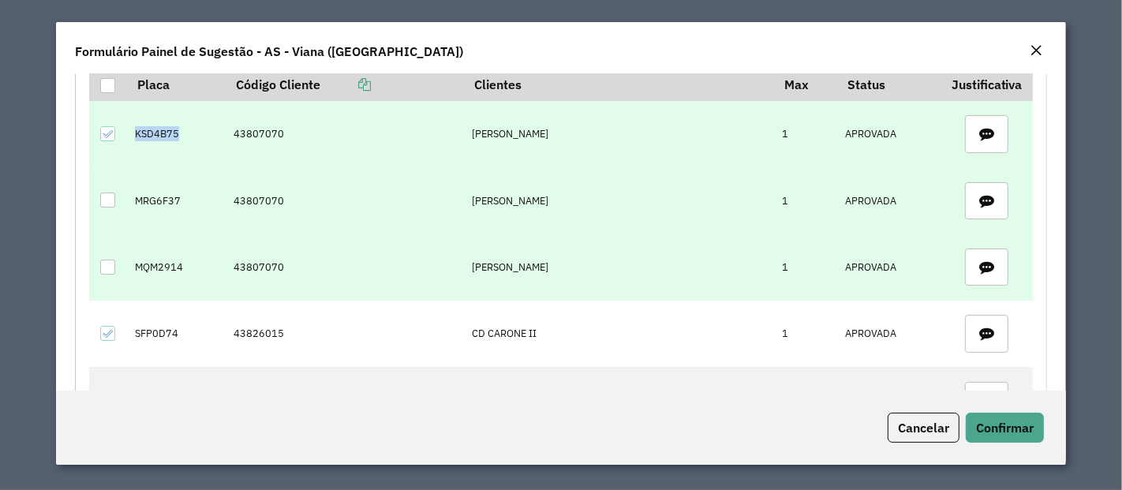
click at [114, 133] on div at bounding box center [107, 133] width 15 height 15
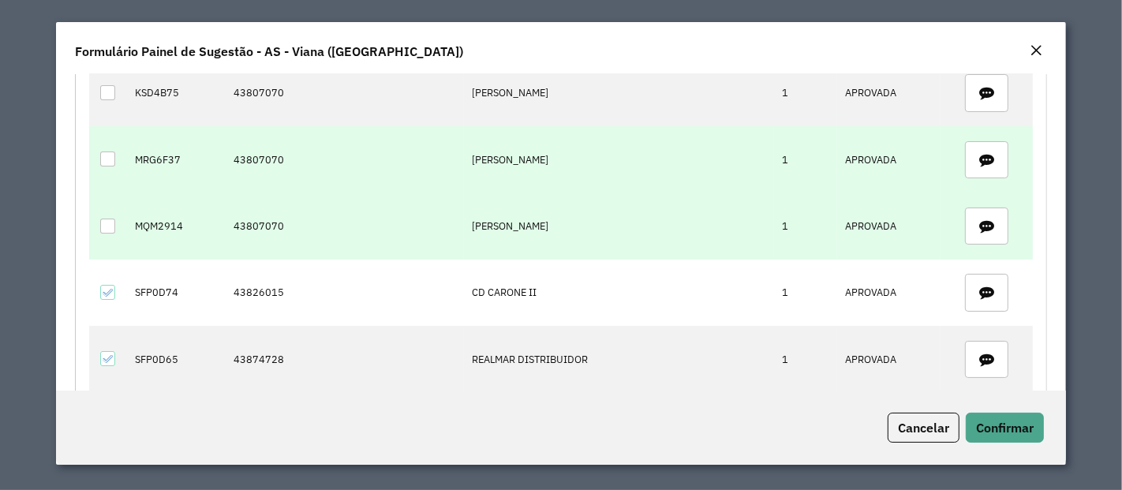
scroll to position [157, 0]
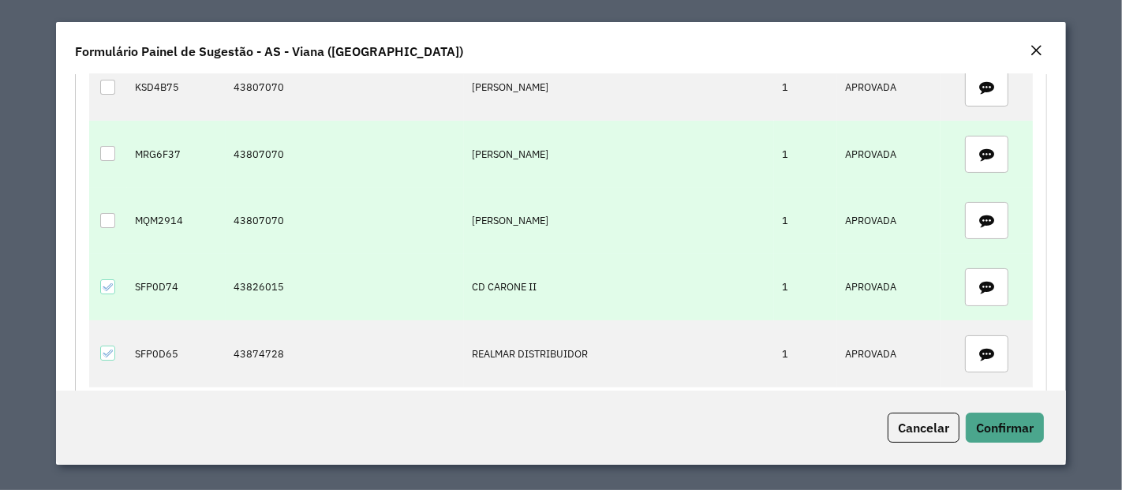
click at [256, 277] on td "43826015" at bounding box center [345, 287] width 238 height 66
copy td "43826015"
click at [165, 282] on td "SFP0D74" at bounding box center [176, 287] width 99 height 66
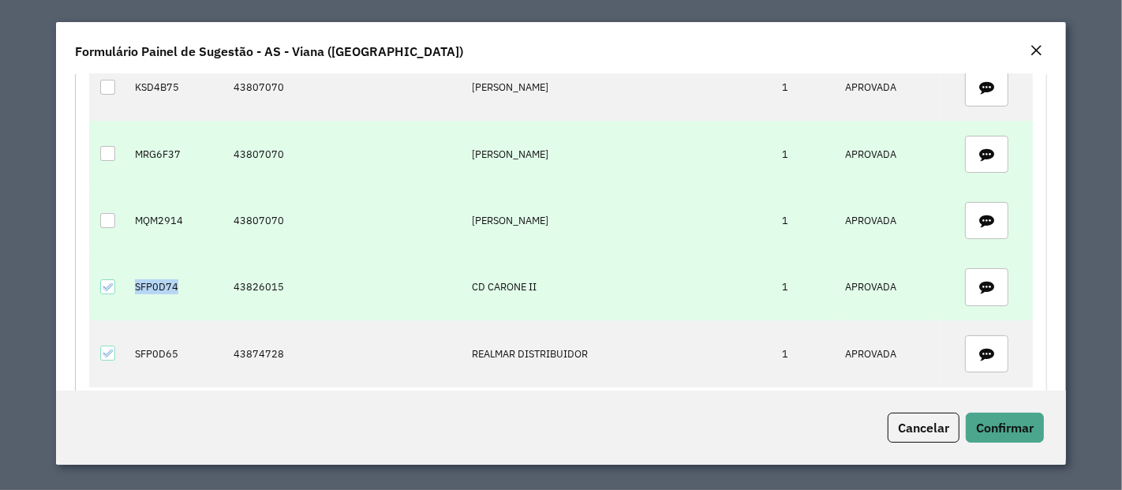
copy td "SFP0D74"
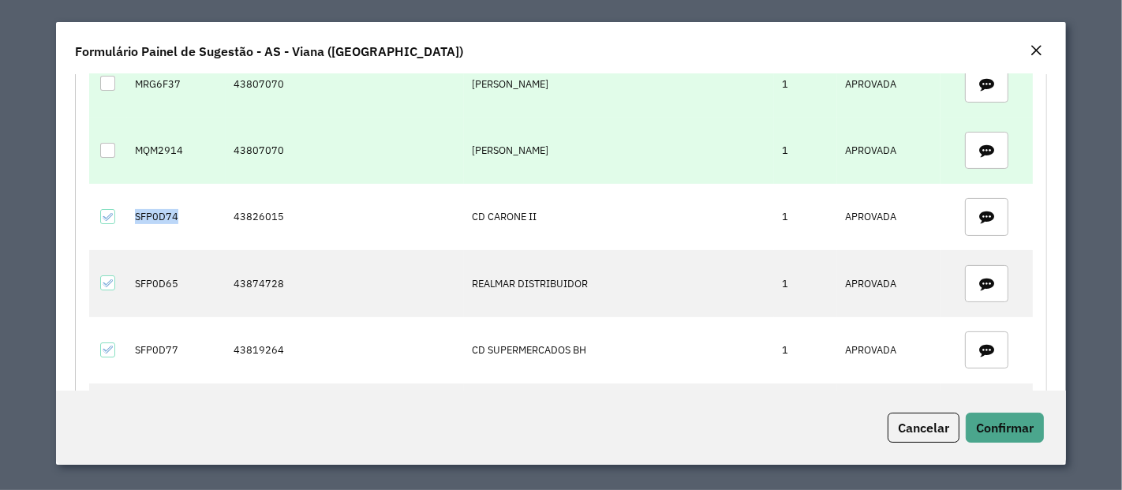
scroll to position [230, 0]
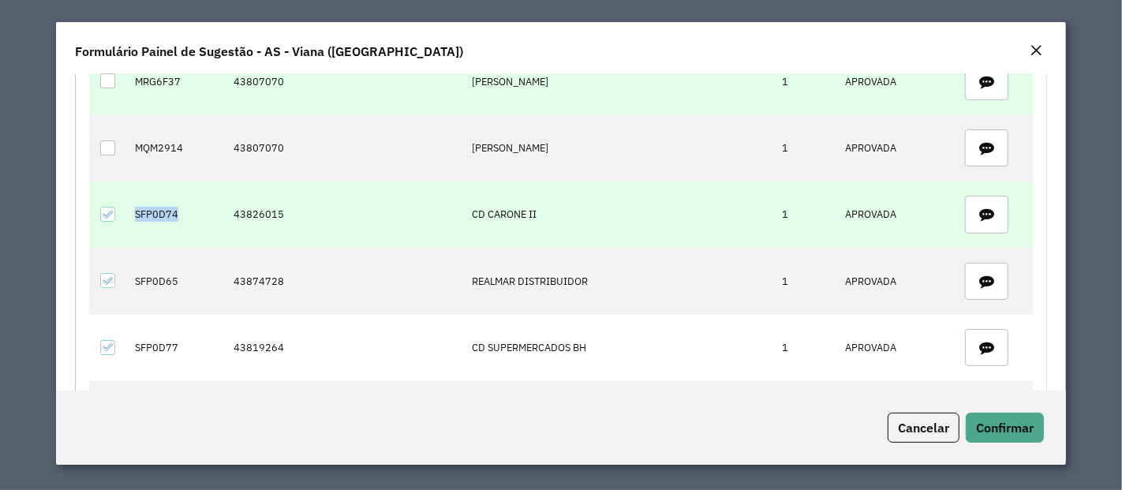
click at [106, 210] on icon at bounding box center [107, 214] width 11 height 11
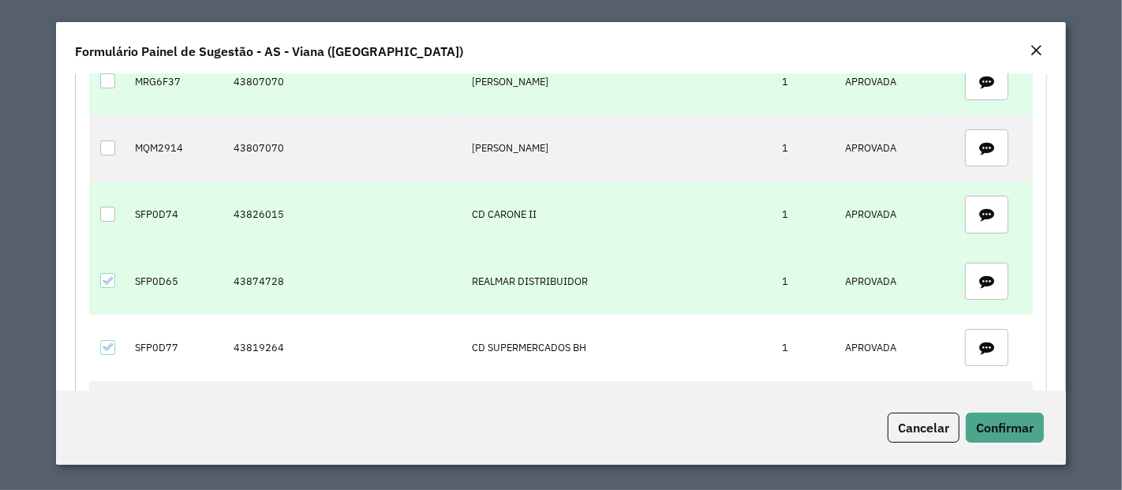
click at [237, 285] on td "43874728" at bounding box center [345, 281] width 238 height 66
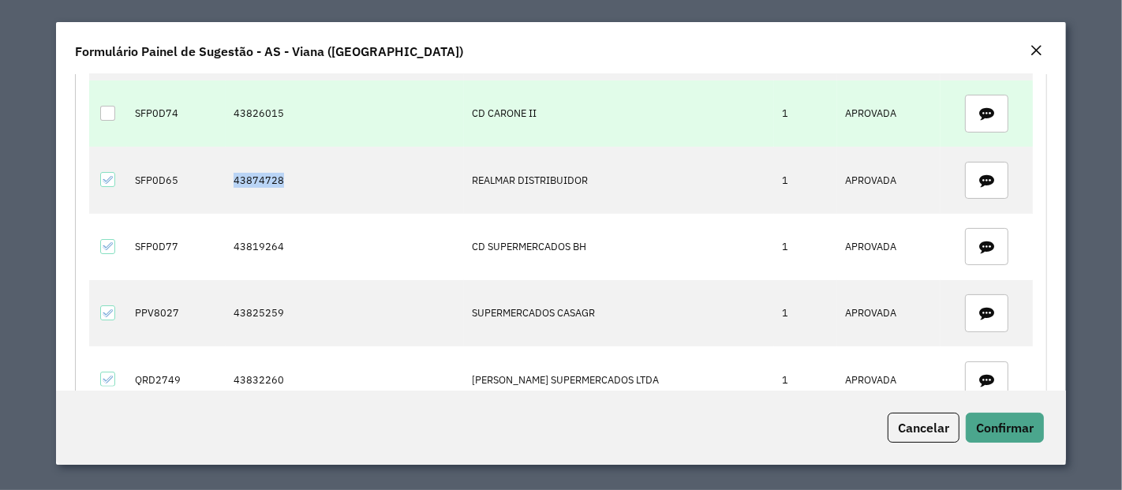
scroll to position [331, 0]
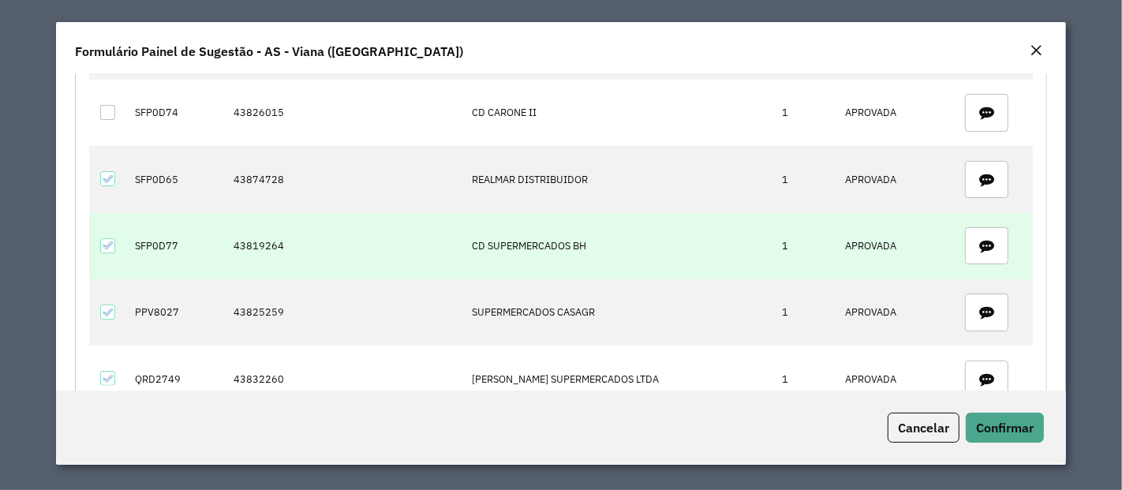
click at [266, 235] on td "43819264" at bounding box center [345, 246] width 238 height 66
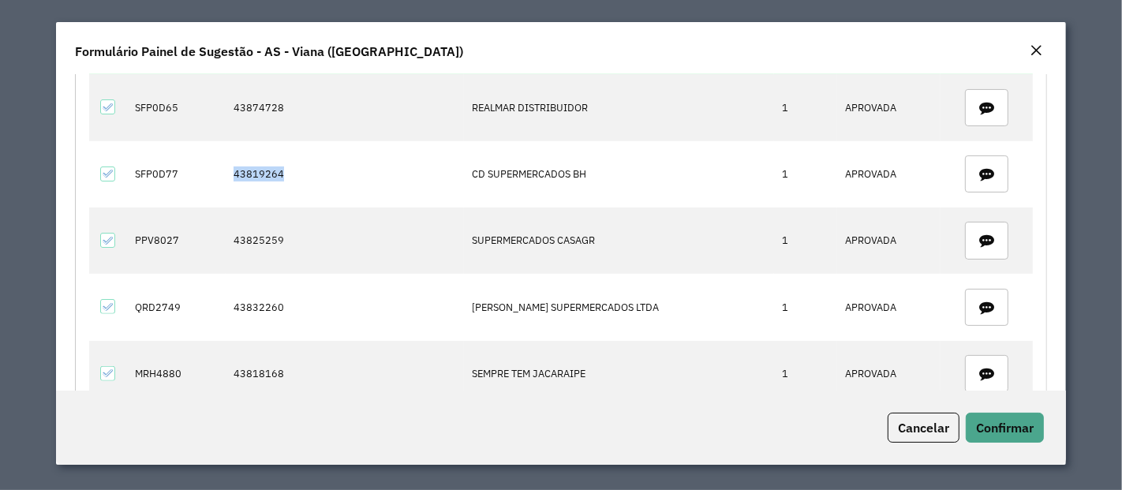
scroll to position [412, 0]
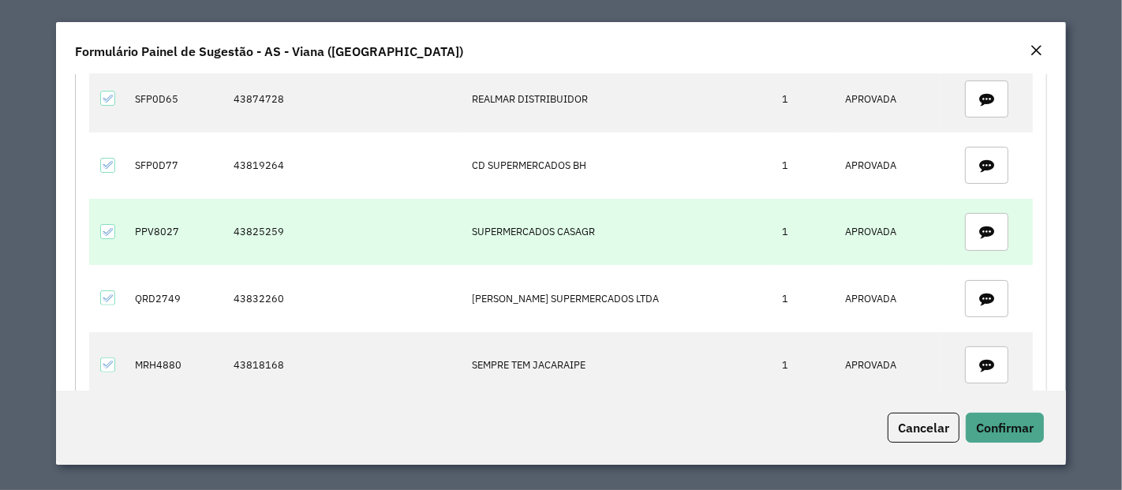
click at [248, 227] on td "43825259" at bounding box center [345, 232] width 238 height 66
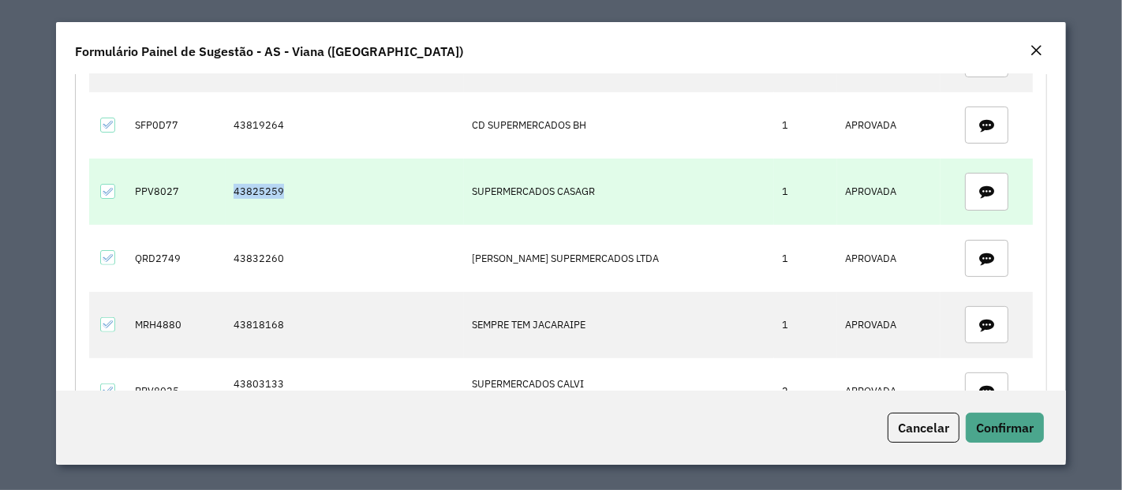
scroll to position [454, 0]
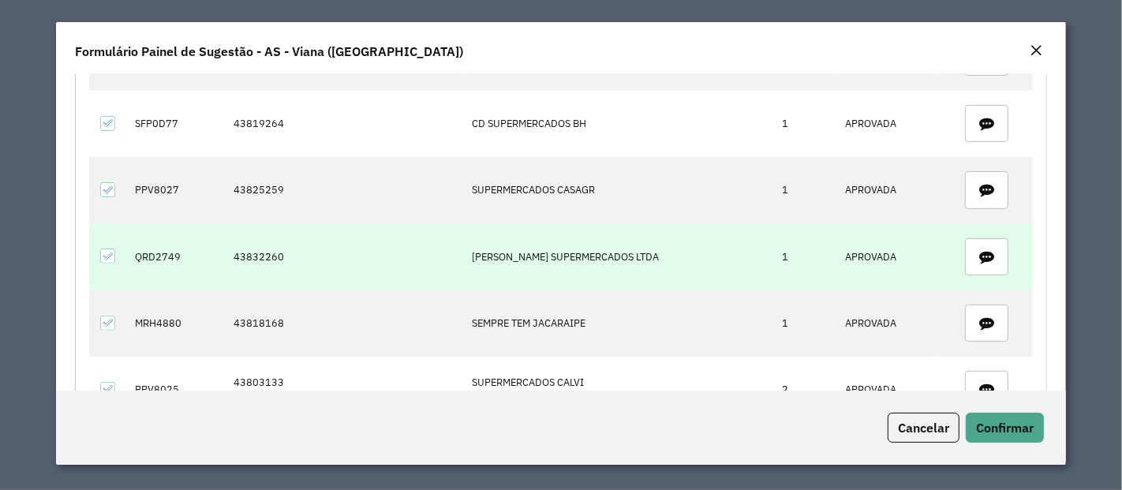
click at [245, 260] on td "43832260" at bounding box center [345, 256] width 238 height 66
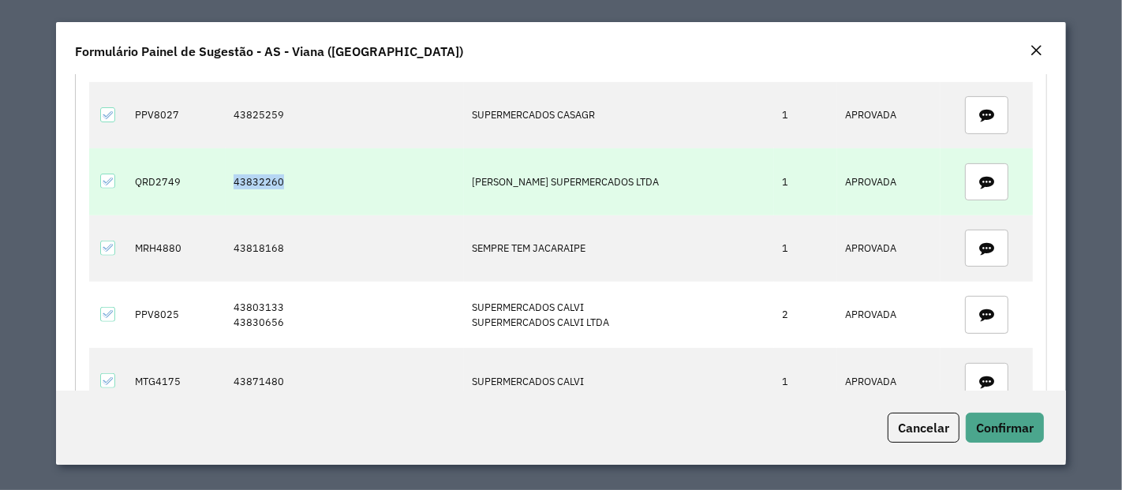
scroll to position [529, 0]
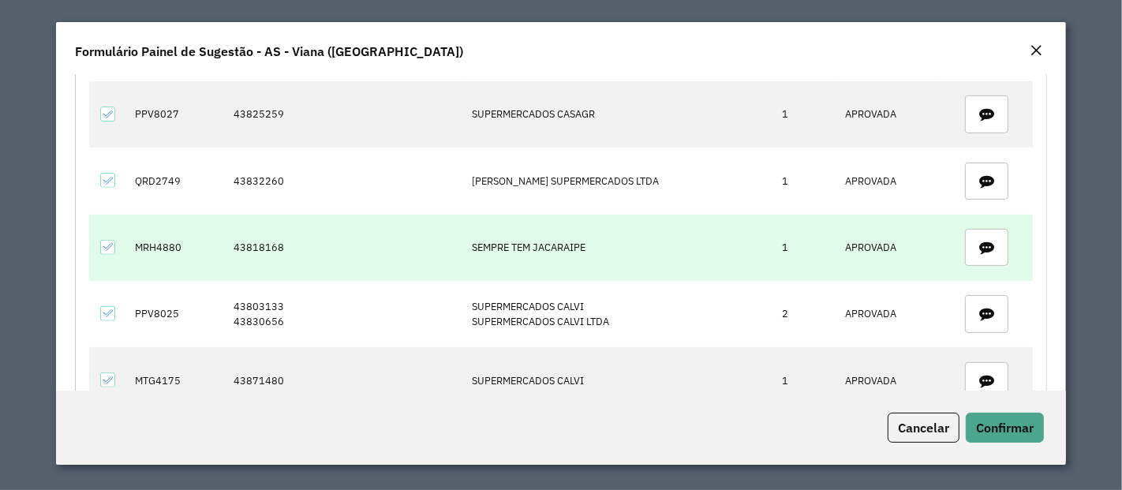
click at [245, 230] on td "43818168" at bounding box center [345, 248] width 238 height 66
click at [169, 240] on td "MRH4880" at bounding box center [176, 248] width 99 height 66
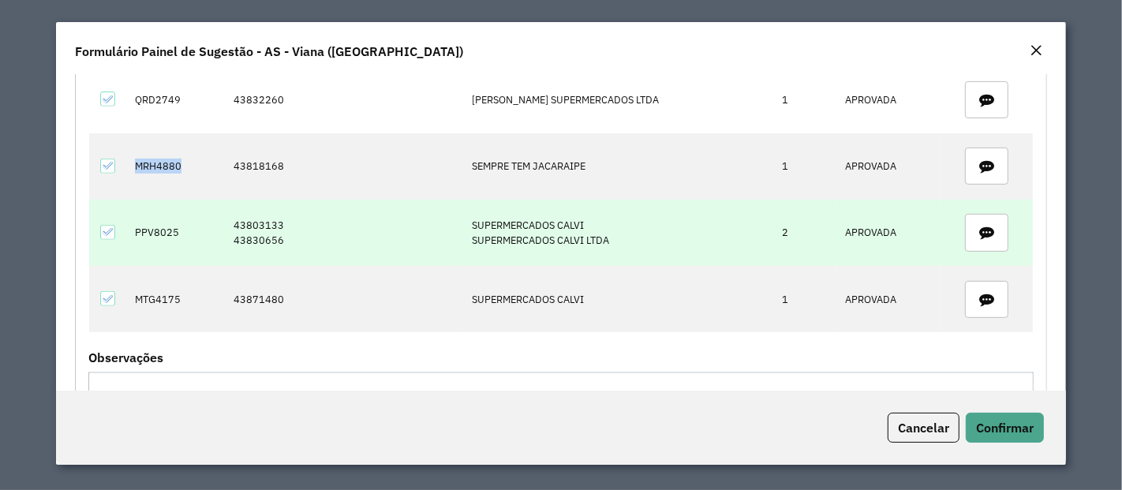
scroll to position [611, 0]
drag, startPoint x: 290, startPoint y: 230, endPoint x: 209, endPoint y: 201, distance: 86.3
click at [209, 201] on tr "PPV8025 43803133 43830656 SUPERMERCADOS CALVI SUPERMERCADOS CALVI LTDA 2 APROVA…" at bounding box center [561, 232] width 944 height 66
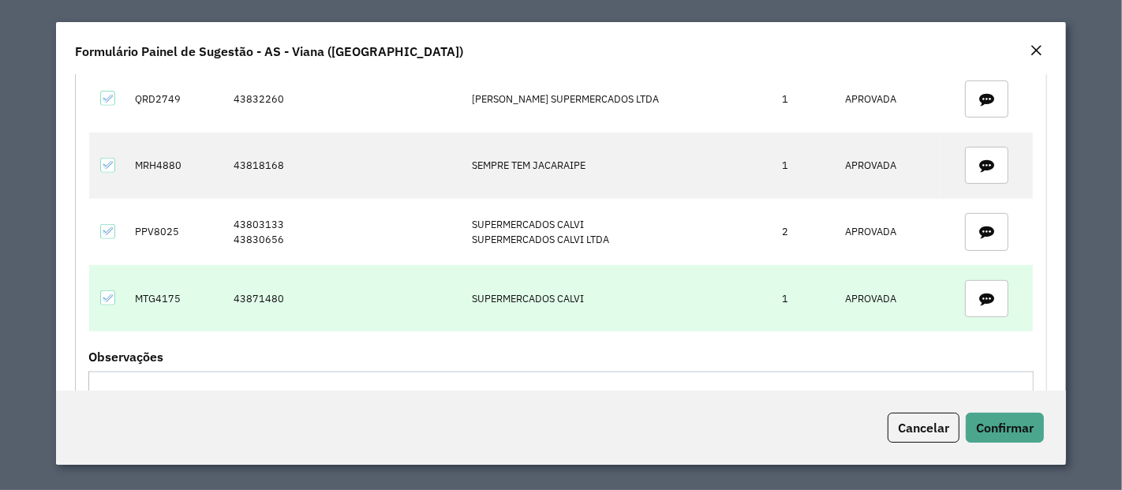
click at [254, 296] on td "43871480" at bounding box center [345, 298] width 238 height 66
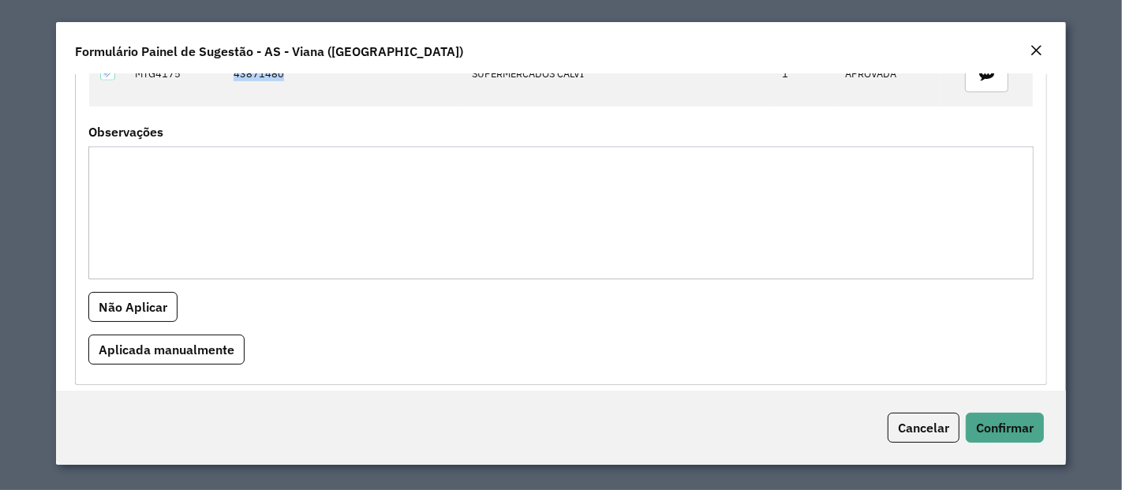
scroll to position [842, 0]
